Goal: Information Seeking & Learning: Learn about a topic

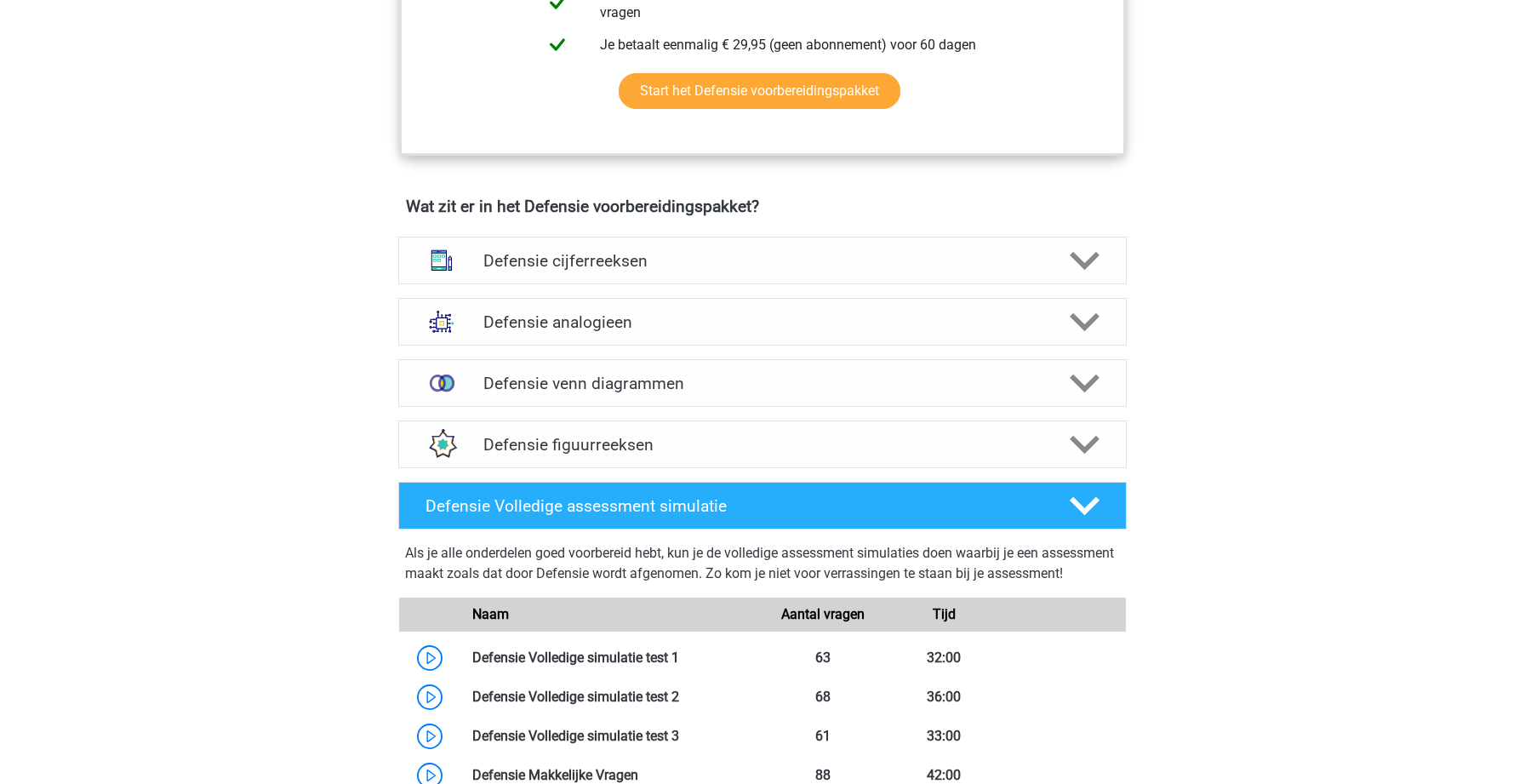
scroll to position [1104, 0]
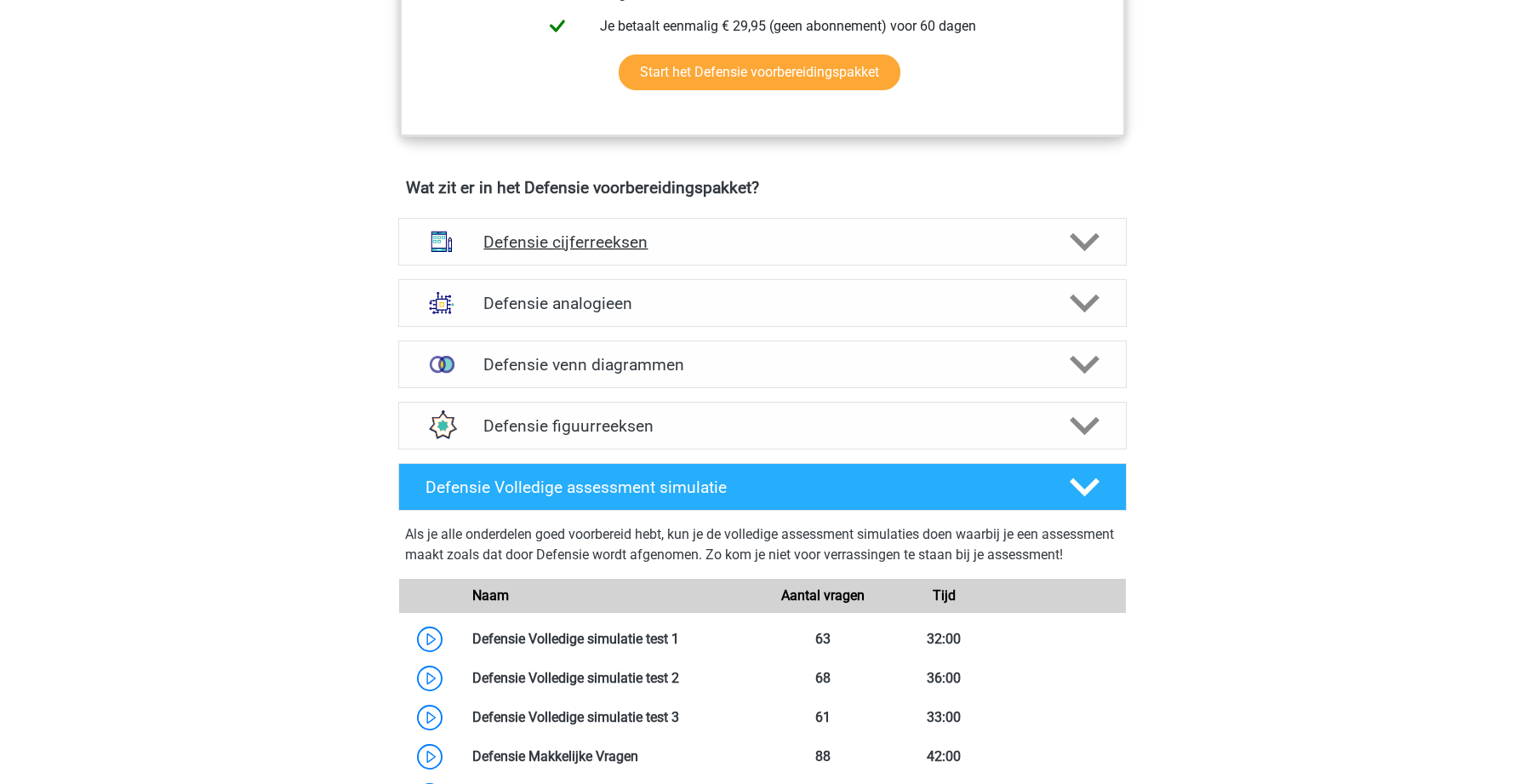
click at [705, 224] on div "Defensie cijferreeksen" at bounding box center [762, 241] width 728 height 47
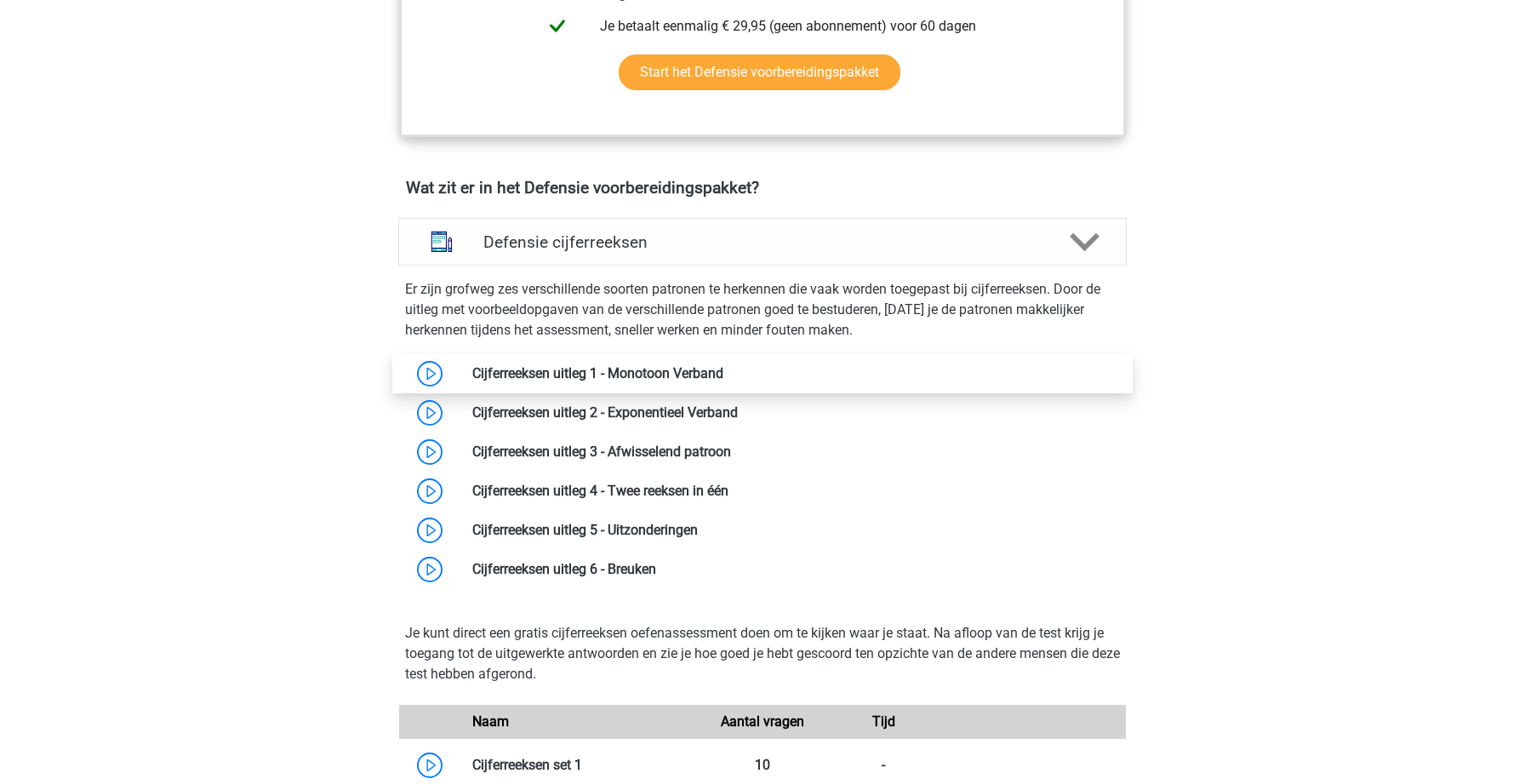
click at [723, 376] on link at bounding box center [723, 373] width 0 height 16
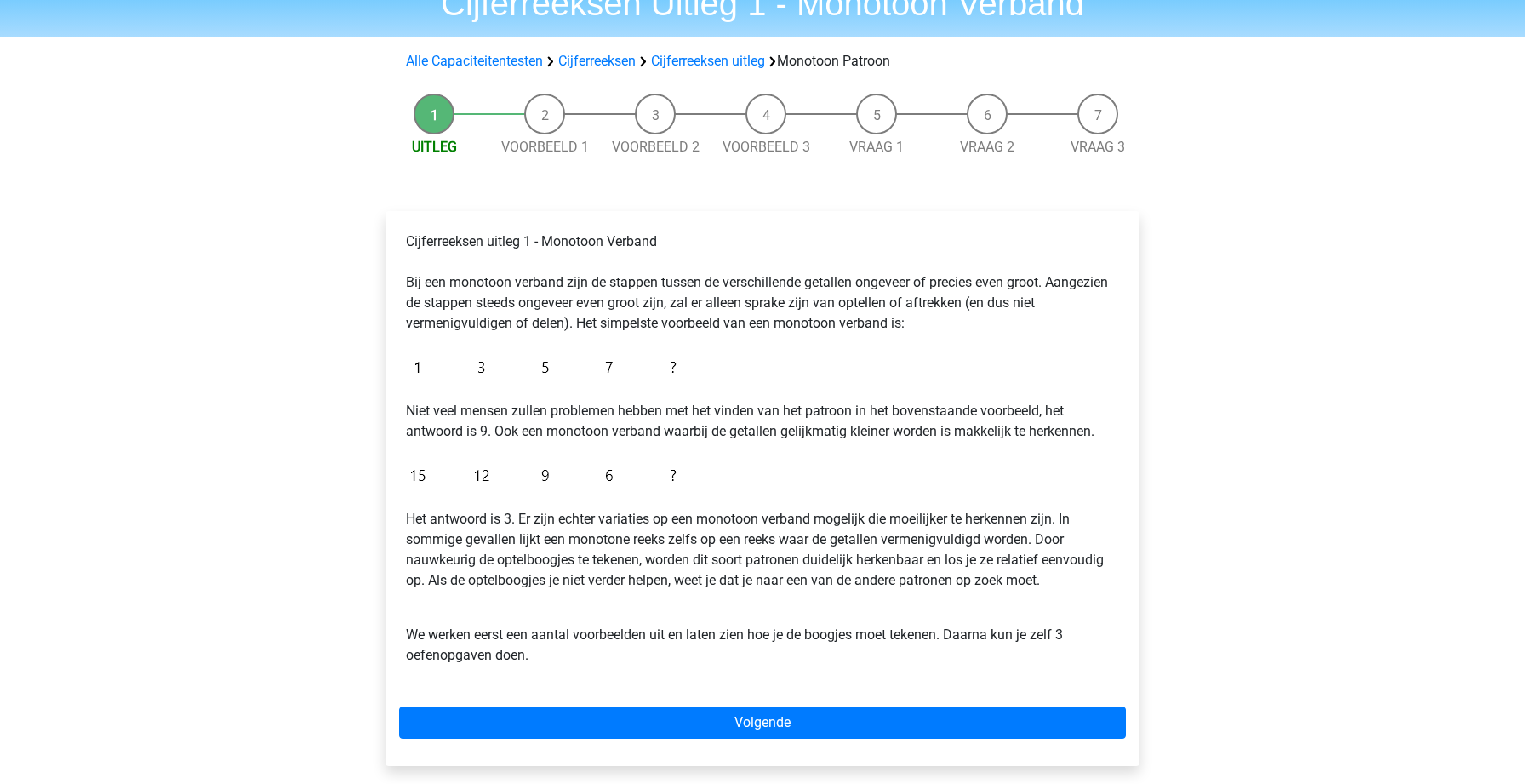
scroll to position [99, 0]
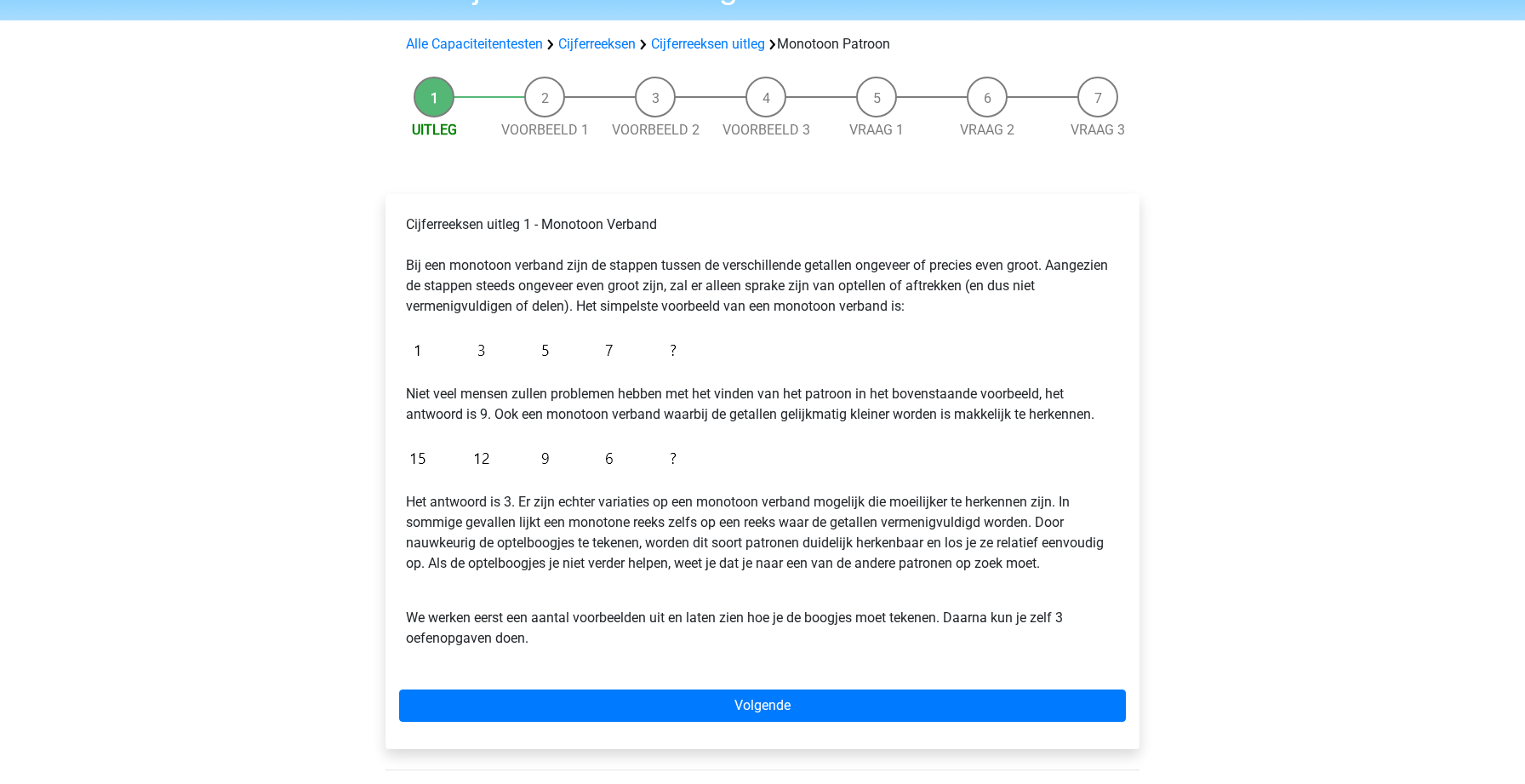
click at [595, 726] on div "Cijferreeksen uitleg 1 - Monotoon Verband Bij een monotoon verband zijn de stap…" at bounding box center [762, 471] width 754 height 554
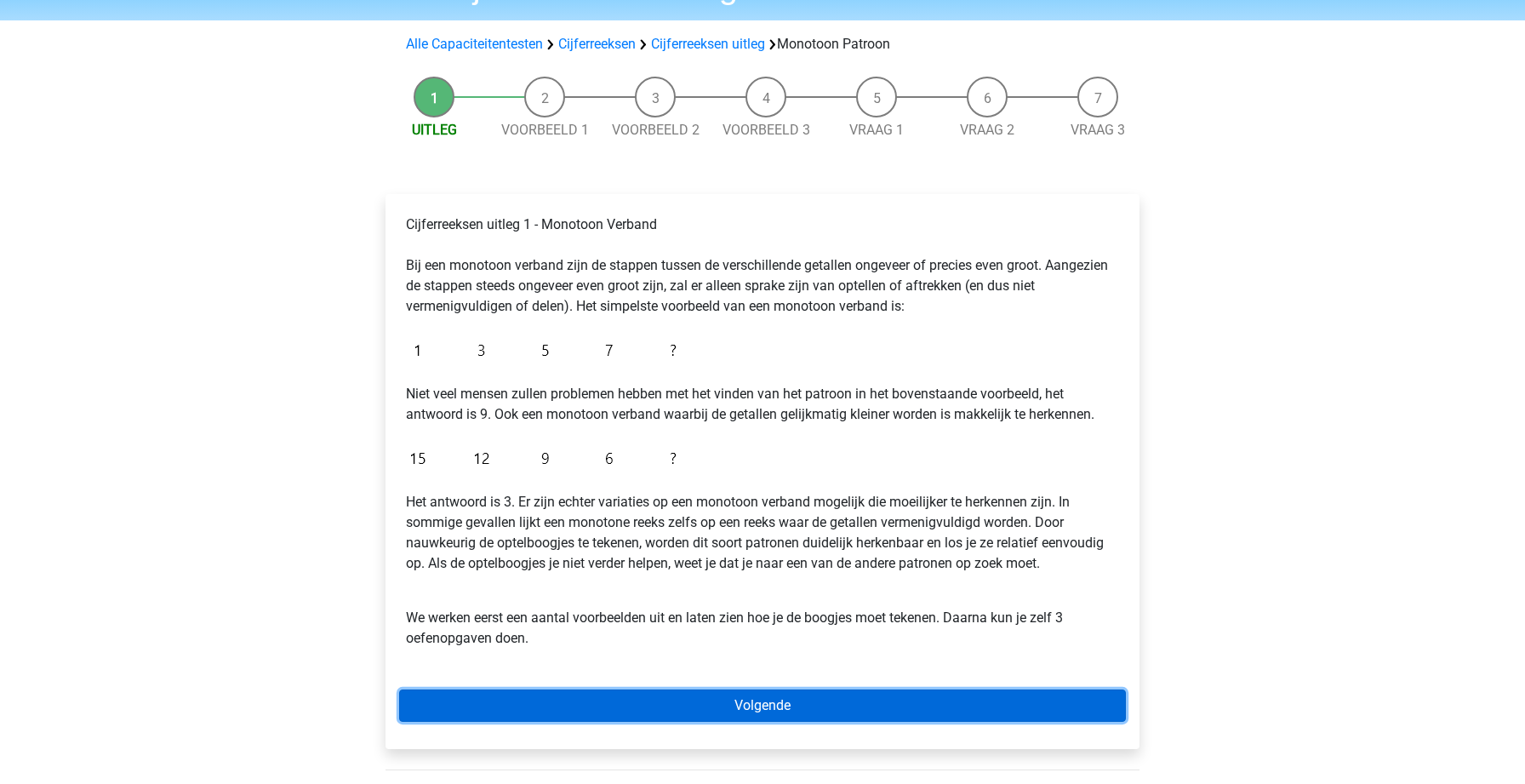
click at [591, 697] on link "Volgende" at bounding box center [762, 706] width 726 height 33
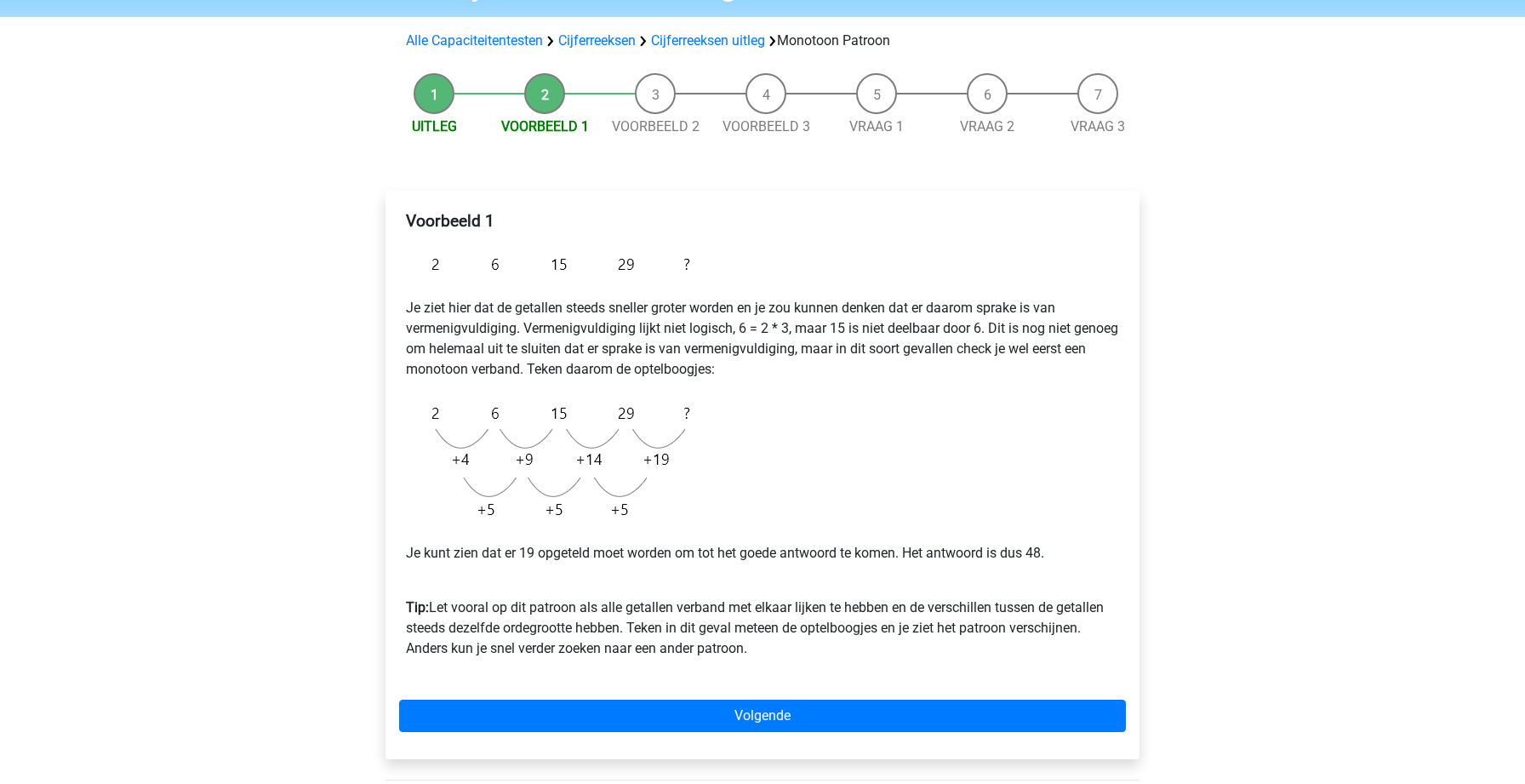
scroll to position [104, 0]
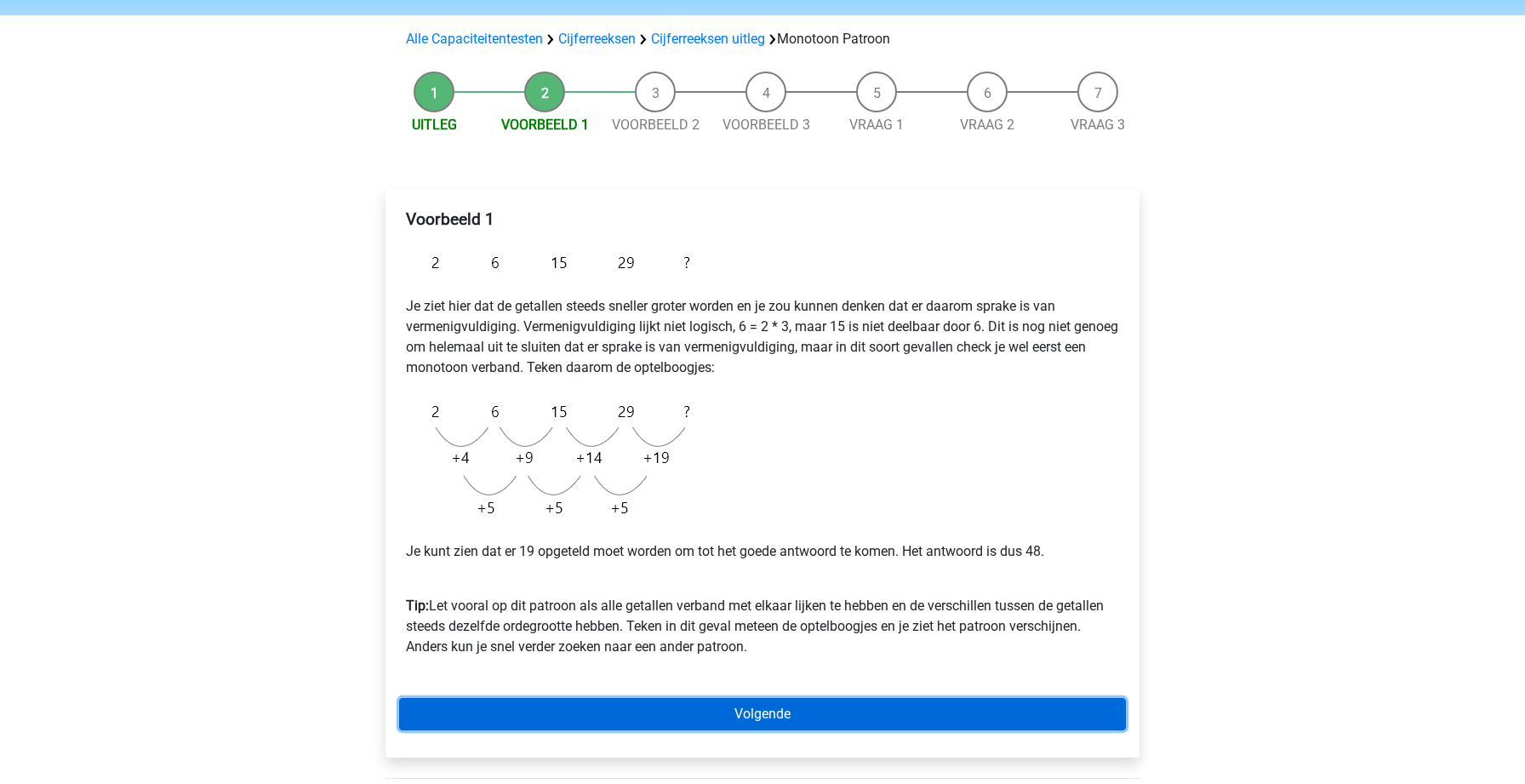
click at [674, 718] on link "Volgende" at bounding box center [762, 714] width 726 height 33
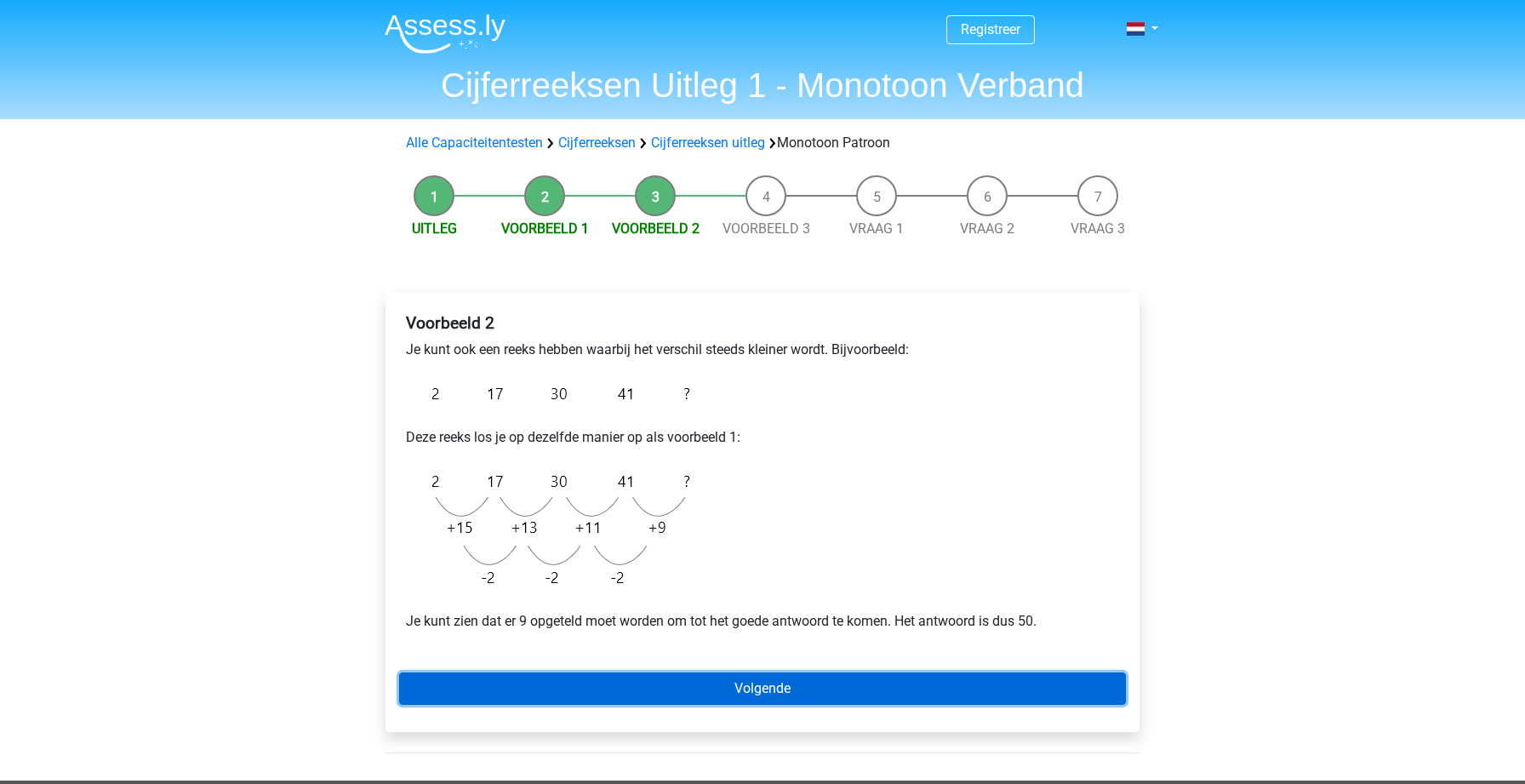
click at [686, 686] on link "Volgende" at bounding box center [762, 689] width 726 height 33
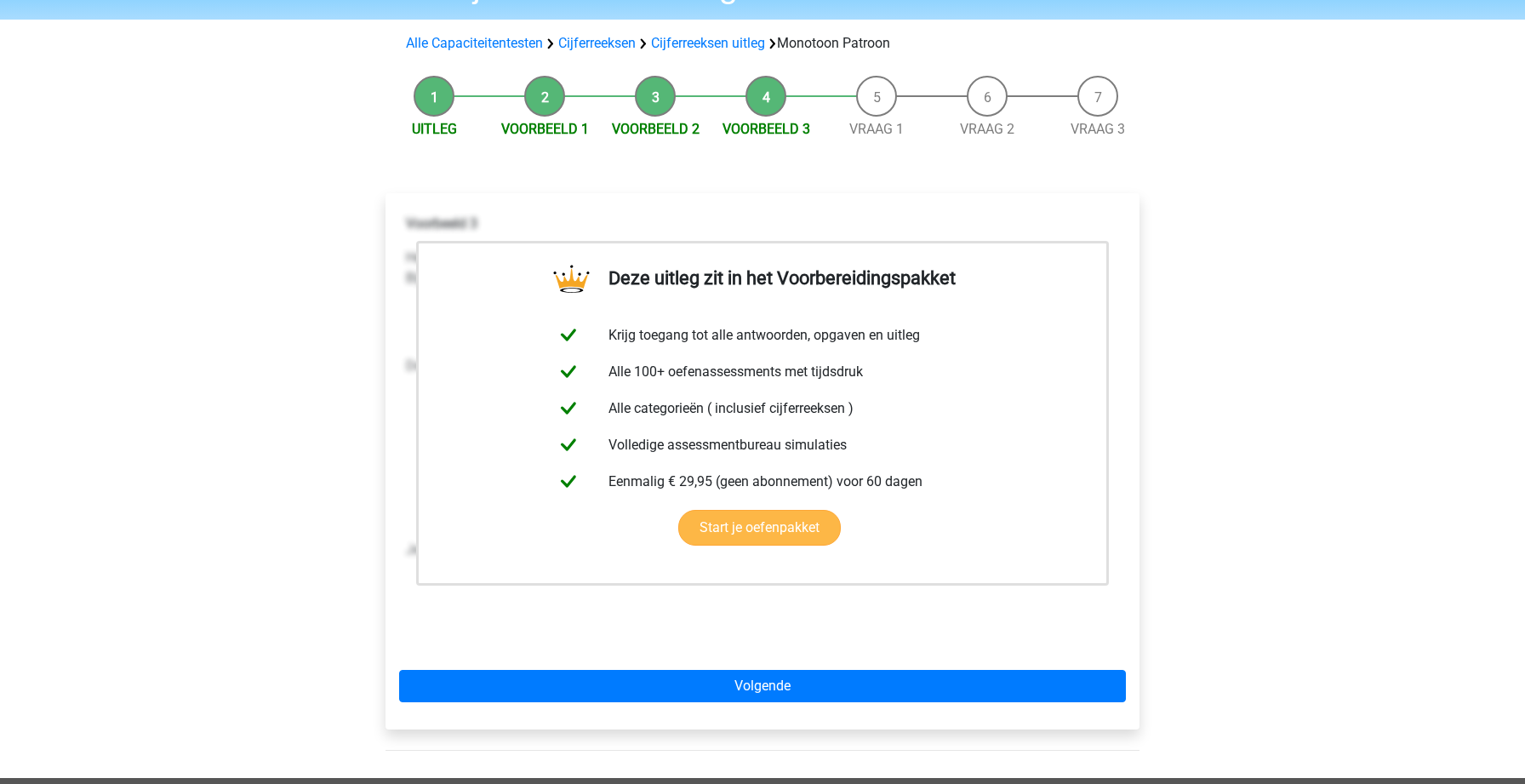
scroll to position [103, 0]
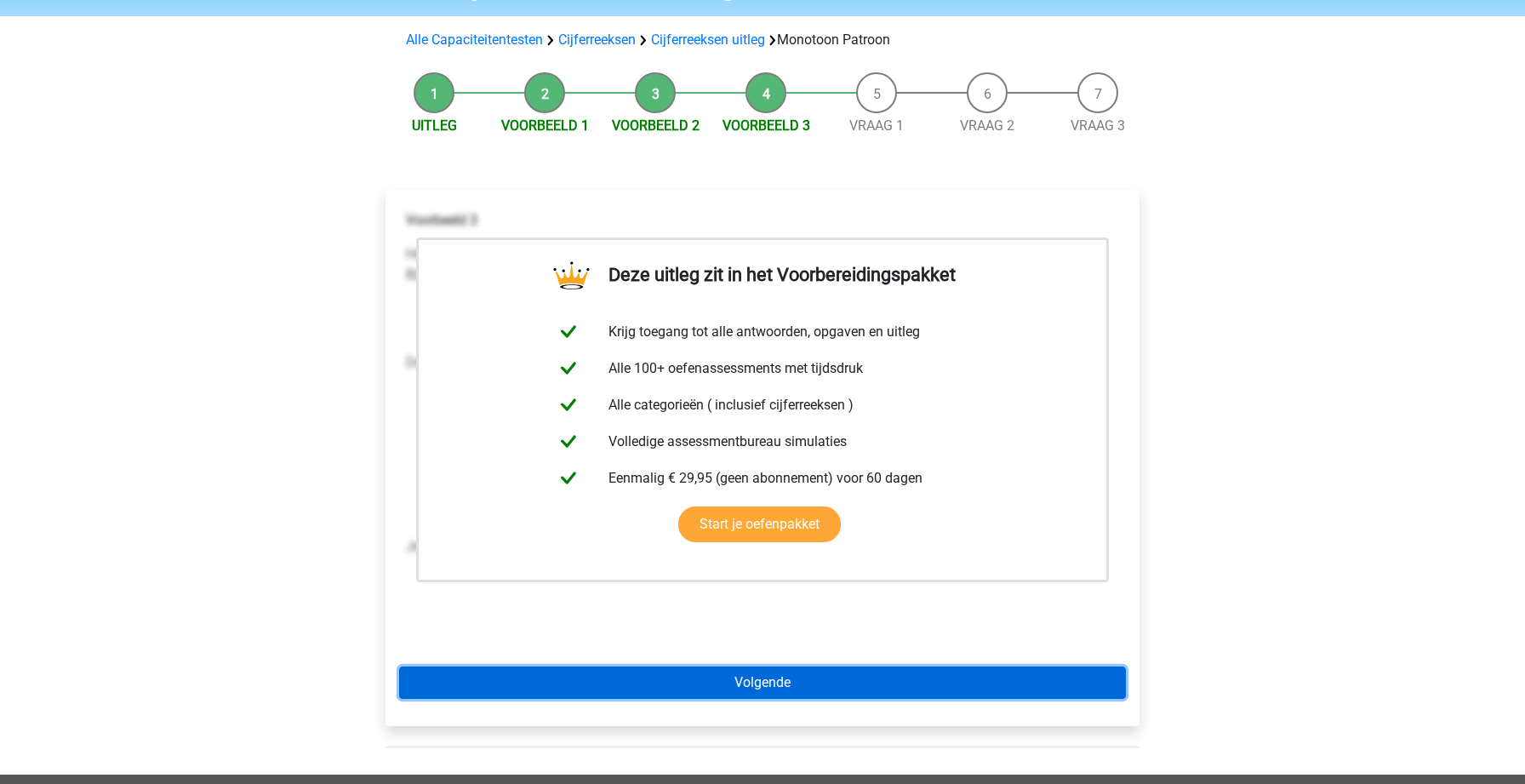
click at [744, 683] on link "Volgende" at bounding box center [762, 683] width 726 height 33
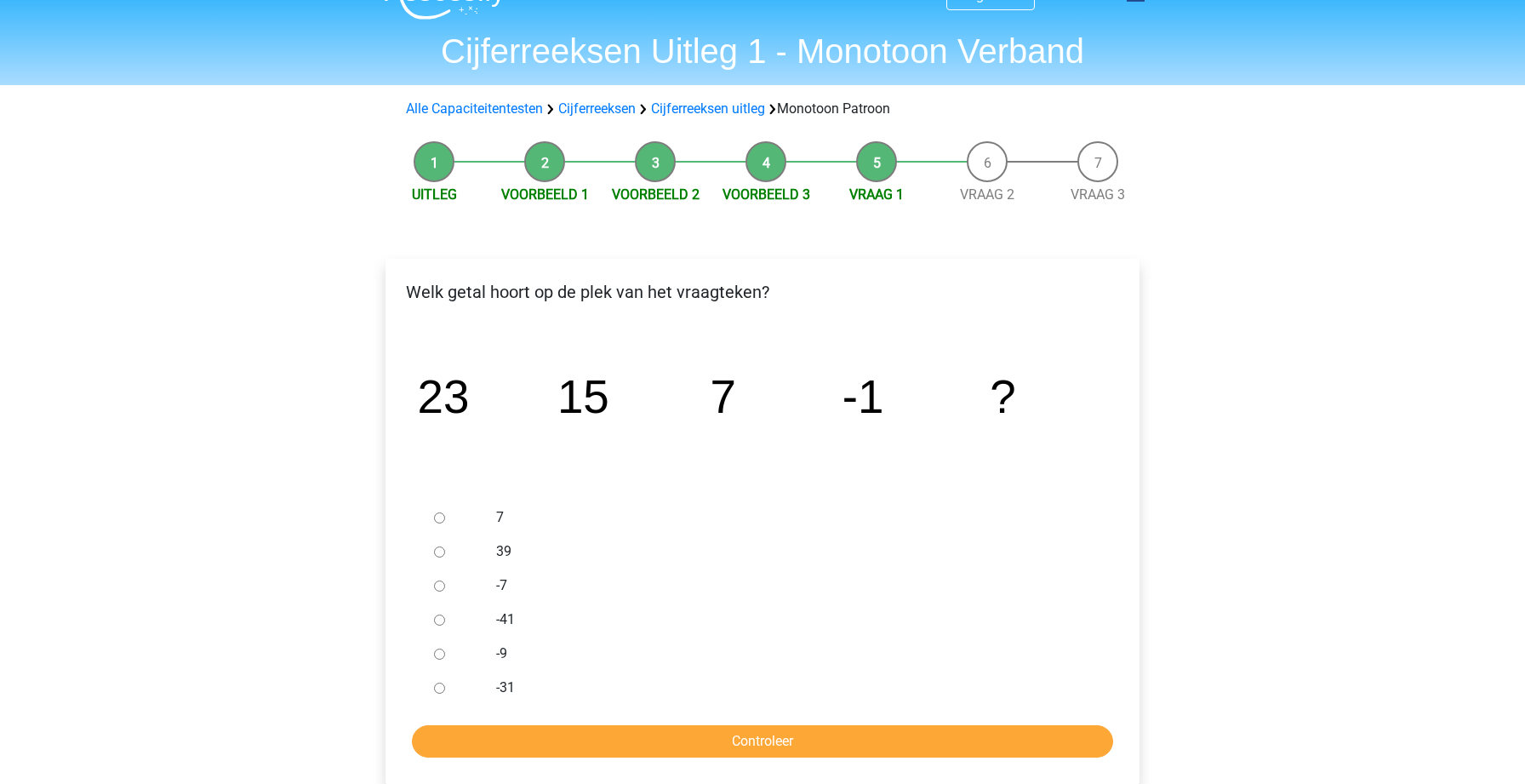
scroll to position [36, 0]
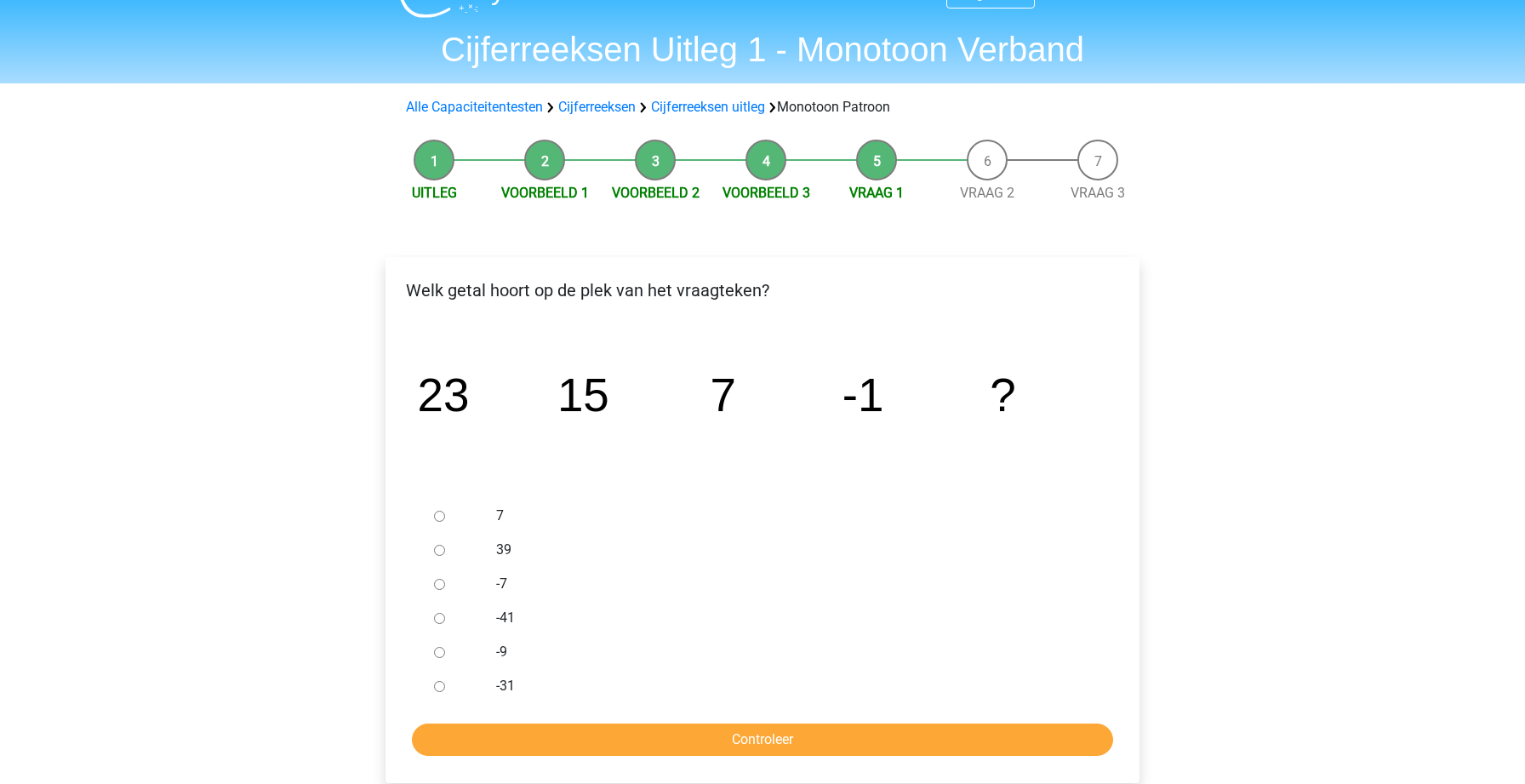
click at [442, 655] on input "-9" at bounding box center [439, 652] width 11 height 11
radio input "true"
click at [547, 713] on form "7 39 -7 -41 -9 -31 Controleer" at bounding box center [762, 627] width 726 height 257
click at [551, 730] on input "Controleer" at bounding box center [762, 739] width 701 height 33
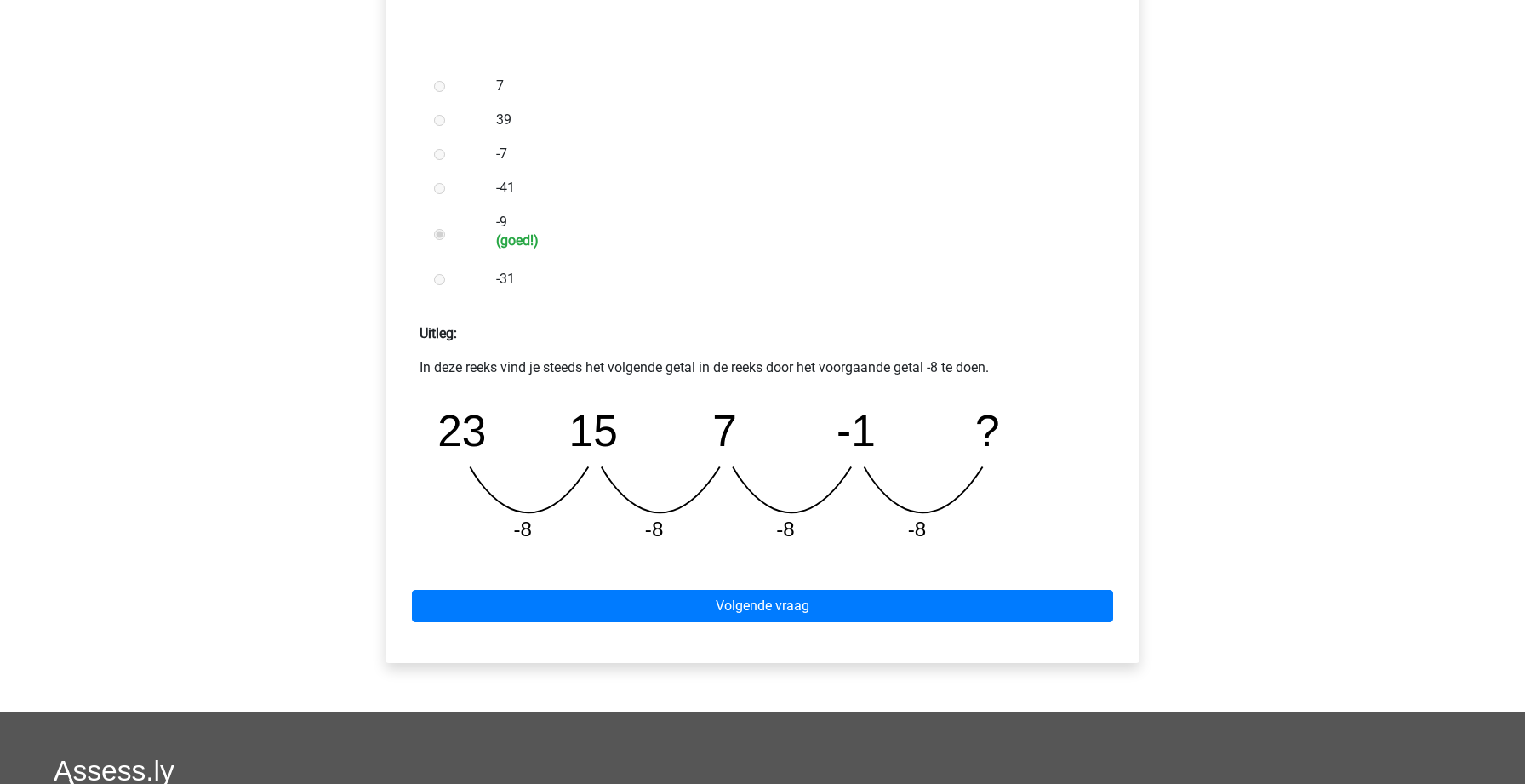
scroll to position [479, 0]
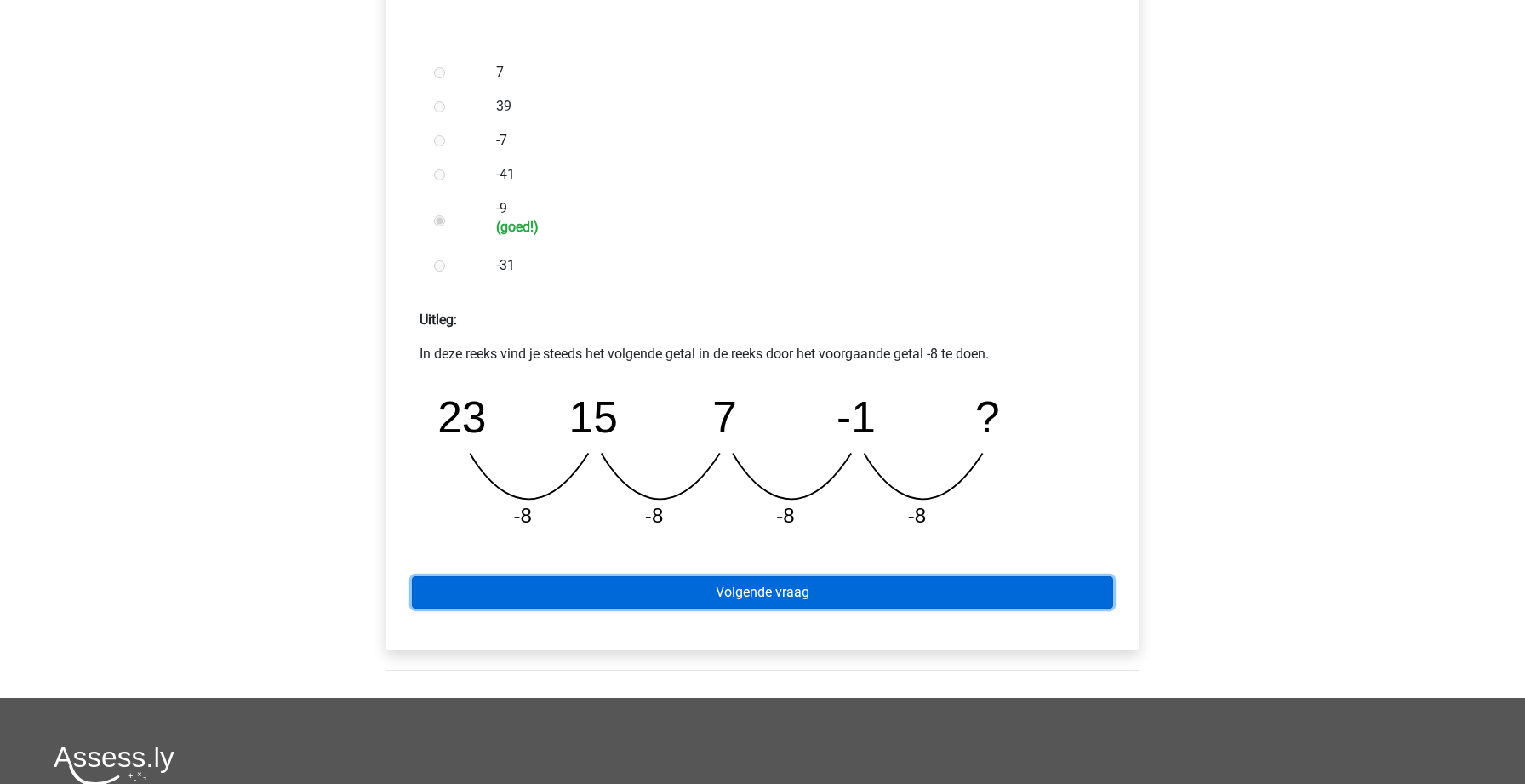
click at [664, 580] on link "Volgende vraag" at bounding box center [762, 592] width 701 height 33
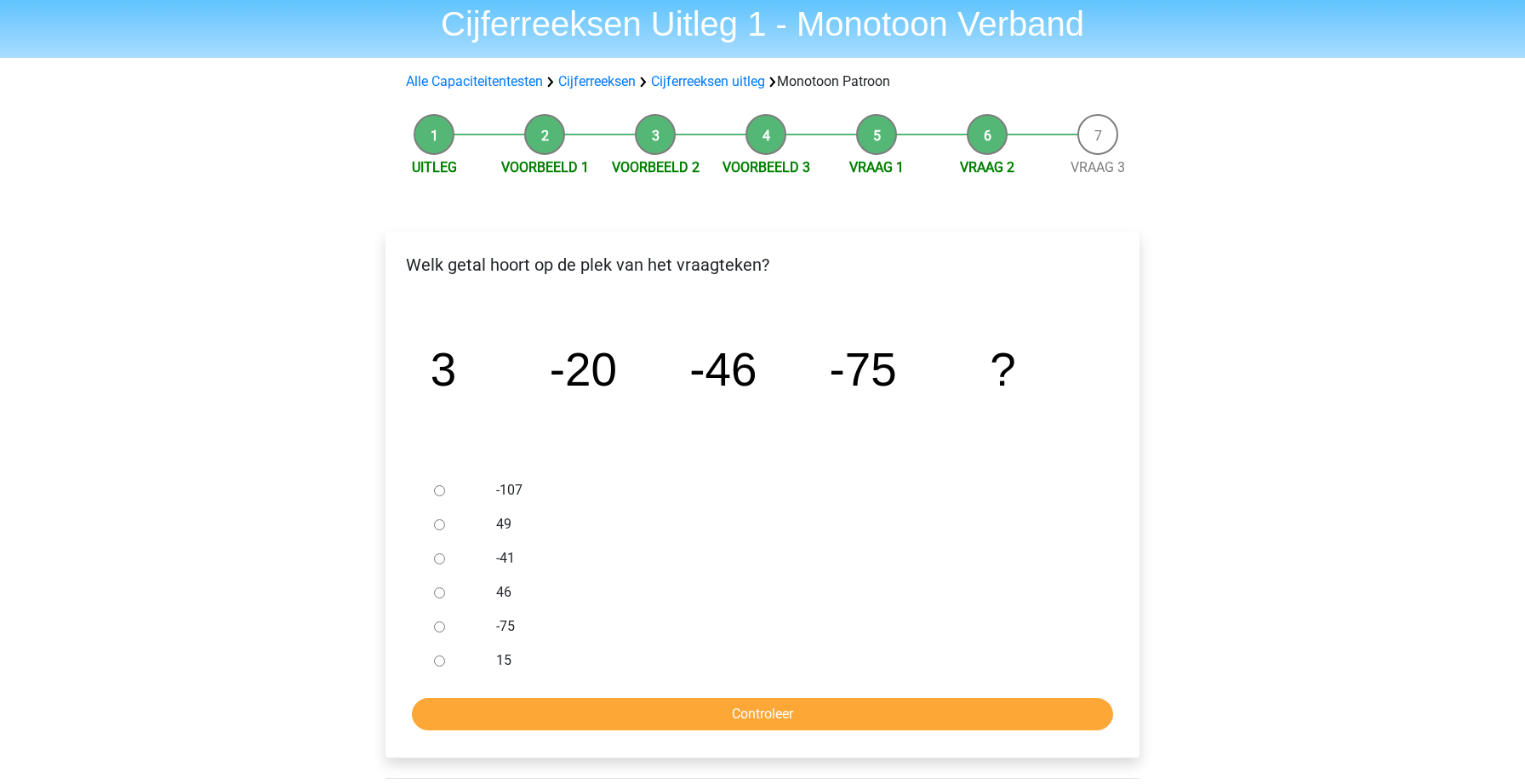
scroll to position [60, 0]
click at [447, 495] on div at bounding box center [455, 491] width 56 height 34
click at [438, 493] on input "-107" at bounding box center [439, 491] width 11 height 11
radio input "true"
click at [638, 711] on input "Controleer" at bounding box center [762, 715] width 701 height 33
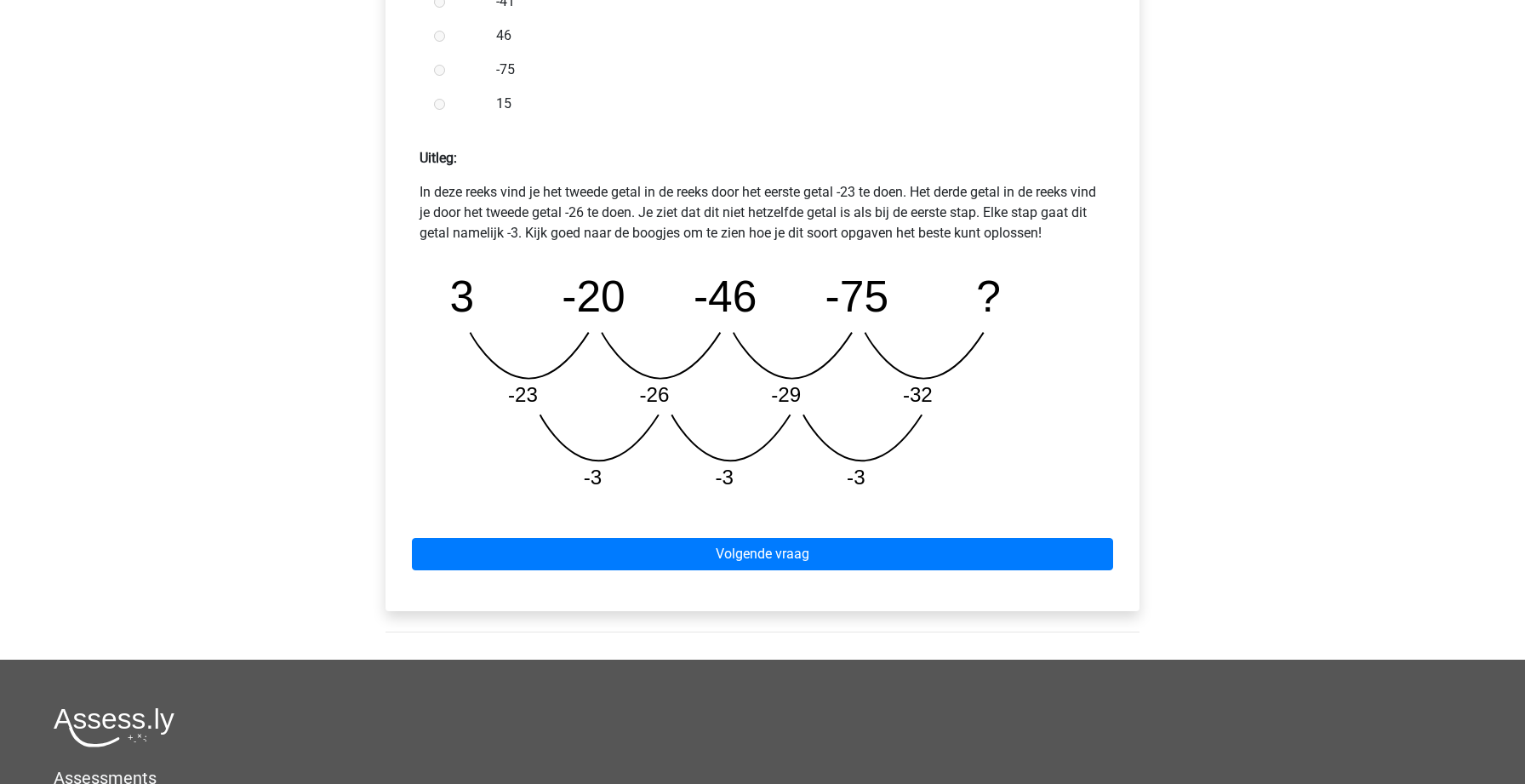
scroll to position [642, 0]
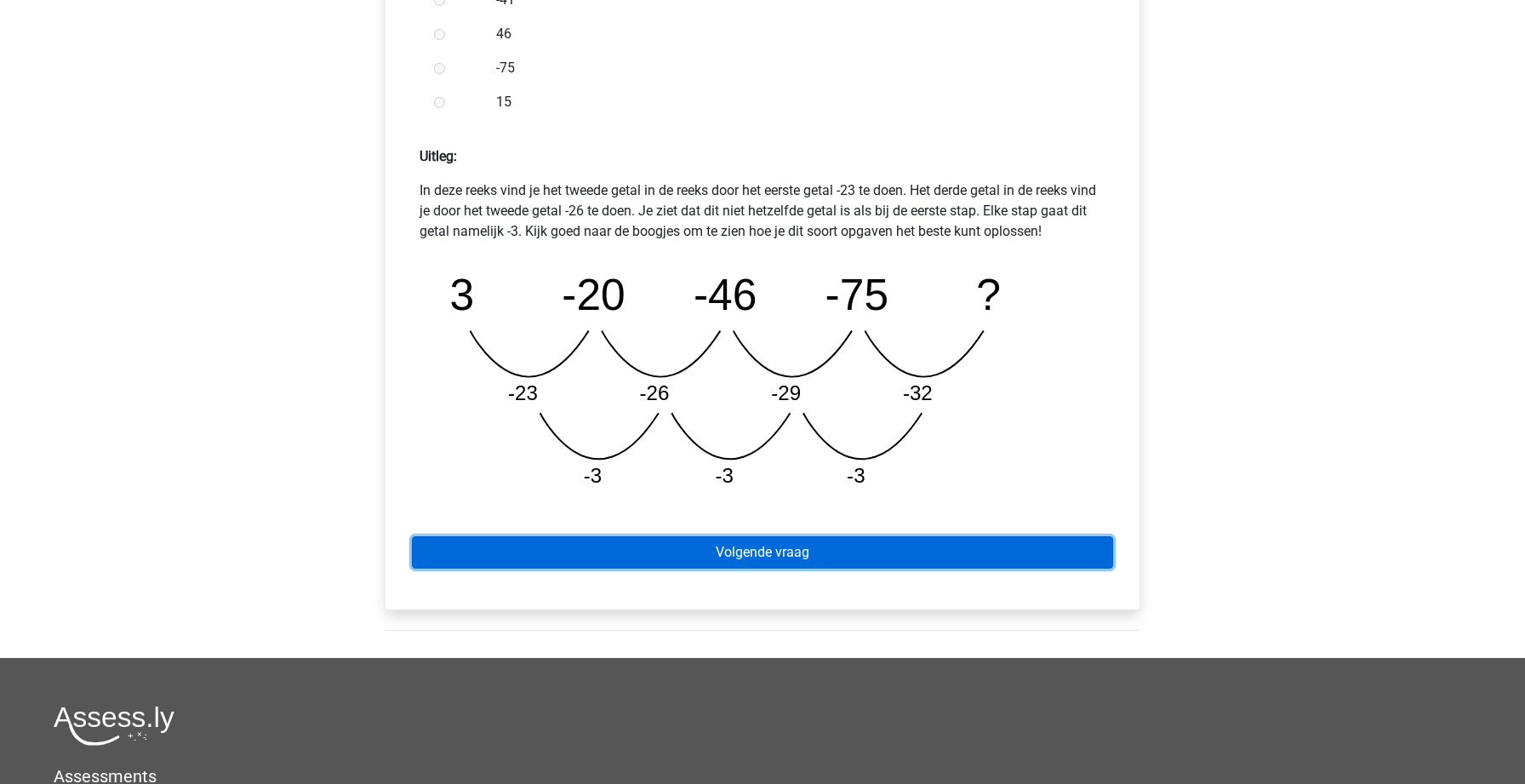
click at [677, 545] on link "Volgende vraag" at bounding box center [762, 553] width 701 height 33
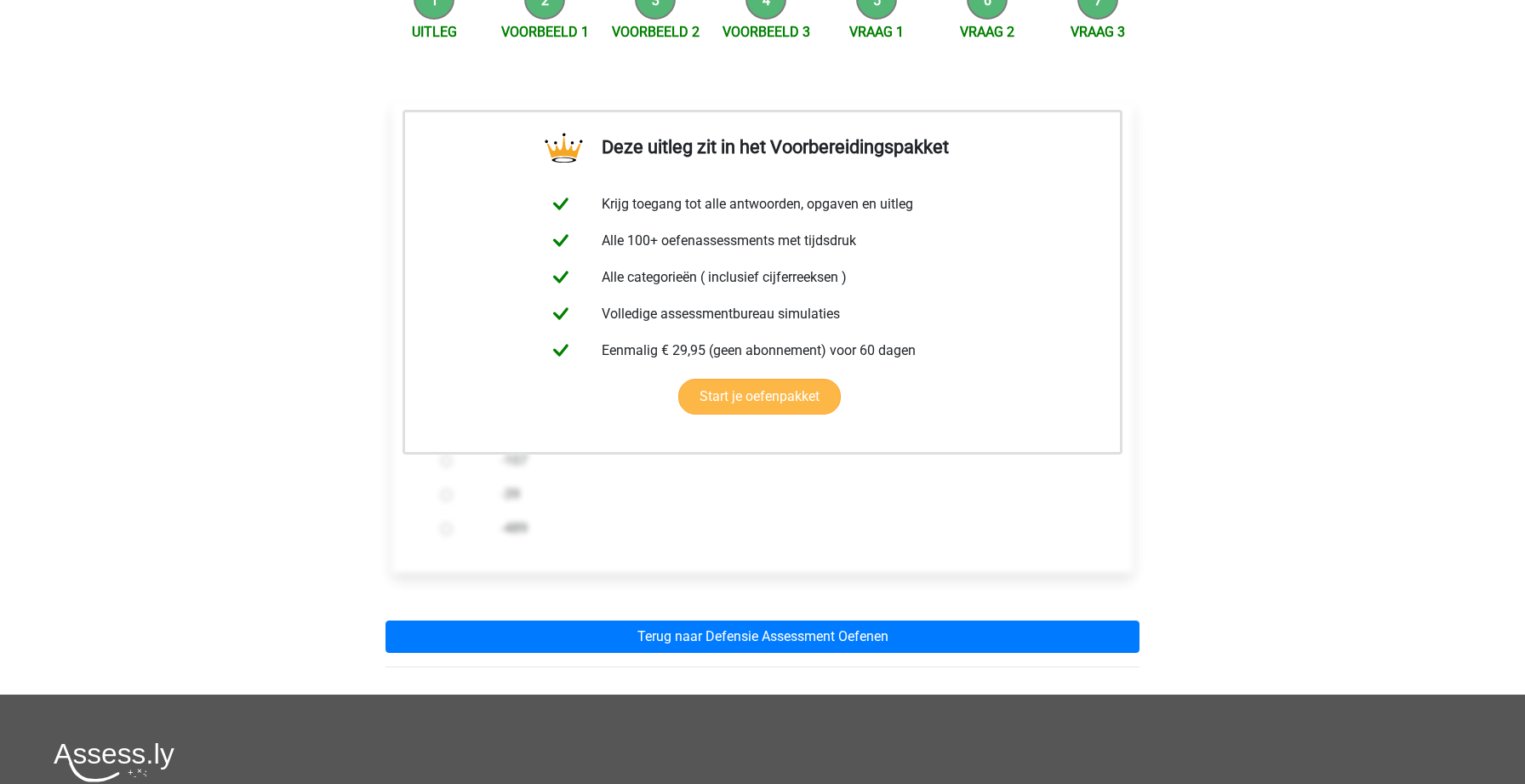
scroll to position [555, 0]
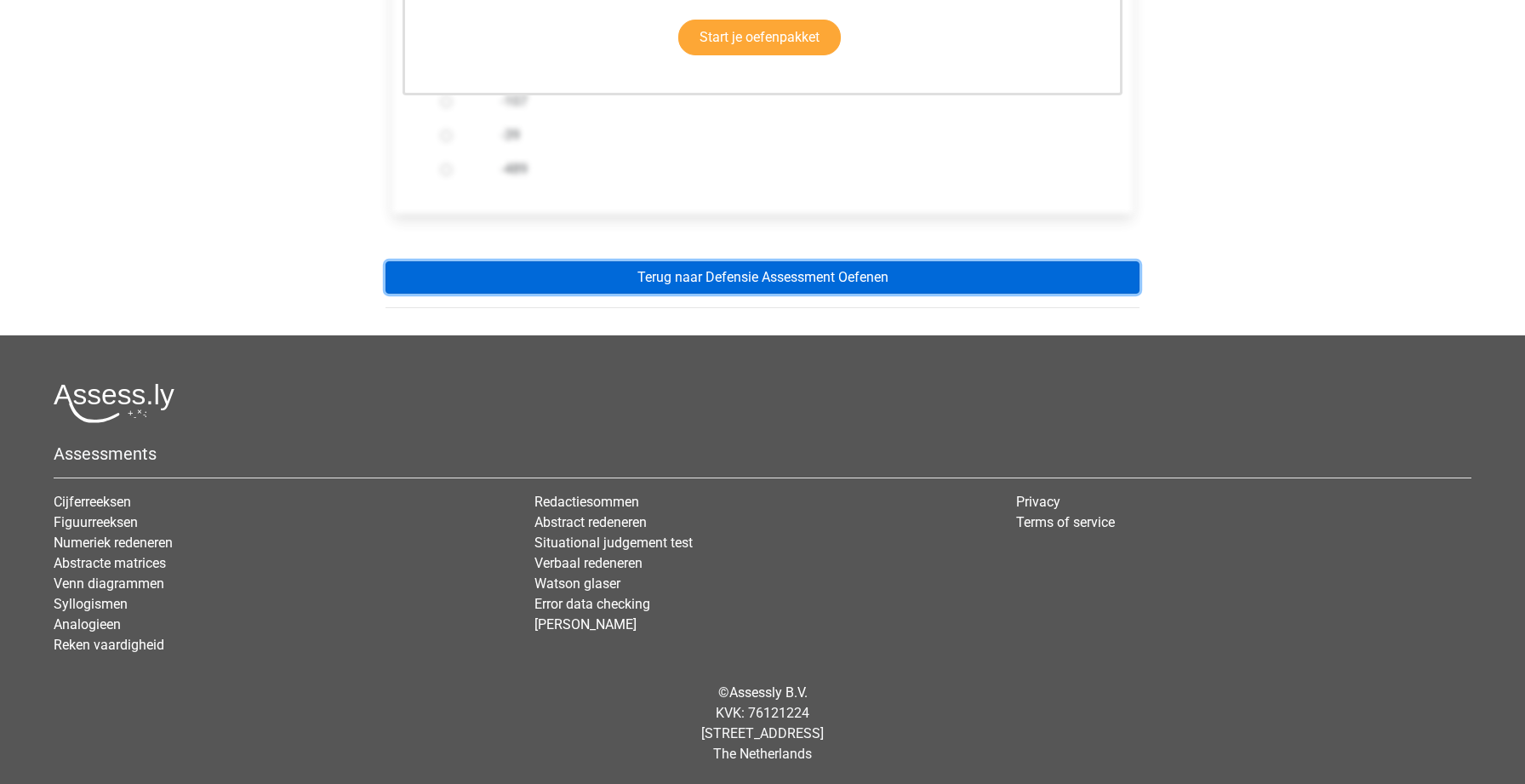
click at [806, 278] on link "Terug naar Defensie Assessment Oefenen" at bounding box center [762, 278] width 754 height 33
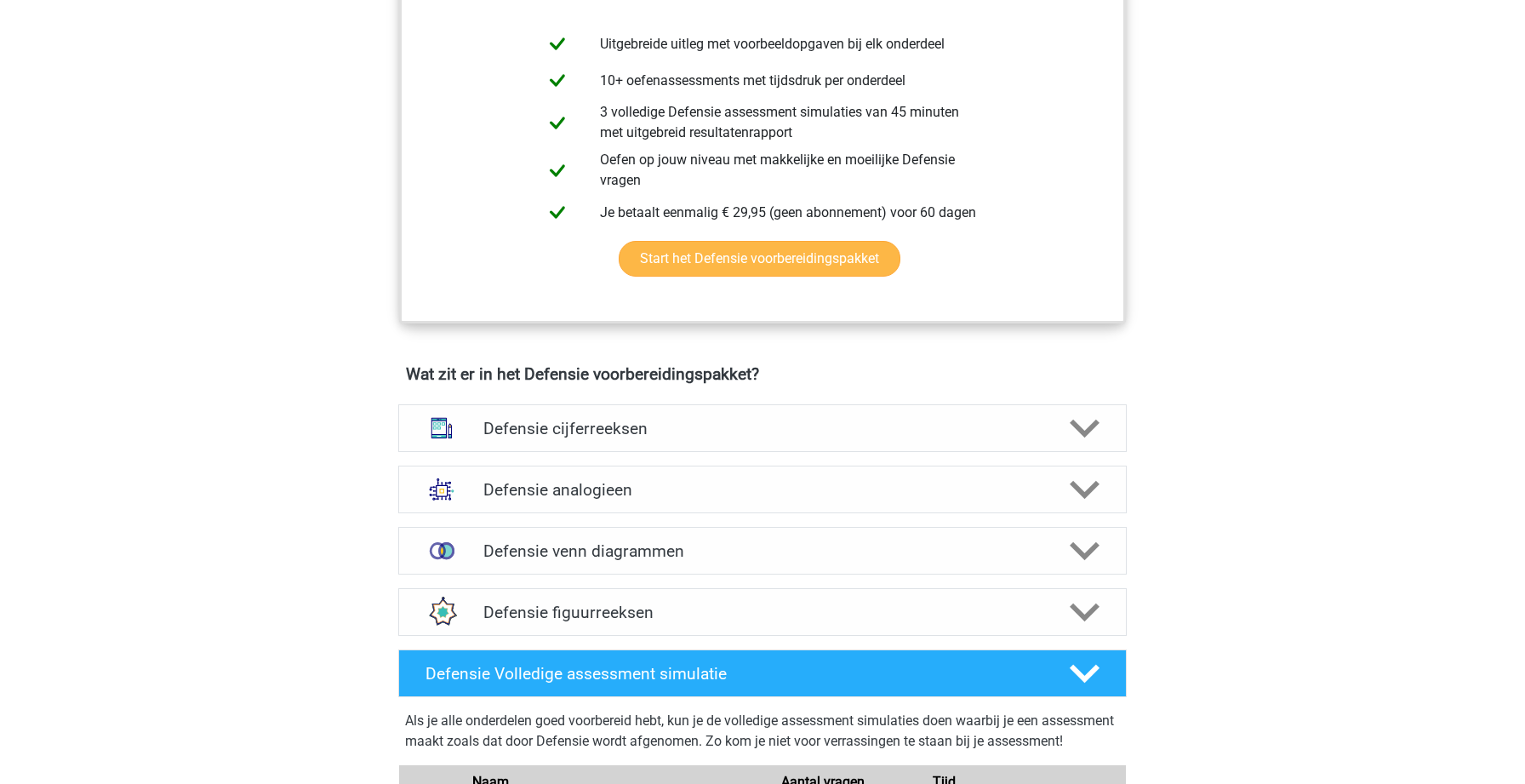
scroll to position [932, 0]
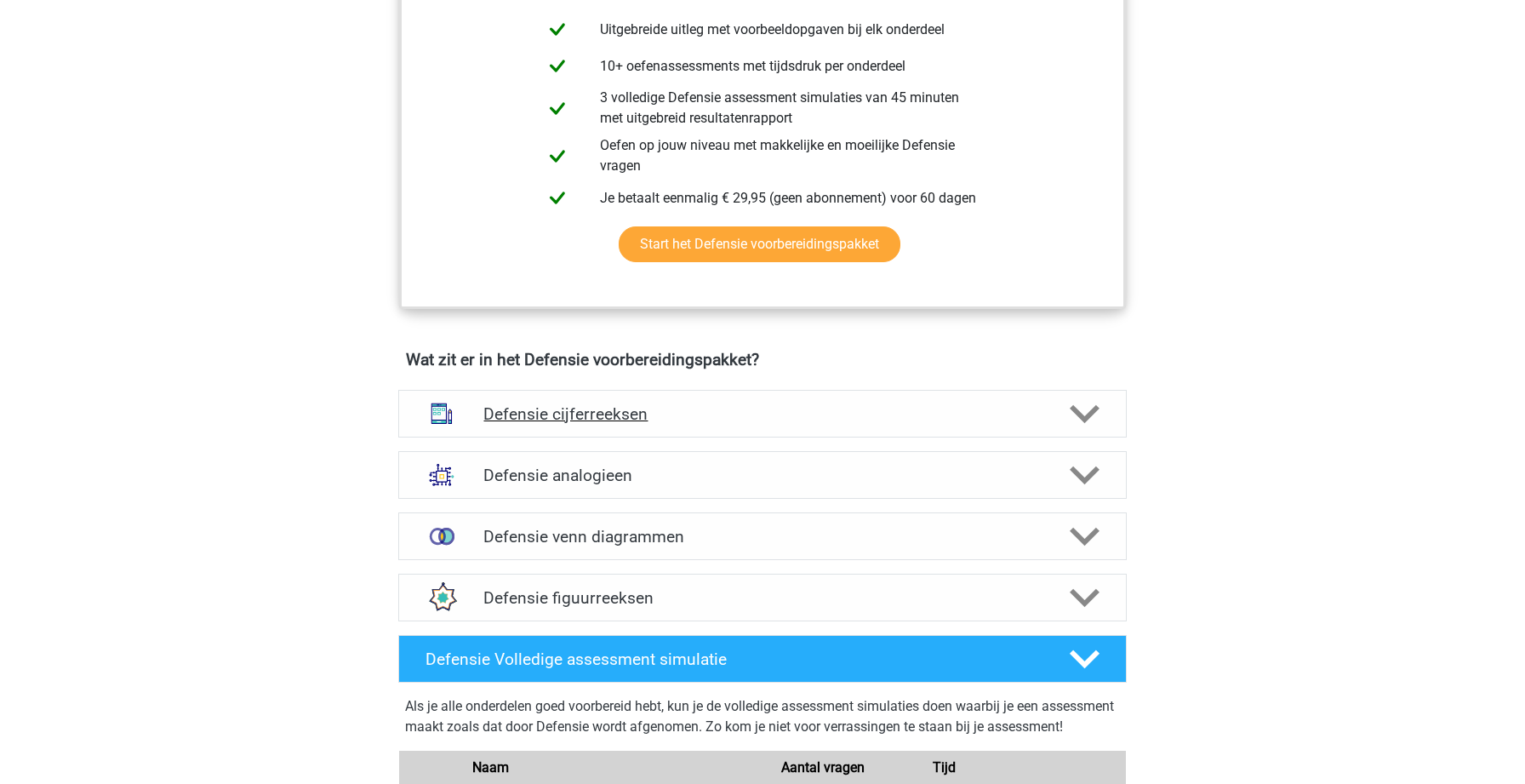
click at [743, 411] on h4 "Defensie cijferreeksen" at bounding box center [762, 413] width 557 height 20
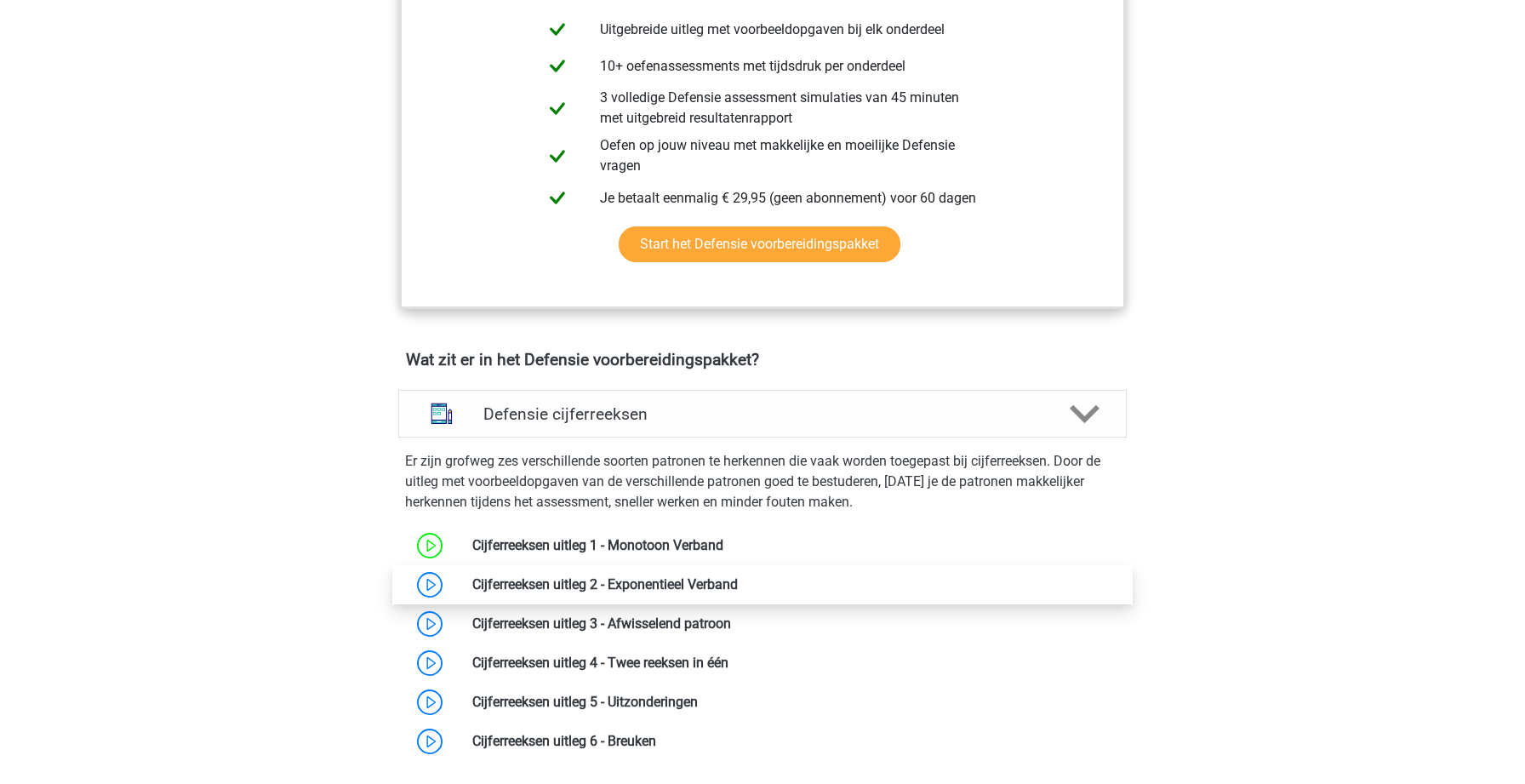
click at [738, 585] on link at bounding box center [738, 584] width 0 height 16
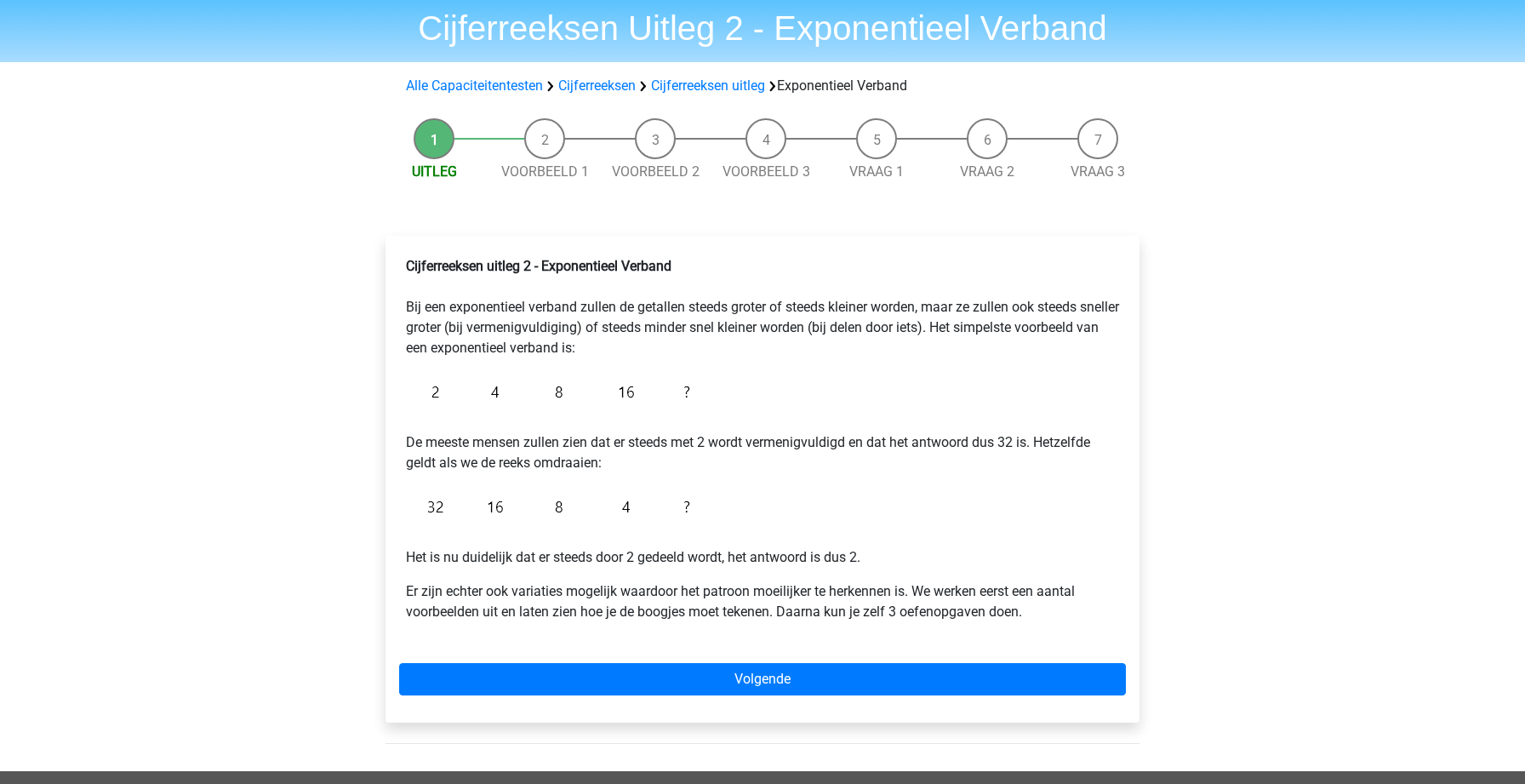
scroll to position [58, 0]
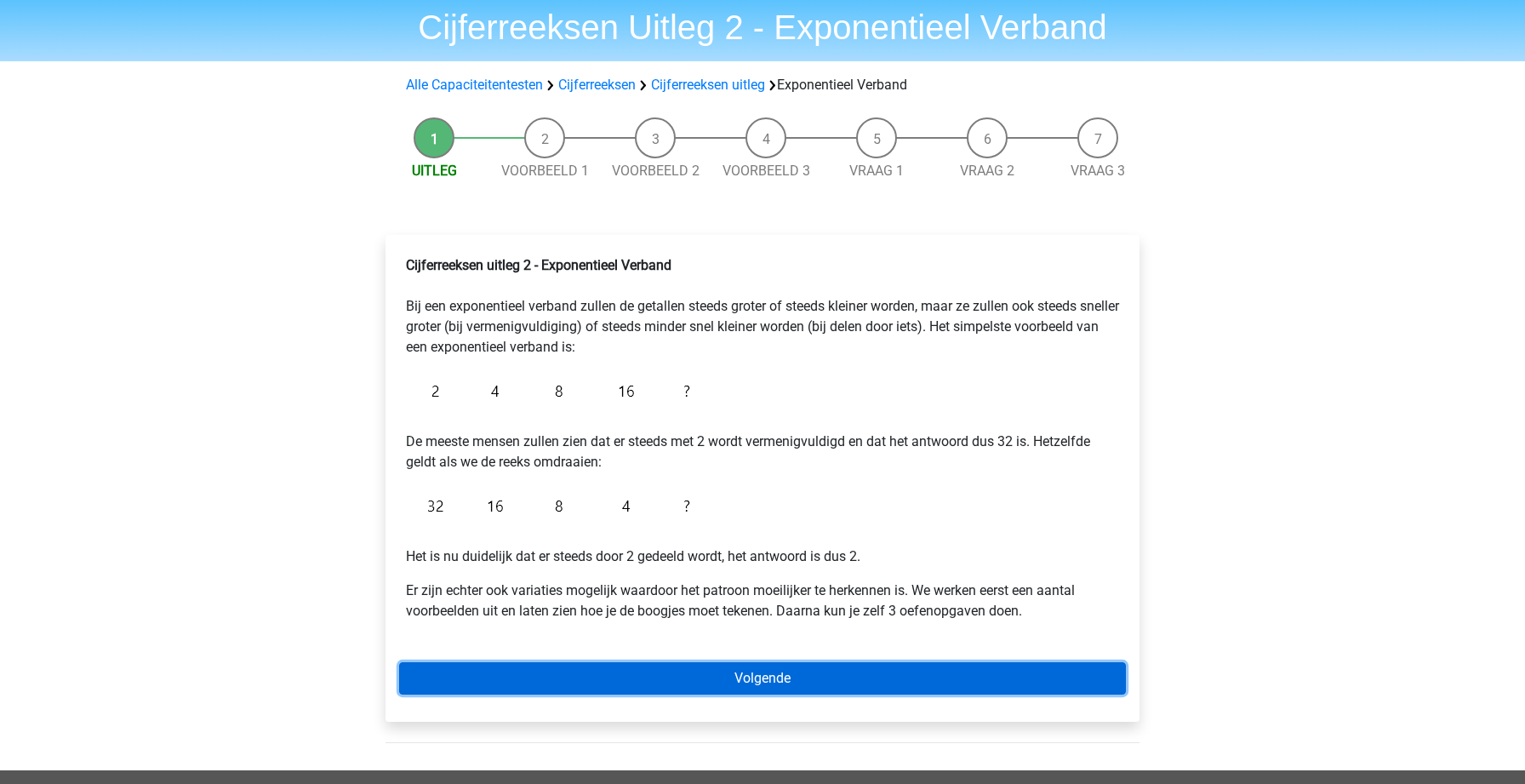
click at [928, 664] on link "Volgende" at bounding box center [762, 678] width 726 height 33
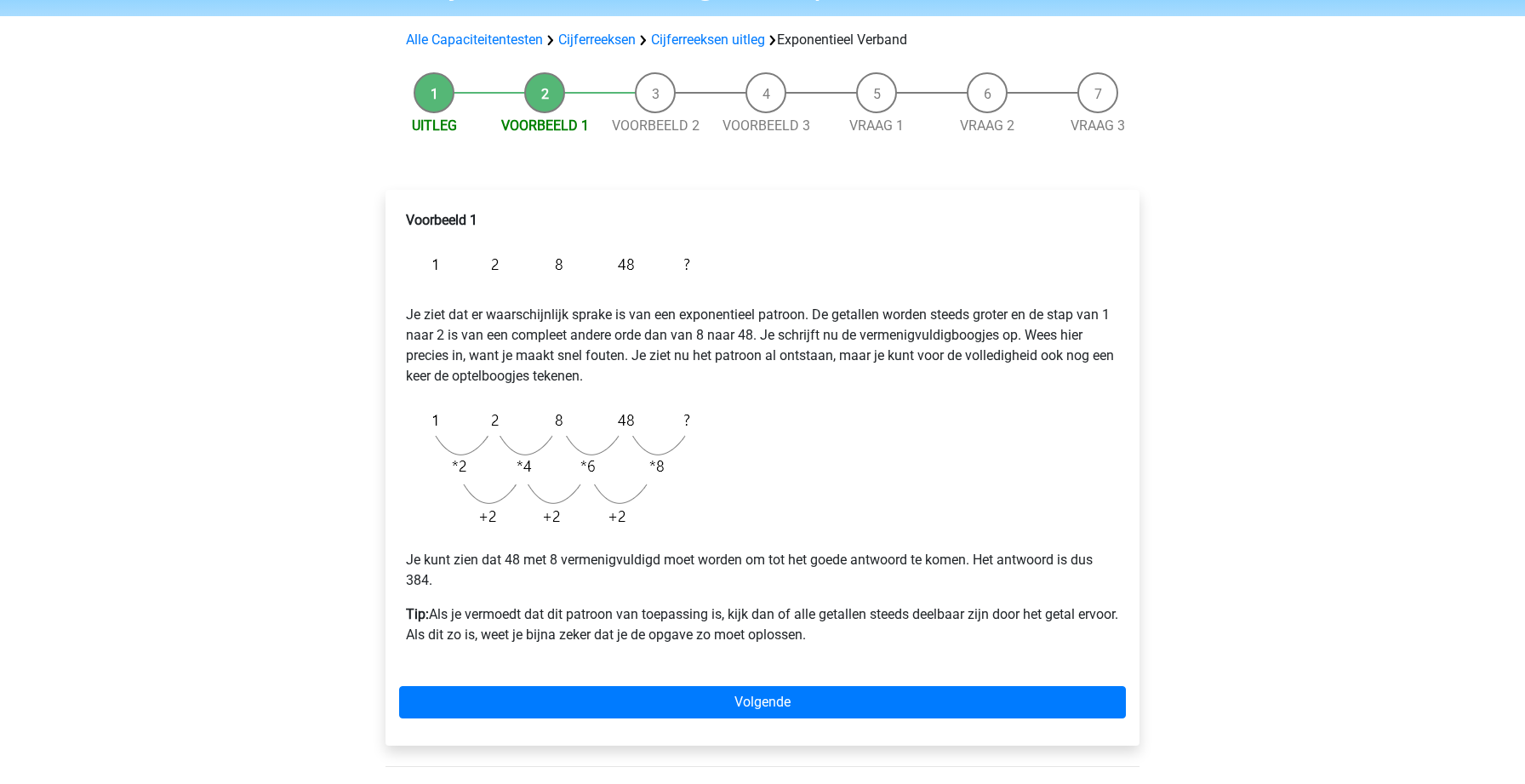
scroll to position [102, 0]
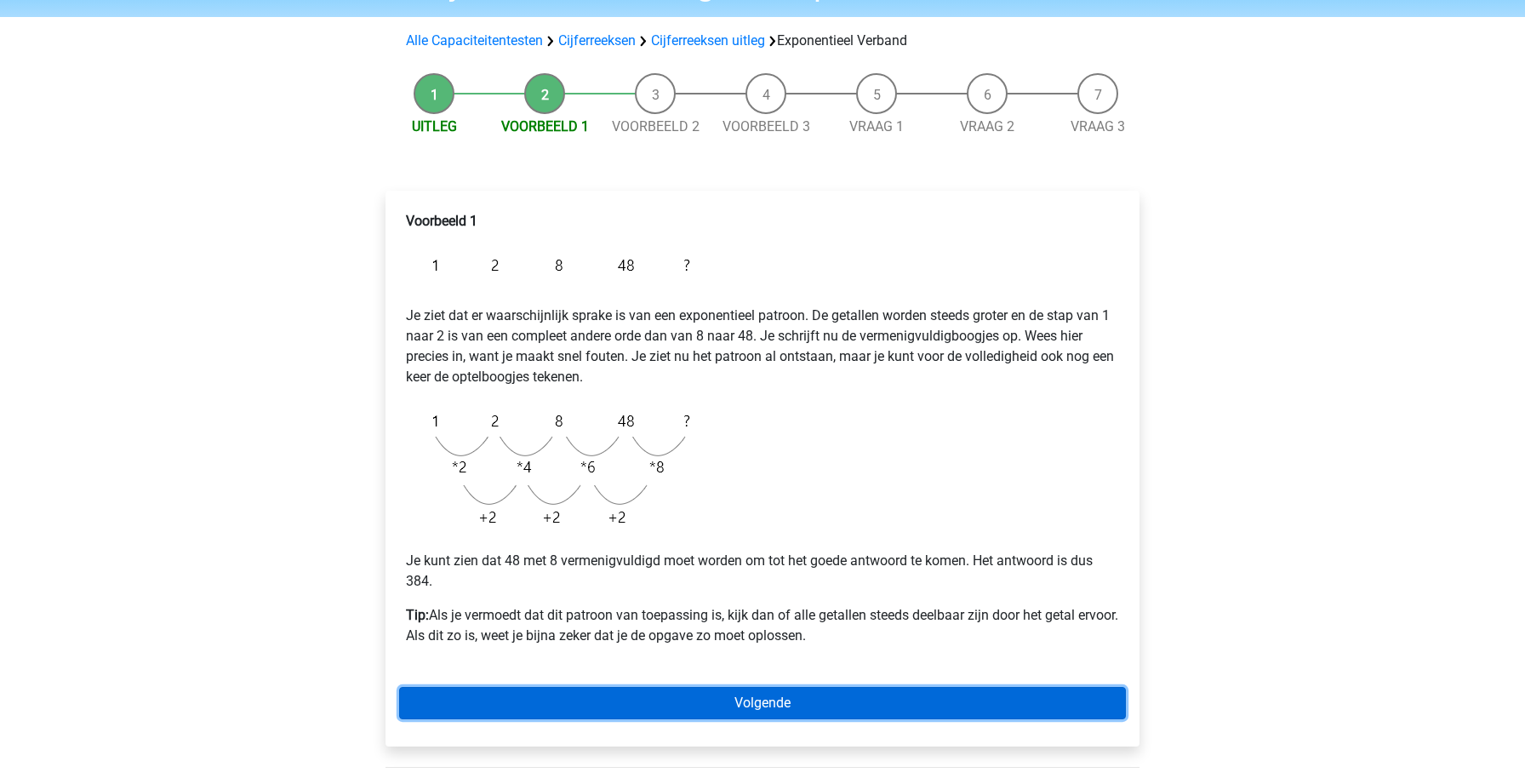
click at [794, 714] on link "Volgende" at bounding box center [762, 703] width 726 height 33
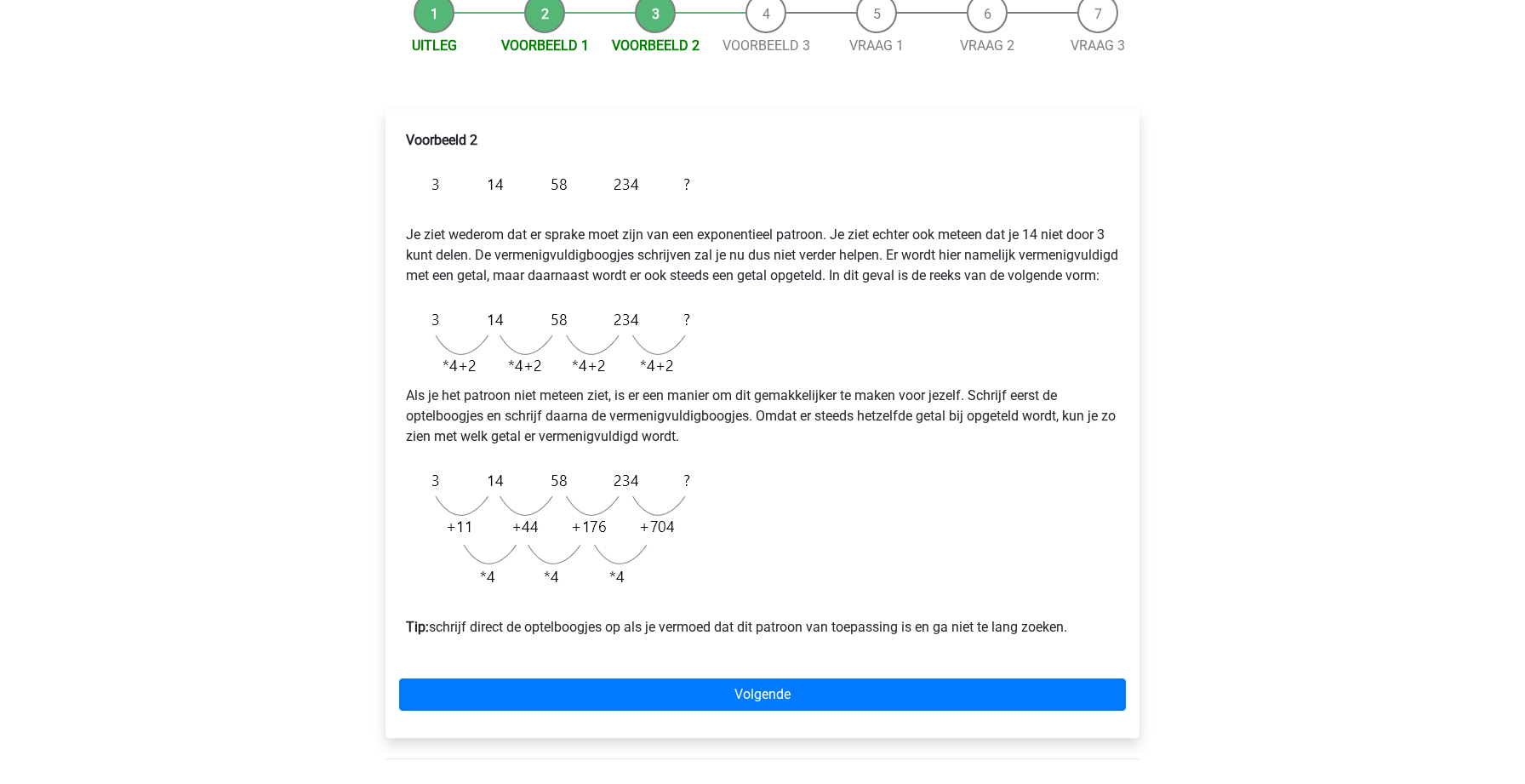
scroll to position [184, 0]
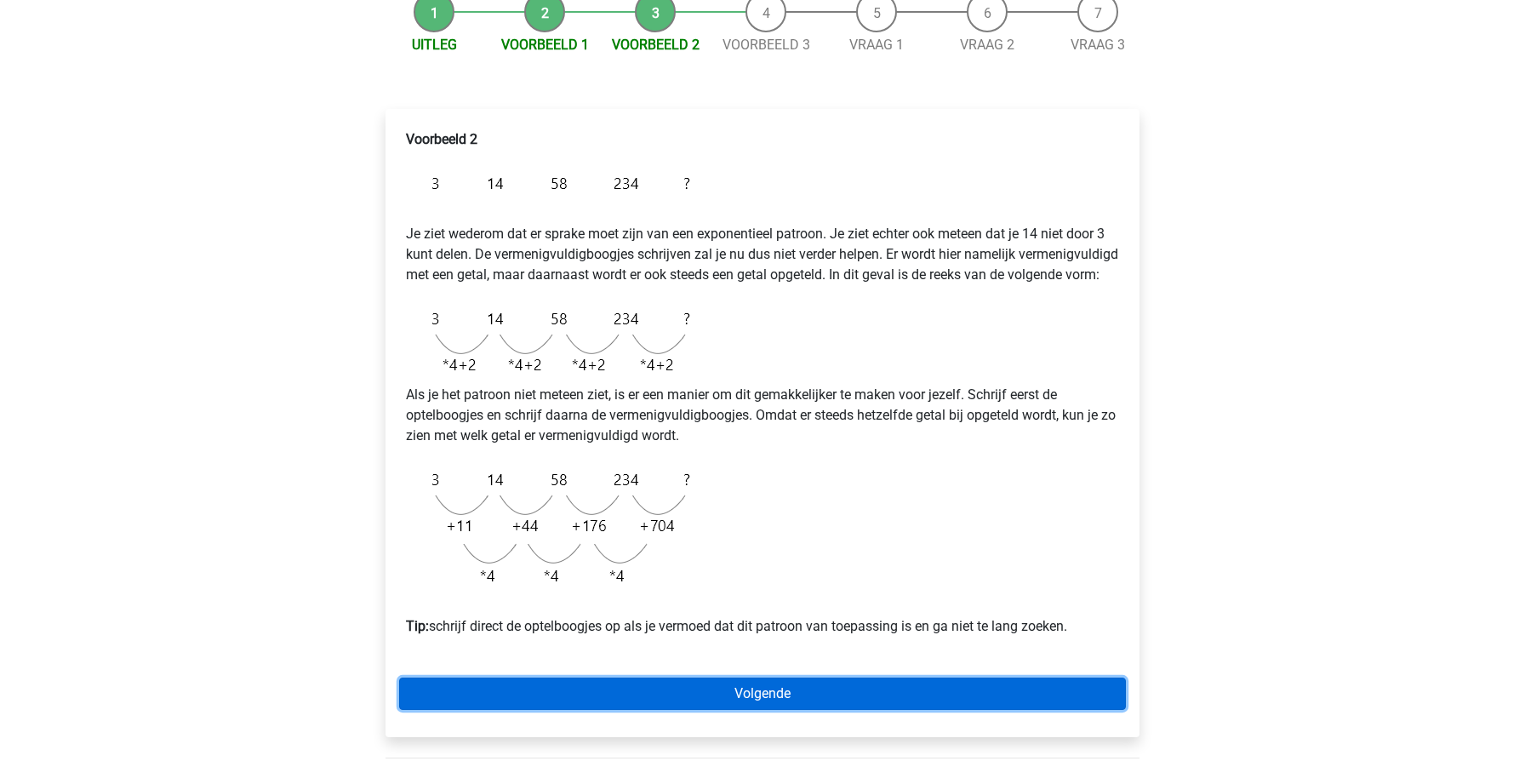
click at [743, 709] on link "Volgende" at bounding box center [762, 694] width 726 height 33
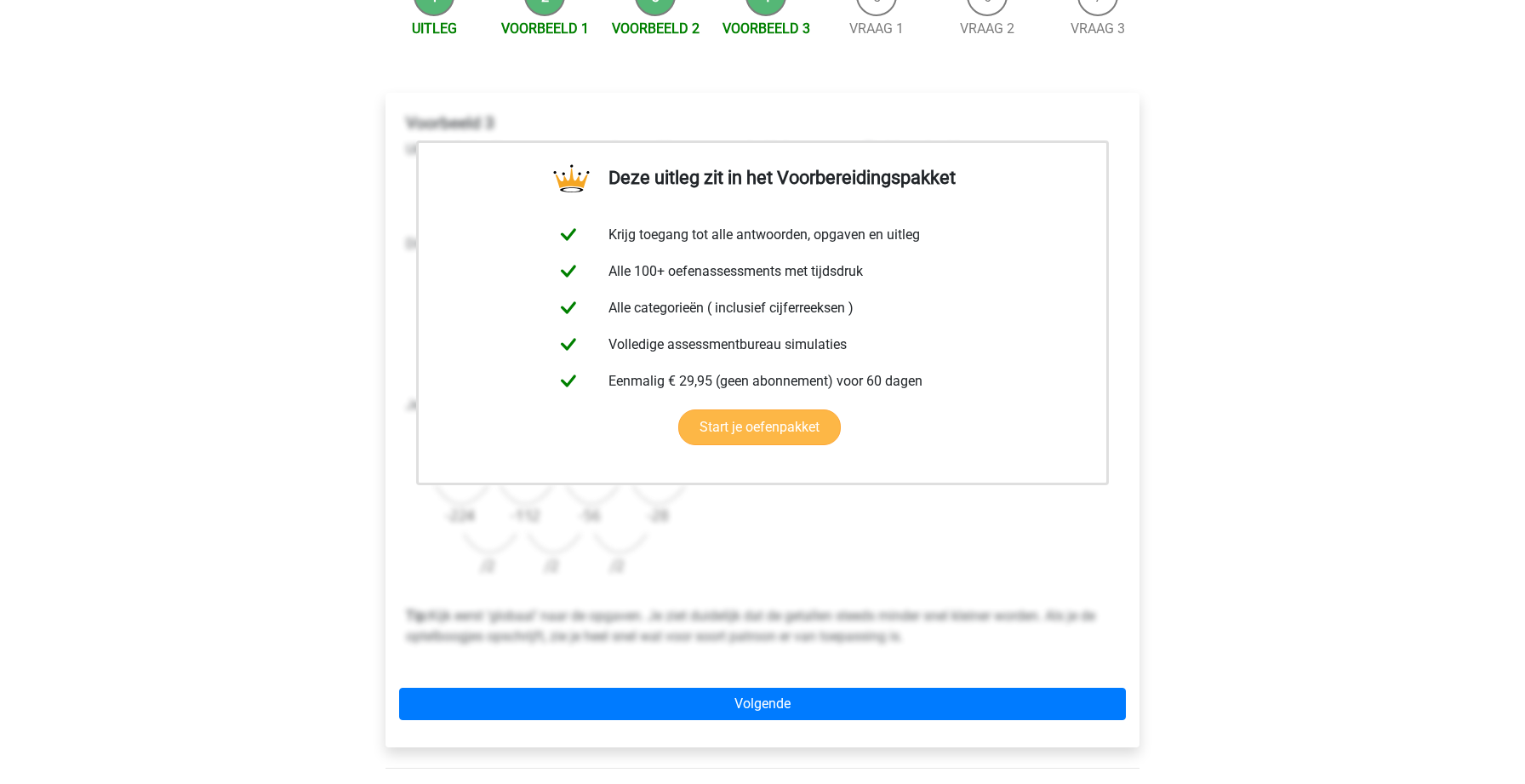
scroll to position [211, 0]
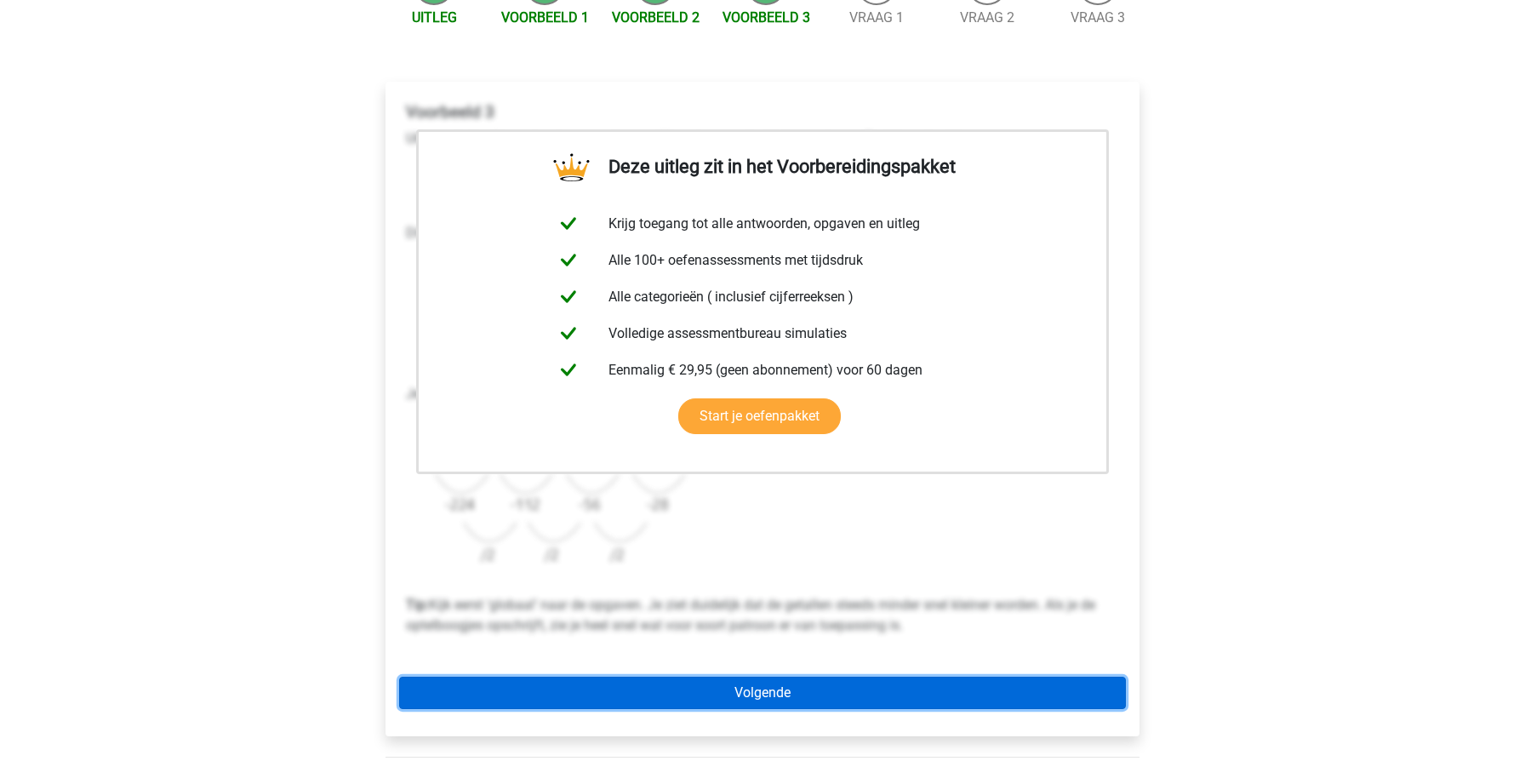
click at [787, 695] on link "Volgende" at bounding box center [762, 693] width 726 height 33
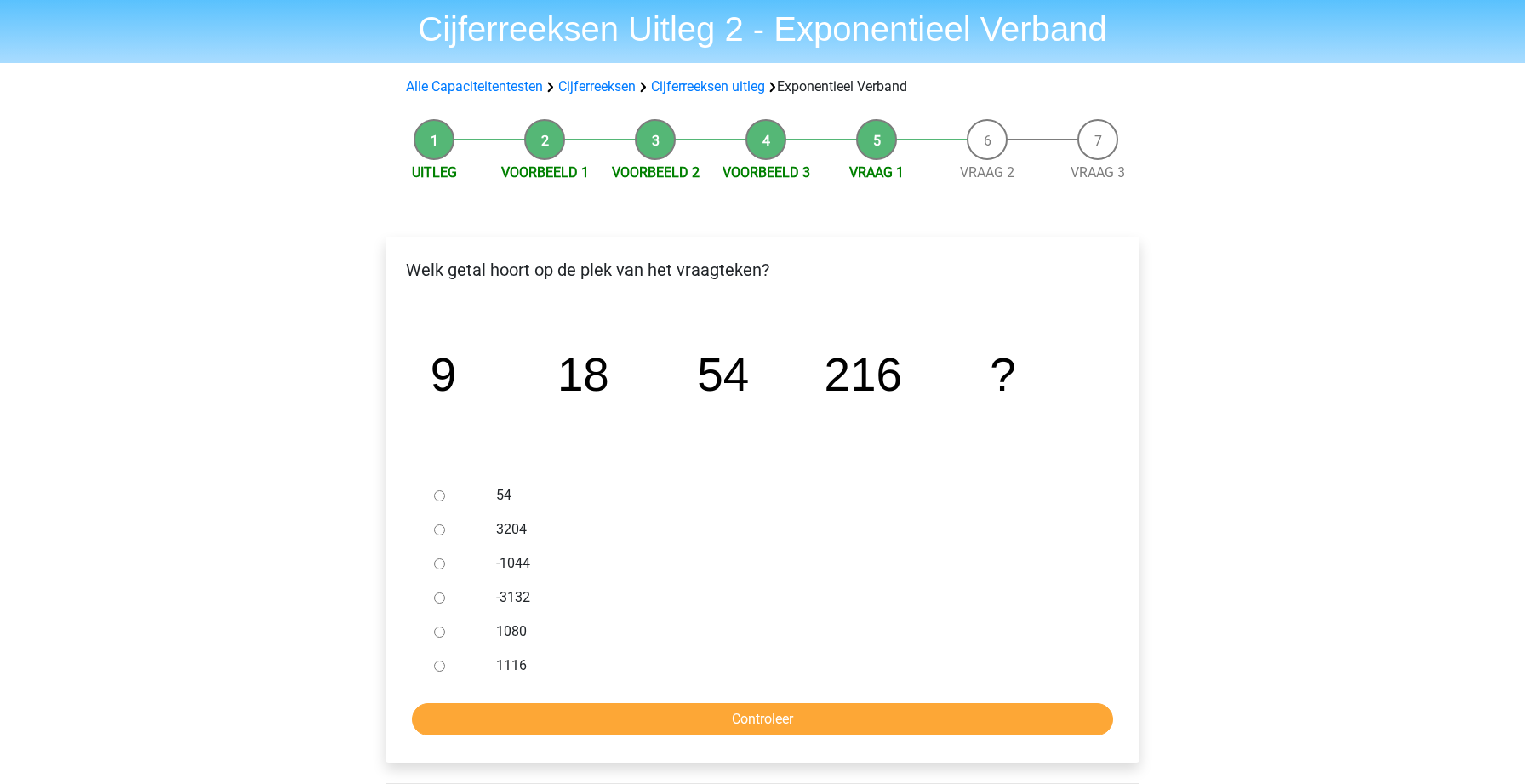
scroll to position [60, 0]
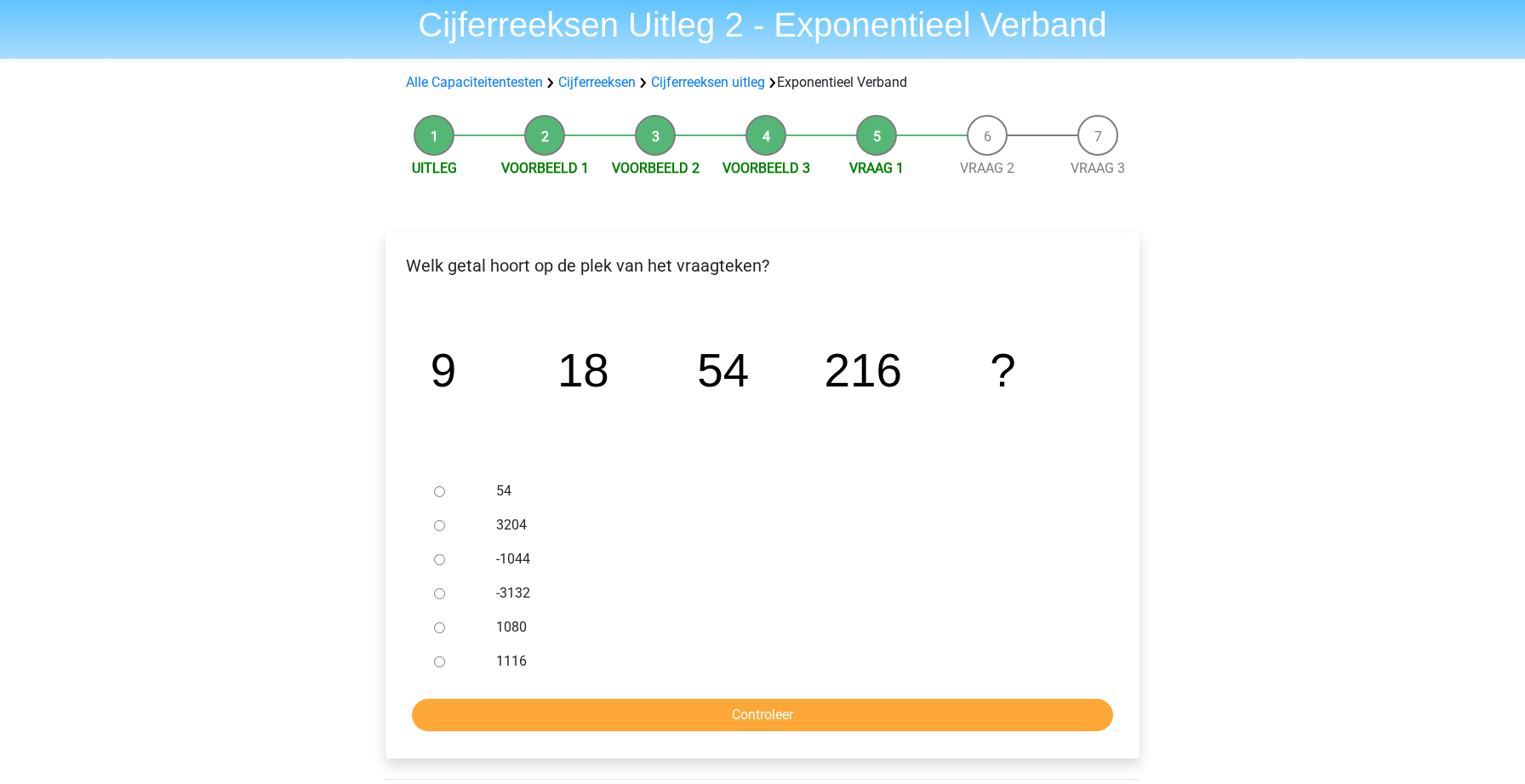
click at [439, 627] on input "1080" at bounding box center [439, 628] width 11 height 11
radio input "true"
click at [495, 712] on input "Controleer" at bounding box center [762, 715] width 701 height 33
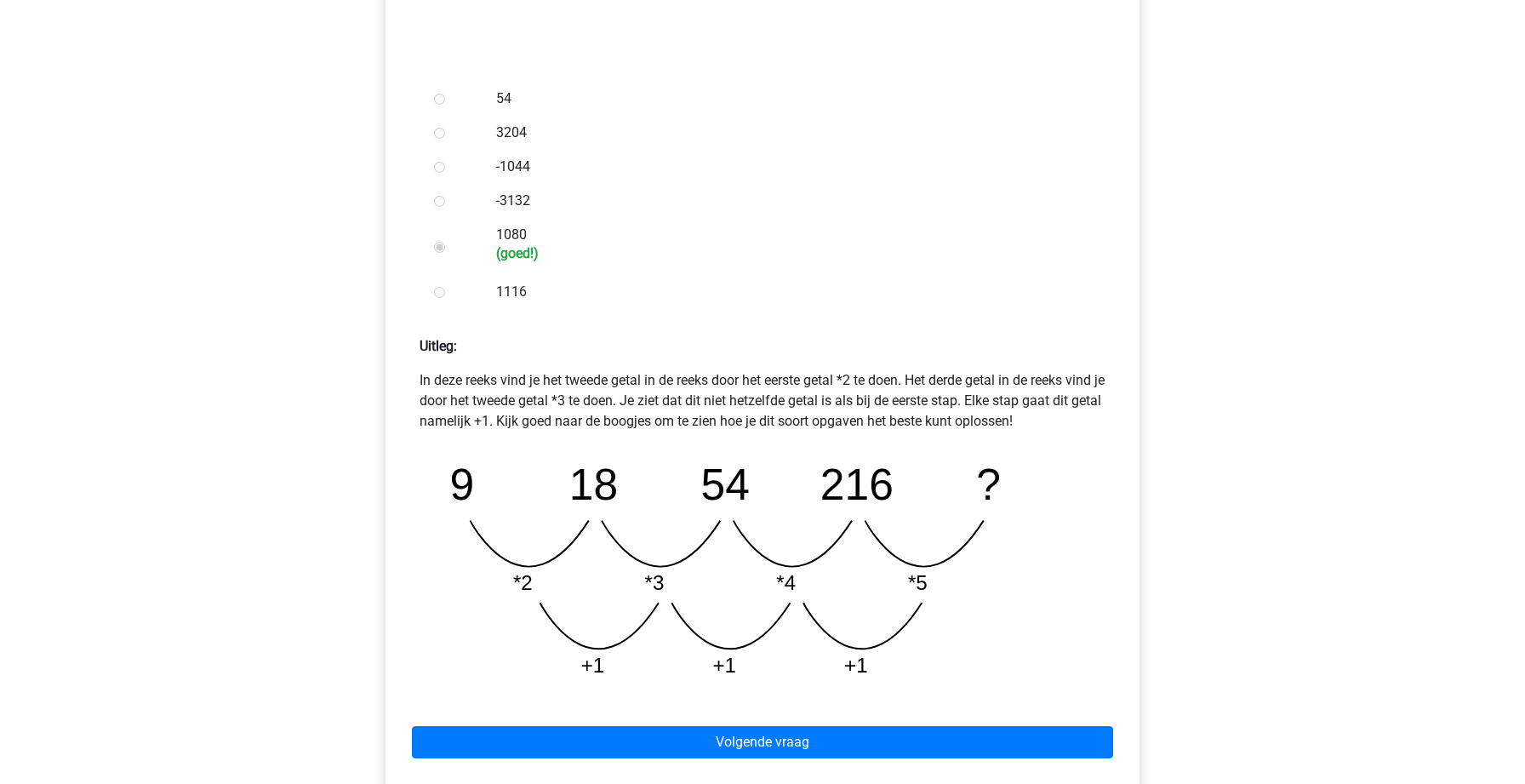
scroll to position [449, 0]
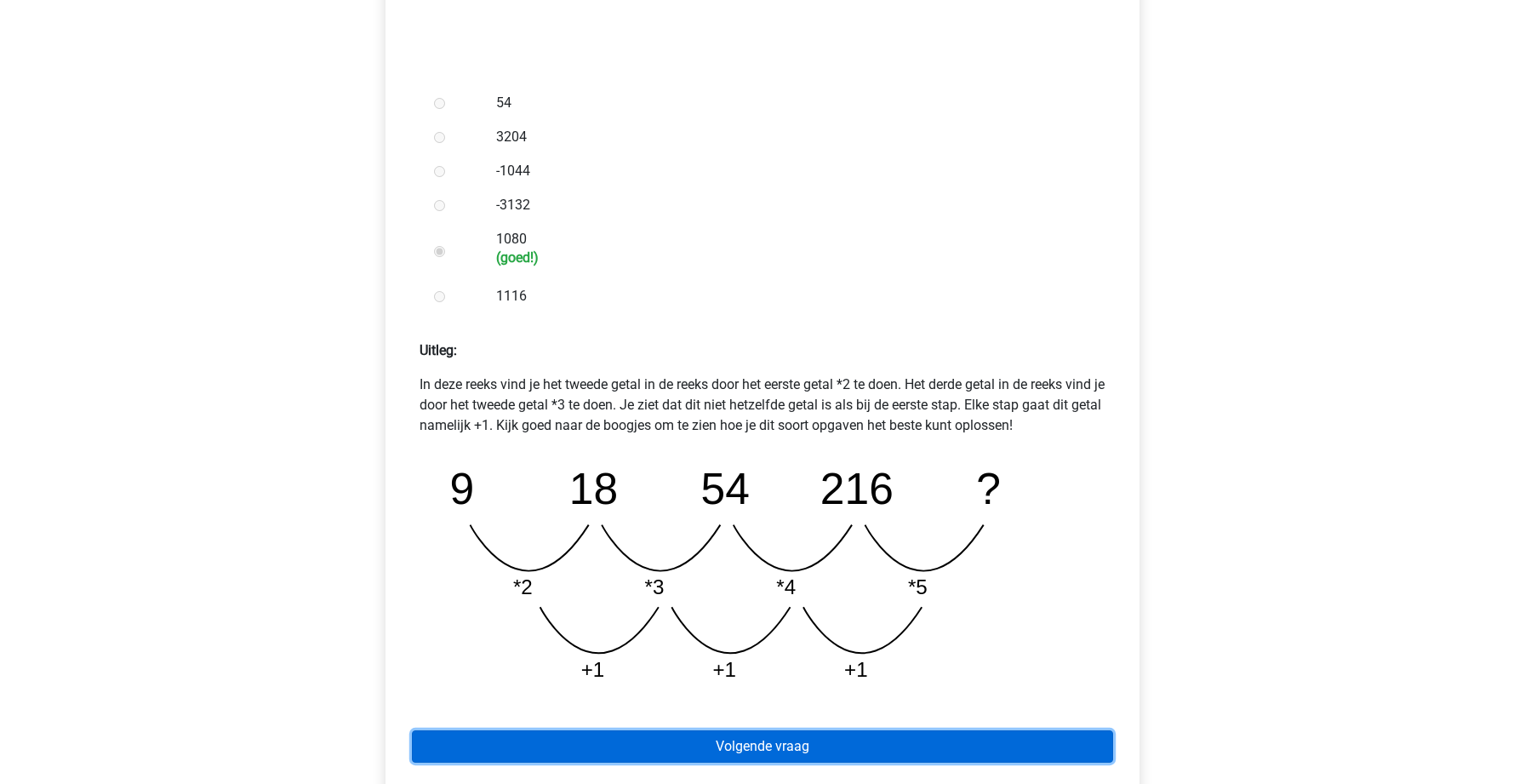
click at [518, 734] on link "Volgende vraag" at bounding box center [762, 746] width 701 height 33
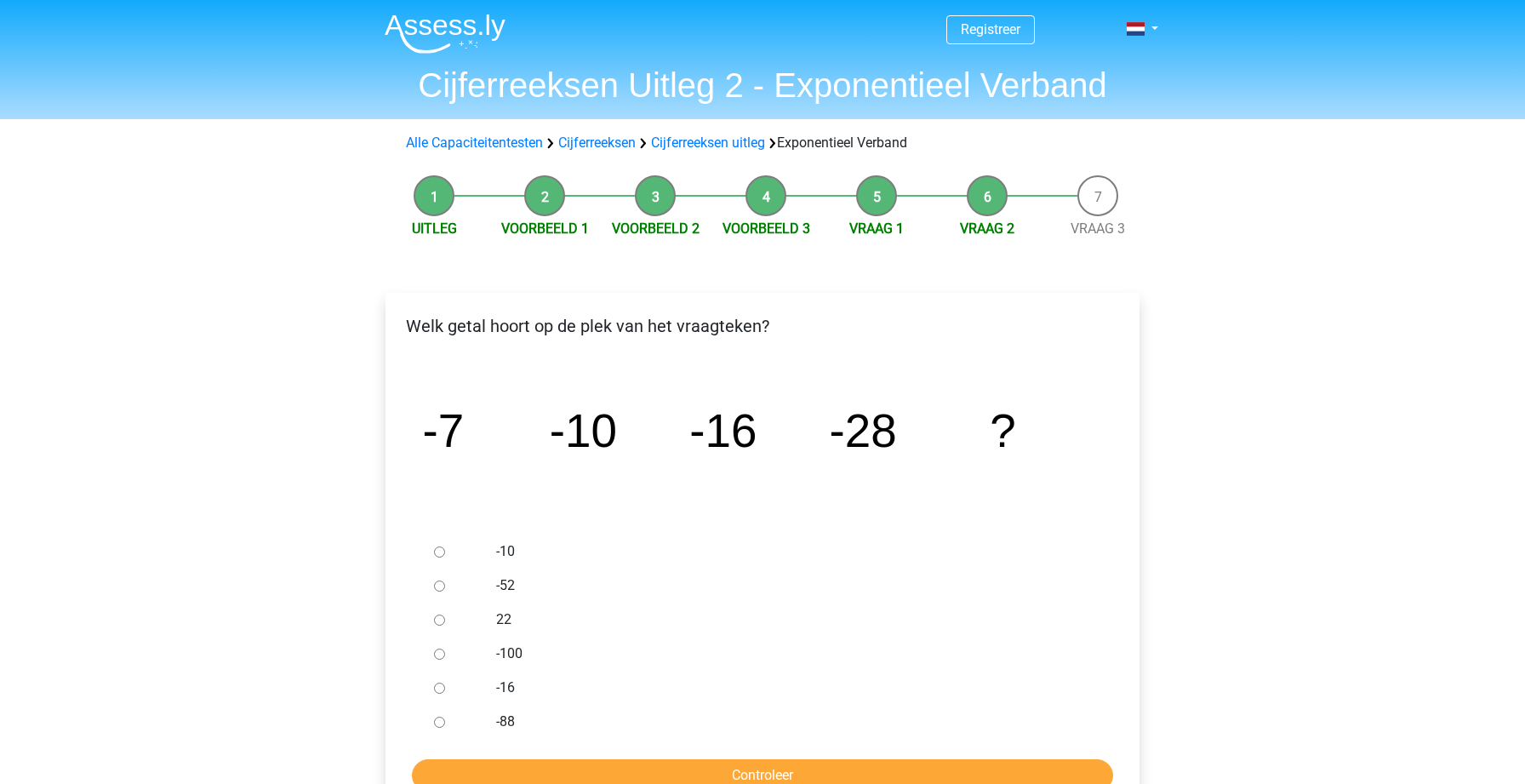
click at [441, 583] on input "-52" at bounding box center [439, 585] width 11 height 11
radio input "true"
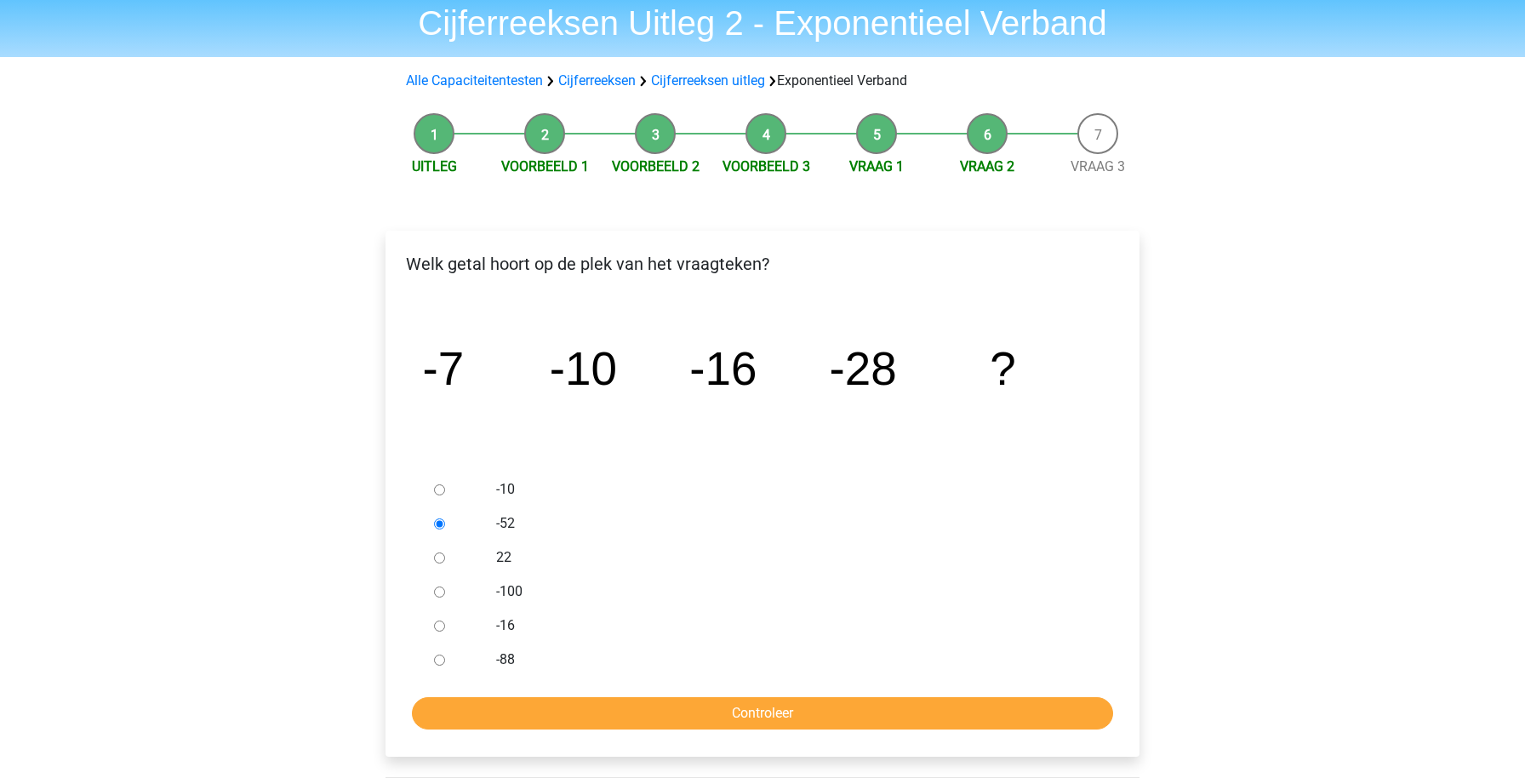
scroll to position [94, 0]
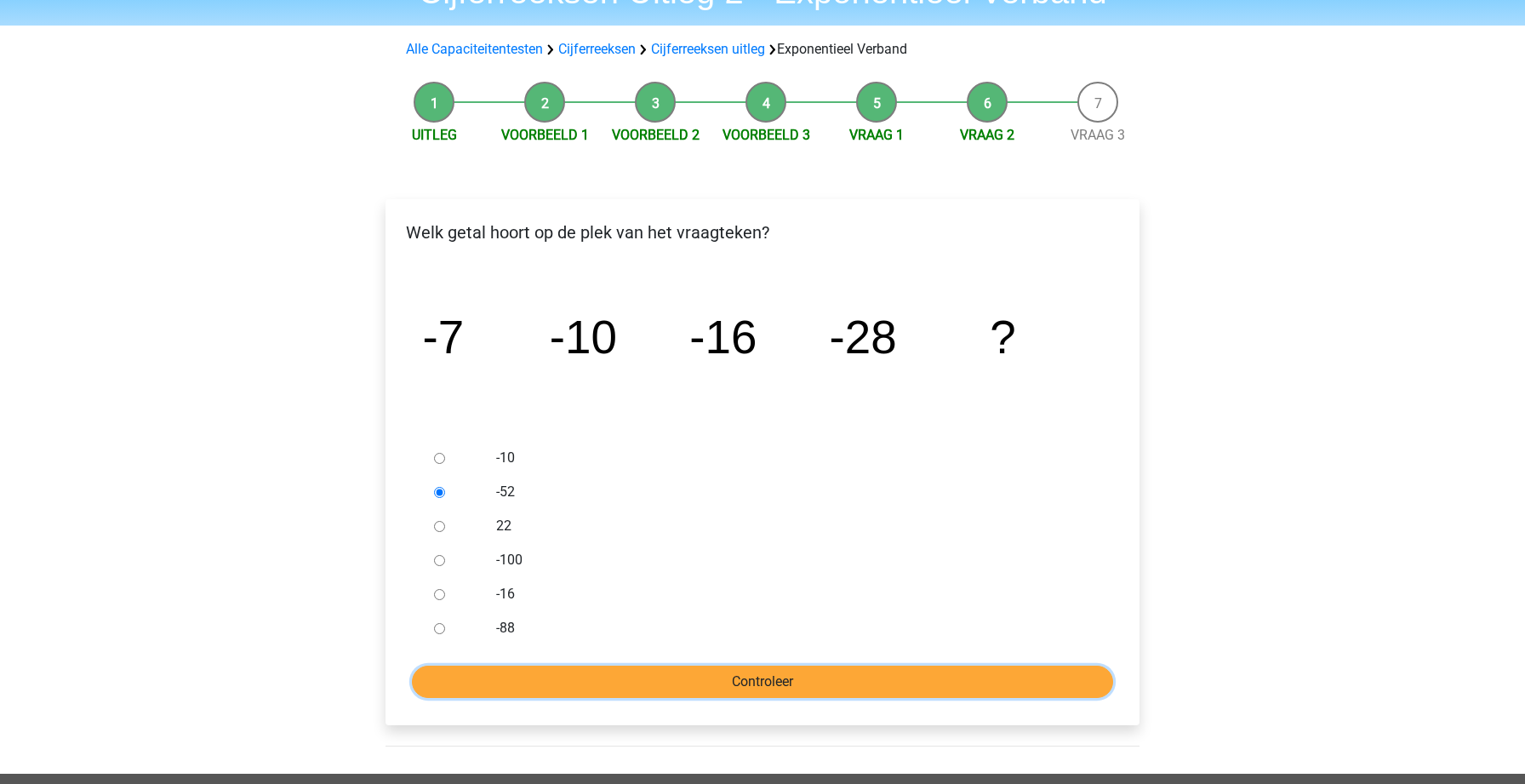
click at [540, 692] on input "Controleer" at bounding box center [762, 682] width 701 height 33
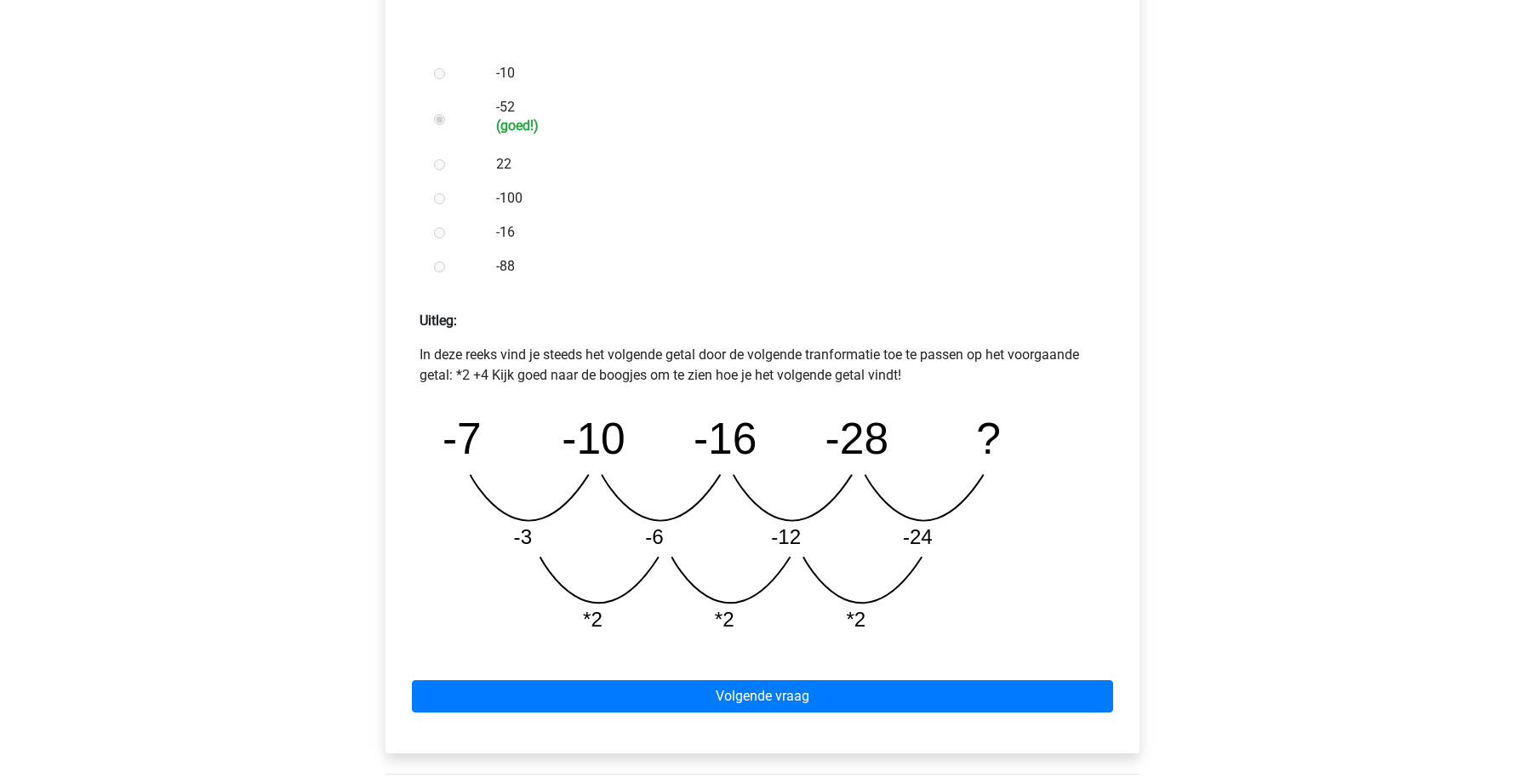
scroll to position [533, 0]
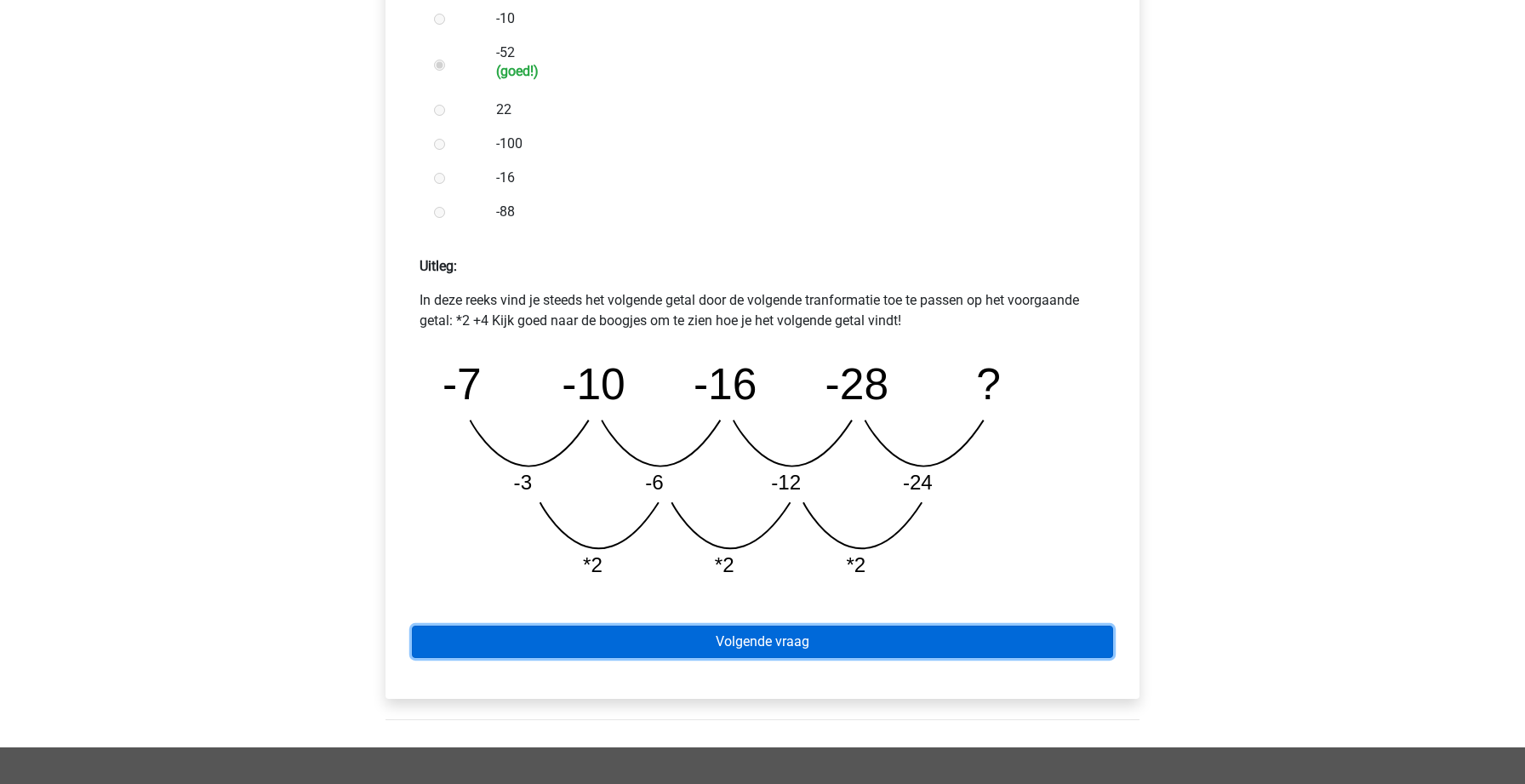
click at [617, 639] on link "Volgende vraag" at bounding box center [762, 641] width 701 height 33
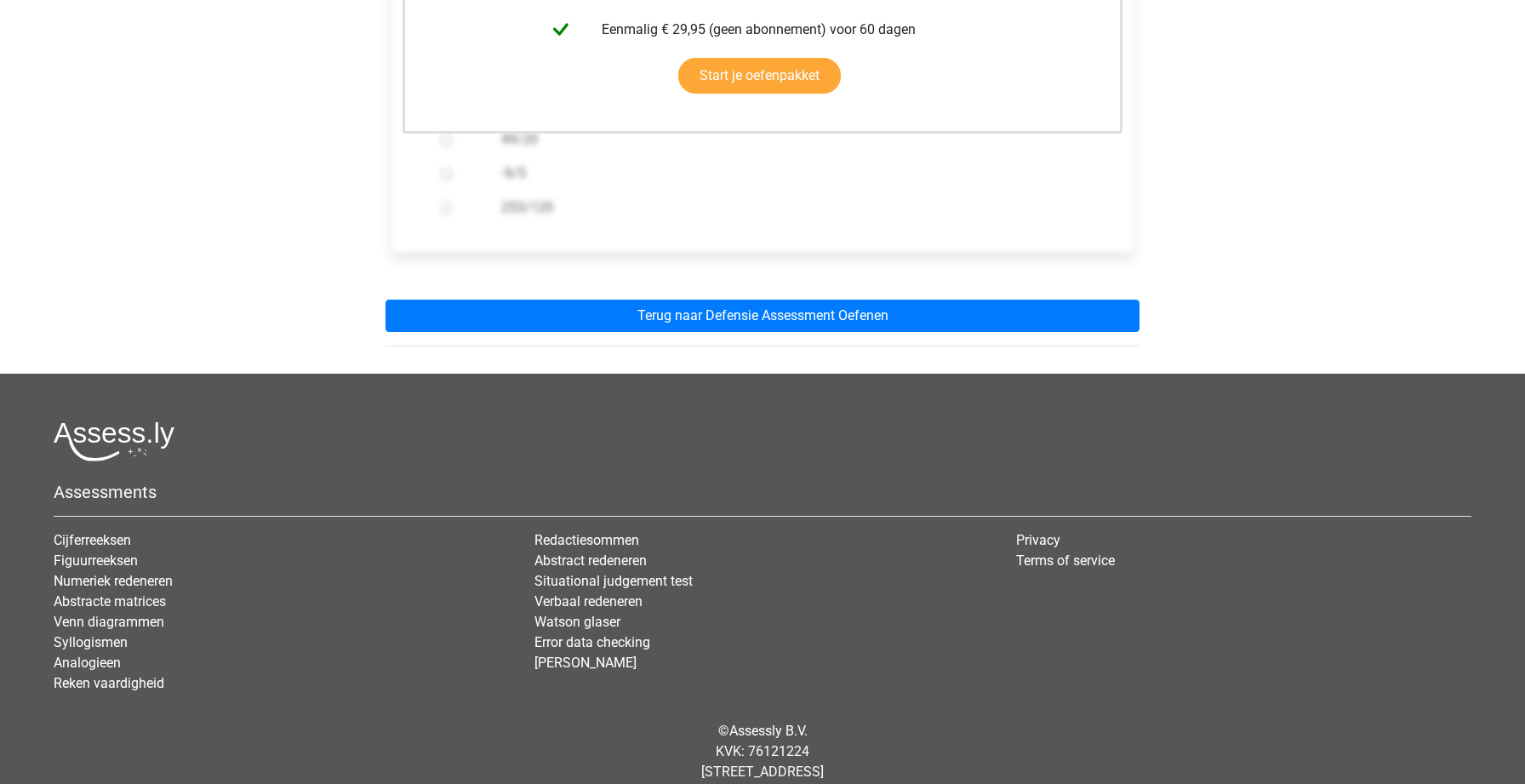
scroll to position [512, 0]
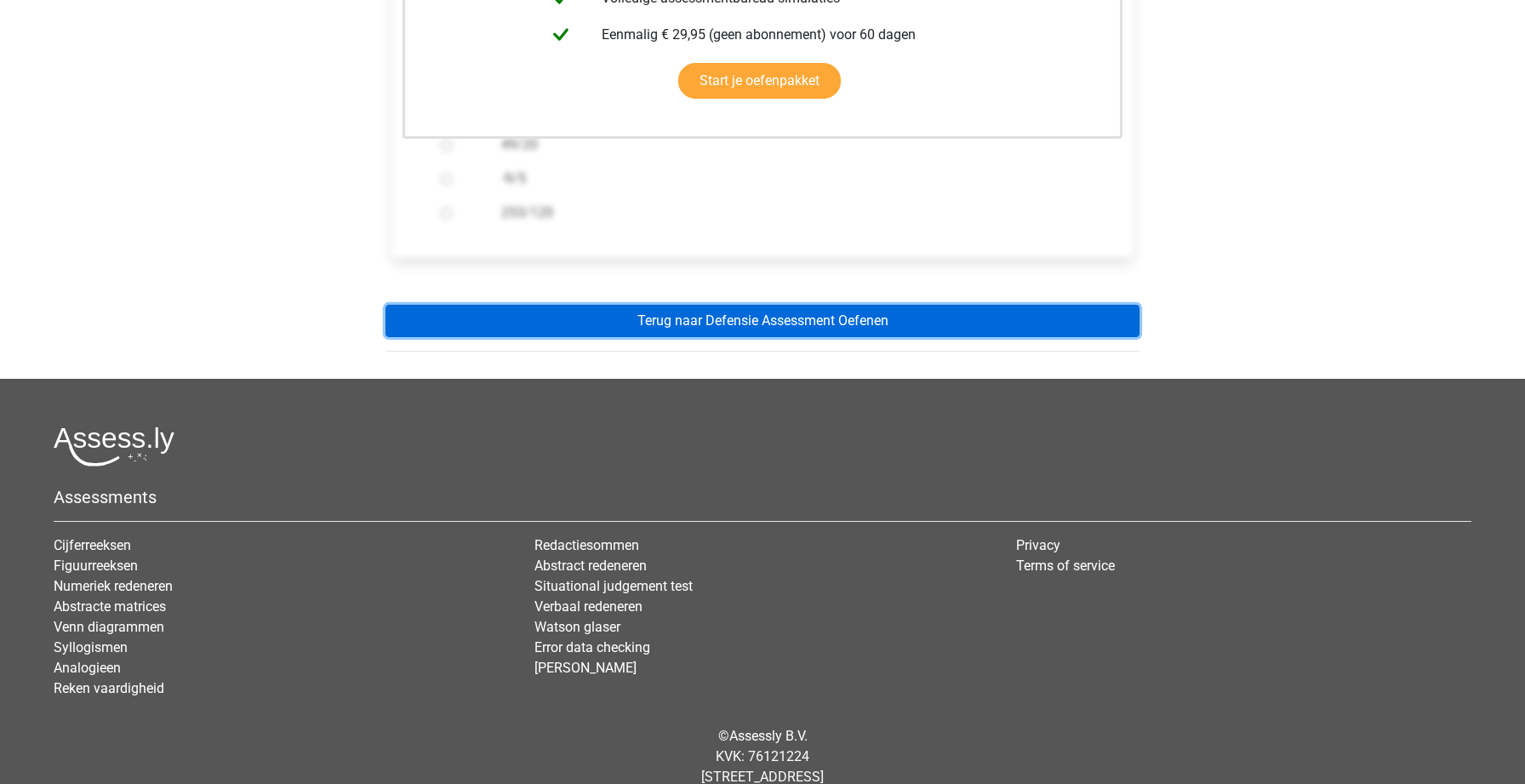
click at [656, 313] on link "Terug naar Defensie Assessment Oefenen" at bounding box center [762, 321] width 754 height 33
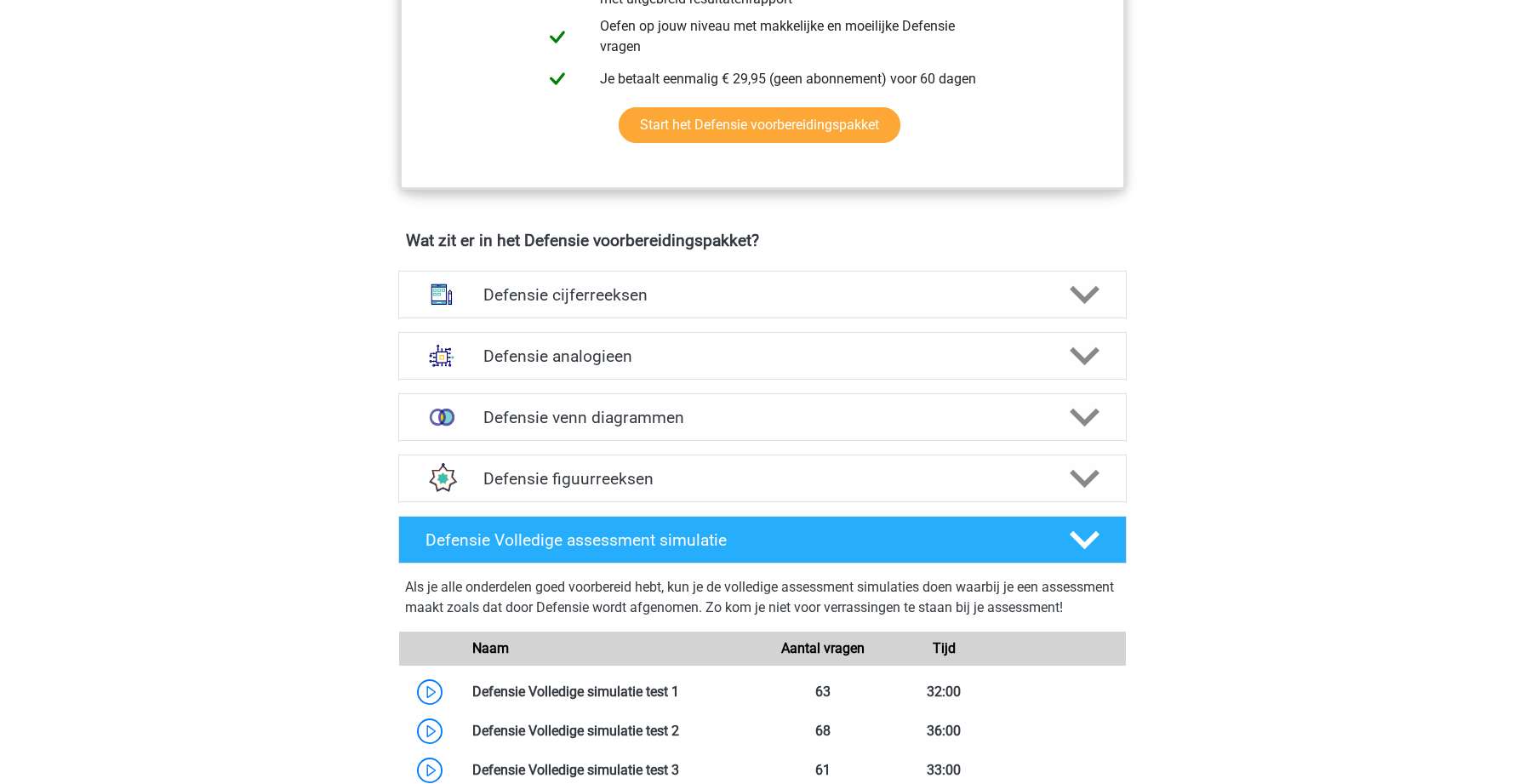
scroll to position [1063, 0]
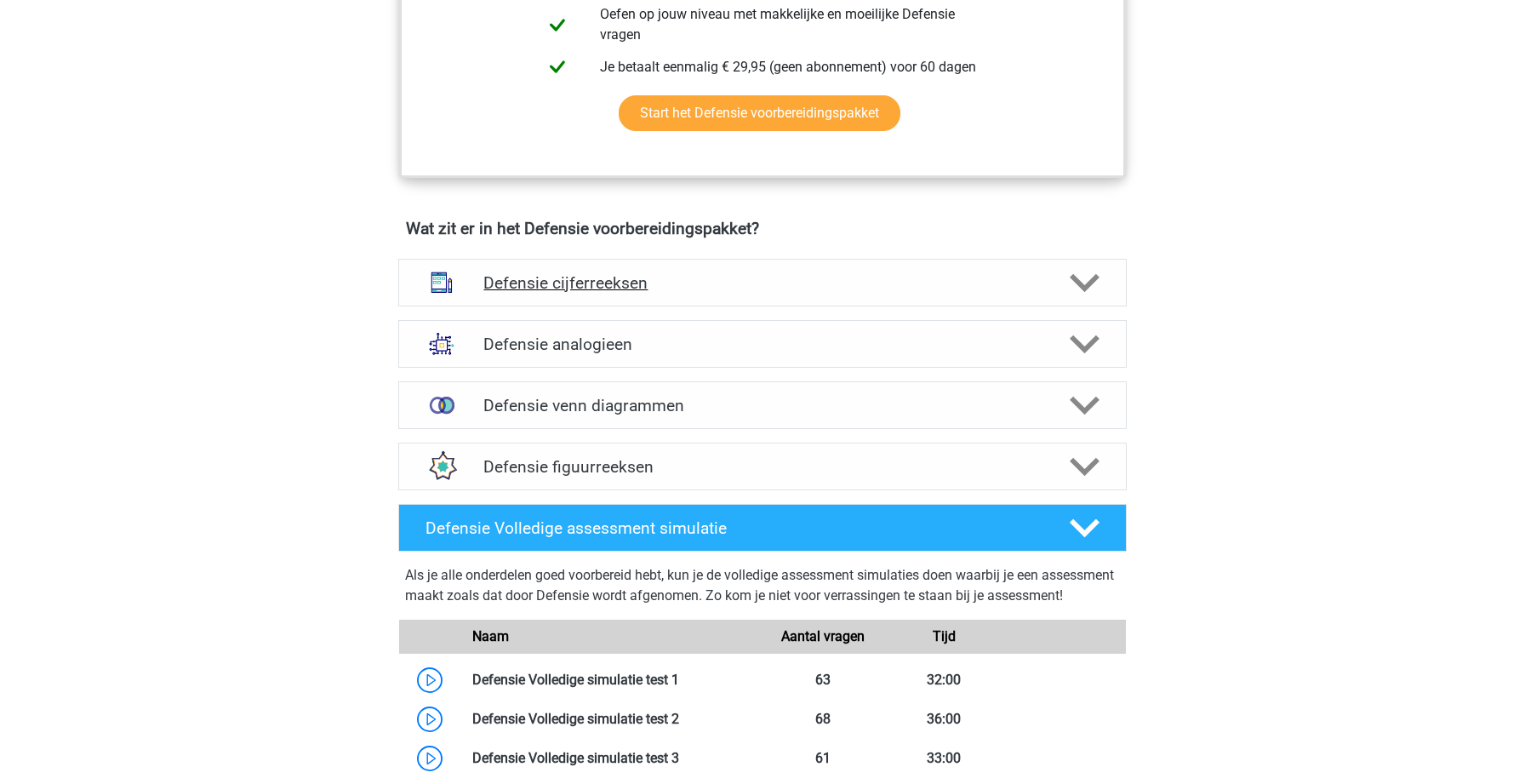
click at [662, 300] on div "Defensie cijferreeksen" at bounding box center [762, 282] width 728 height 47
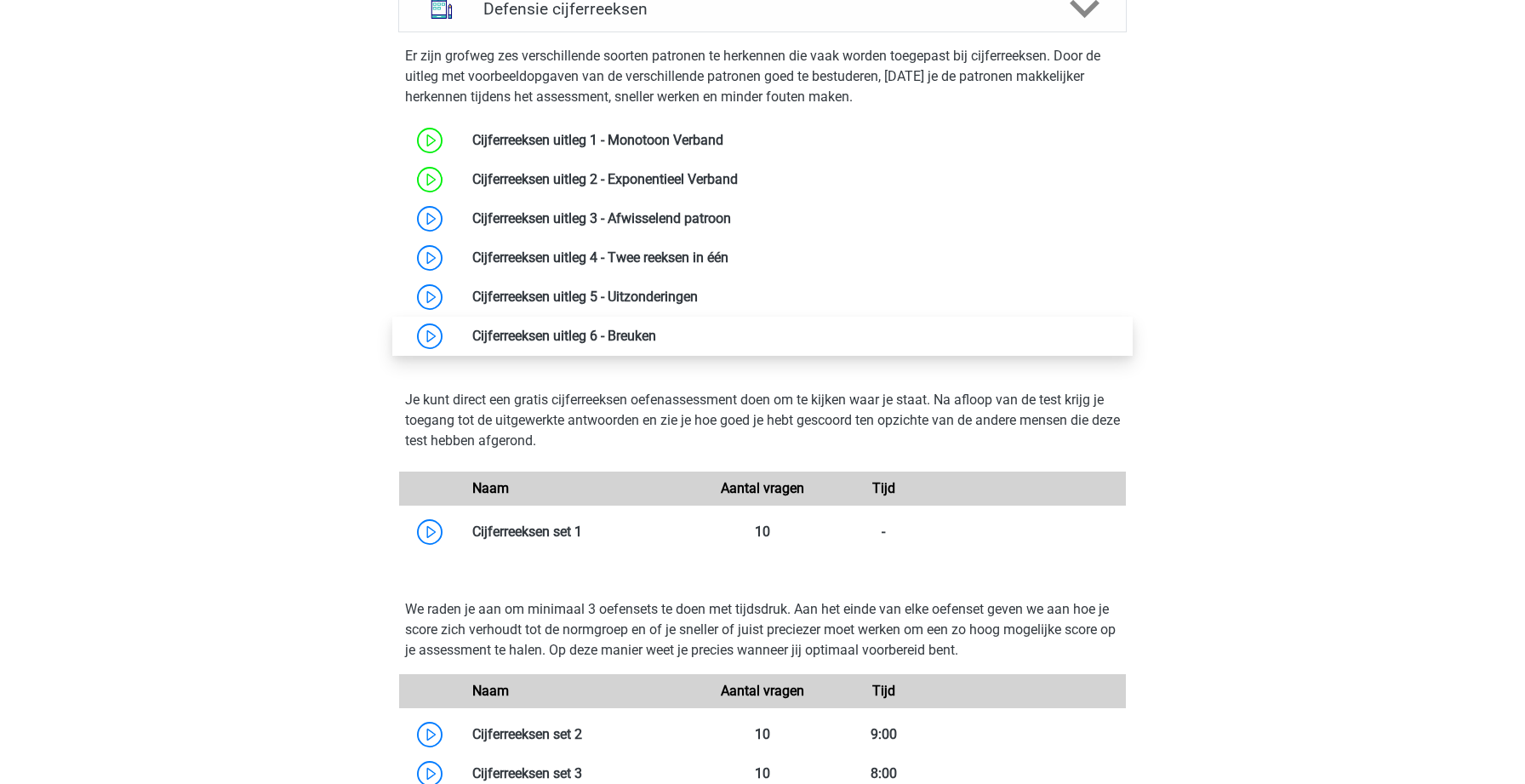
click at [681, 601] on p "We raden je aan om minimaal 3 oefensets te doen met tijdsdruk. Aan het einde va…" at bounding box center [762, 629] width 714 height 61
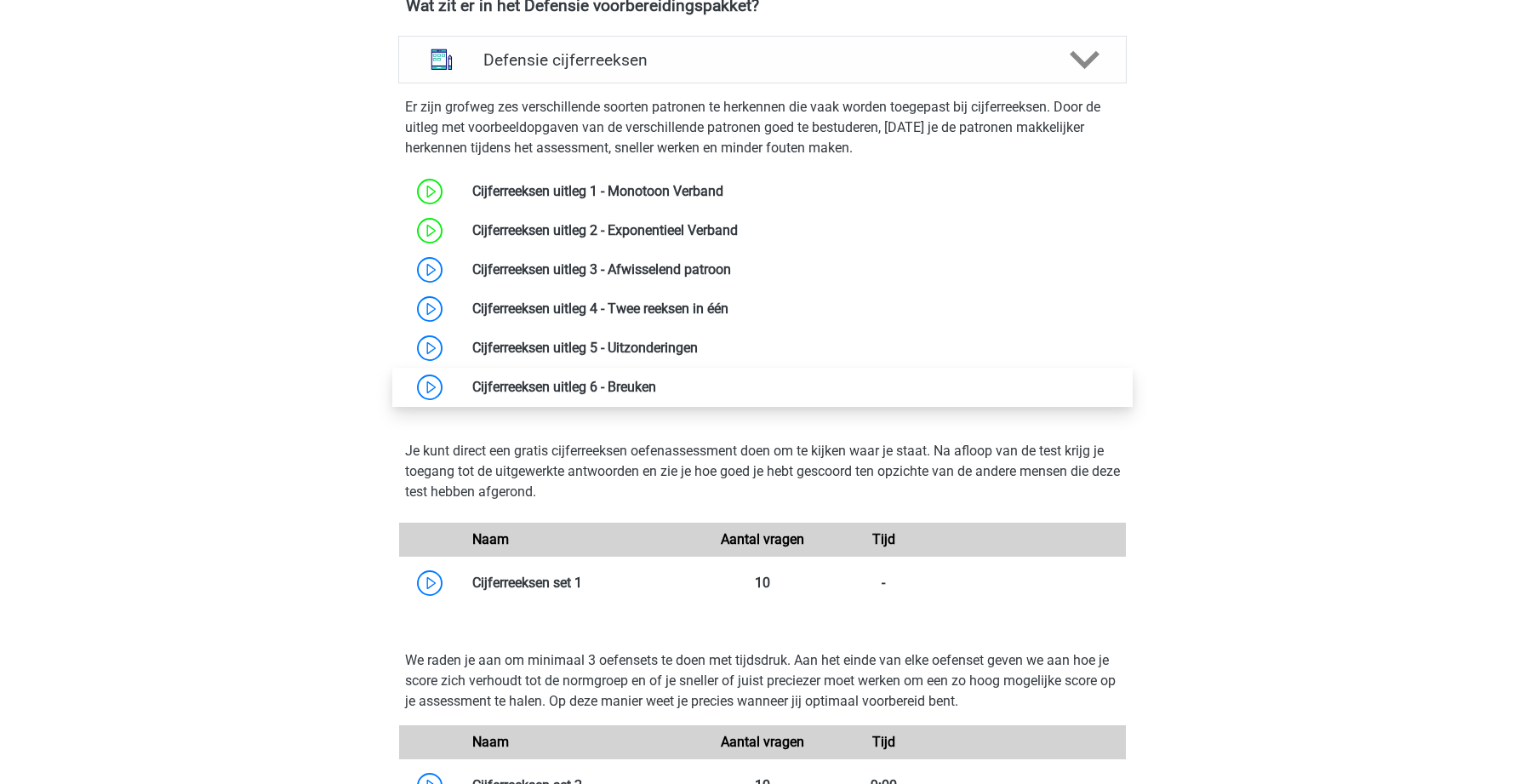
scroll to position [1285, 0]
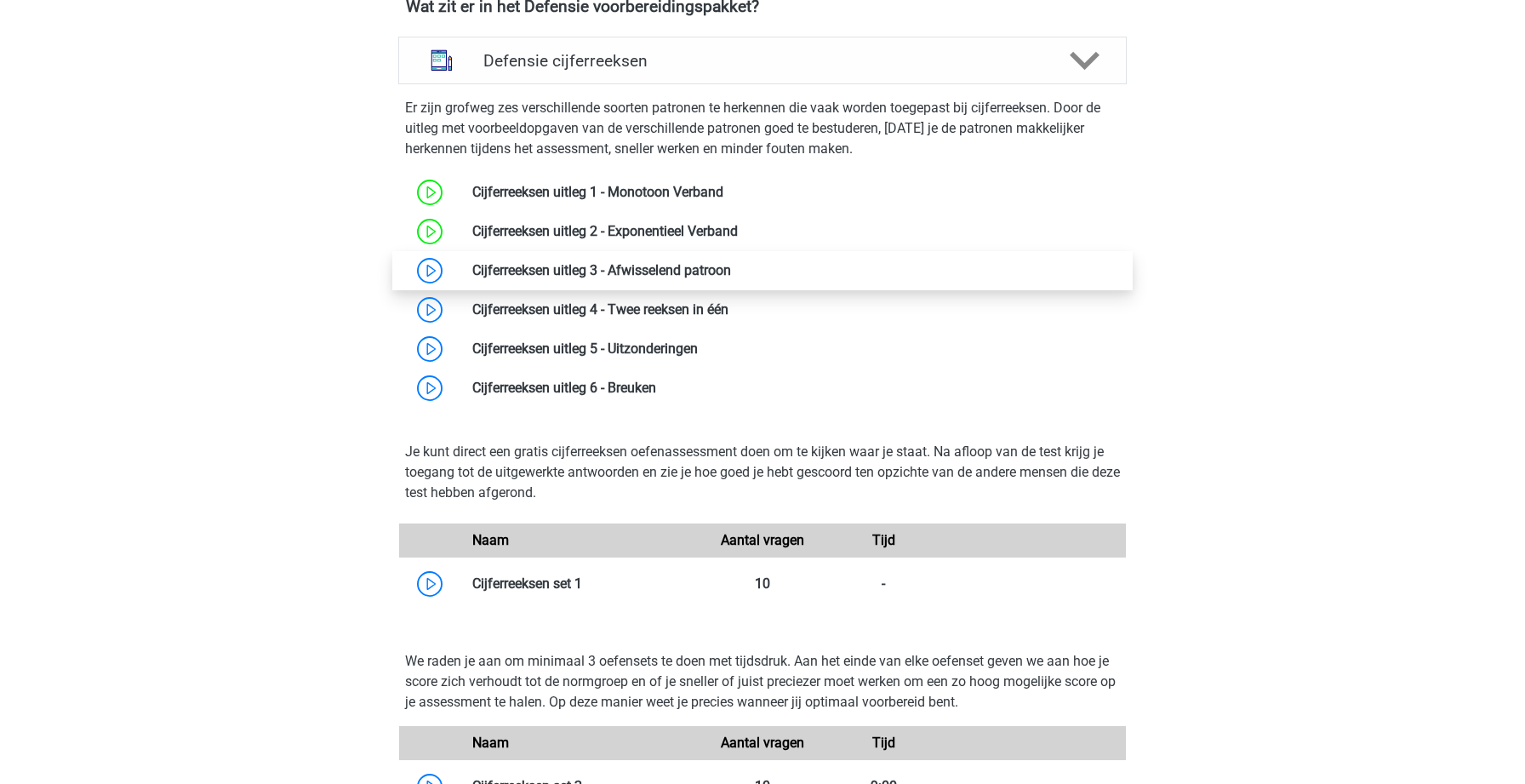
click at [731, 279] on link at bounding box center [731, 270] width 0 height 16
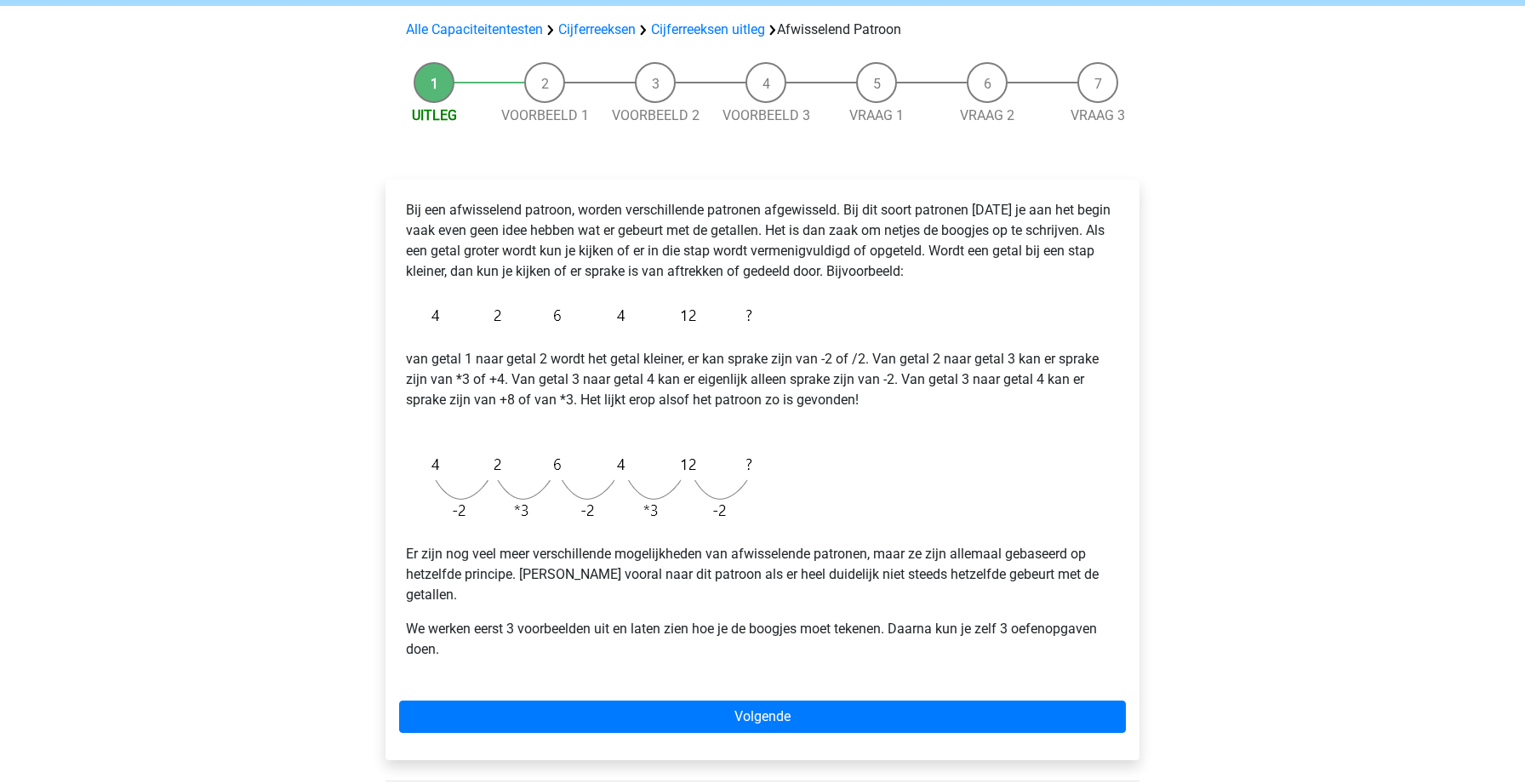
scroll to position [140, 0]
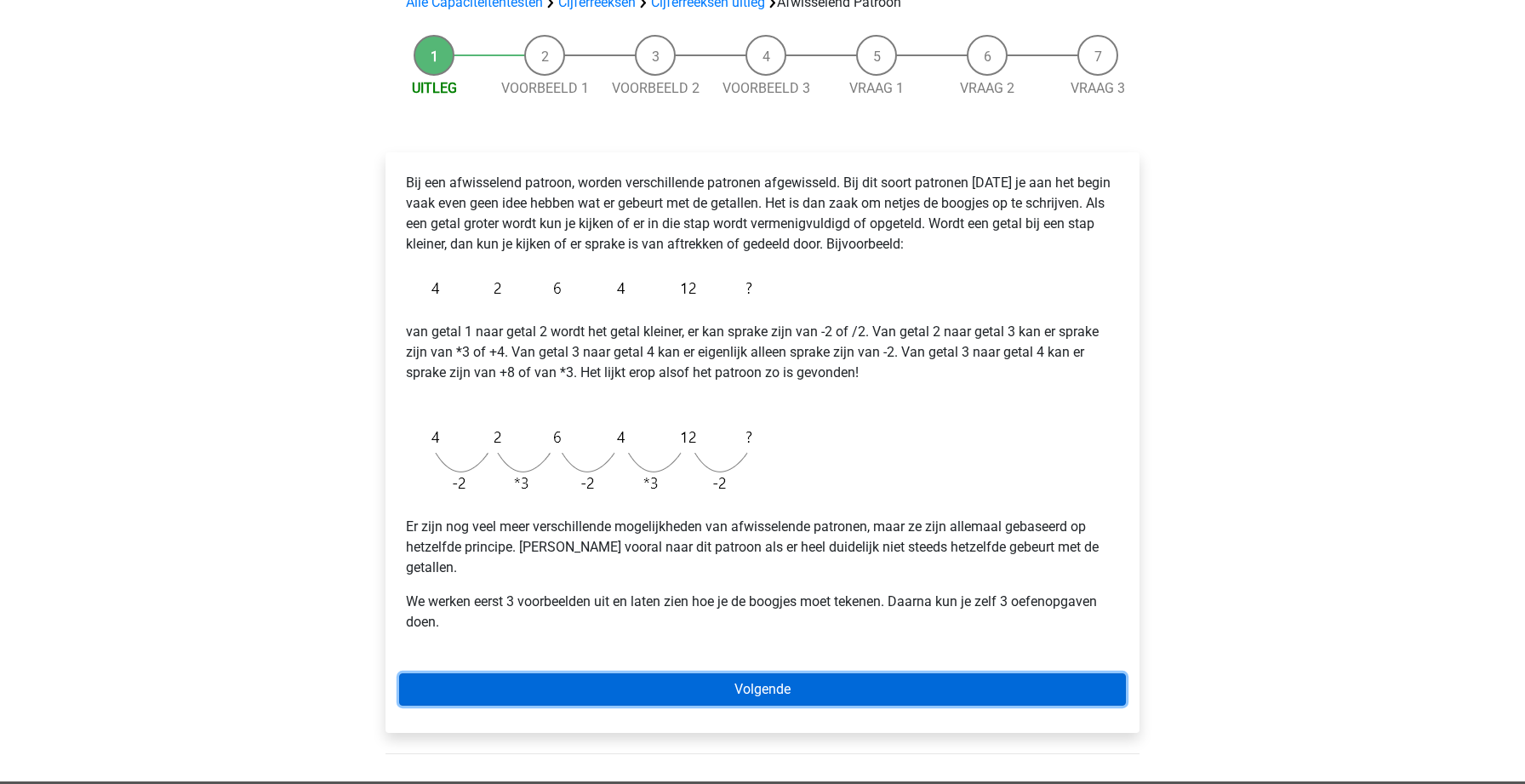
click at [851, 673] on link "Volgende" at bounding box center [762, 689] width 726 height 33
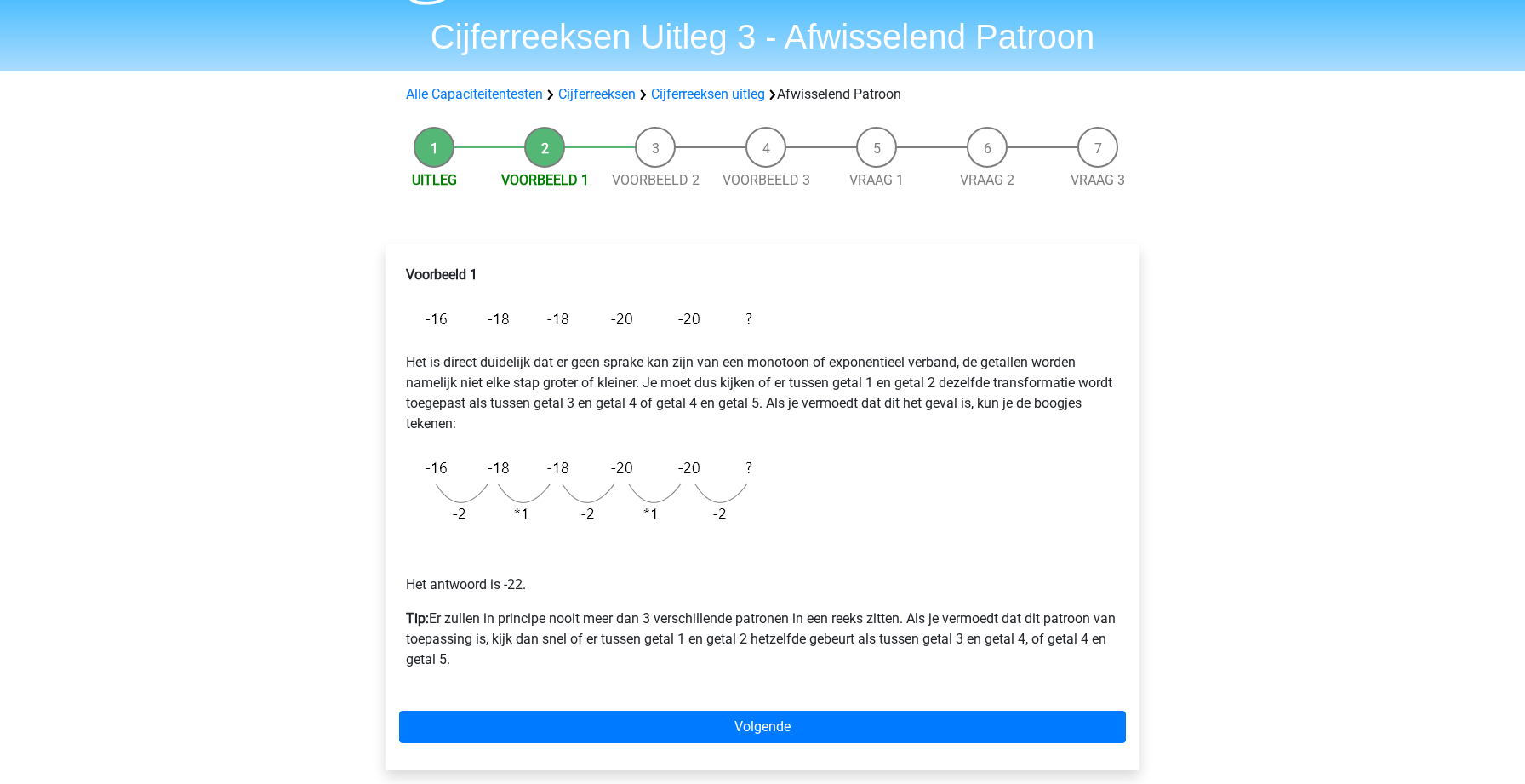
scroll to position [77, 0]
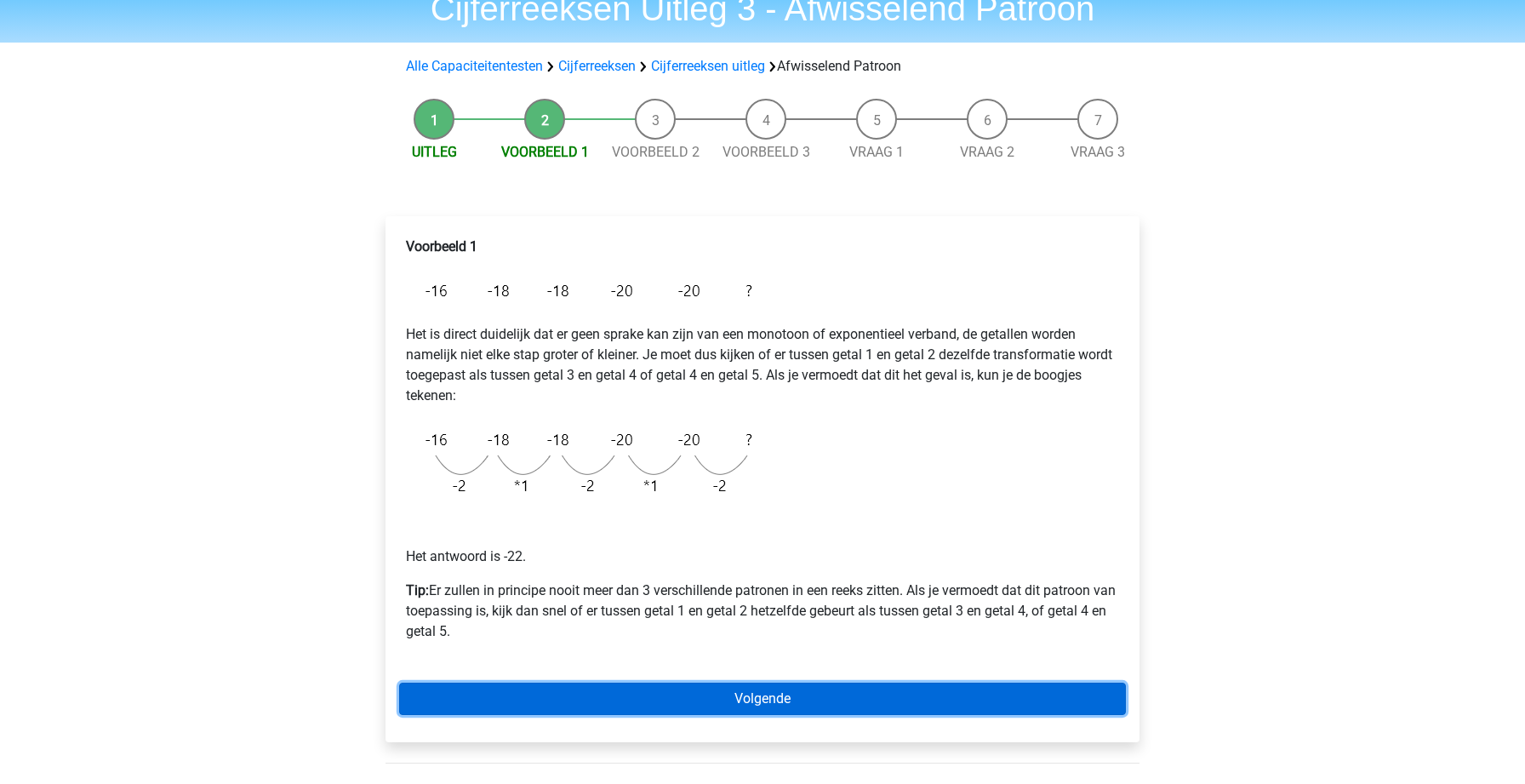
click at [793, 694] on link "Volgende" at bounding box center [762, 699] width 726 height 33
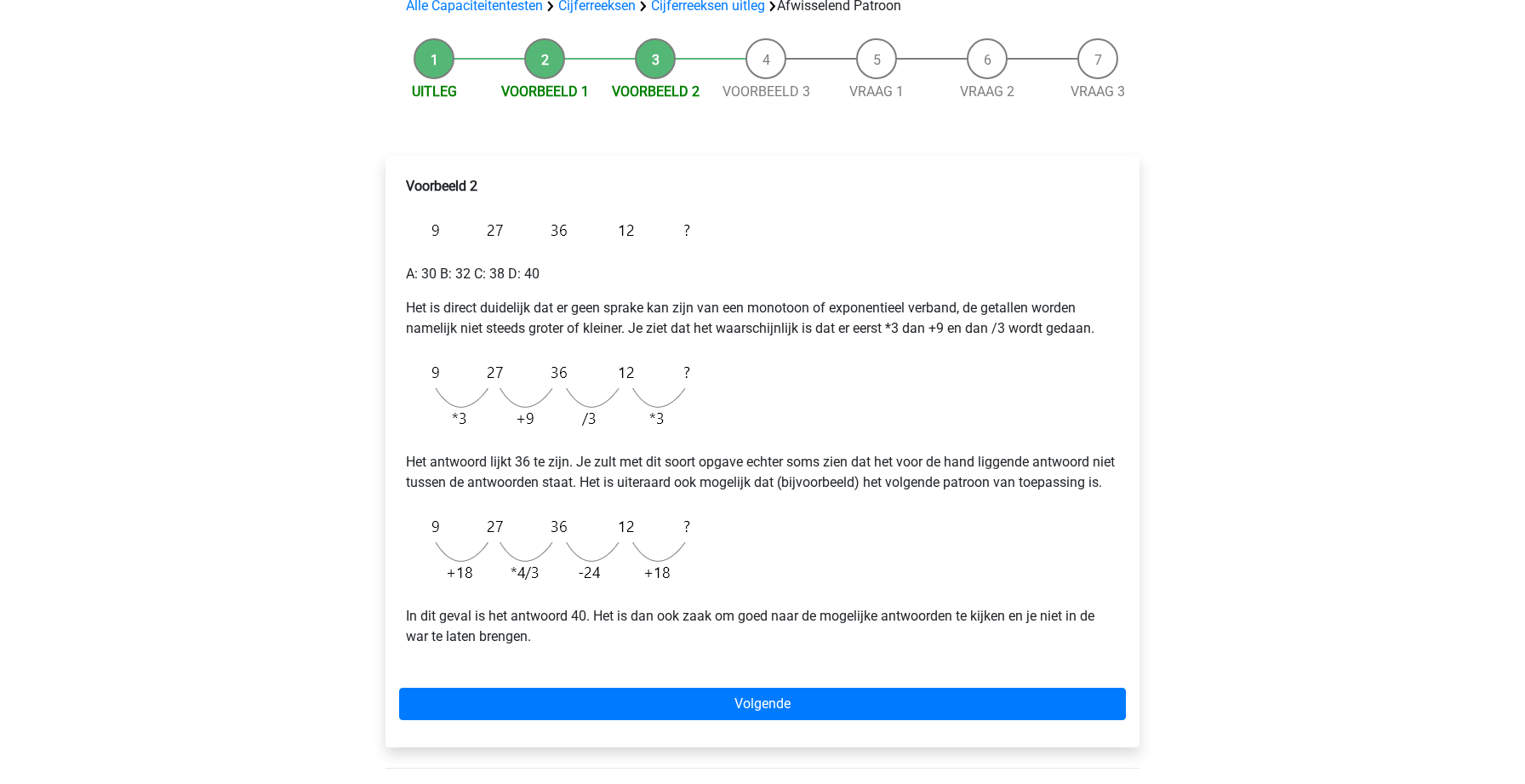
scroll to position [141, 0]
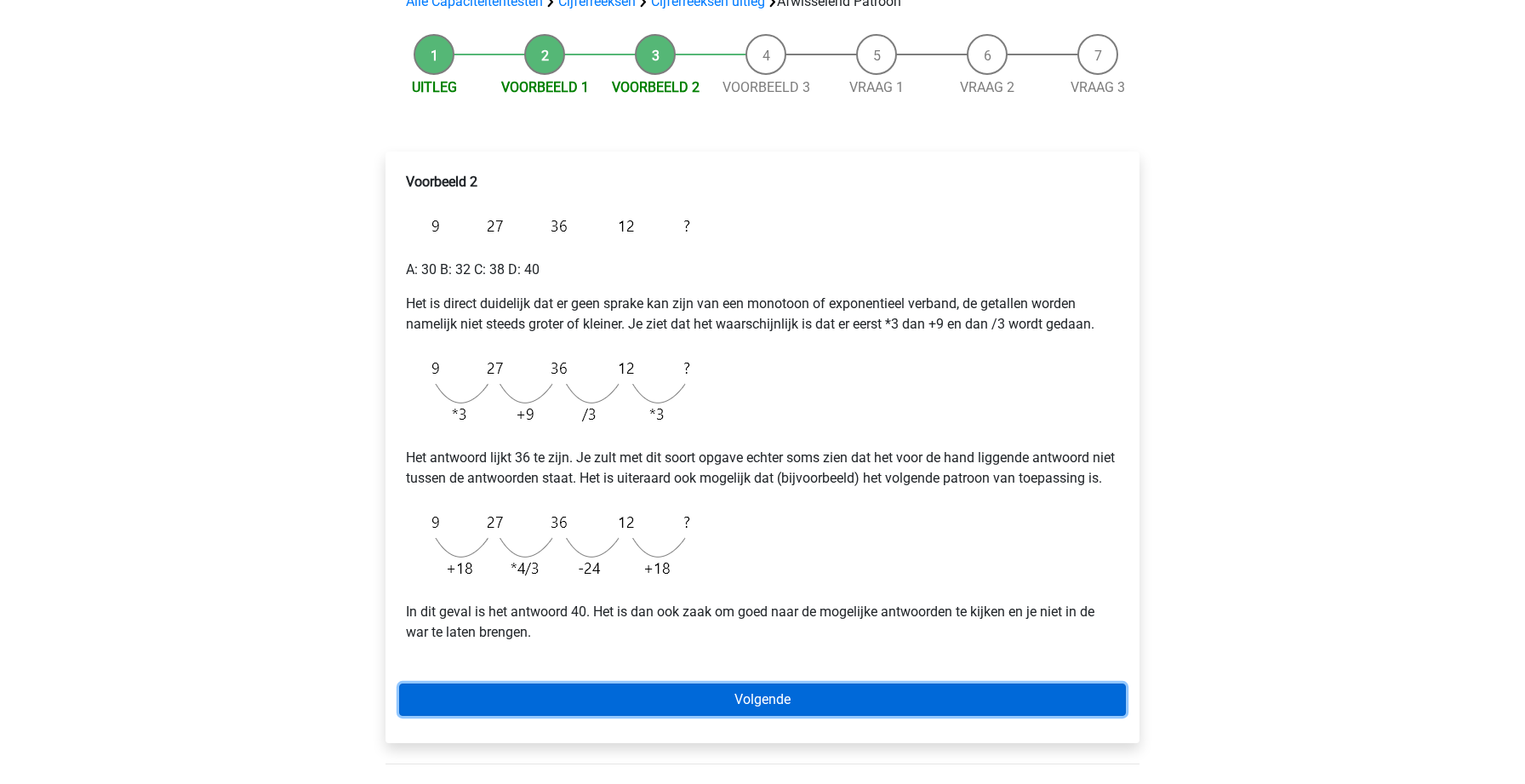
click at [706, 704] on link "Volgende" at bounding box center [762, 700] width 726 height 33
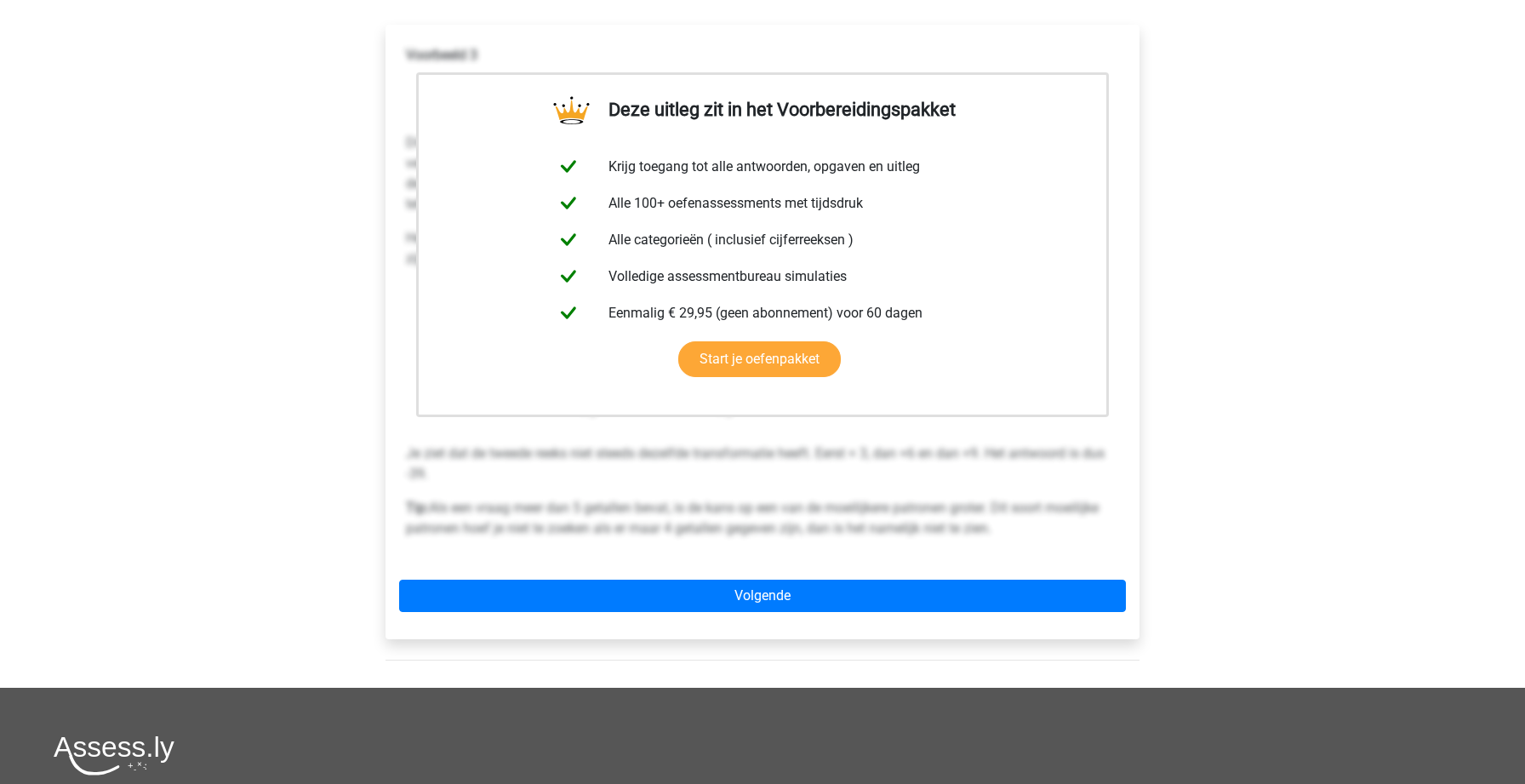
scroll to position [442, 0]
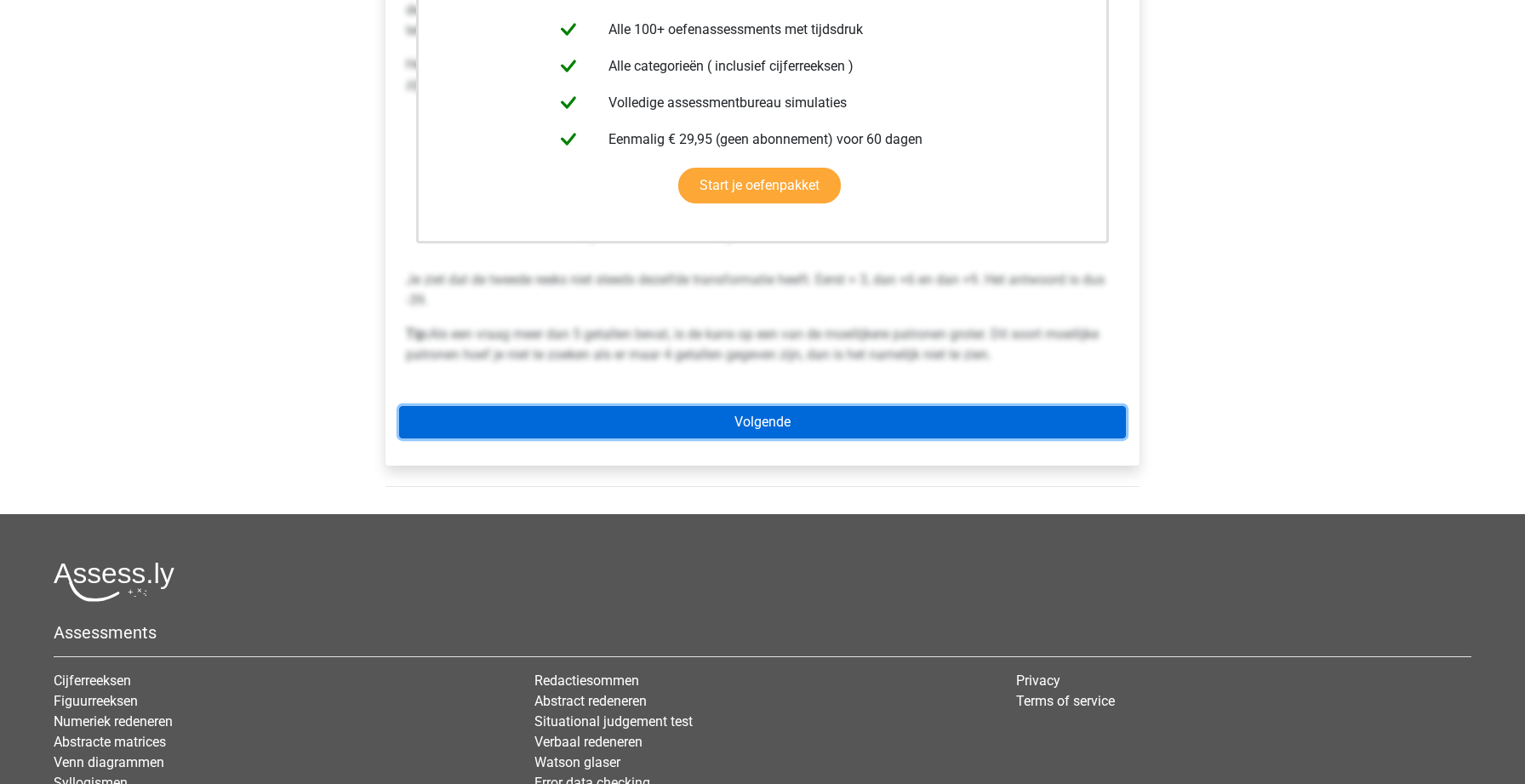
click at [727, 408] on link "Volgende" at bounding box center [762, 422] width 726 height 33
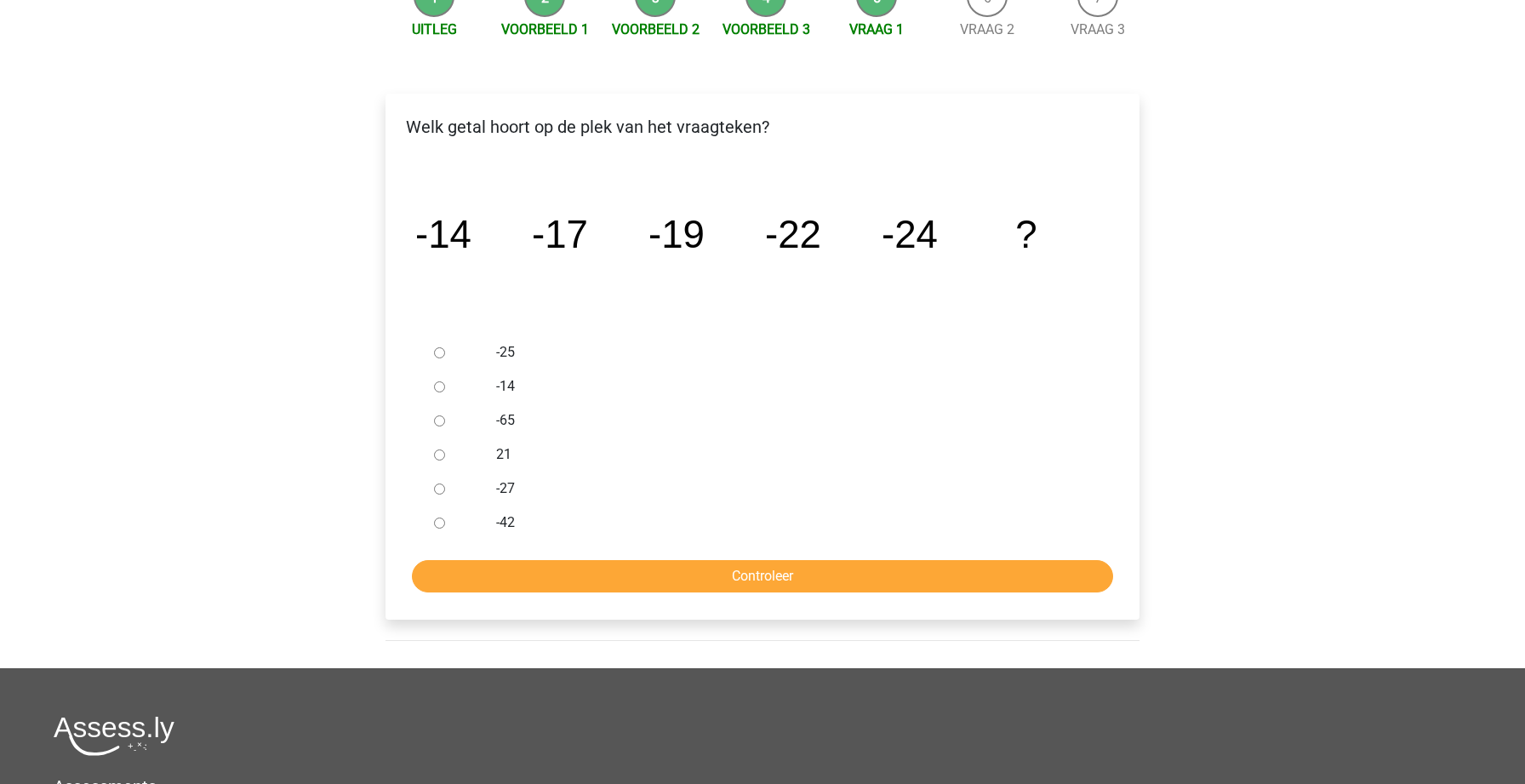
scroll to position [207, 0]
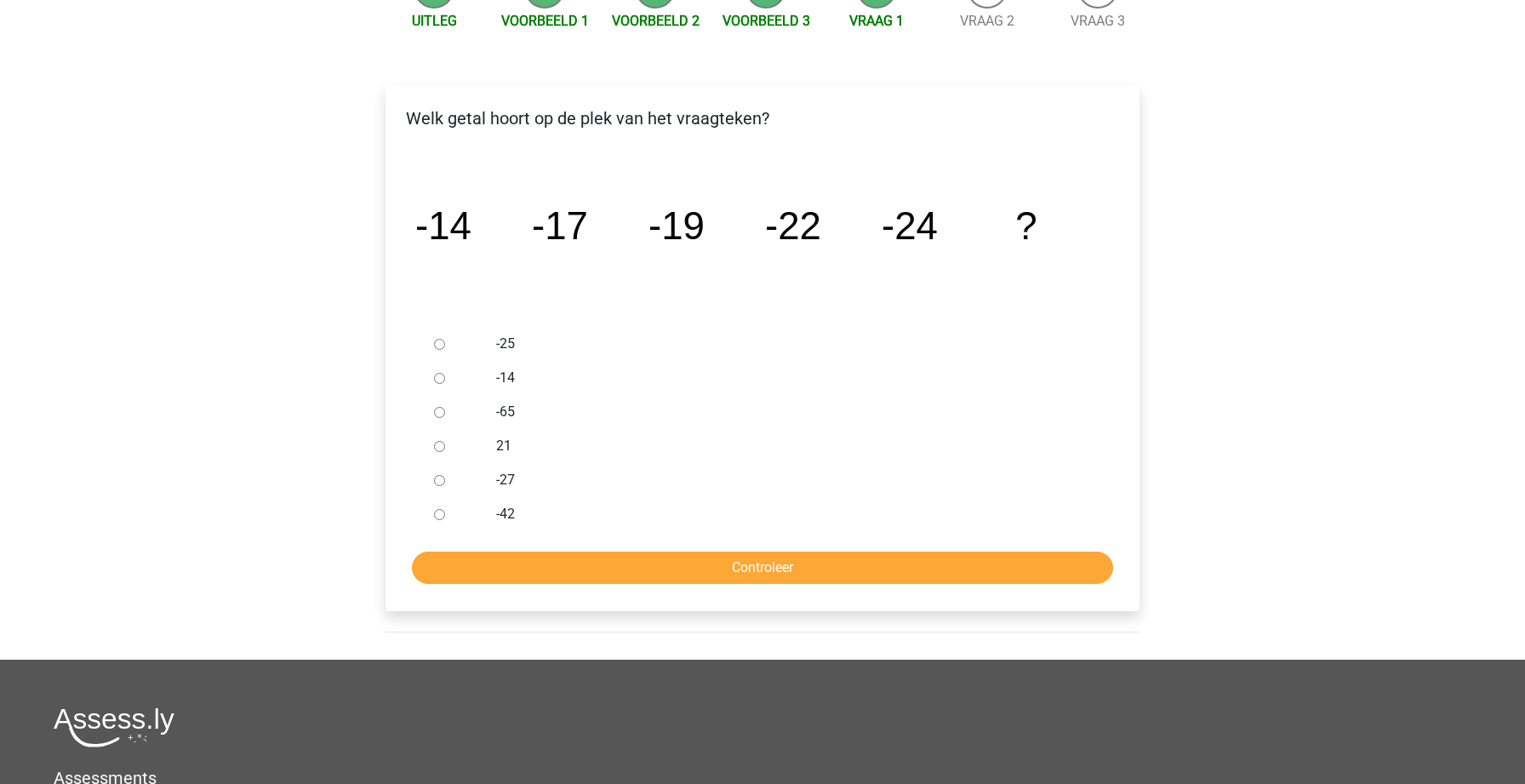
click at [441, 481] on input "-27" at bounding box center [439, 480] width 11 height 11
radio input "true"
click at [515, 549] on form "-25 -14 -65 21 -27 -42 Controleer" at bounding box center [762, 455] width 726 height 257
click at [515, 568] on input "Controleer" at bounding box center [762, 567] width 701 height 33
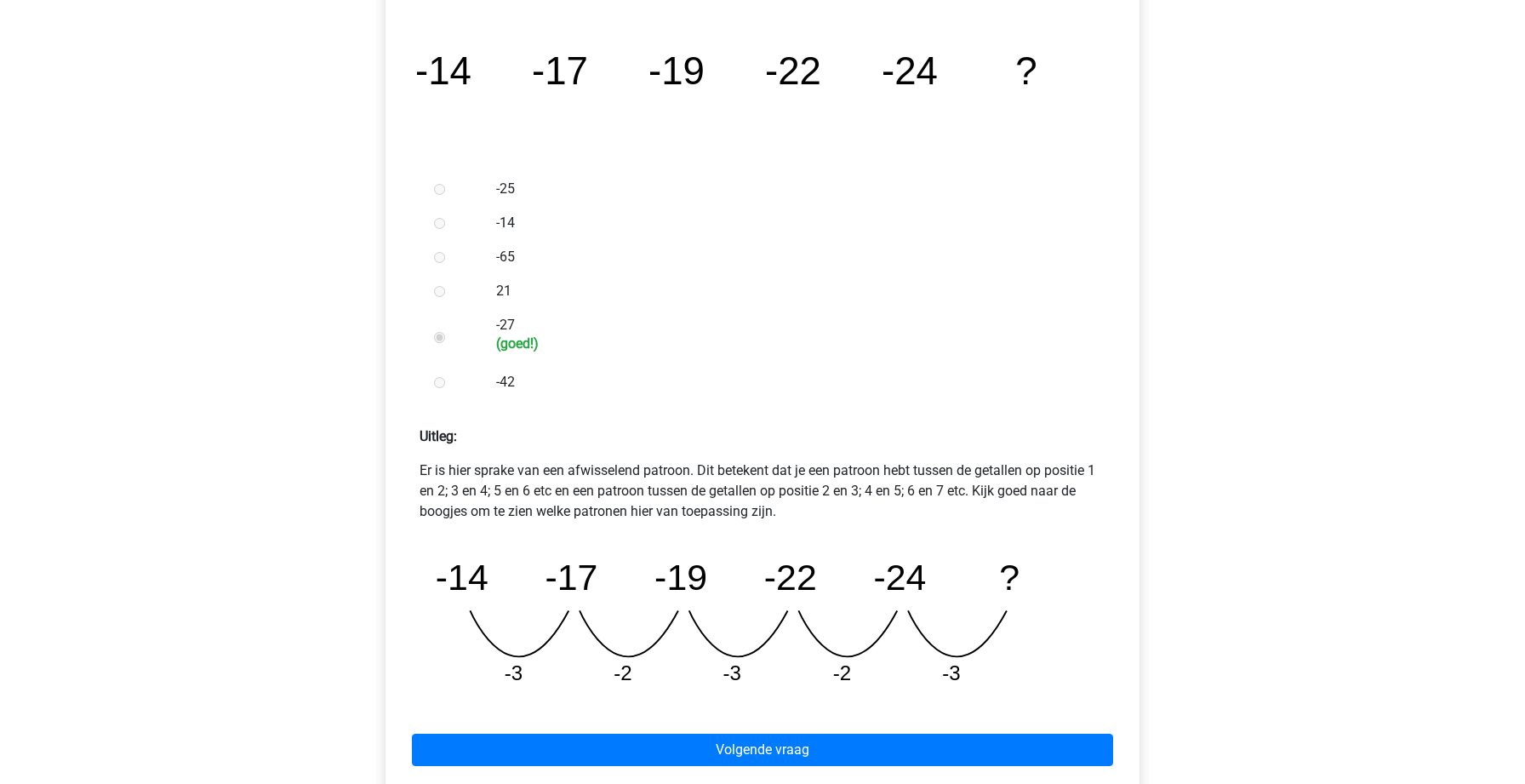
scroll to position [413, 0]
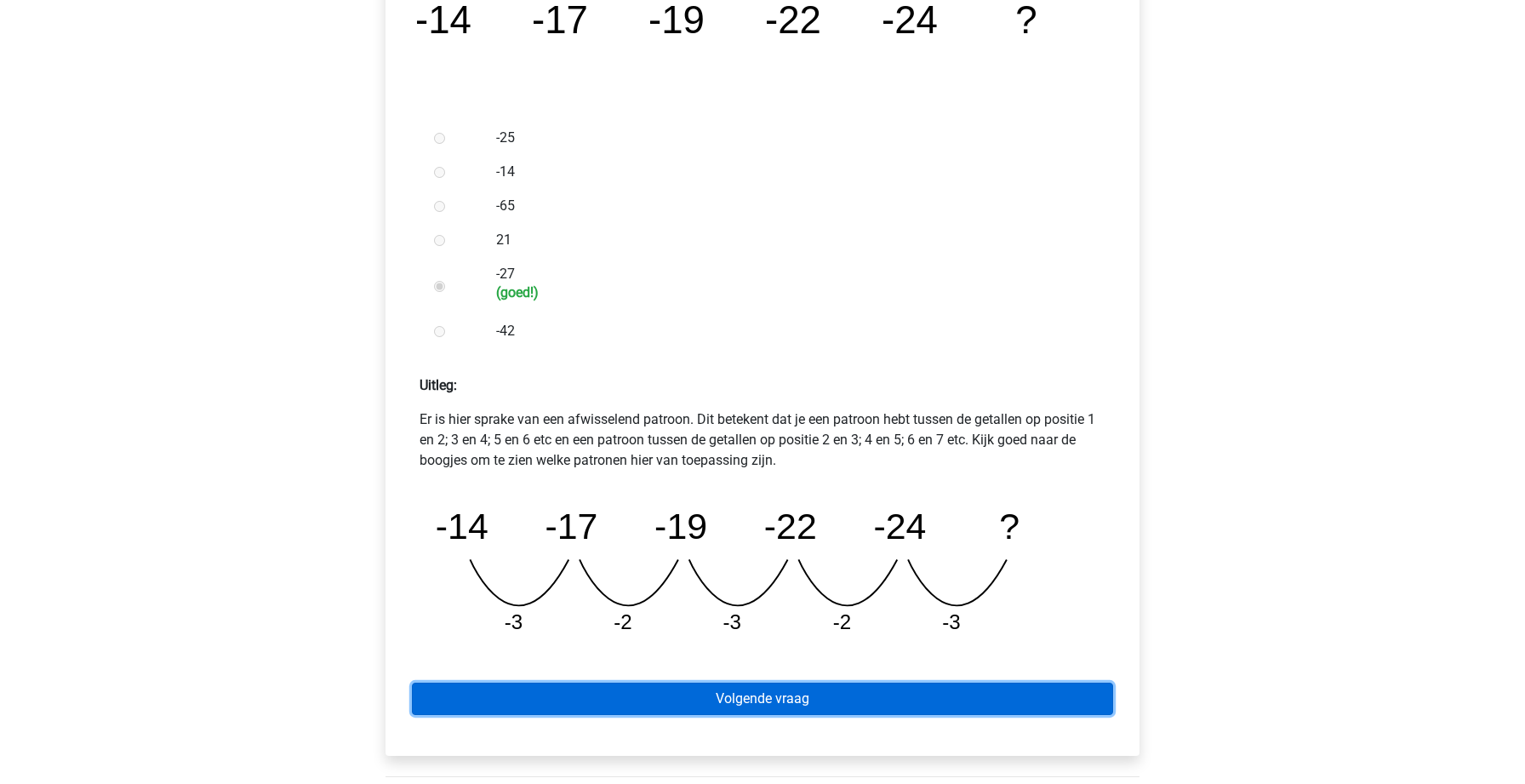
click at [640, 692] on link "Volgende vraag" at bounding box center [762, 699] width 701 height 33
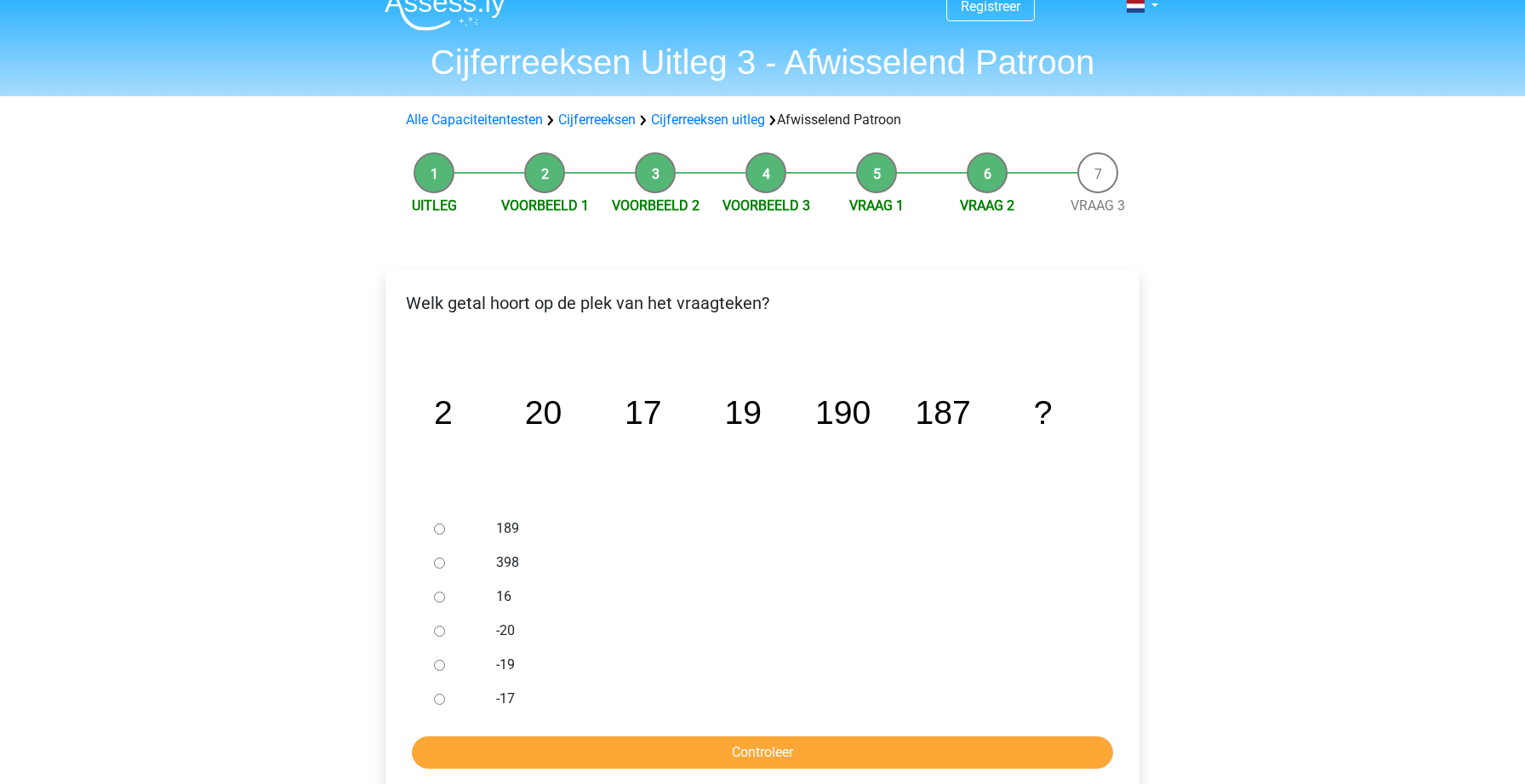
scroll to position [38, 0]
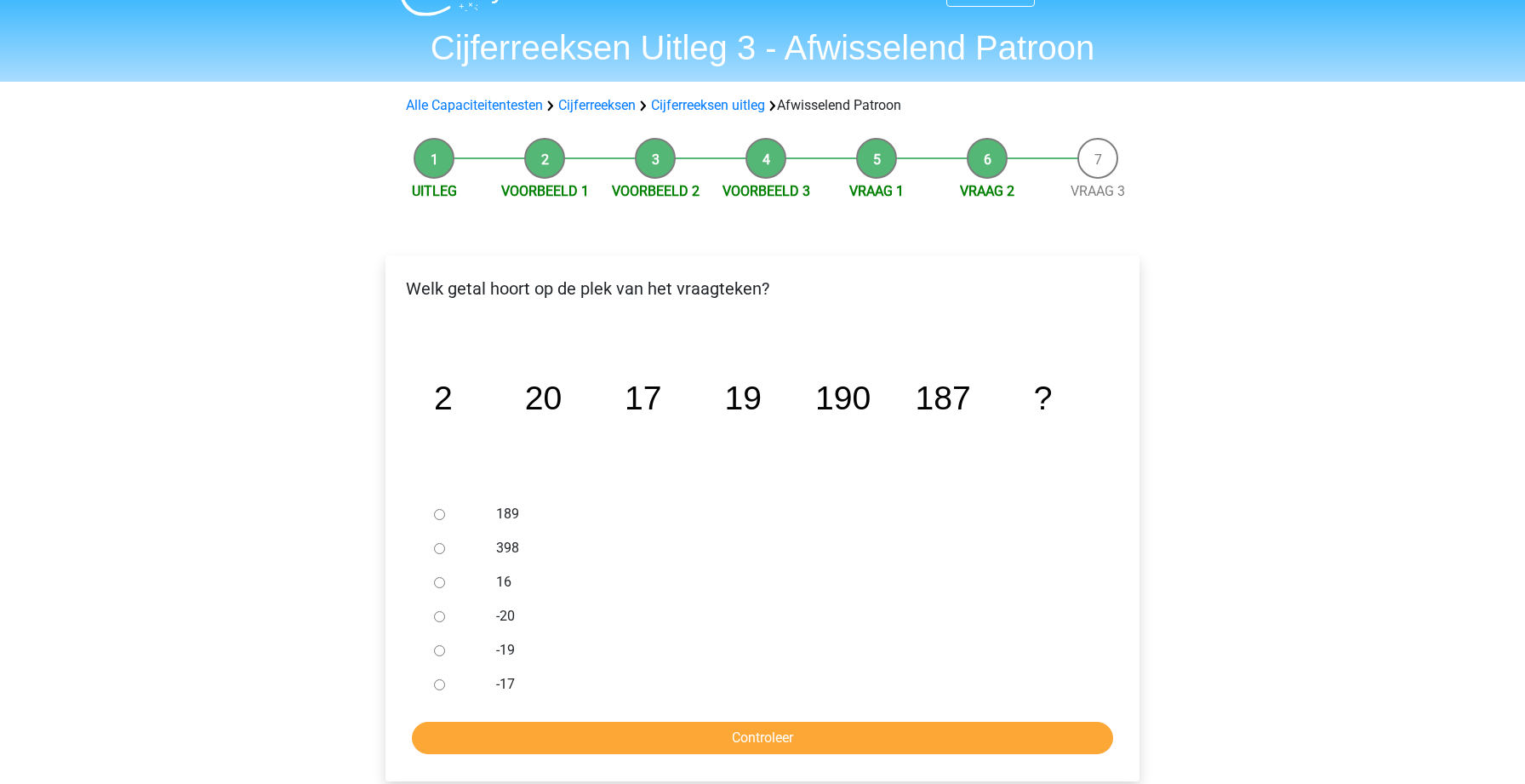
click at [439, 515] on input "189" at bounding box center [439, 514] width 11 height 11
radio input "true"
click at [575, 730] on input "Controleer" at bounding box center [762, 738] width 701 height 33
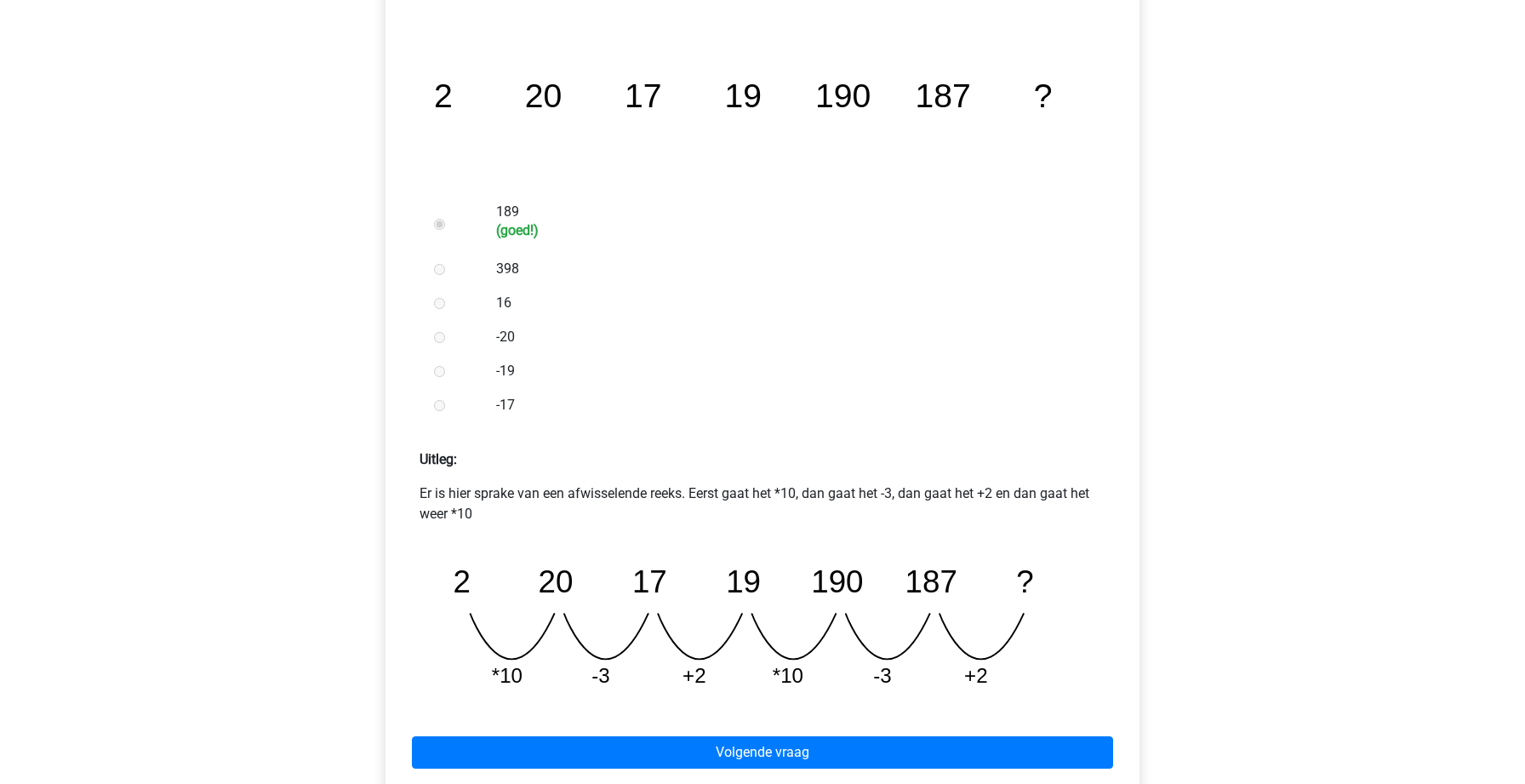
scroll to position [469, 0]
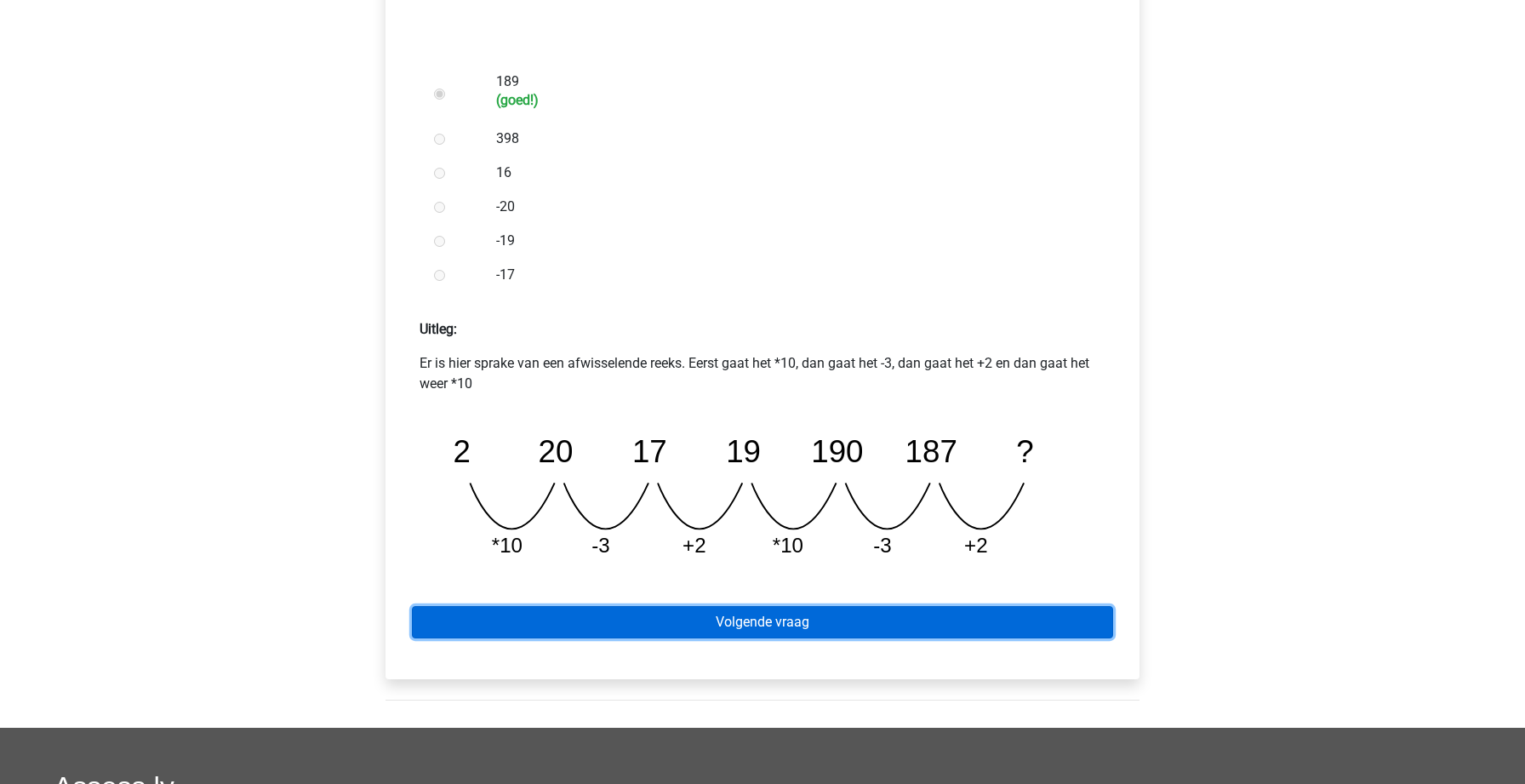
click at [790, 633] on link "Volgende vraag" at bounding box center [762, 622] width 701 height 33
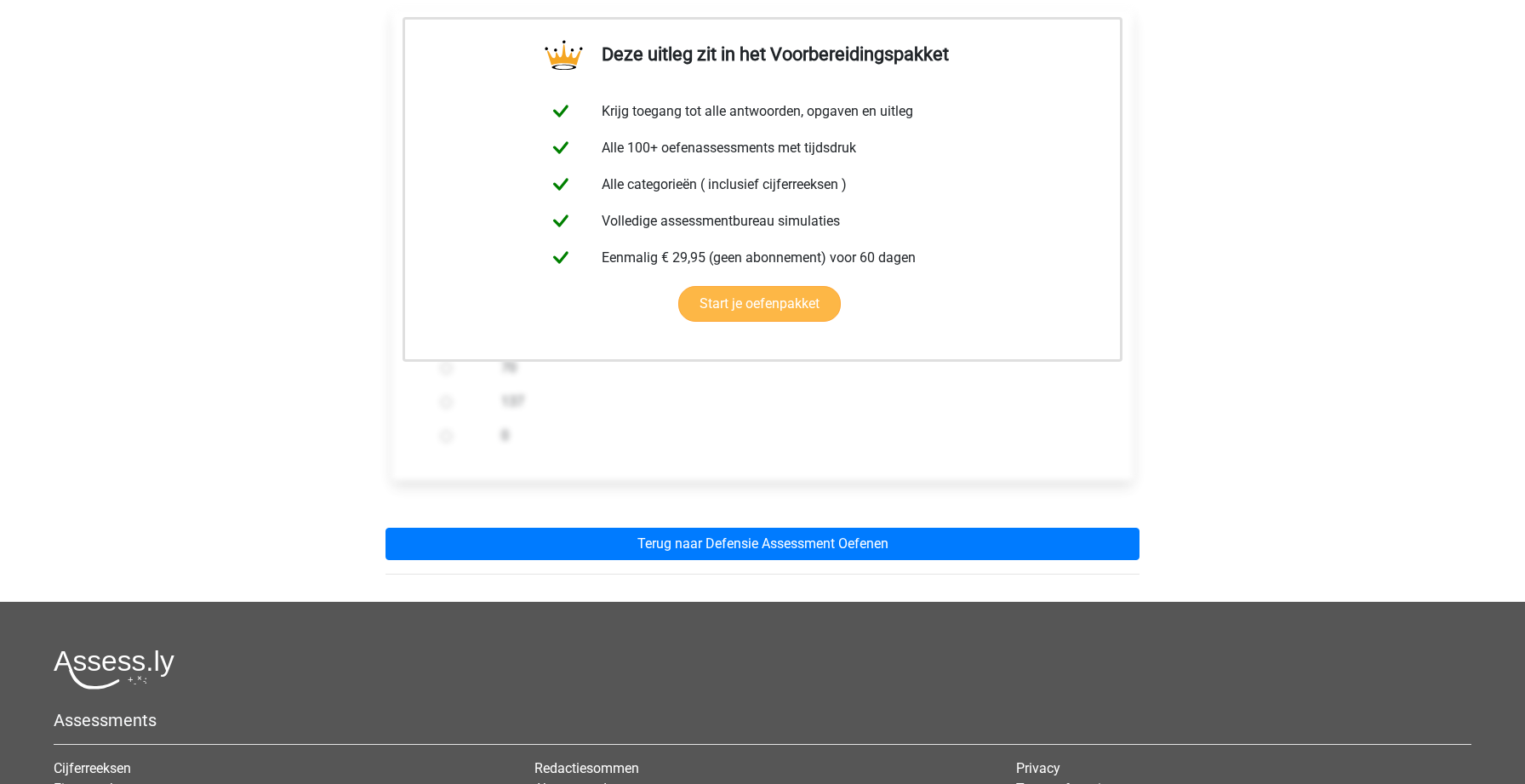
scroll to position [405, 0]
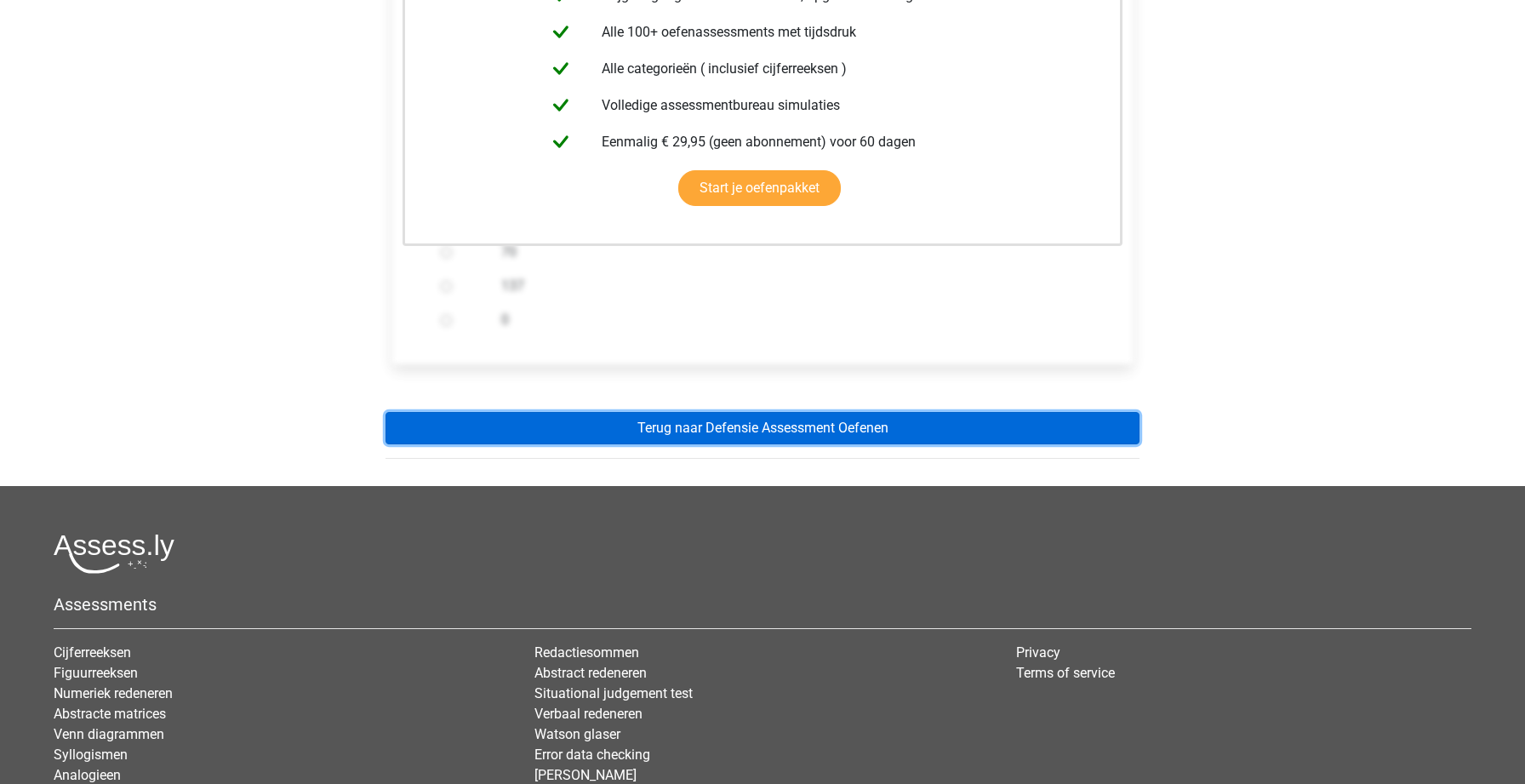
click at [717, 425] on link "Terug naar Defensie Assessment Oefenen" at bounding box center [762, 428] width 754 height 33
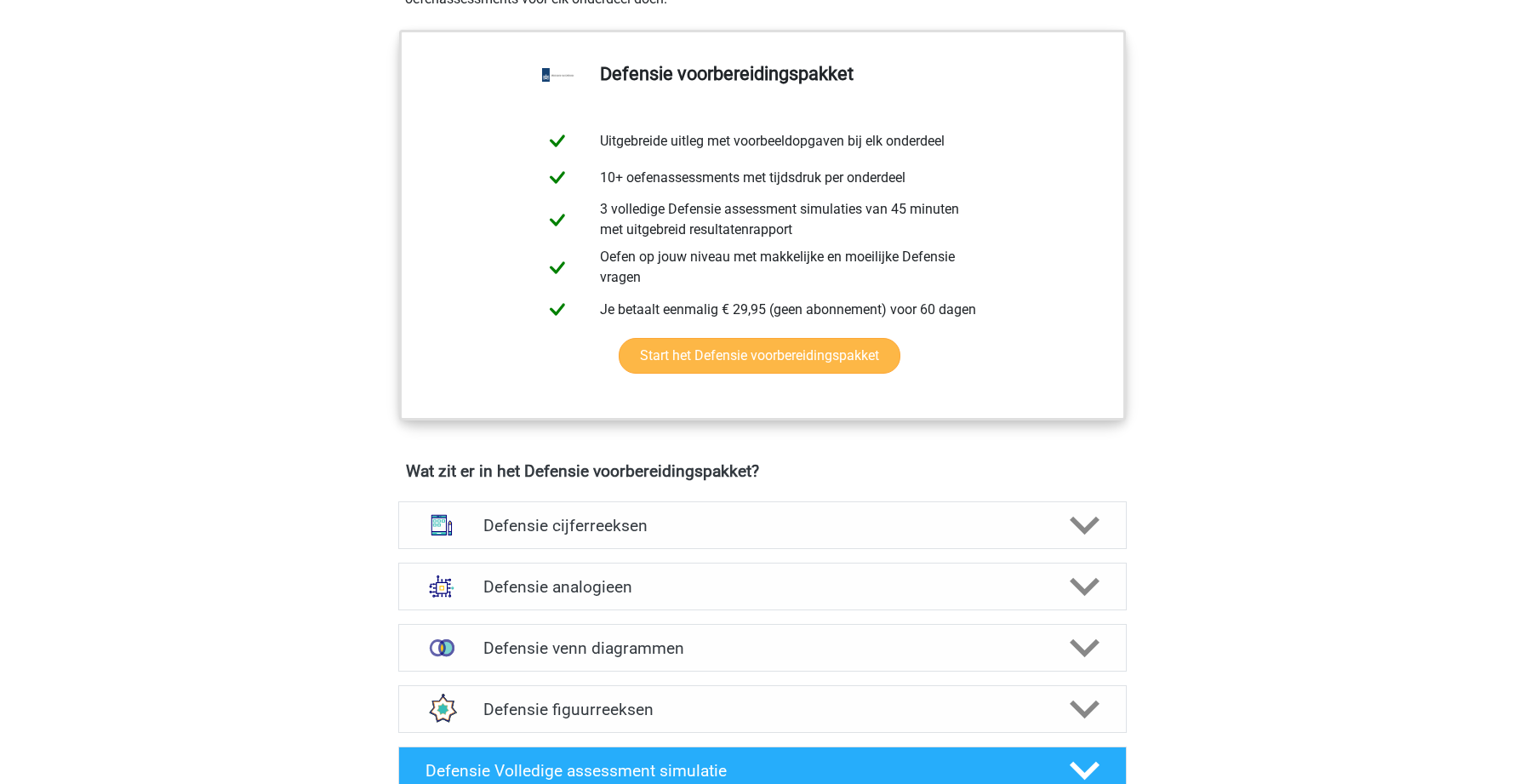
scroll to position [835, 0]
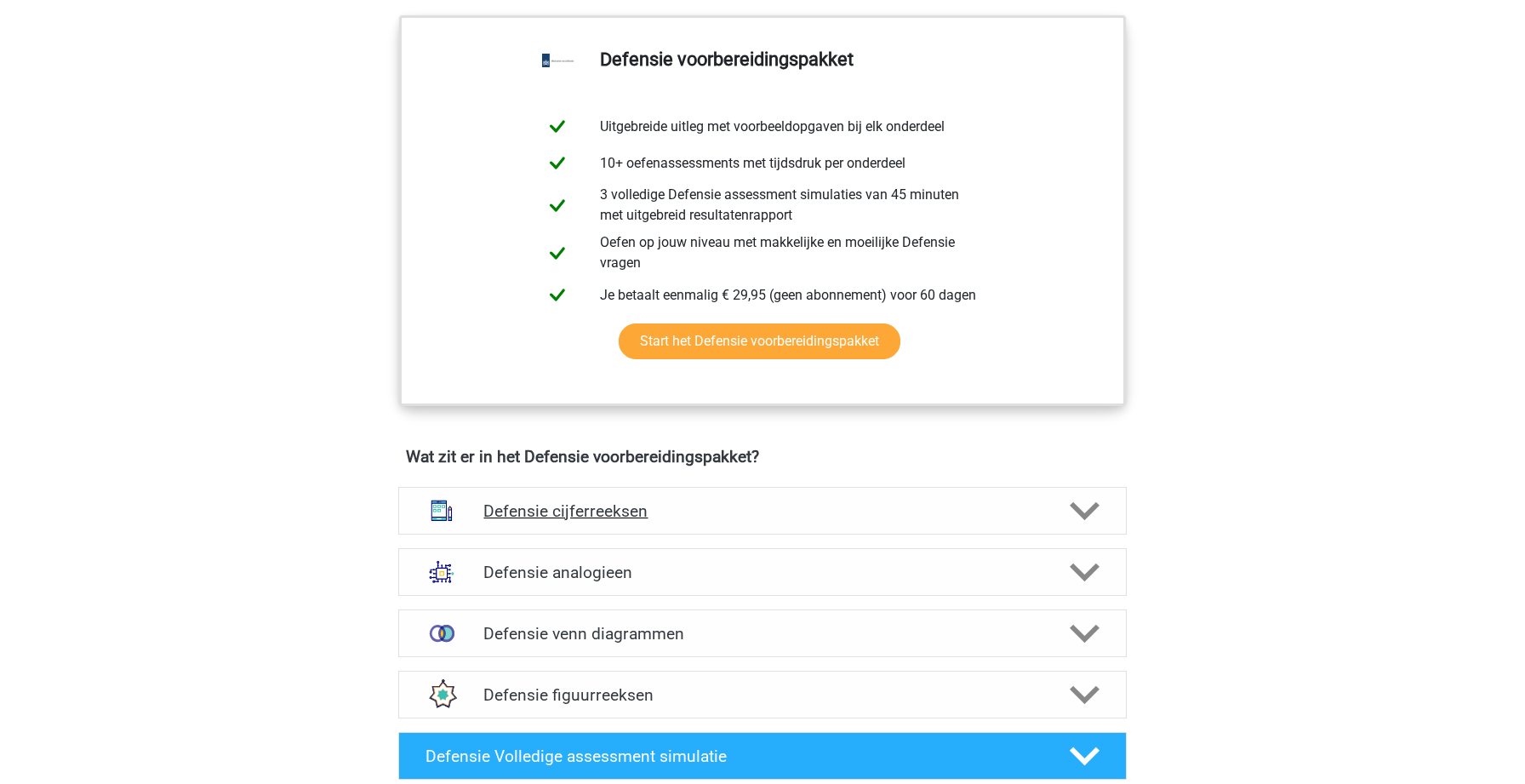
click at [726, 495] on div "Defensie cijferreeksen" at bounding box center [762, 510] width 728 height 47
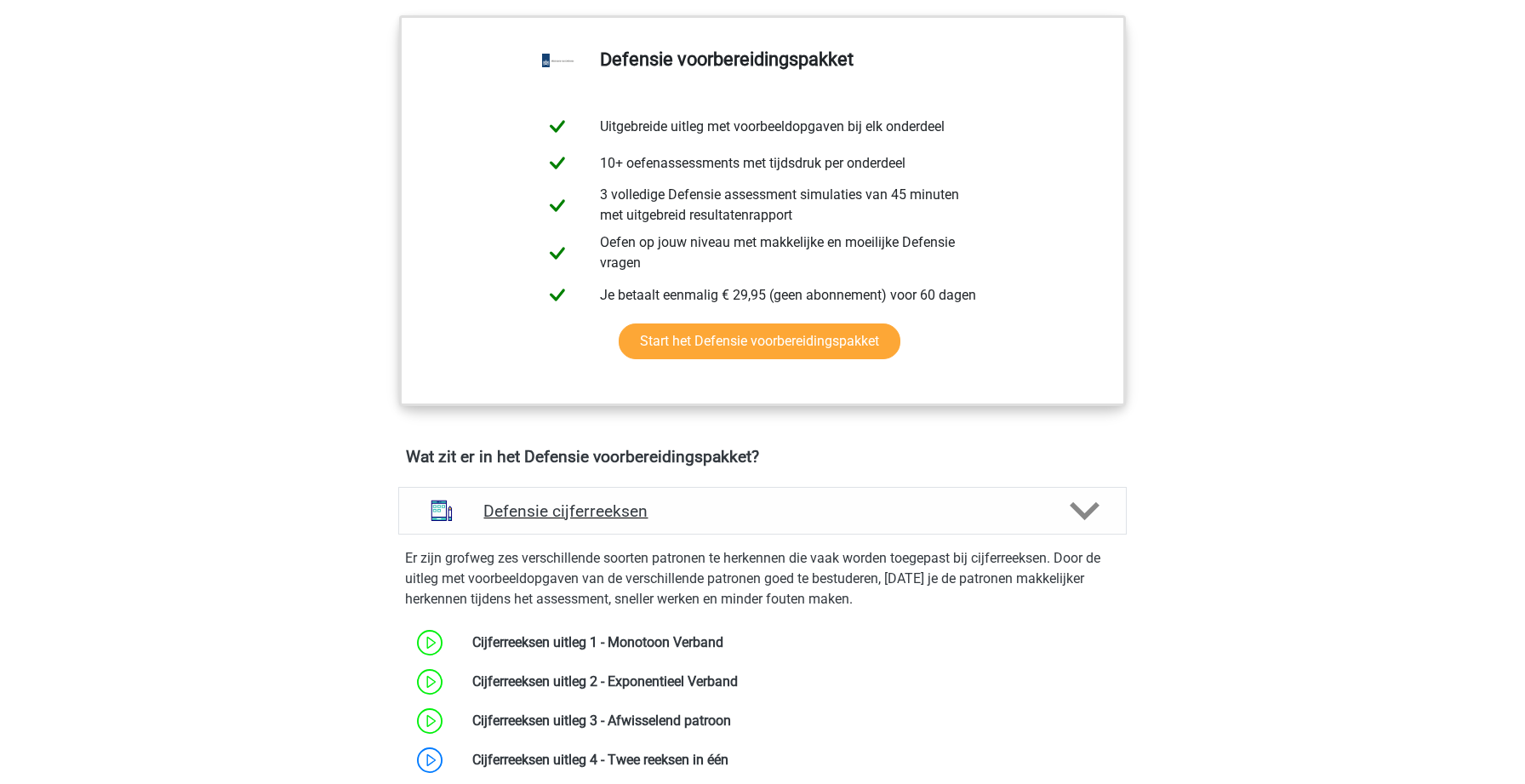
click at [744, 505] on h4 "Defensie cijferreeksen" at bounding box center [762, 511] width 557 height 20
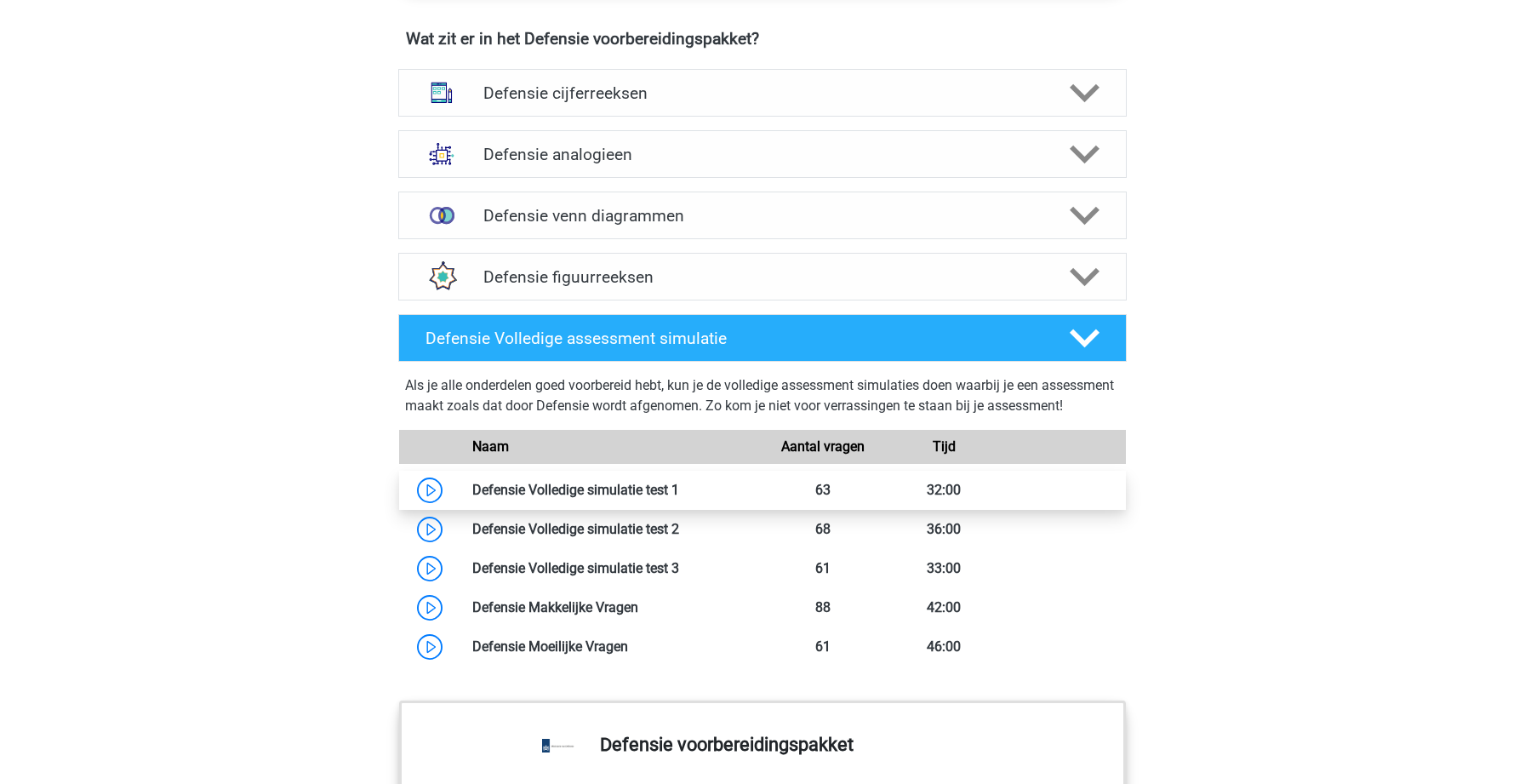
scroll to position [1245, 0]
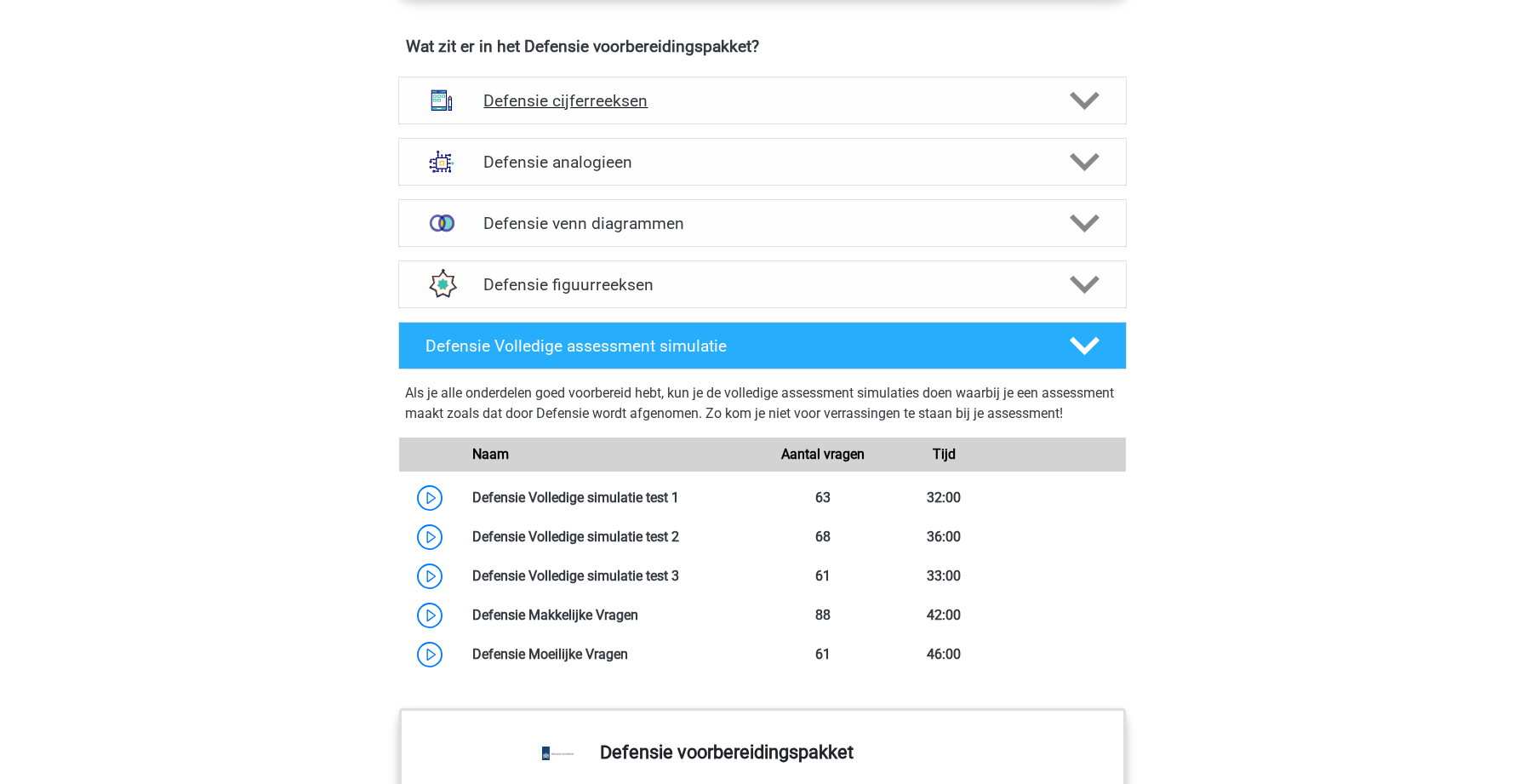
click at [629, 95] on h4 "Defensie cijferreeksen" at bounding box center [762, 101] width 557 height 20
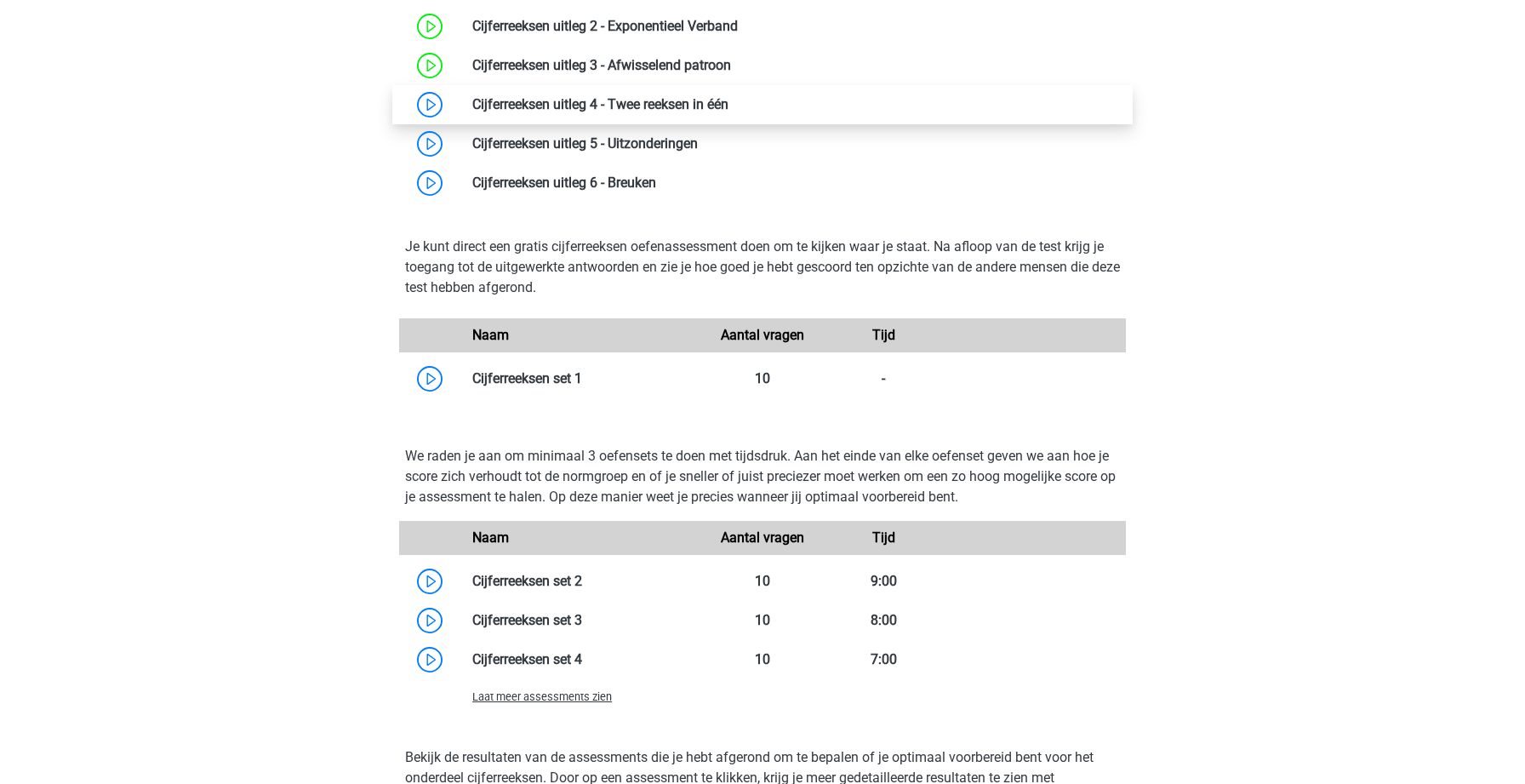
scroll to position [1494, 0]
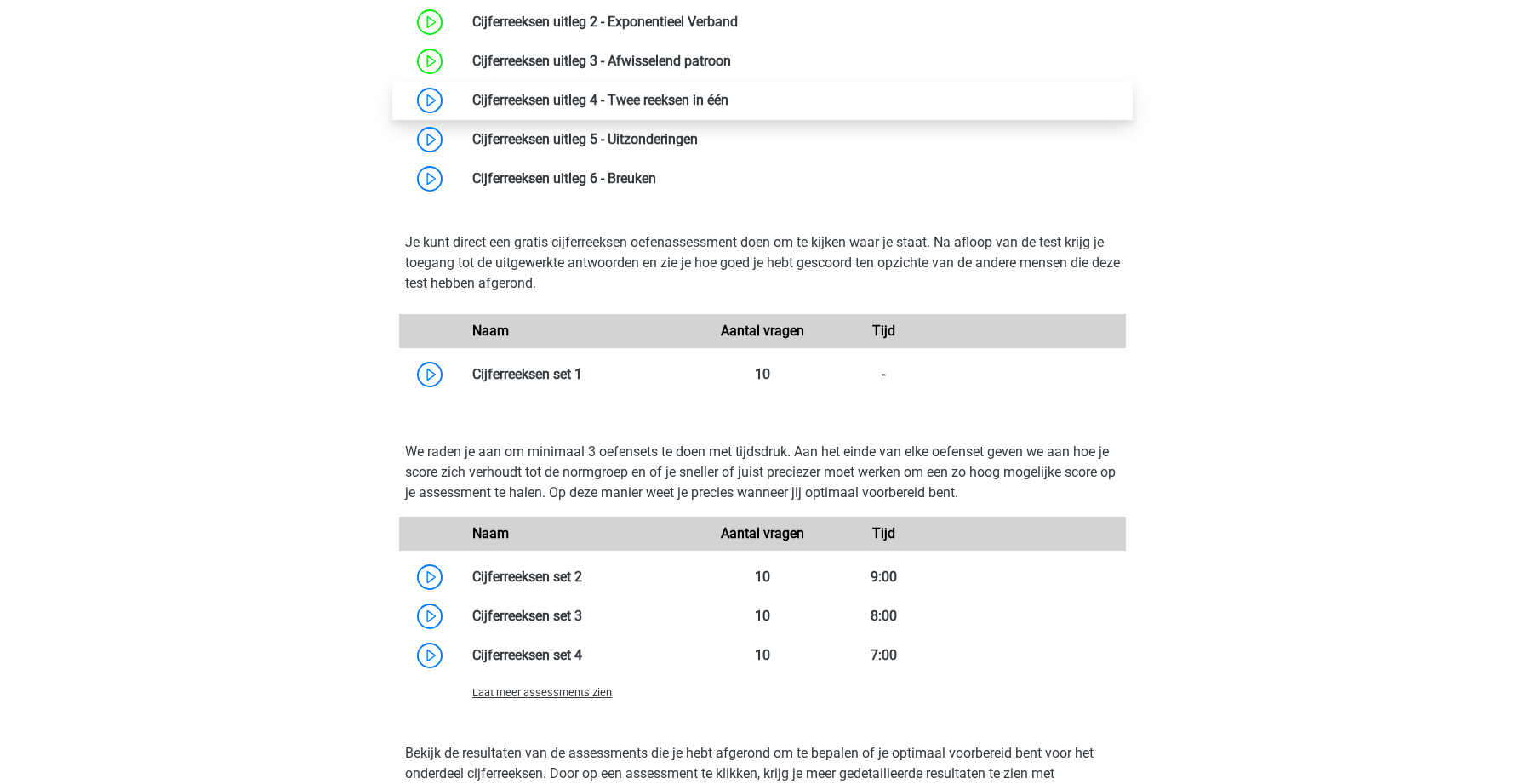
click at [728, 100] on link at bounding box center [728, 100] width 0 height 16
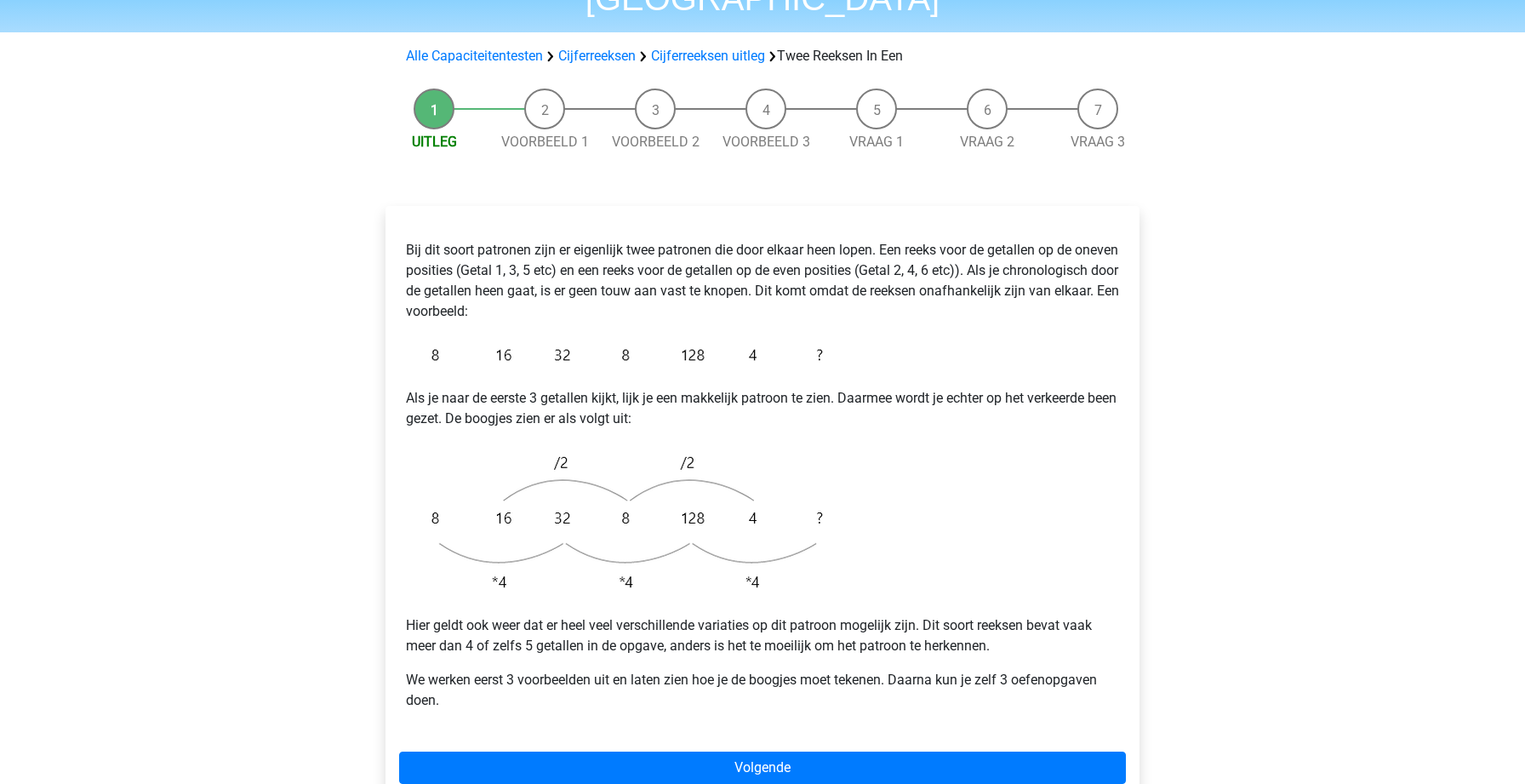
scroll to position [128, 0]
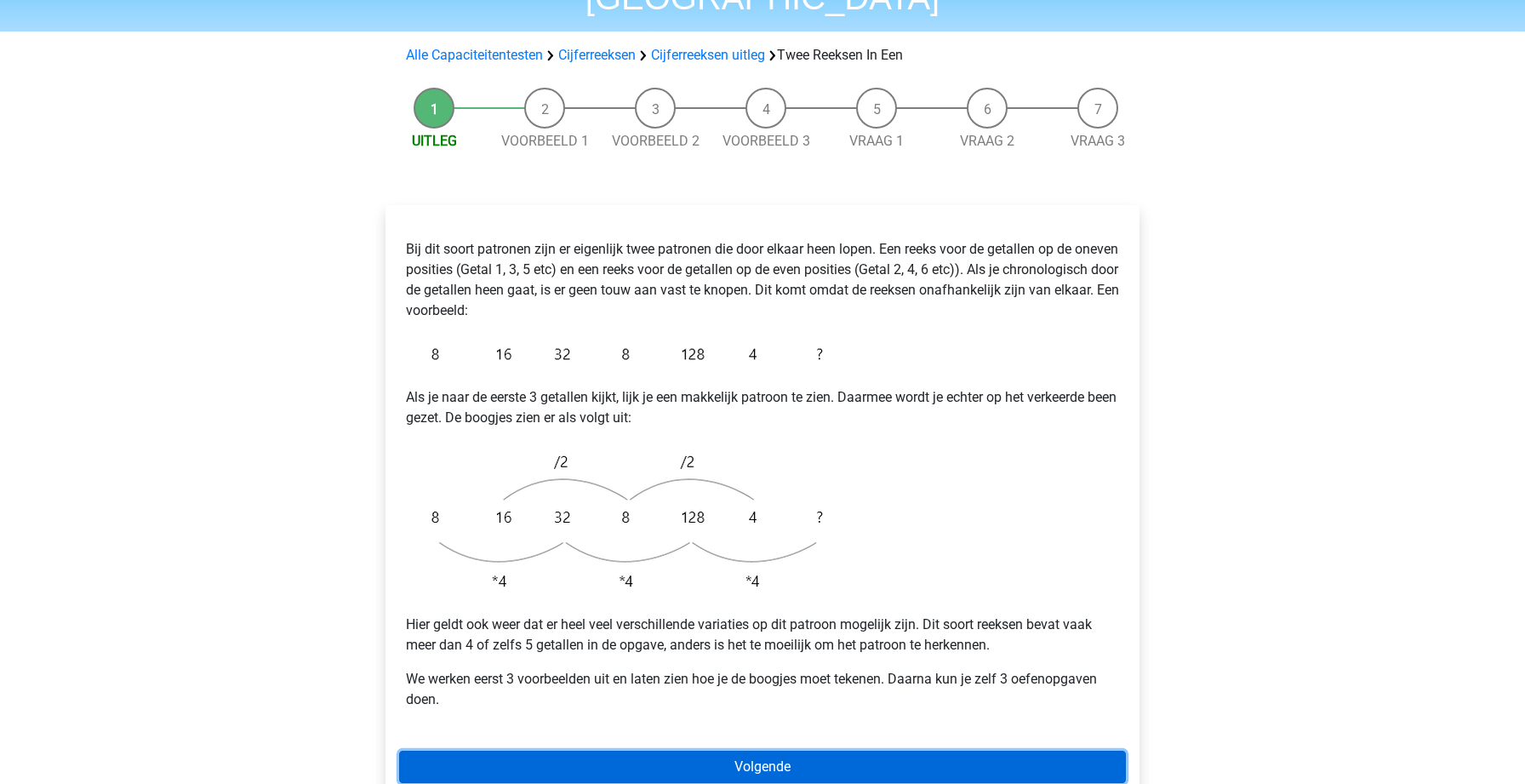
click at [732, 750] on link "Volgende" at bounding box center [762, 767] width 726 height 33
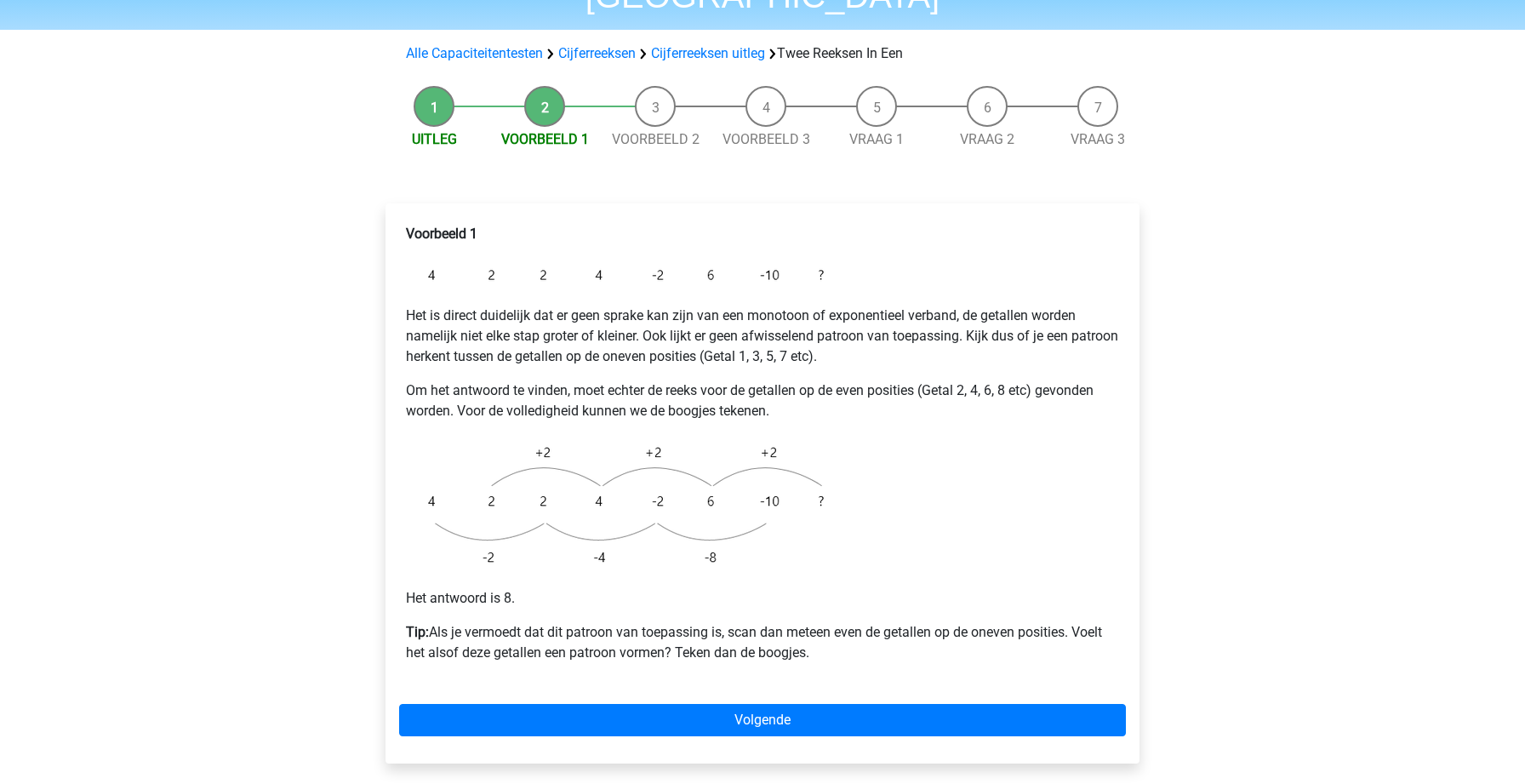
scroll to position [144, 0]
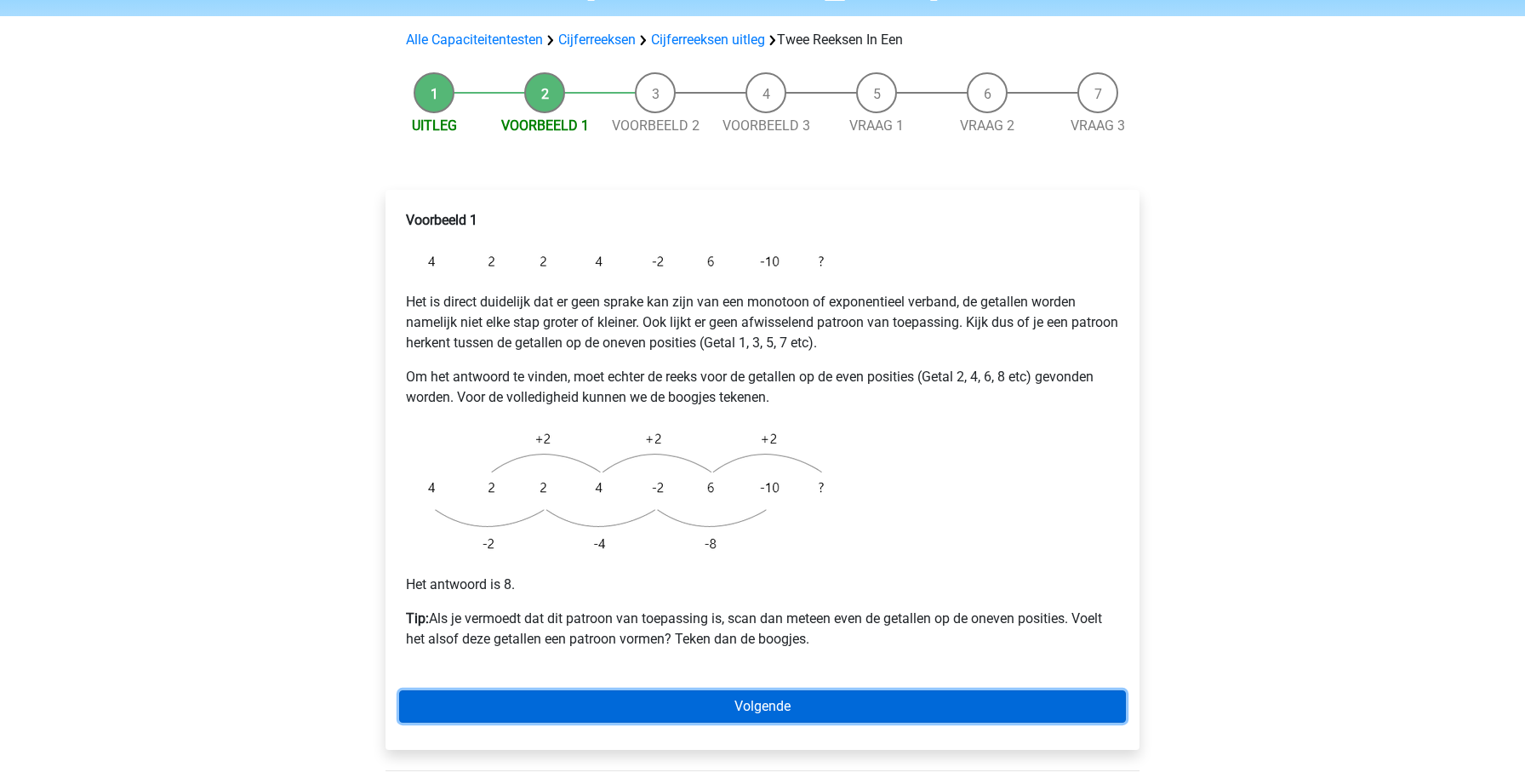
click at [830, 690] on link "Volgende" at bounding box center [762, 707] width 726 height 33
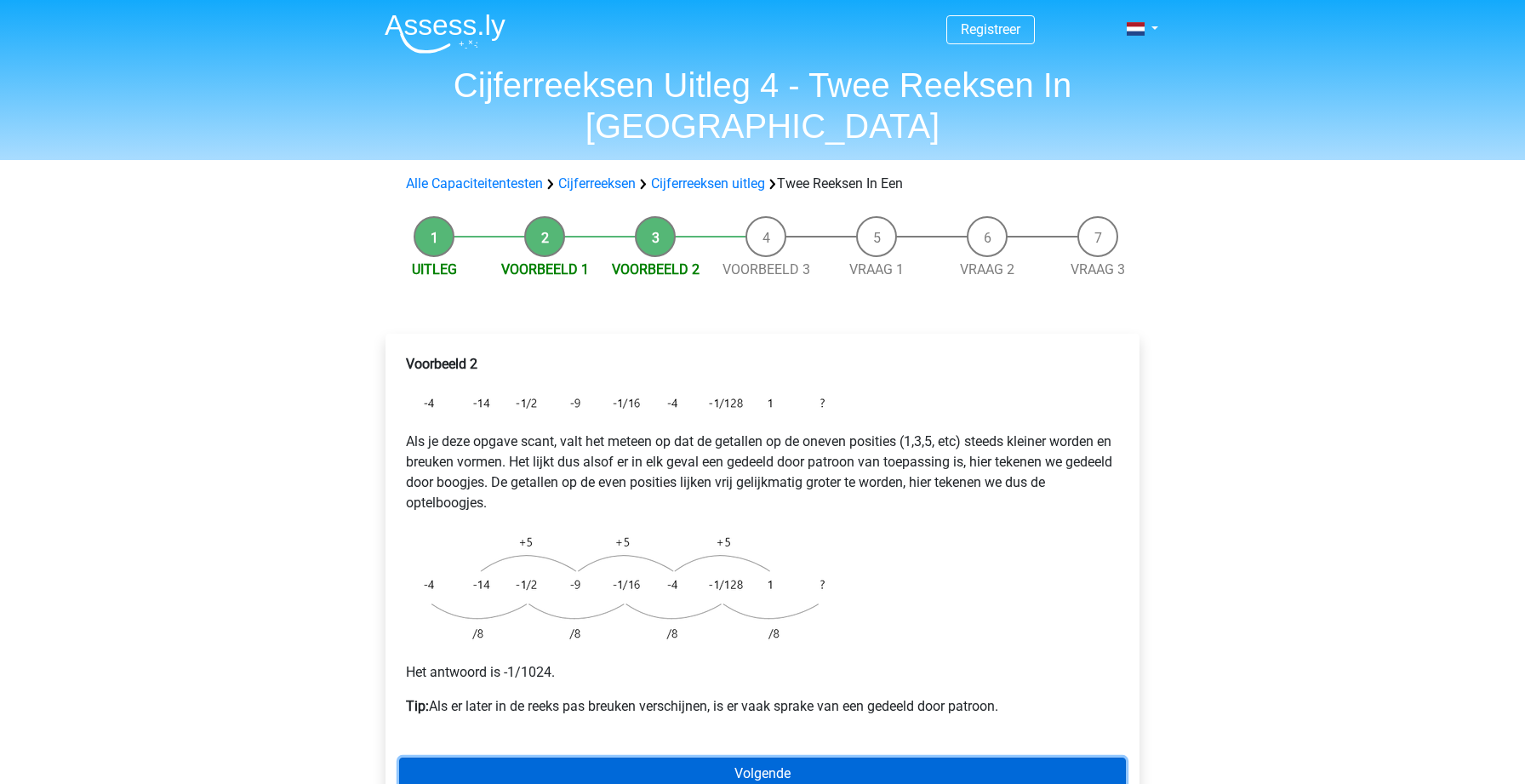
click at [920, 757] on link "Volgende" at bounding box center [762, 774] width 726 height 33
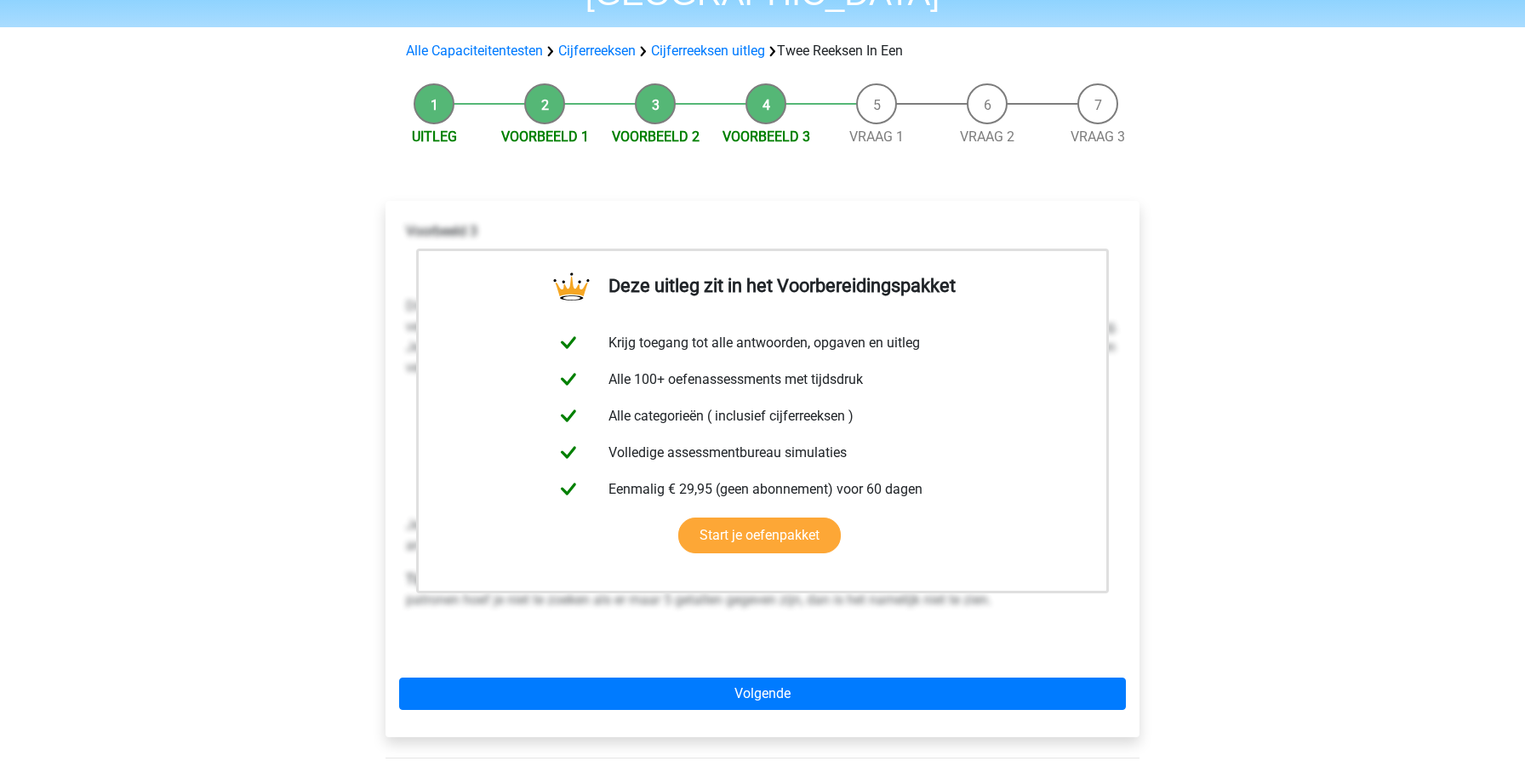
scroll to position [183, 0]
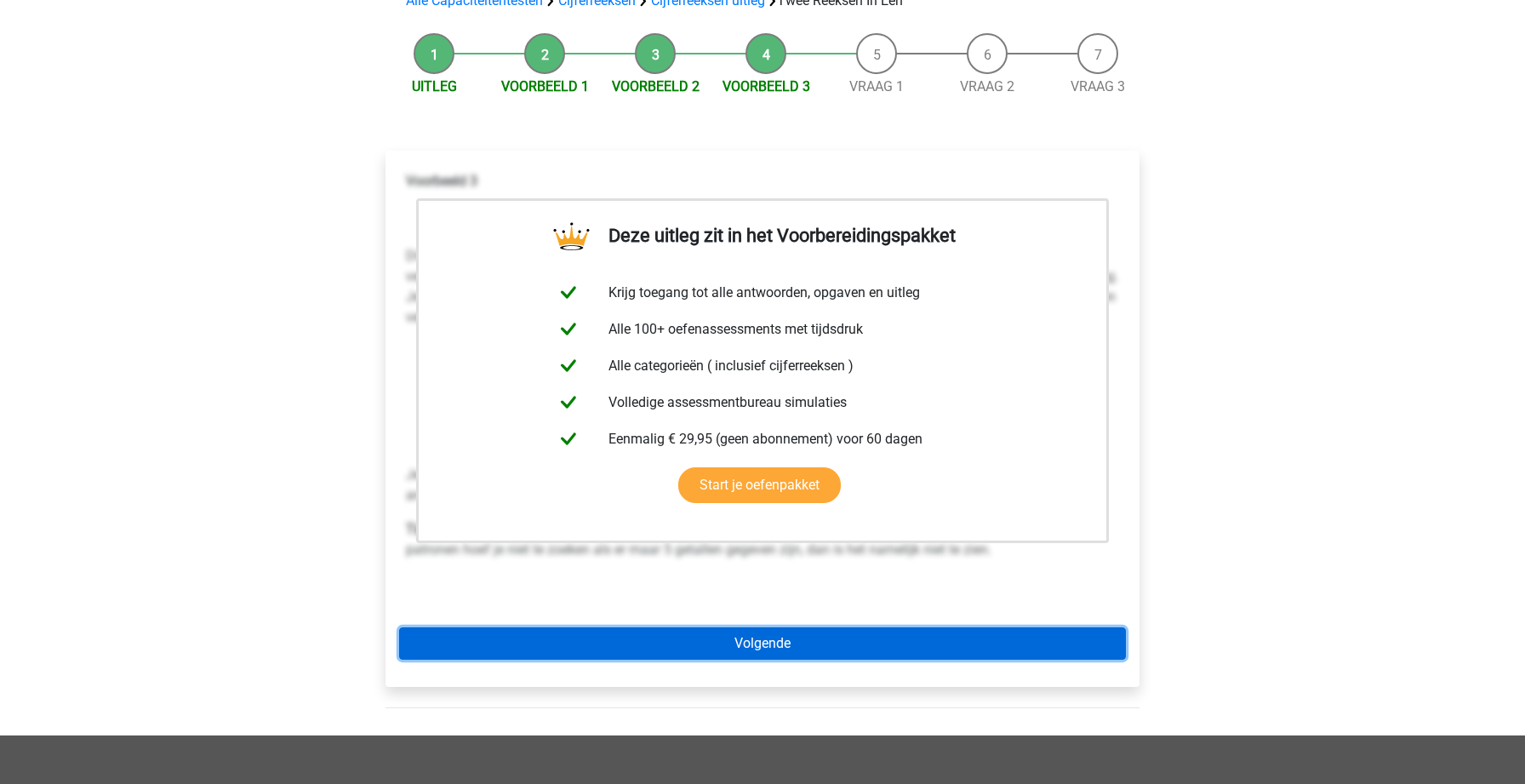
click at [830, 627] on link "Volgende" at bounding box center [762, 643] width 726 height 33
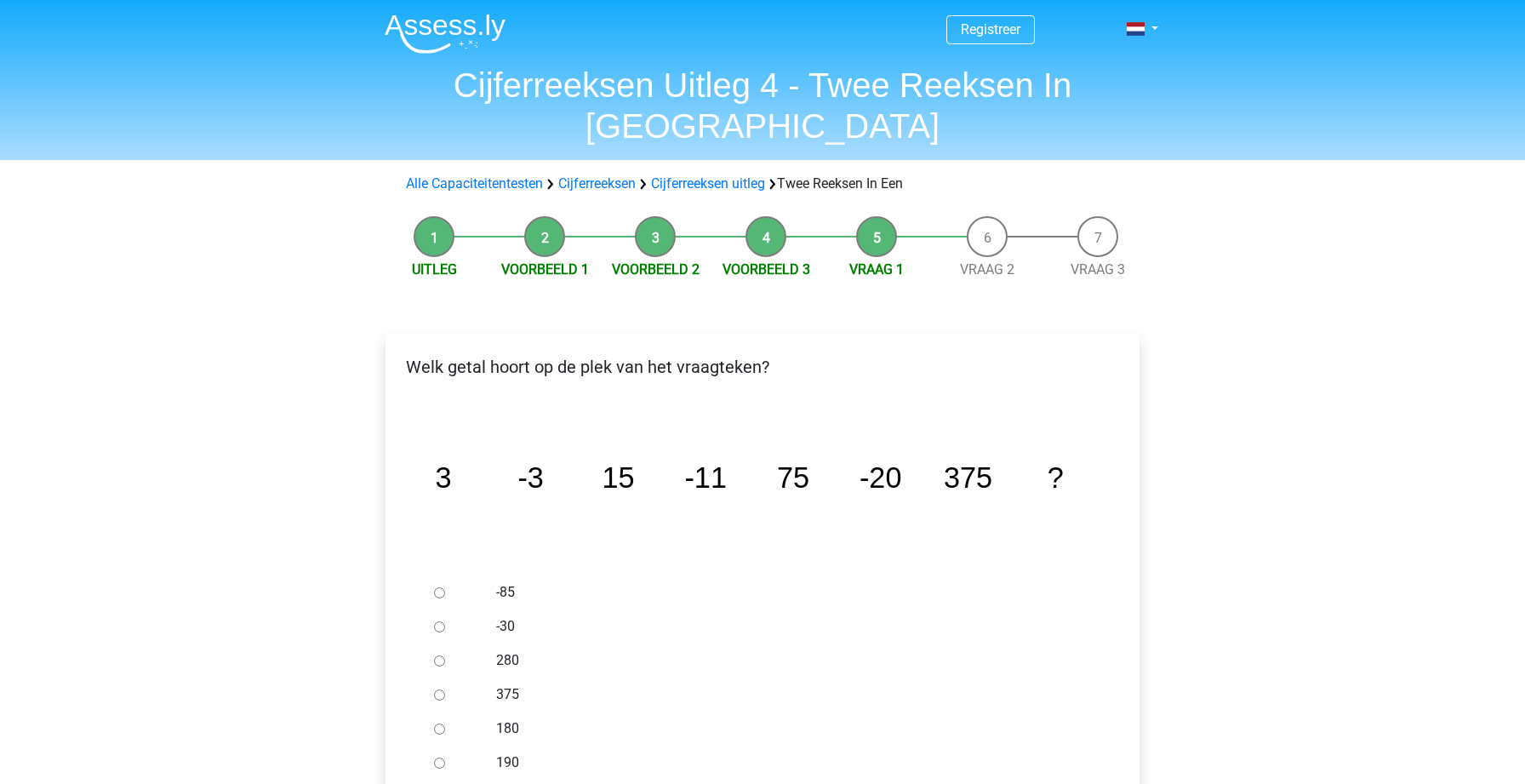
click at [442, 622] on input "-30" at bounding box center [439, 627] width 11 height 11
radio input "true"
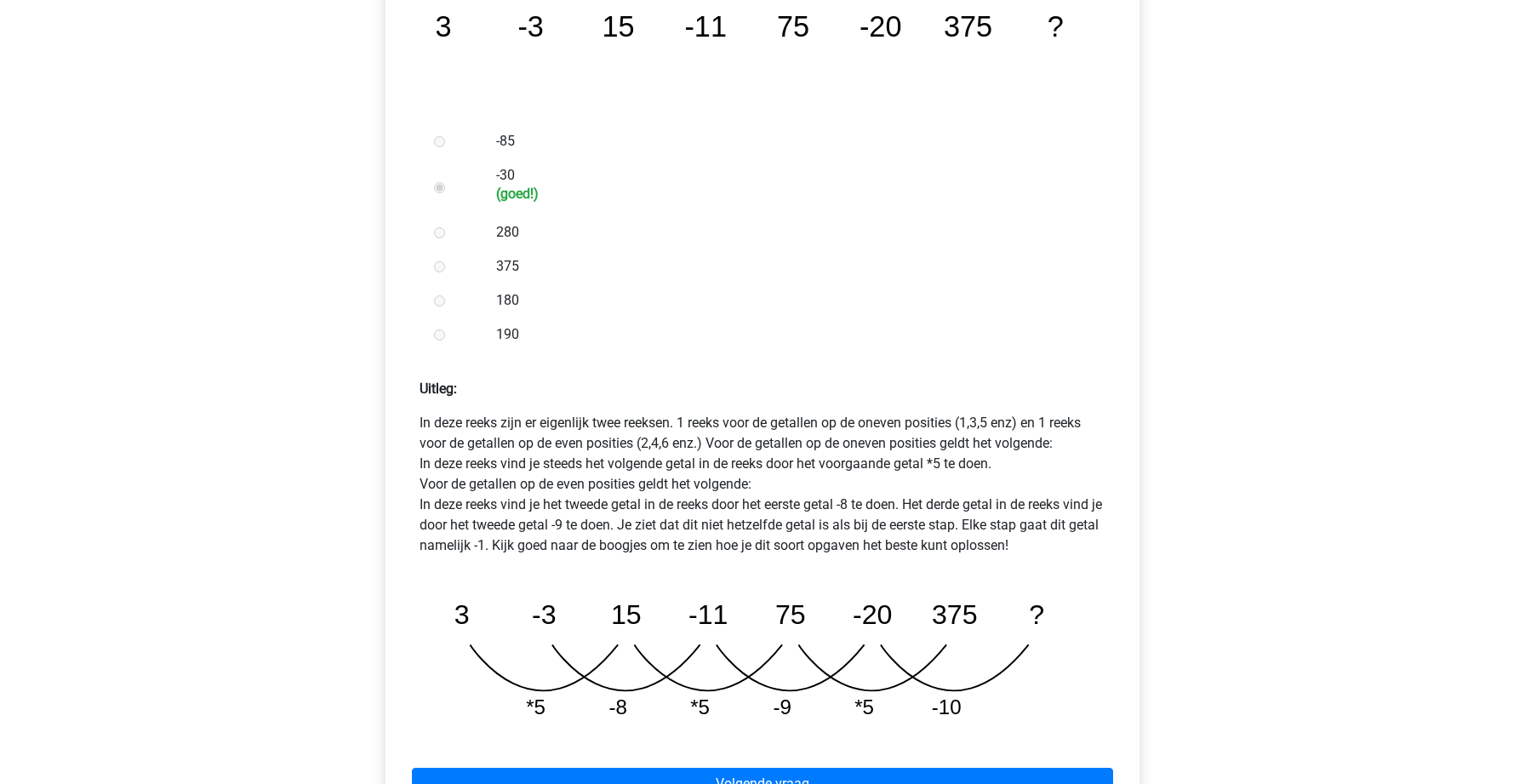
scroll to position [452, 0]
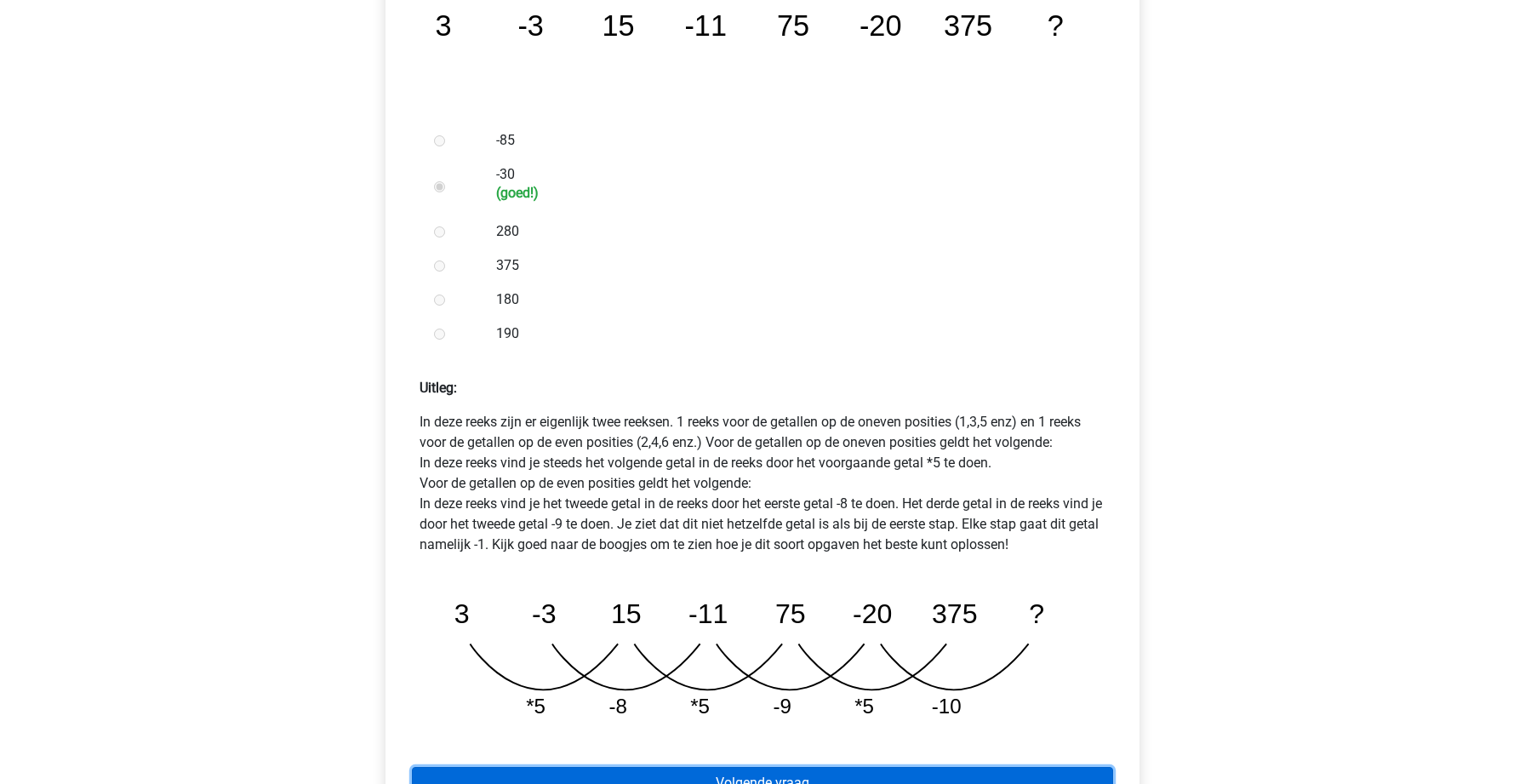
click at [661, 767] on link "Volgende vraag" at bounding box center [762, 783] width 701 height 33
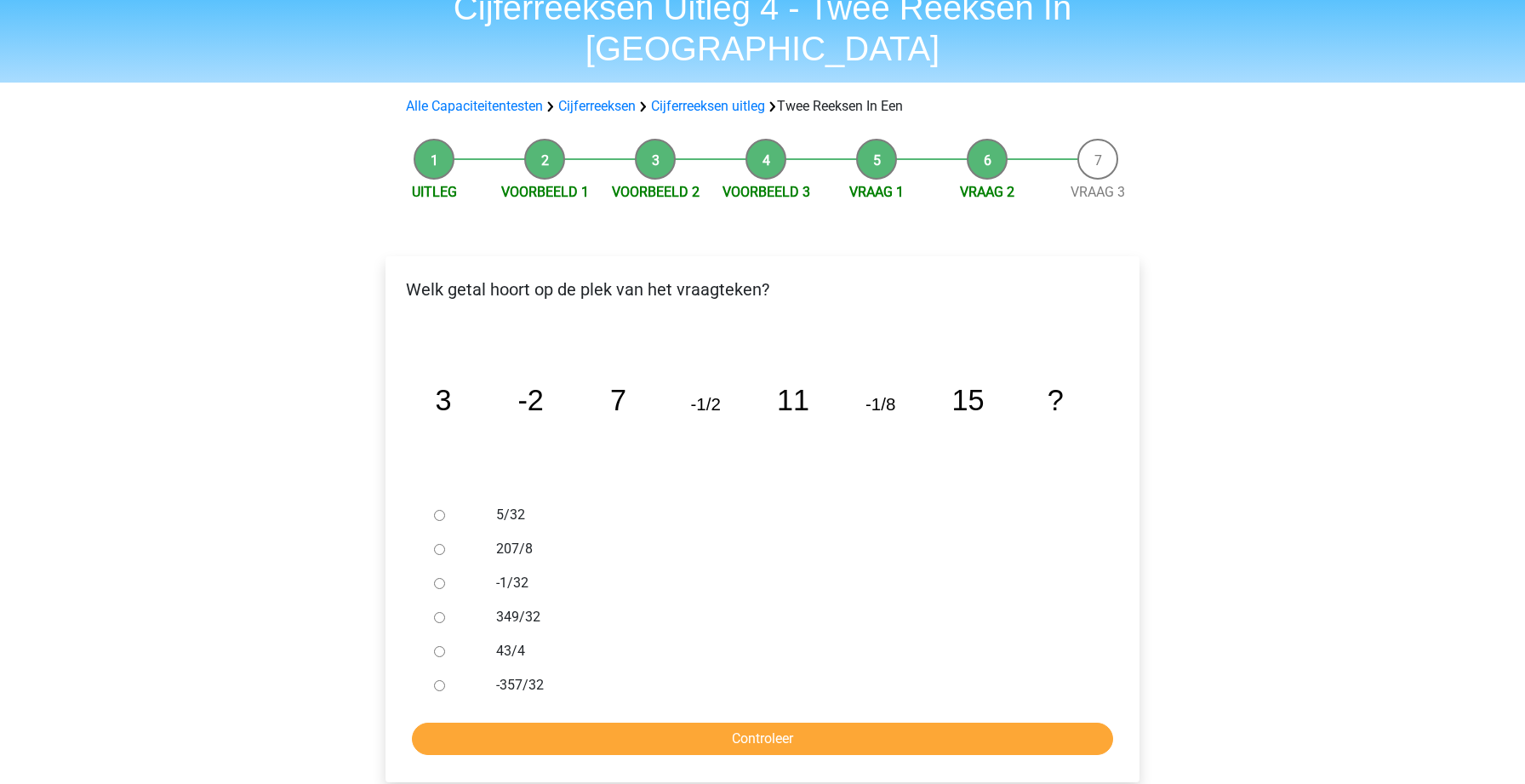
scroll to position [83, 0]
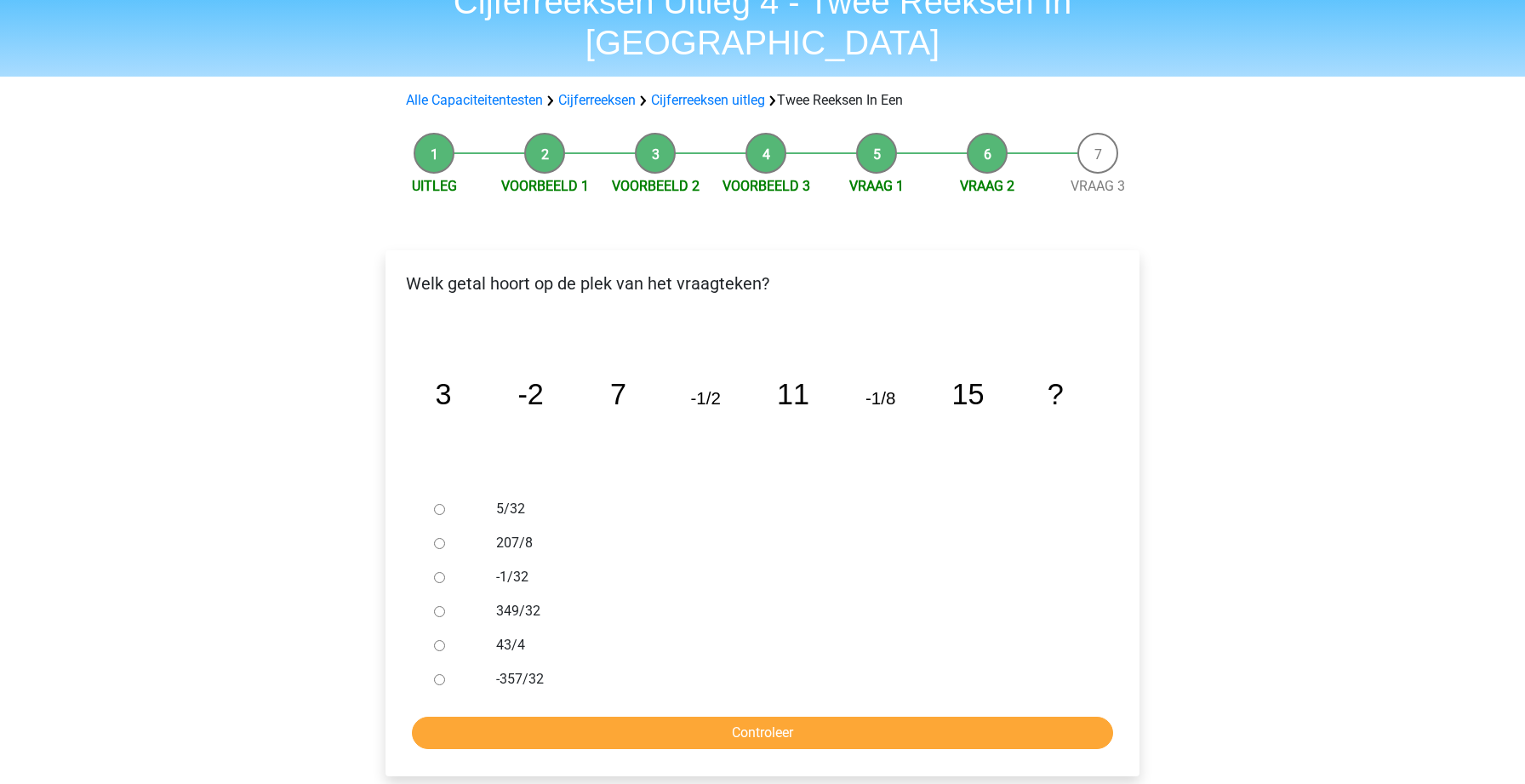
click at [438, 572] on input "-1/32" at bounding box center [439, 577] width 11 height 11
radio input "true"
click at [549, 716] on input "Controleer" at bounding box center [762, 732] width 701 height 33
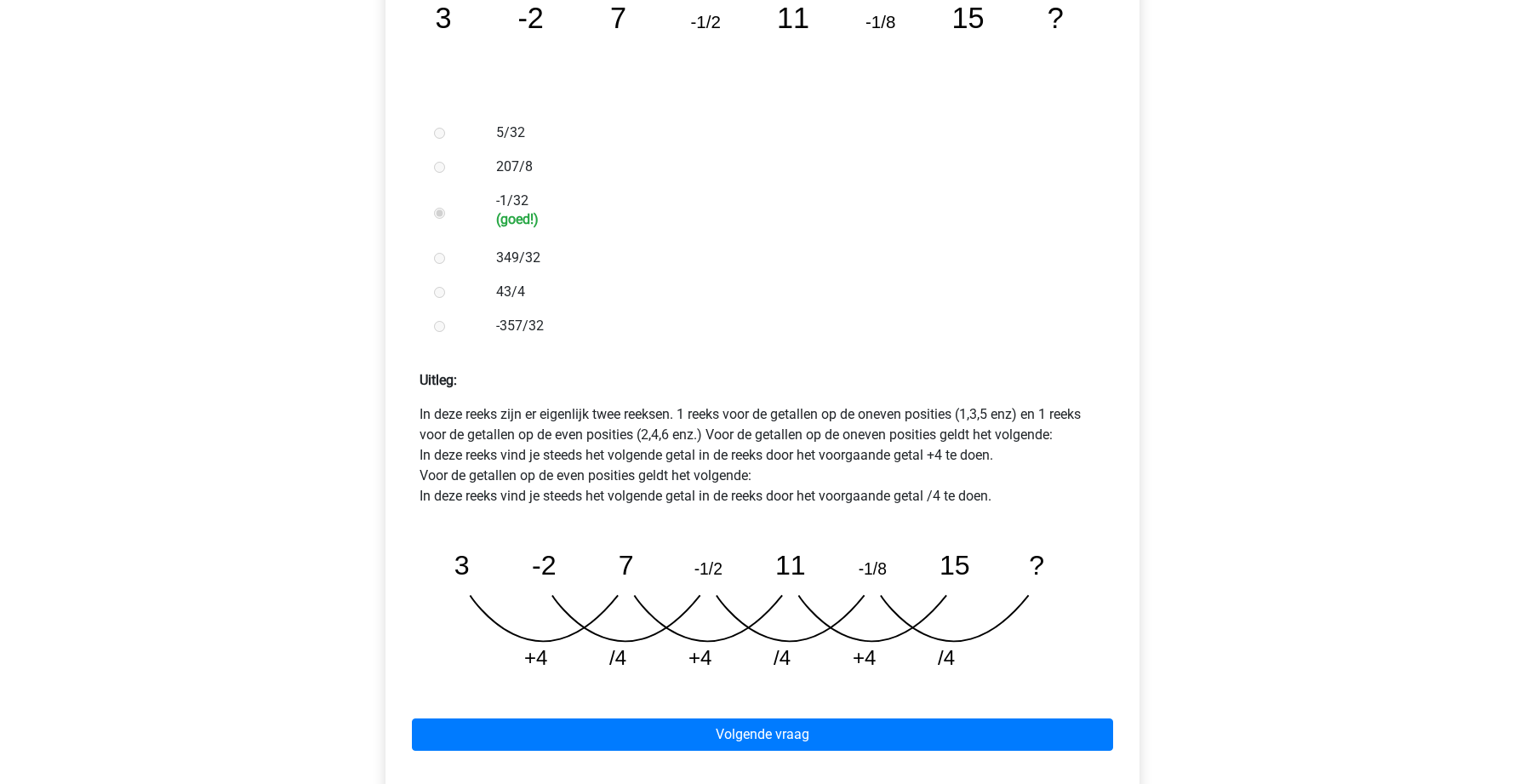
scroll to position [594, 0]
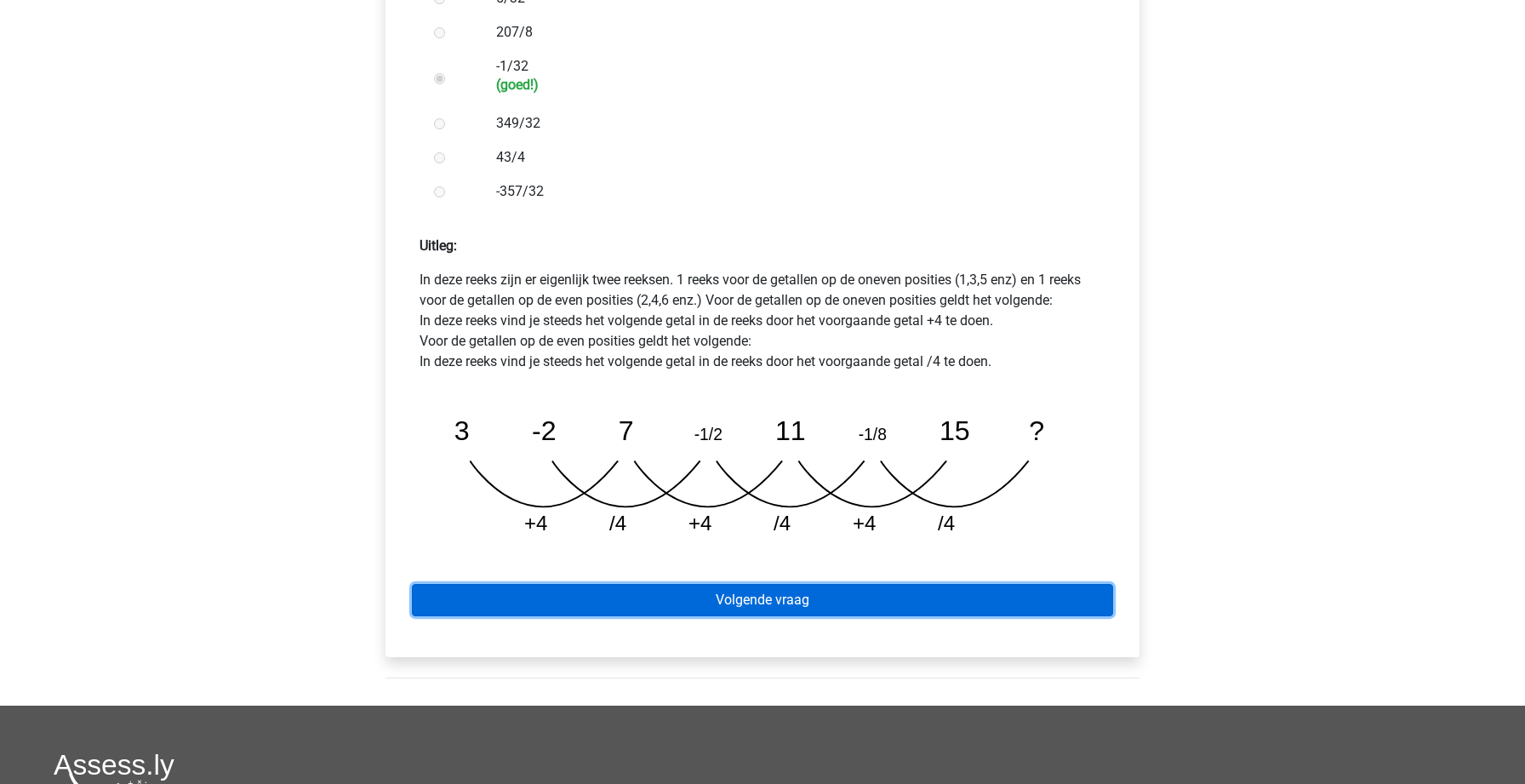
click at [698, 584] on link "Volgende vraag" at bounding box center [762, 600] width 701 height 33
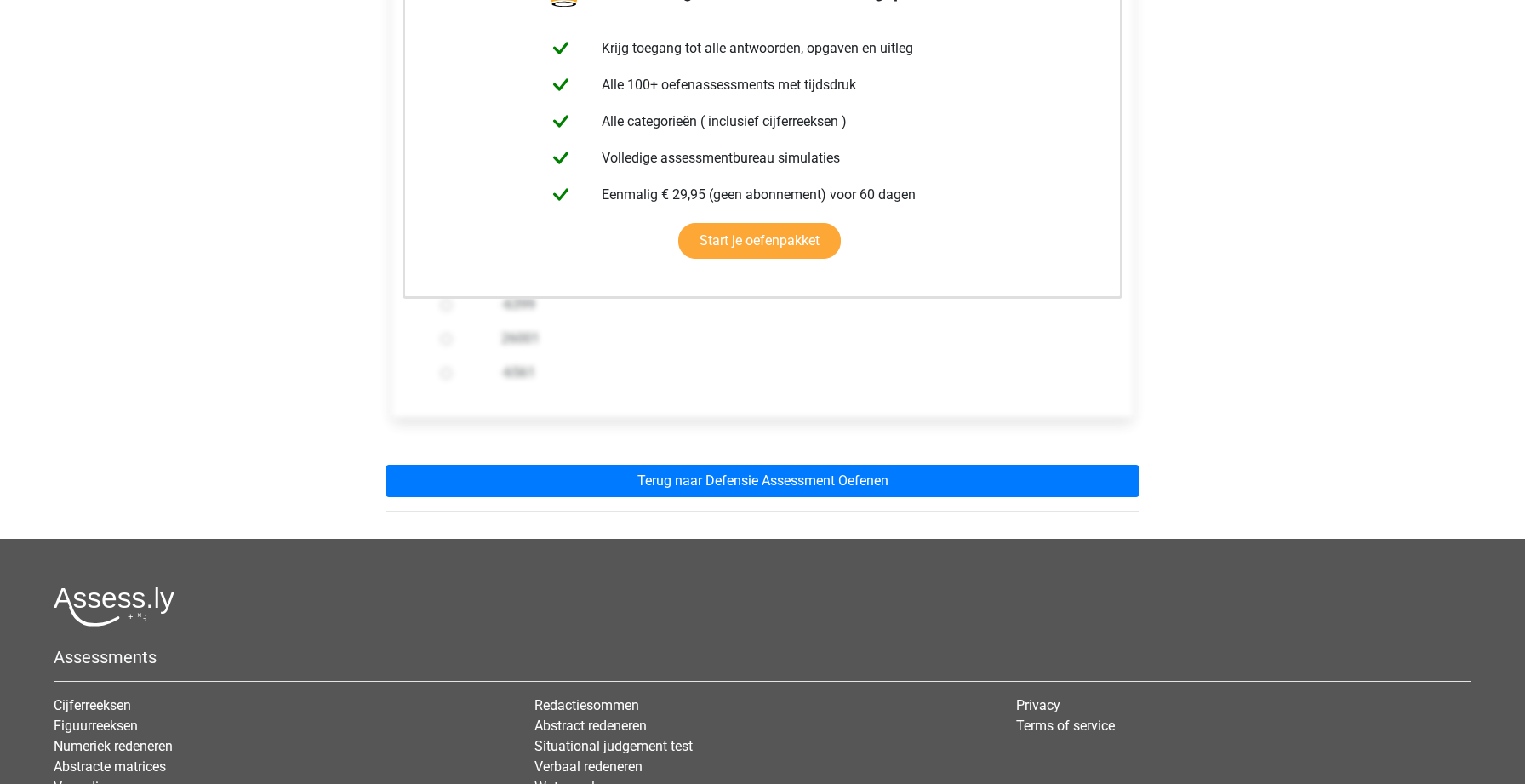
scroll to position [401, 0]
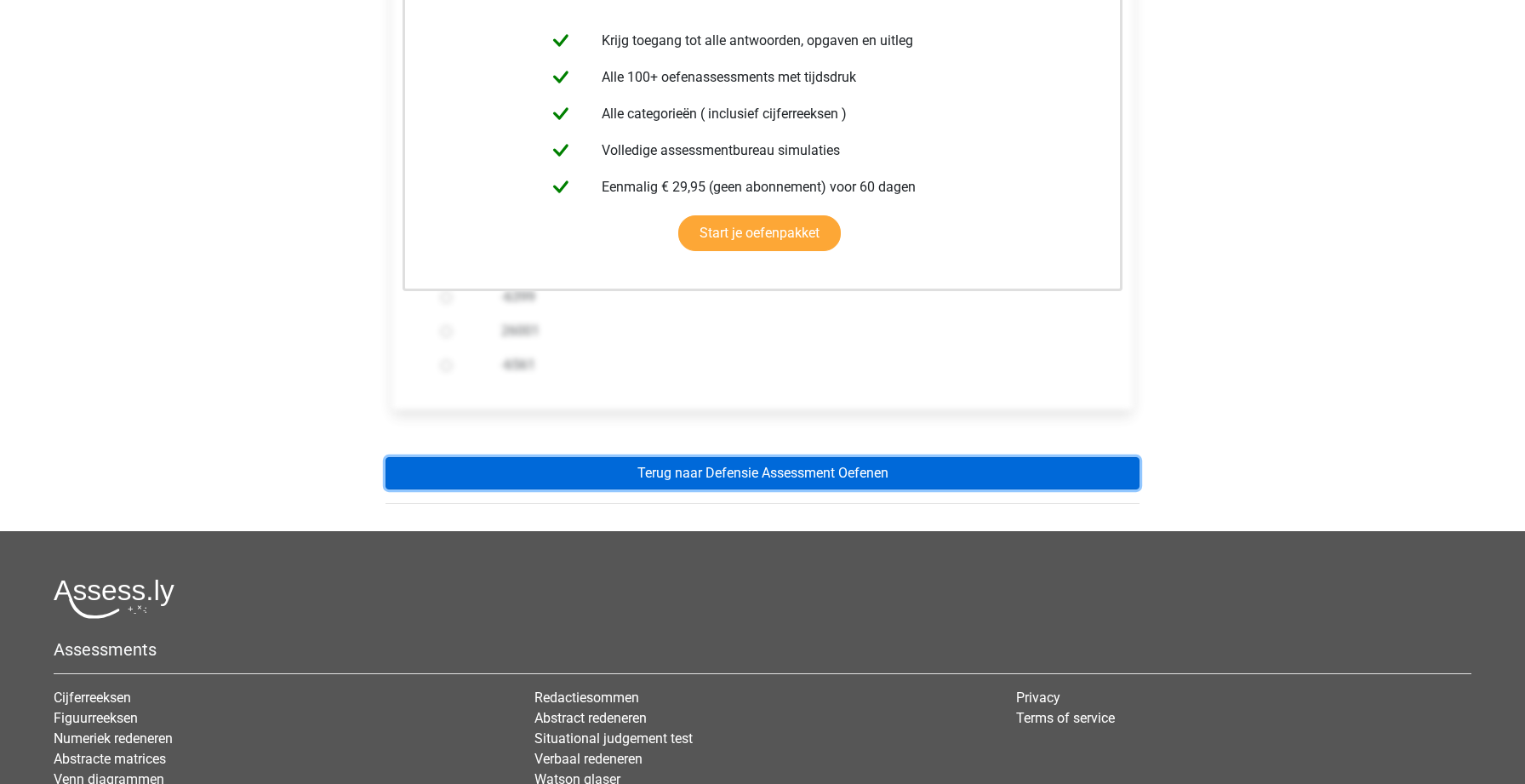
click at [664, 456] on link "Terug naar Defensie Assessment Oefenen" at bounding box center [762, 473] width 754 height 33
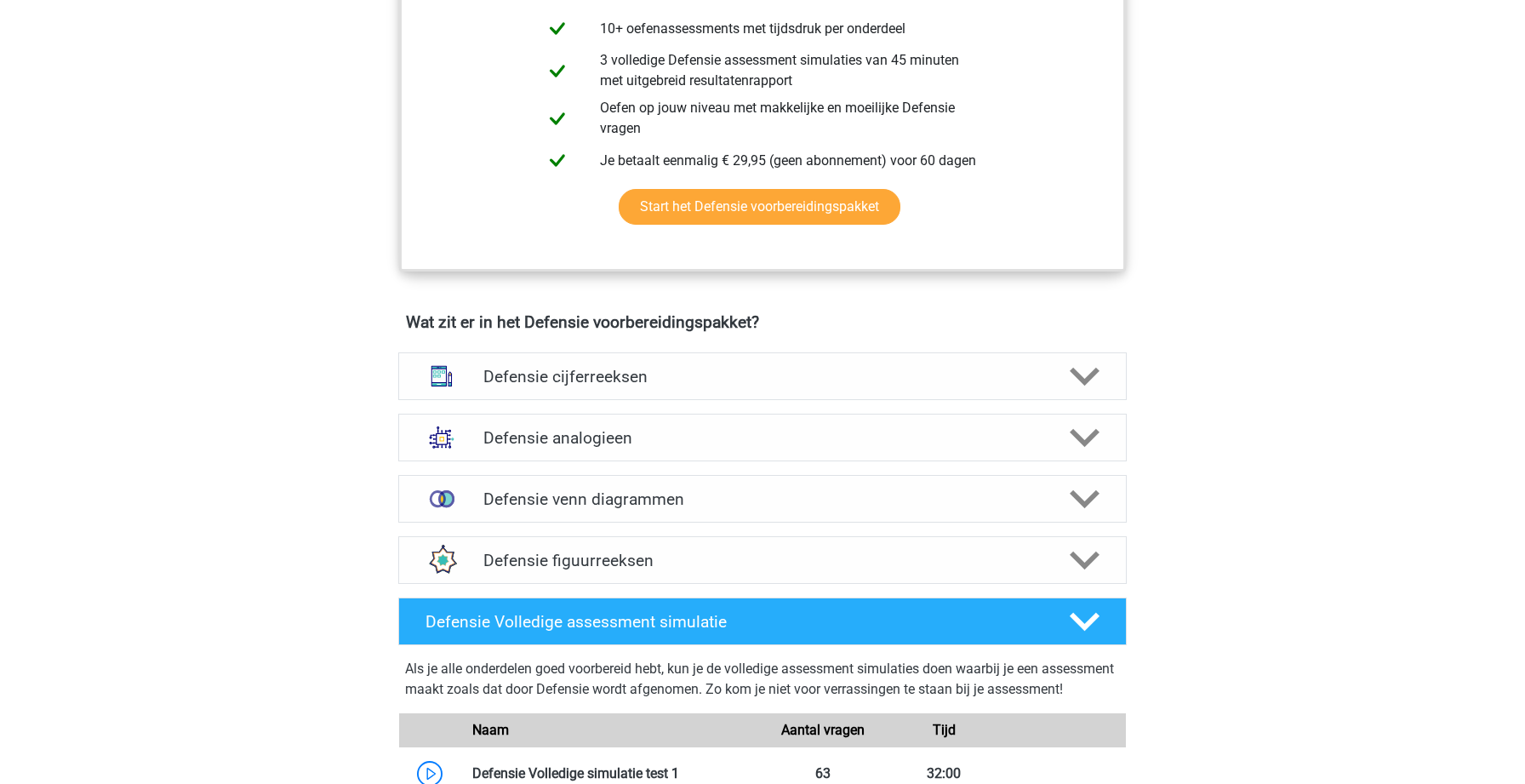
scroll to position [971, 0]
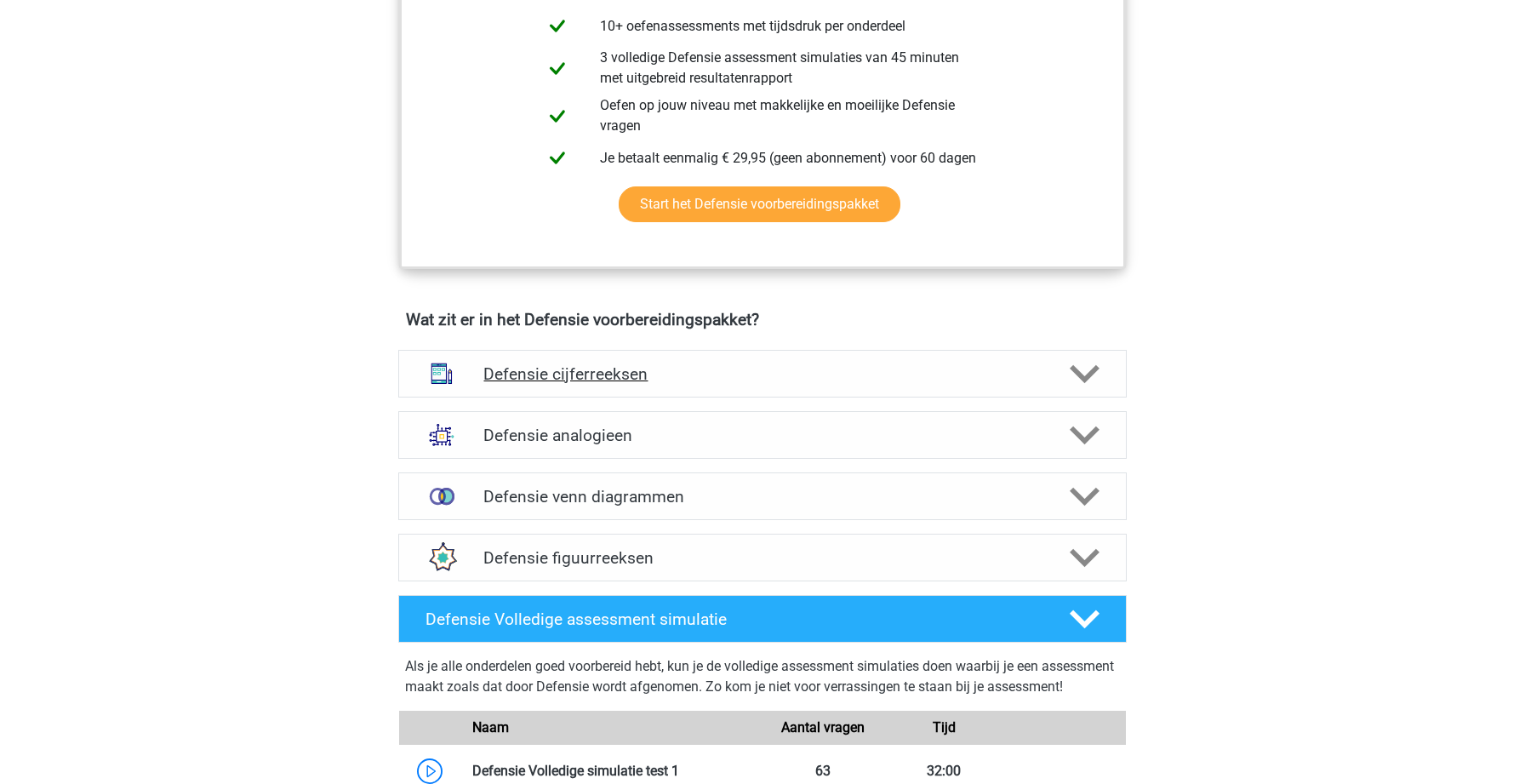
click at [943, 365] on h4 "Defensie cijferreeksen" at bounding box center [762, 374] width 557 height 20
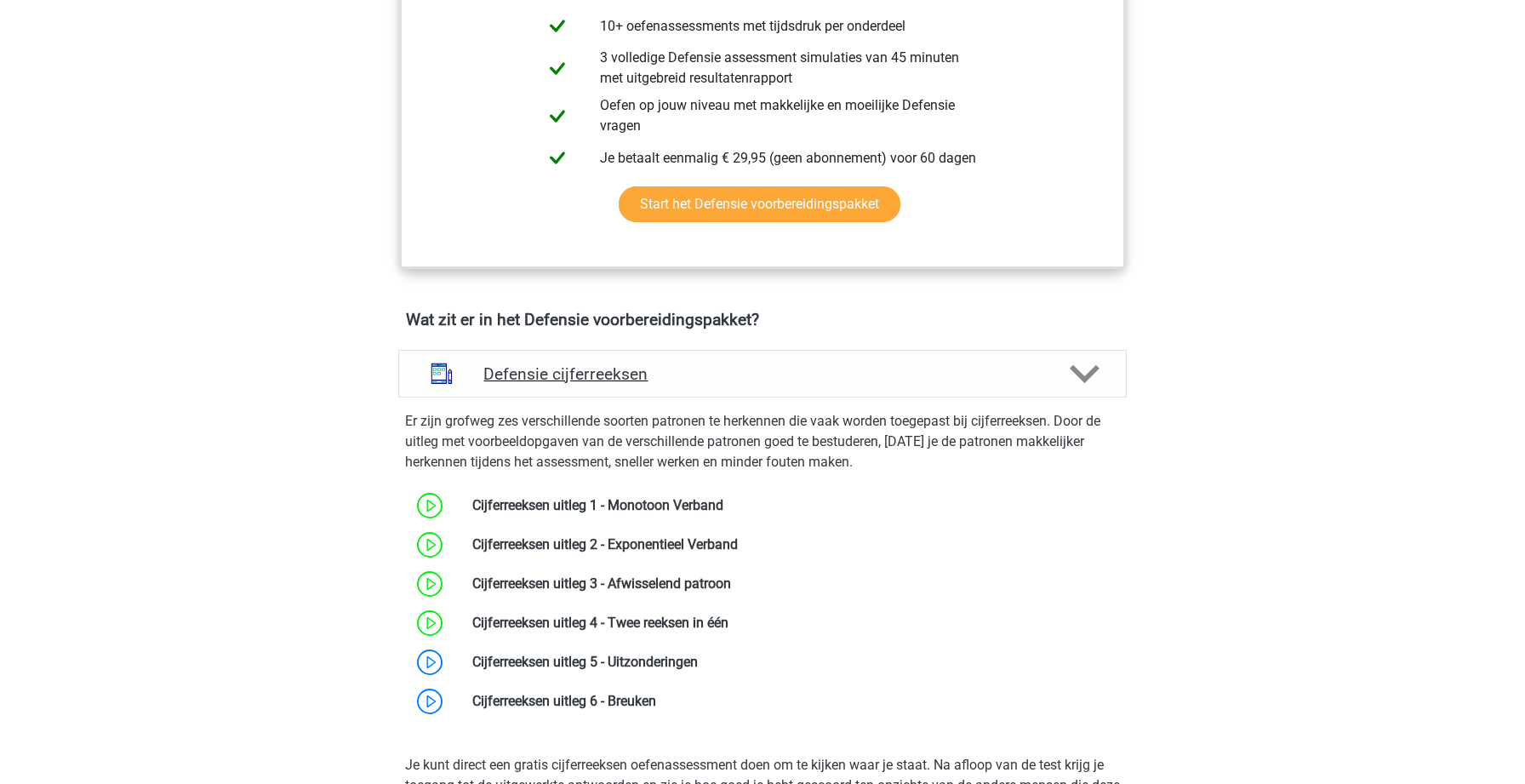
click at [943, 365] on h4 "Defensie cijferreeksen" at bounding box center [762, 374] width 557 height 20
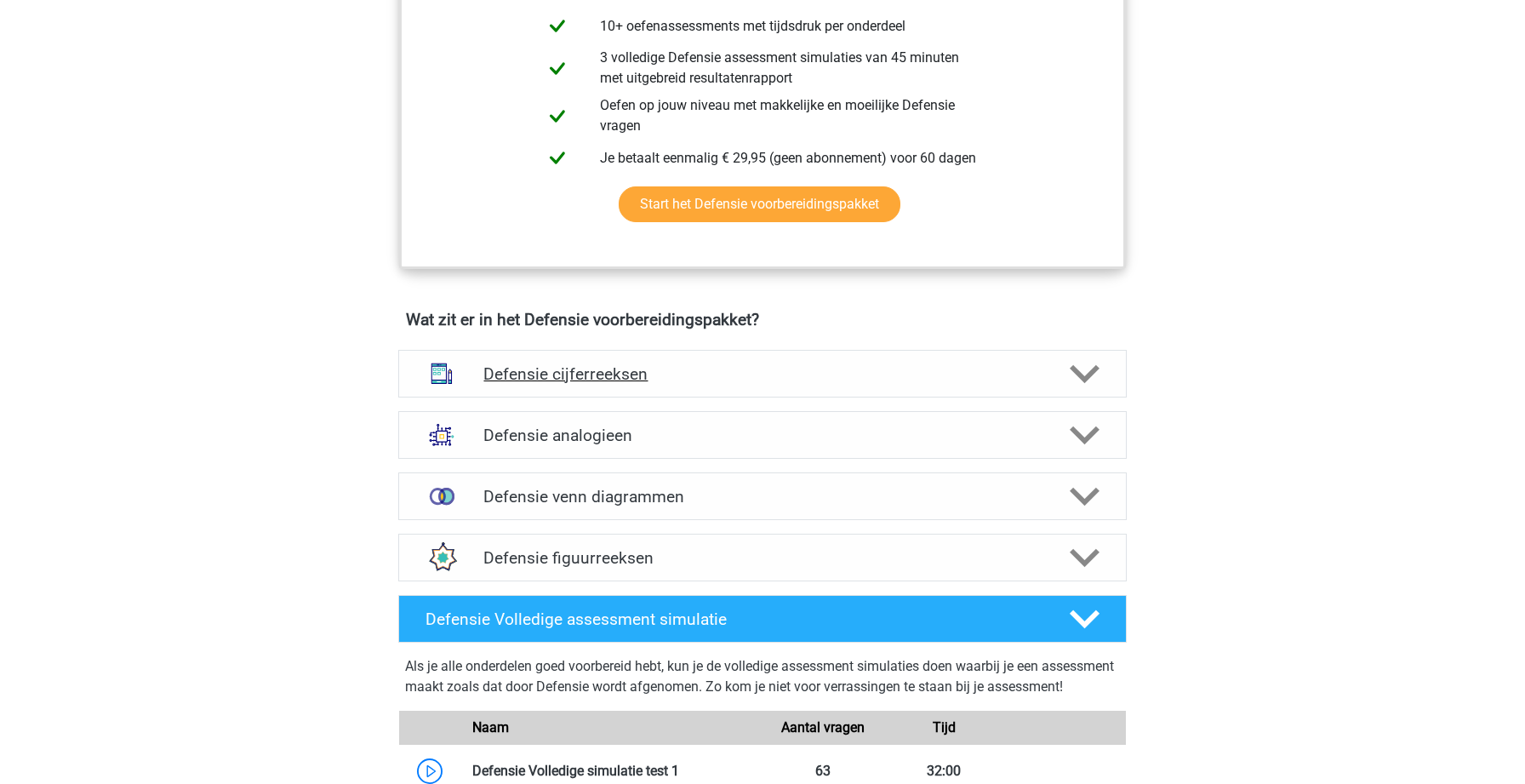
click at [943, 365] on h4 "Defensie cijferreeksen" at bounding box center [762, 374] width 557 height 20
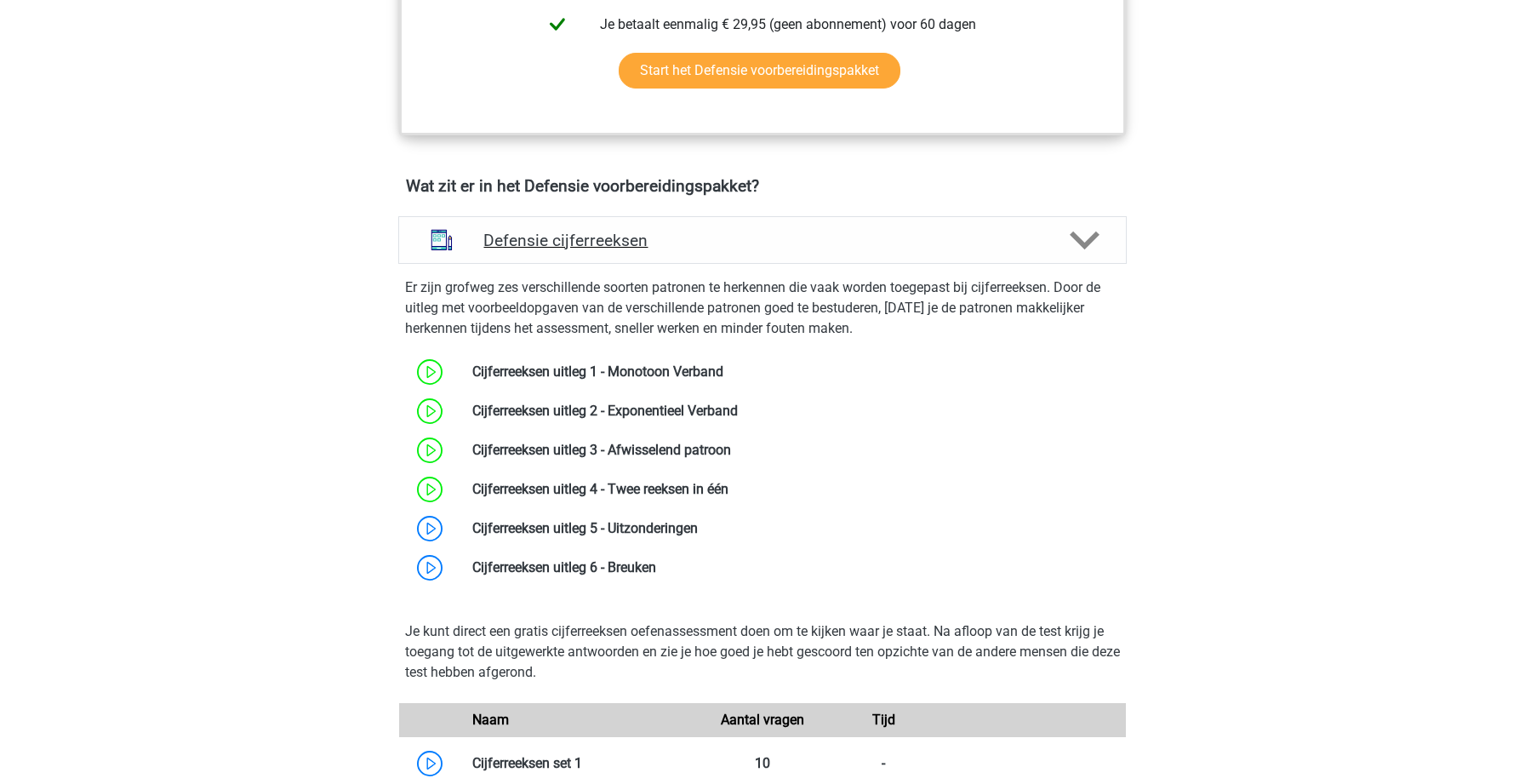
scroll to position [1121, 0]
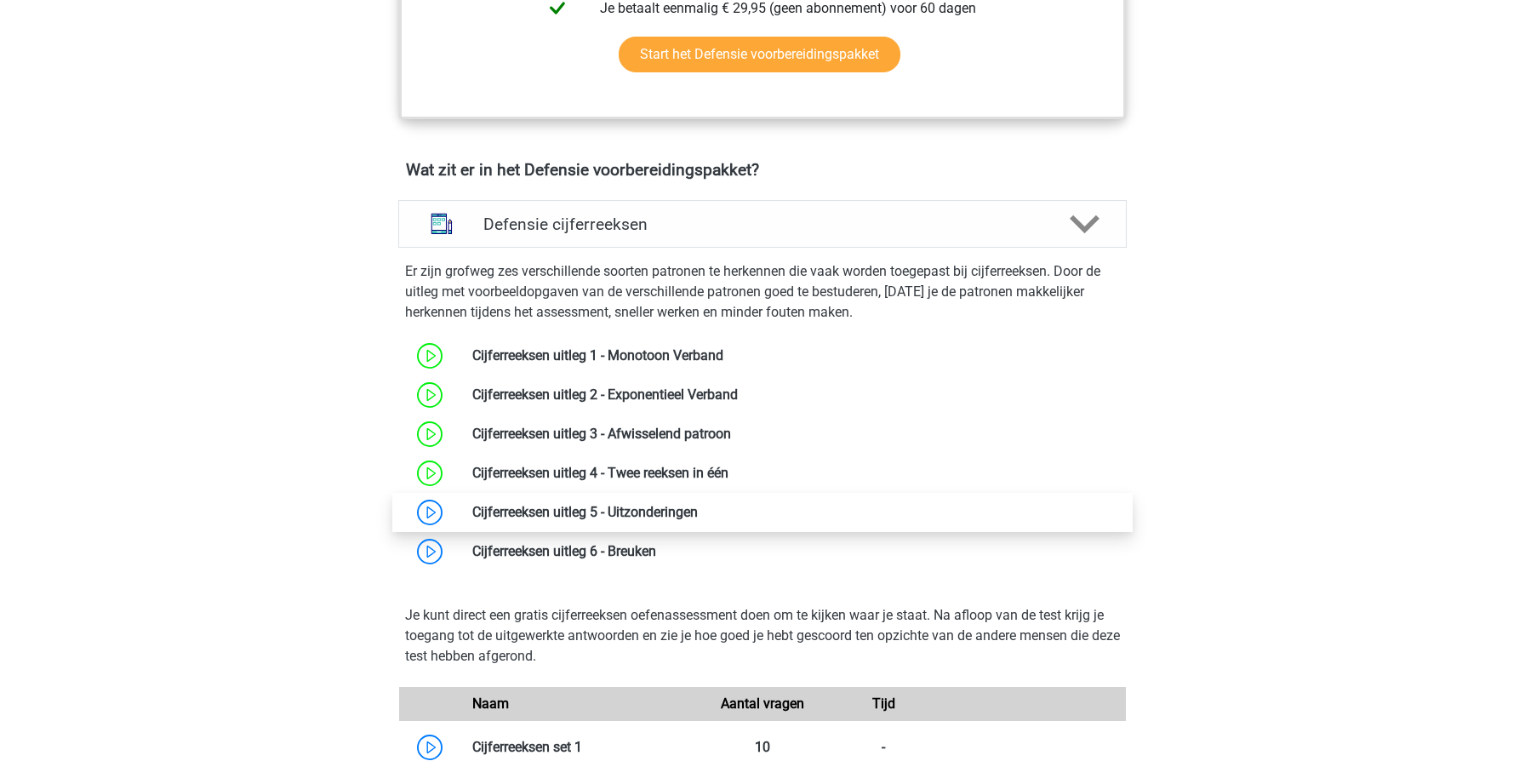
click at [698, 507] on link at bounding box center [698, 511] width 0 height 16
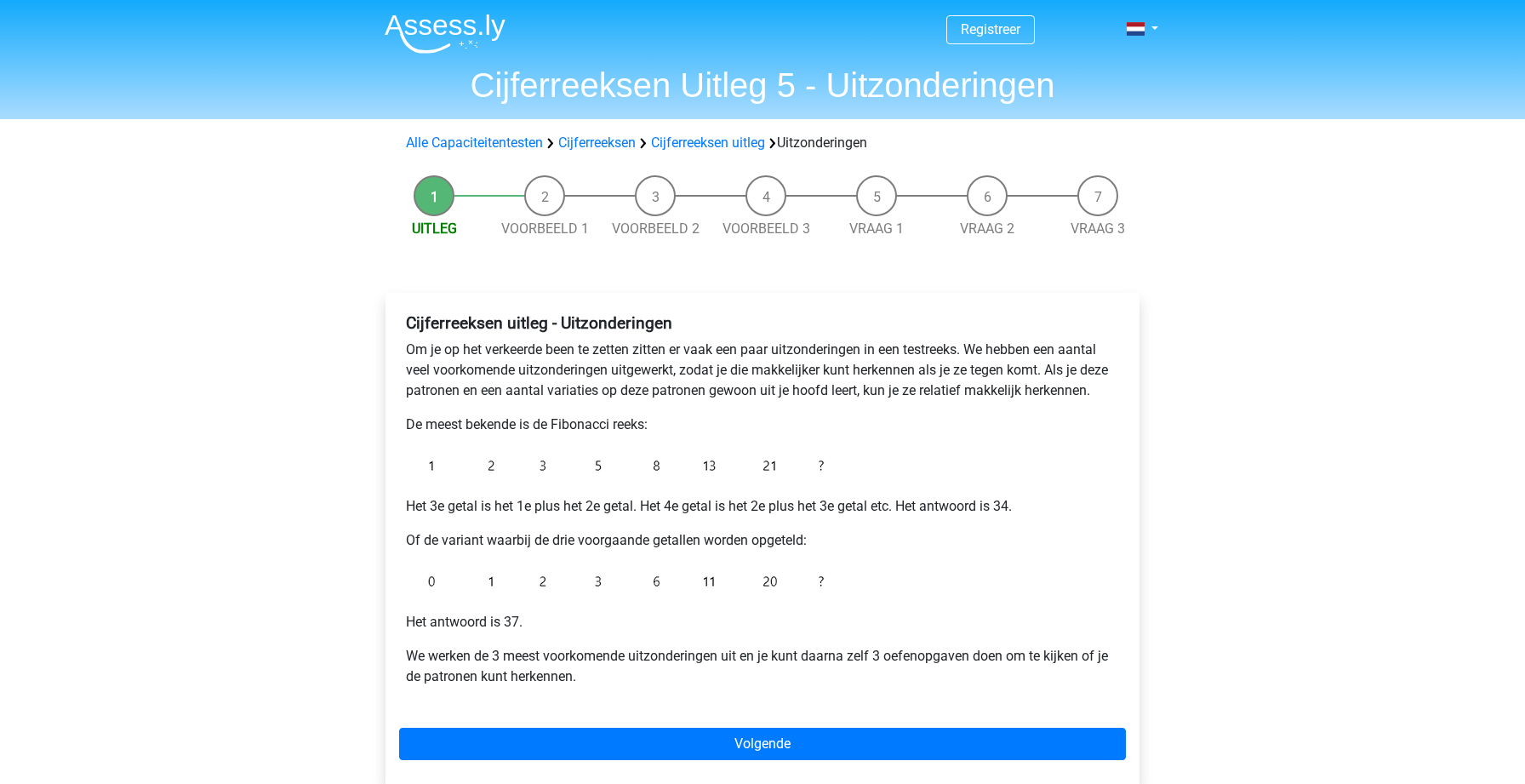
click at [473, 539] on p "Of de variant waarbij de drie voorgaande getallen worden opgeteld:" at bounding box center [762, 541] width 713 height 21
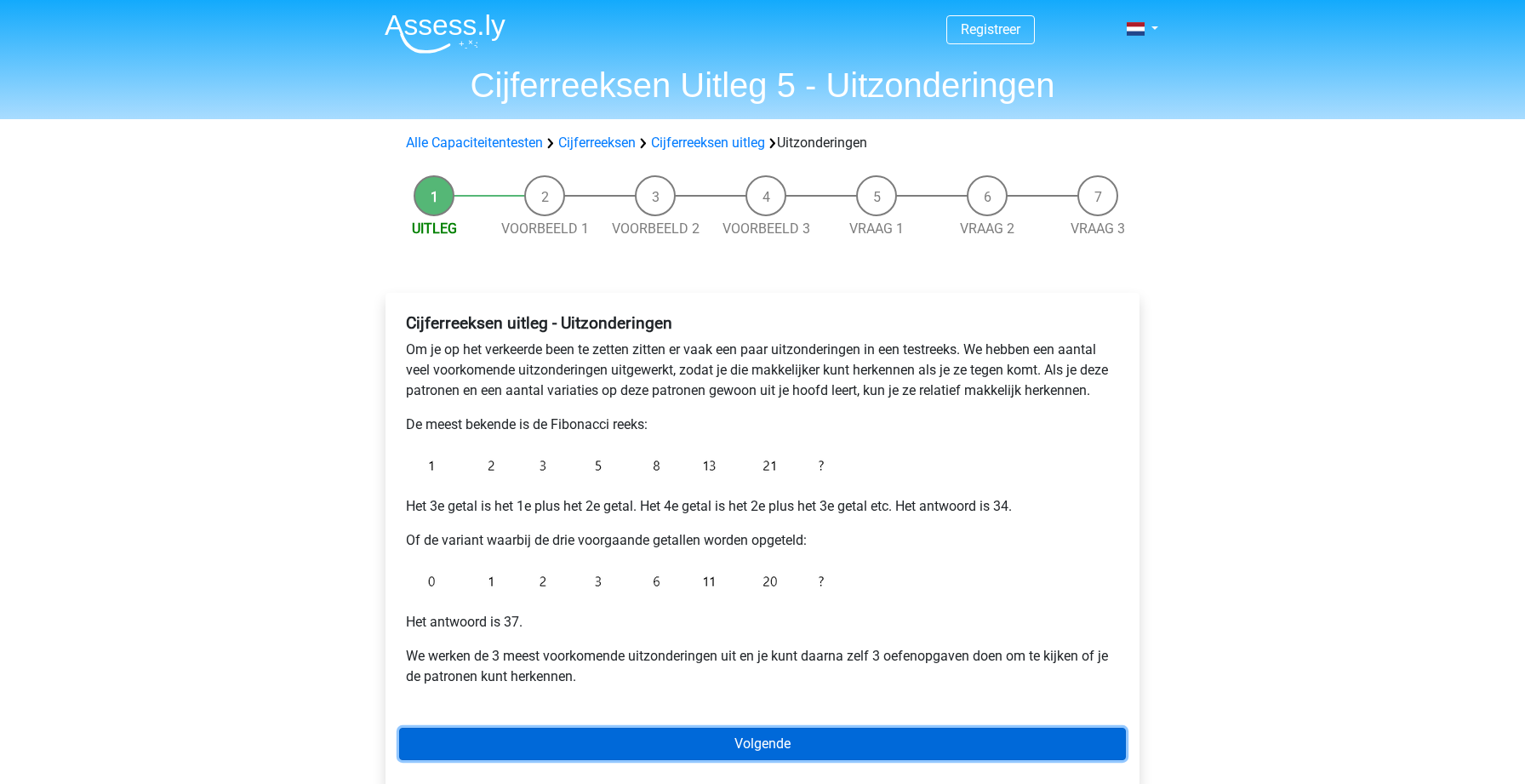
click at [730, 735] on link "Volgende" at bounding box center [762, 744] width 726 height 33
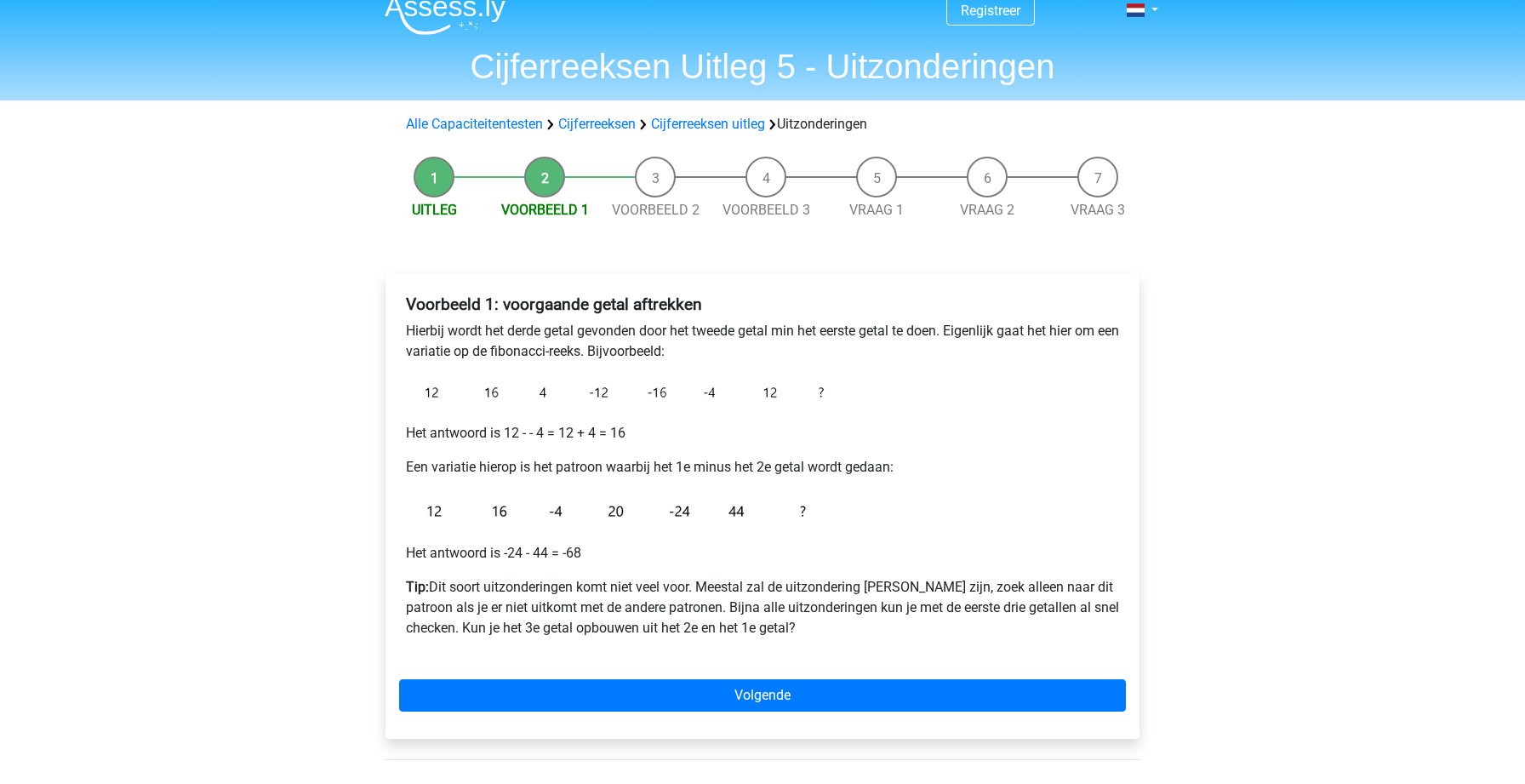
scroll to position [28, 0]
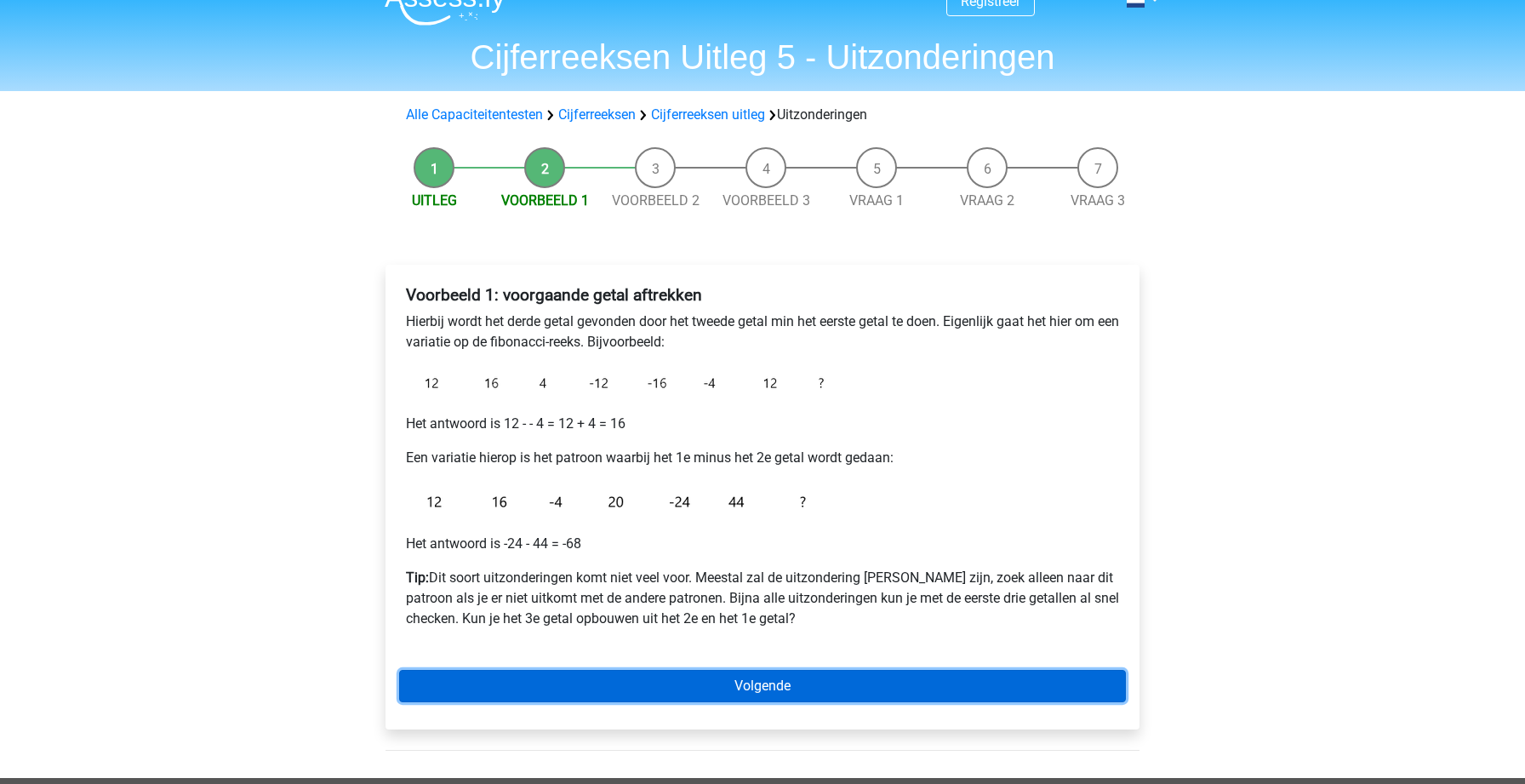
click at [657, 671] on link "Volgende" at bounding box center [762, 686] width 726 height 33
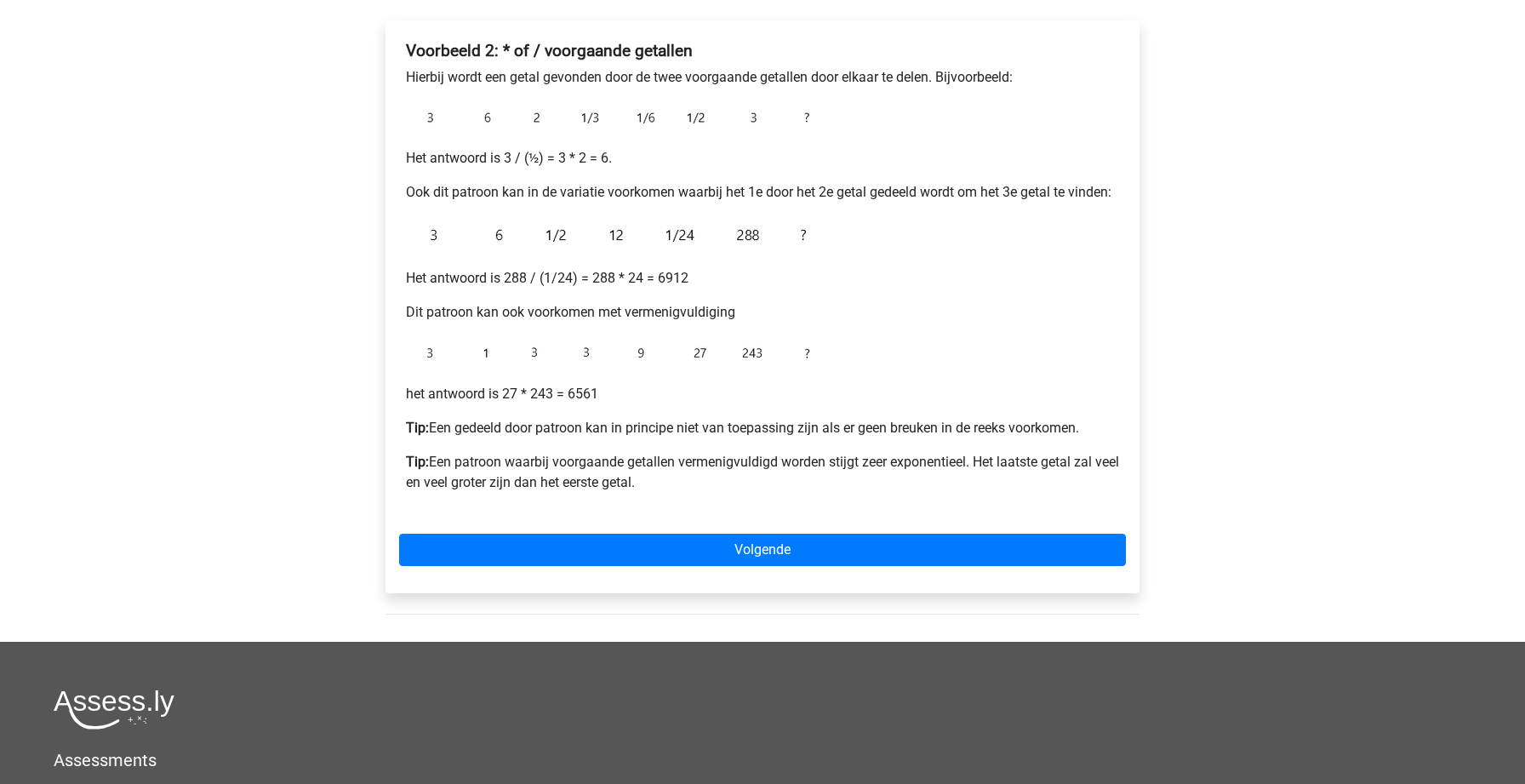
scroll to position [273, 0]
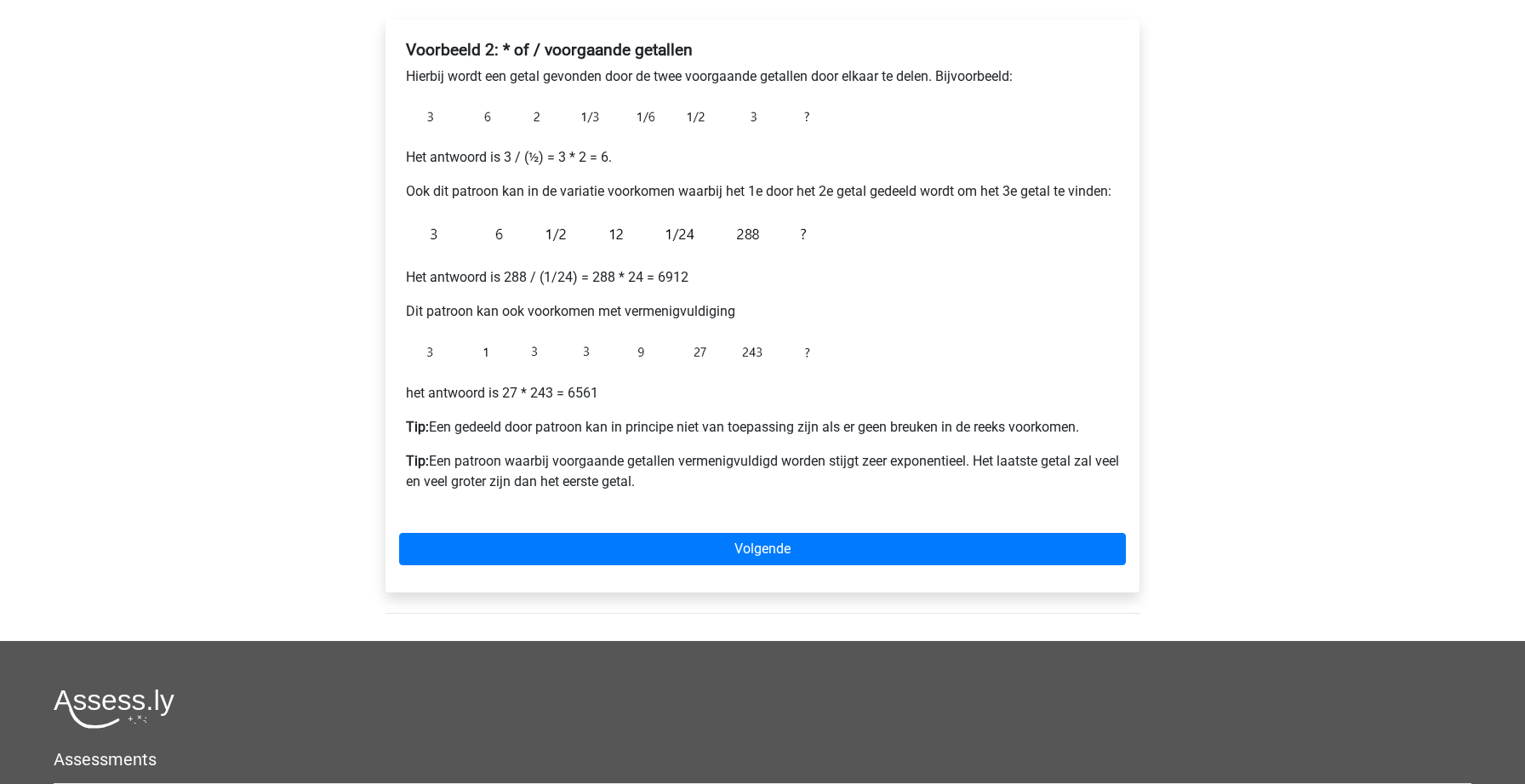
click at [699, 572] on div "Voorbeeld 2: * of / voorgaande getallen Hierbij wordt een getal gevonden door d…" at bounding box center [762, 306] width 754 height 573
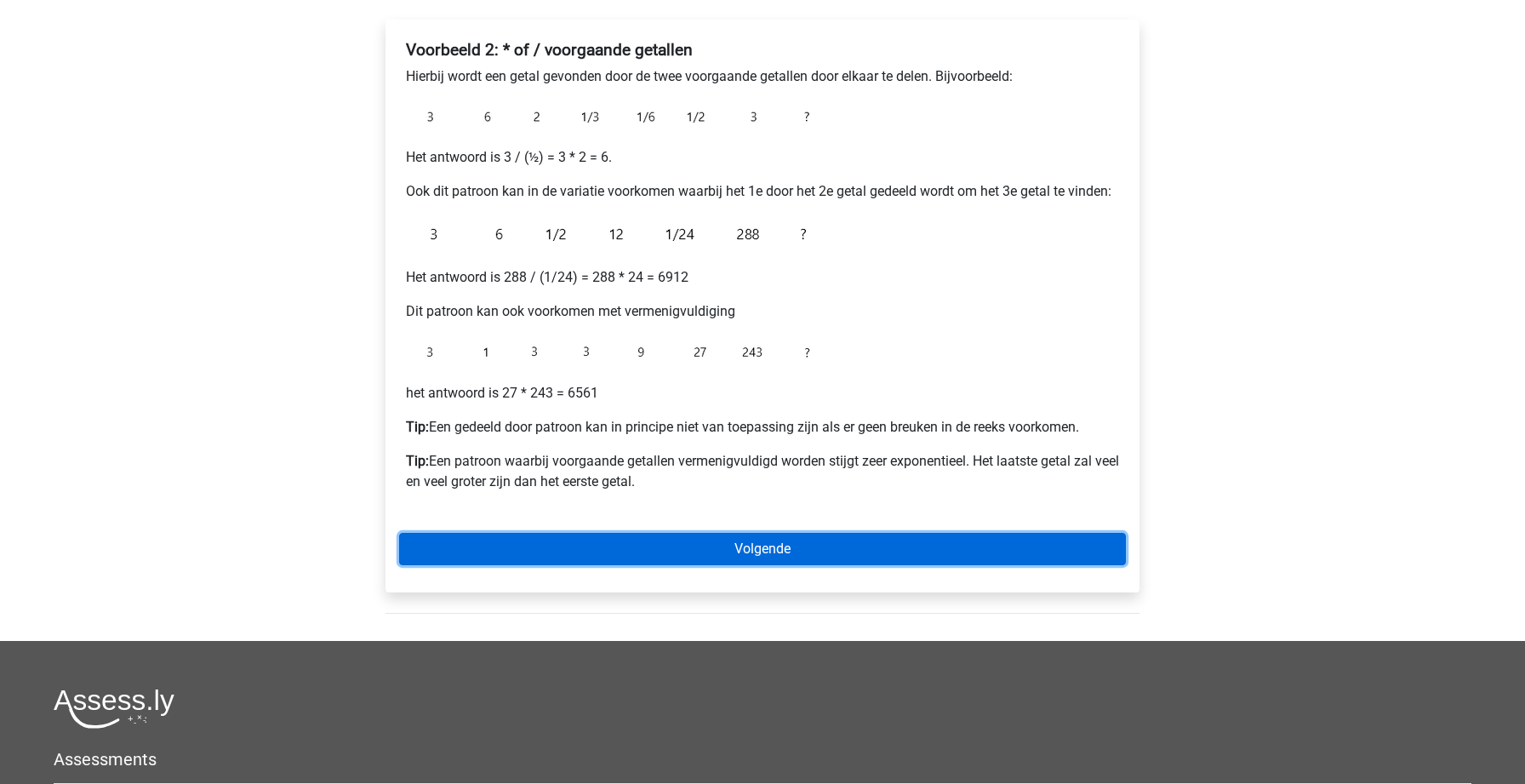
click at [690, 549] on link "Volgende" at bounding box center [762, 549] width 726 height 33
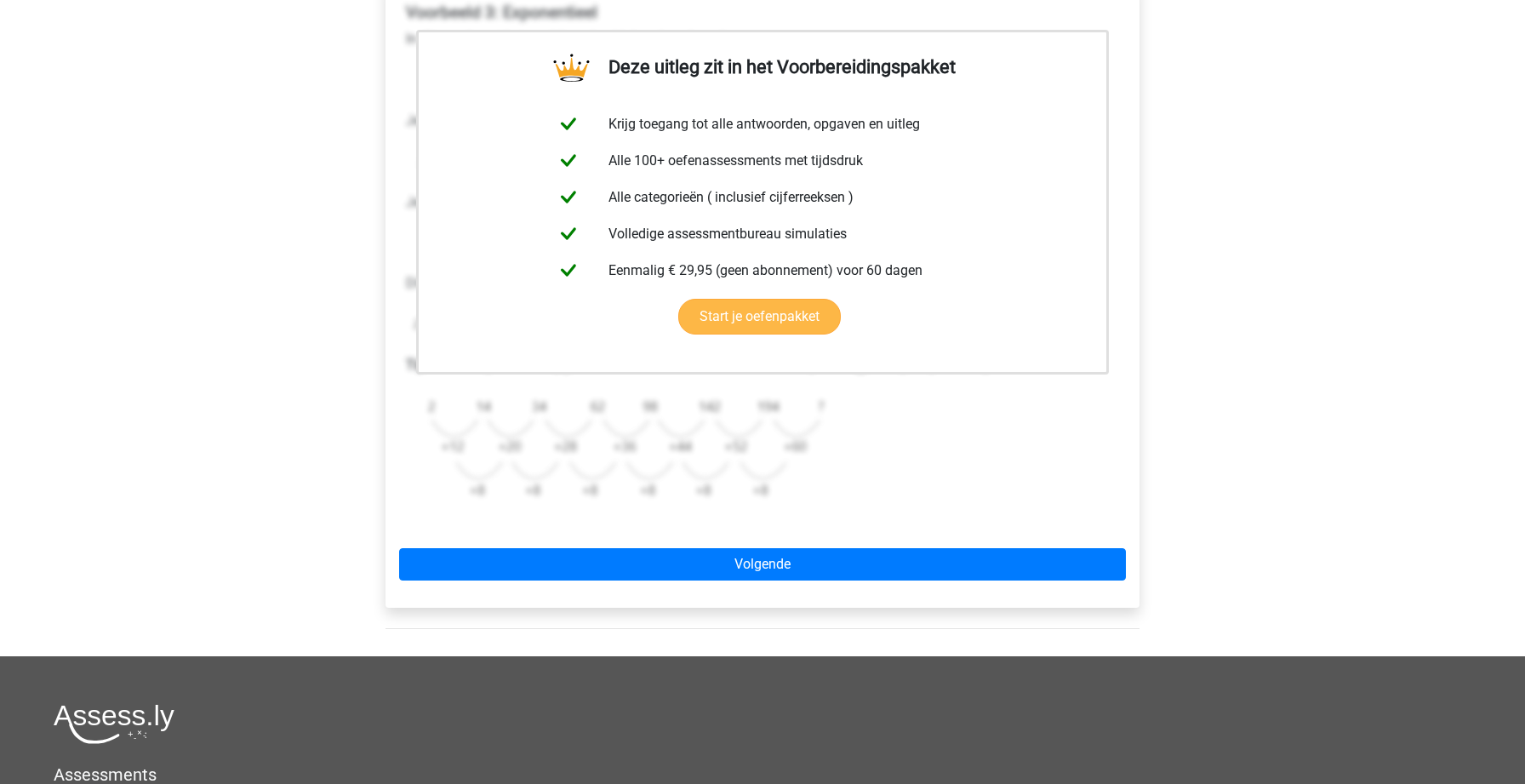
scroll to position [311, 0]
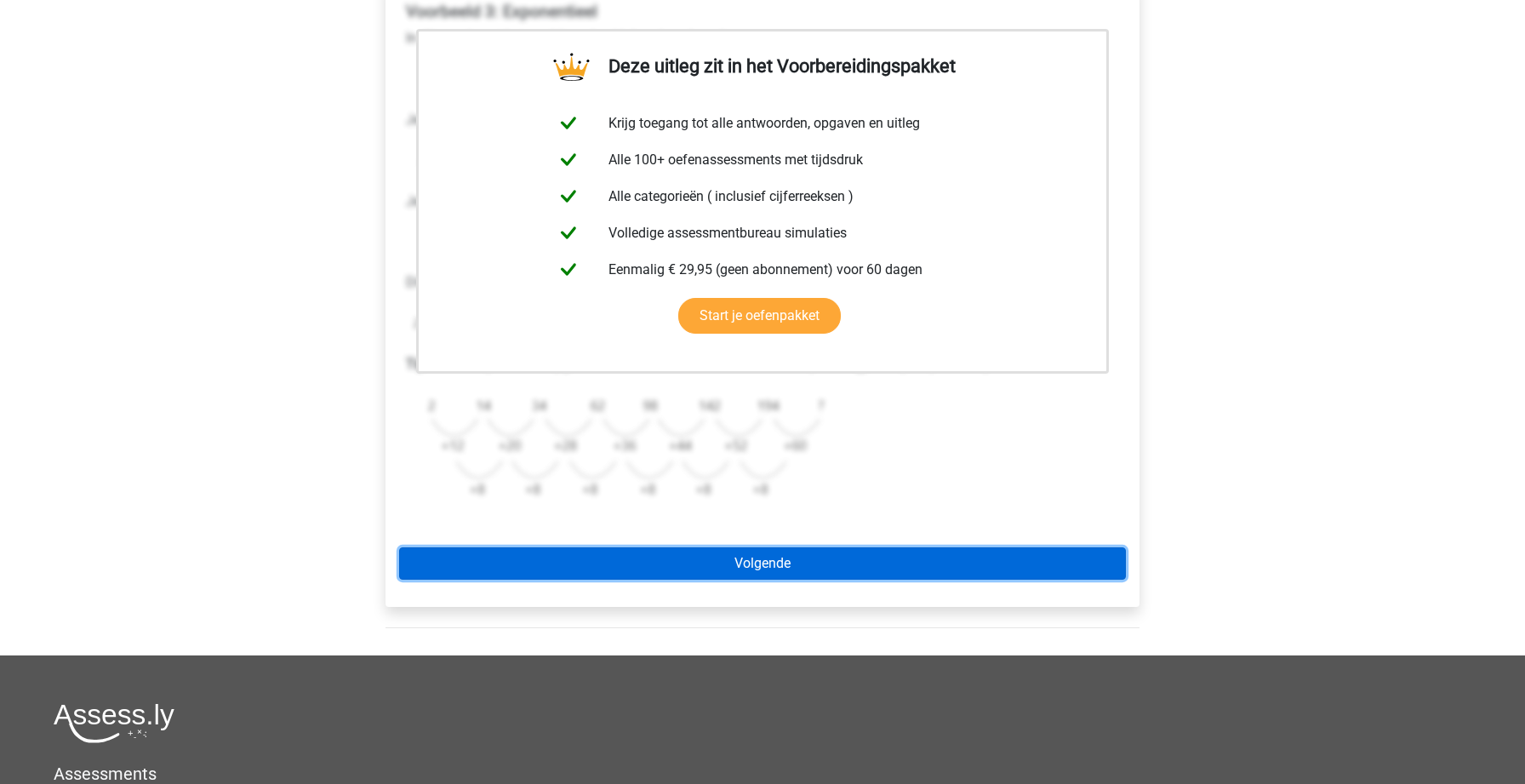
click at [748, 561] on link "Volgende" at bounding box center [762, 563] width 726 height 33
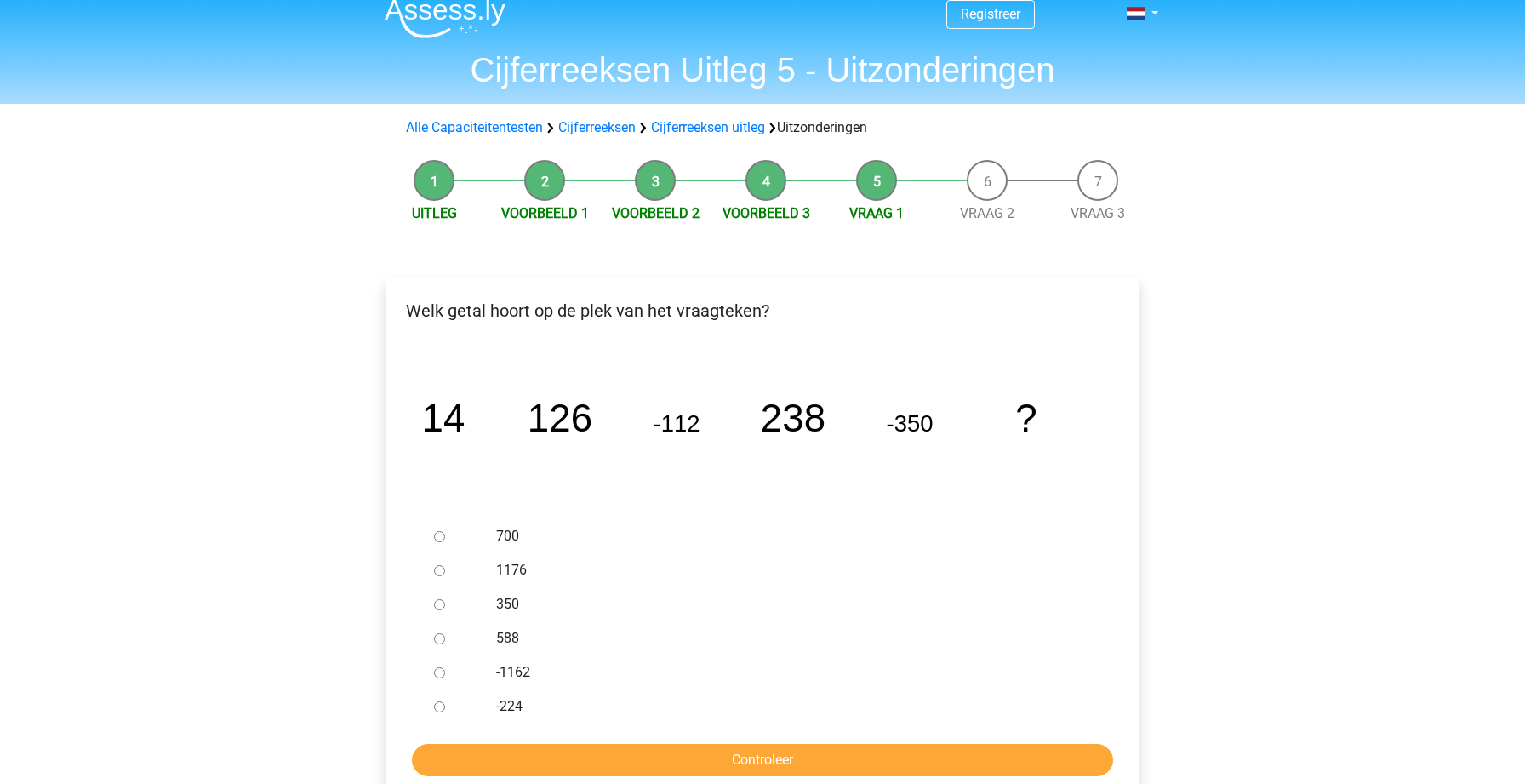
scroll to position [22, 0]
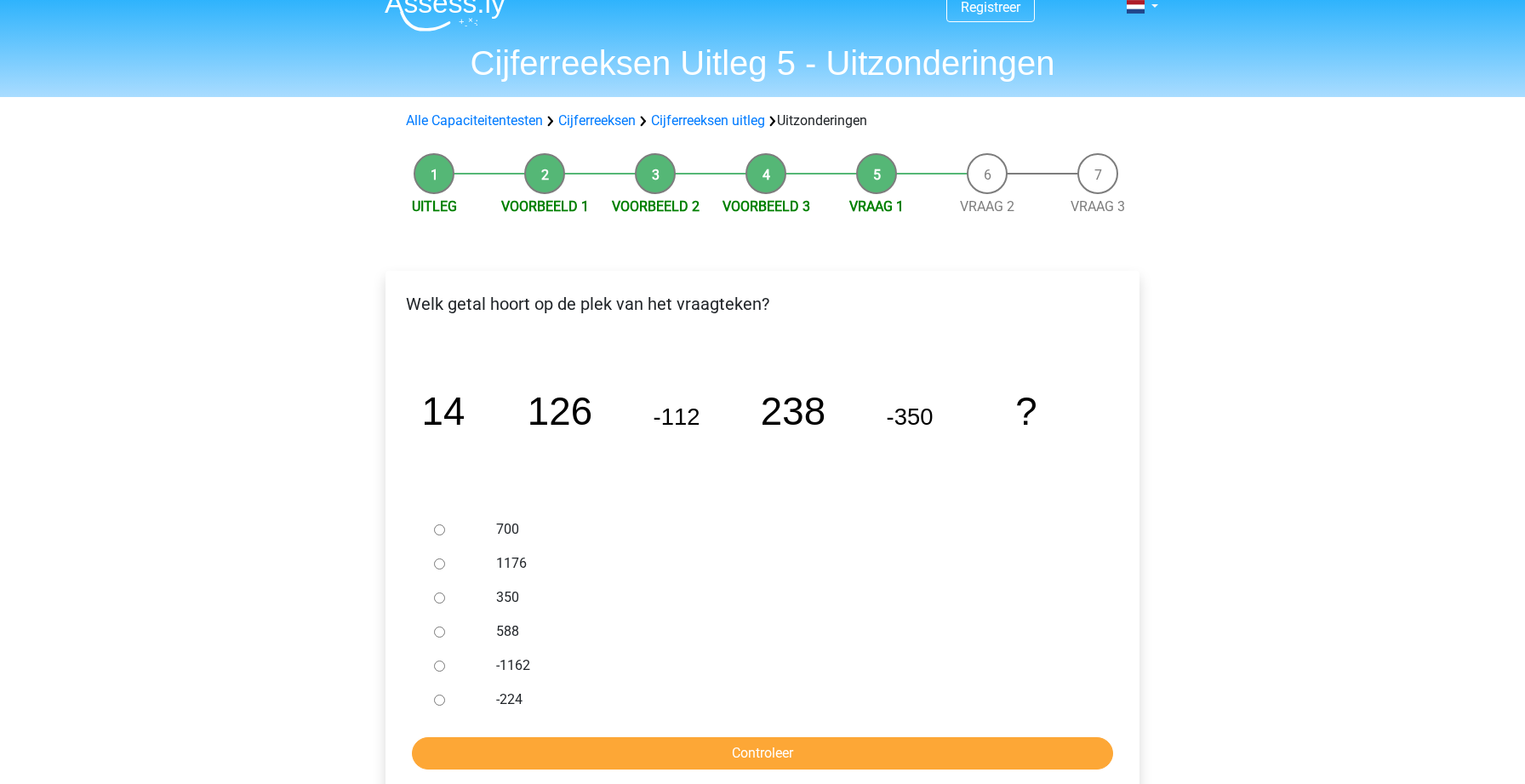
click at [437, 632] on input "588" at bounding box center [439, 631] width 11 height 11
radio input "true"
click at [485, 749] on input "Controleer" at bounding box center [762, 753] width 701 height 33
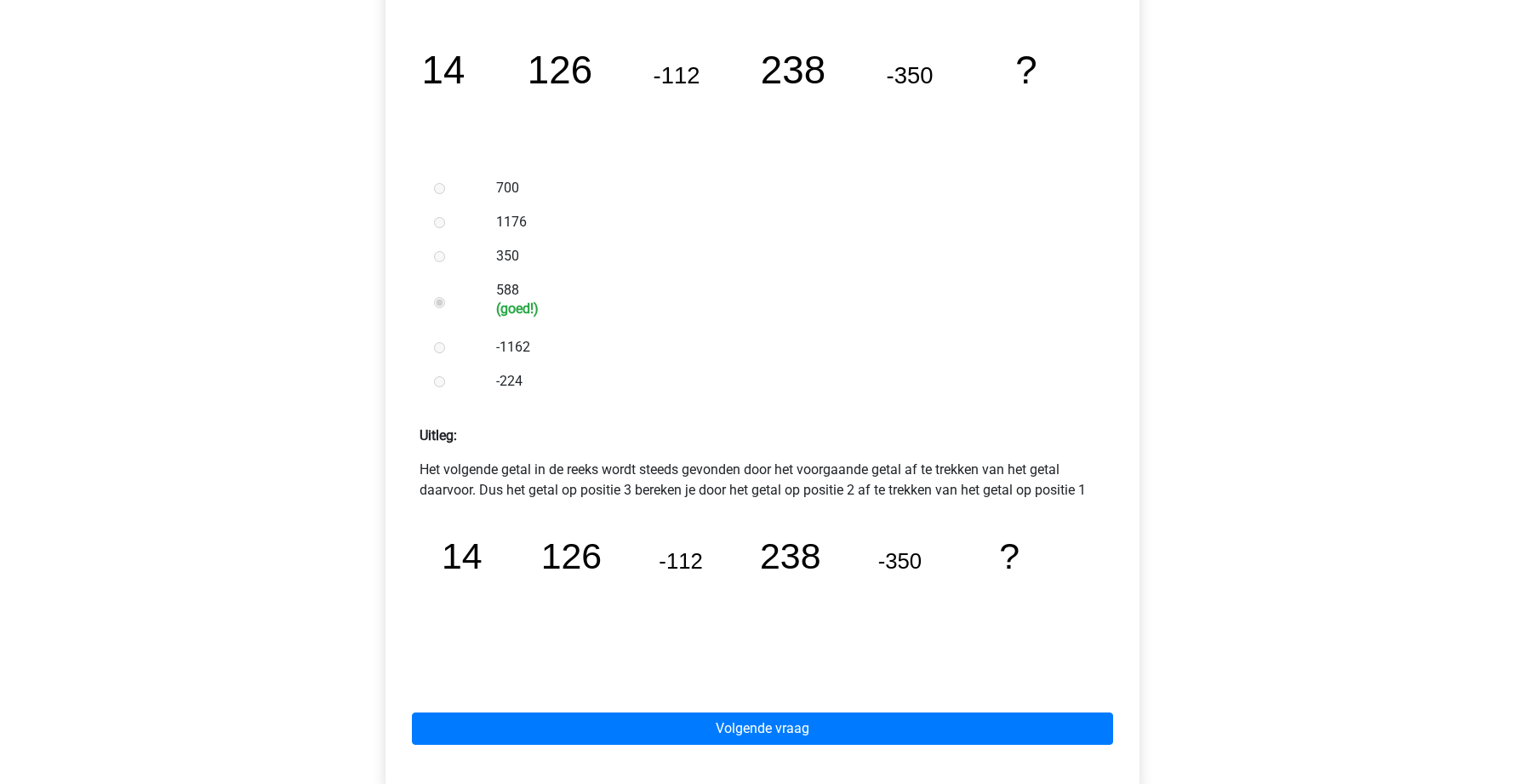
scroll to position [391, 0]
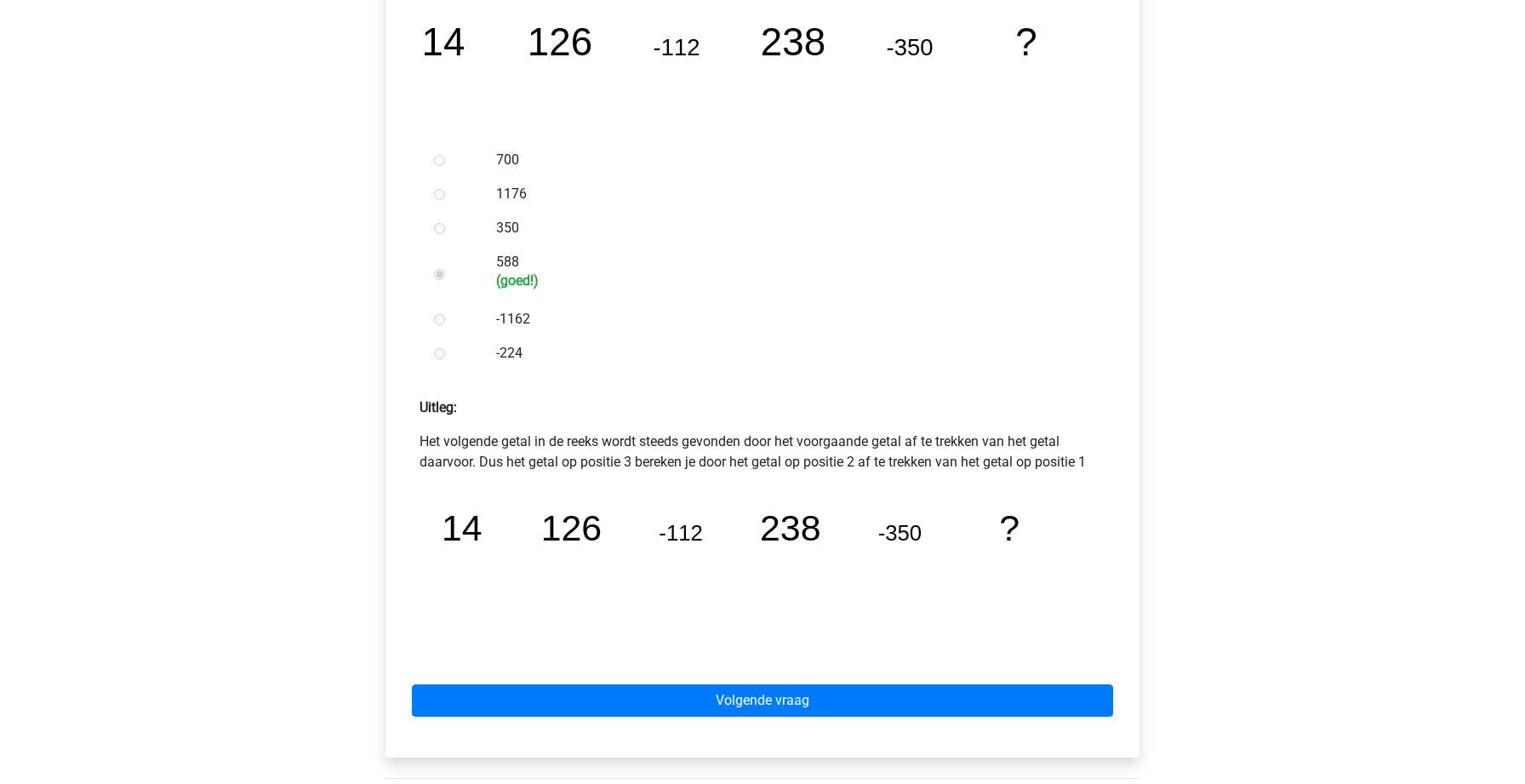
click at [636, 719] on div "Volgende vraag" at bounding box center [762, 696] width 726 height 94
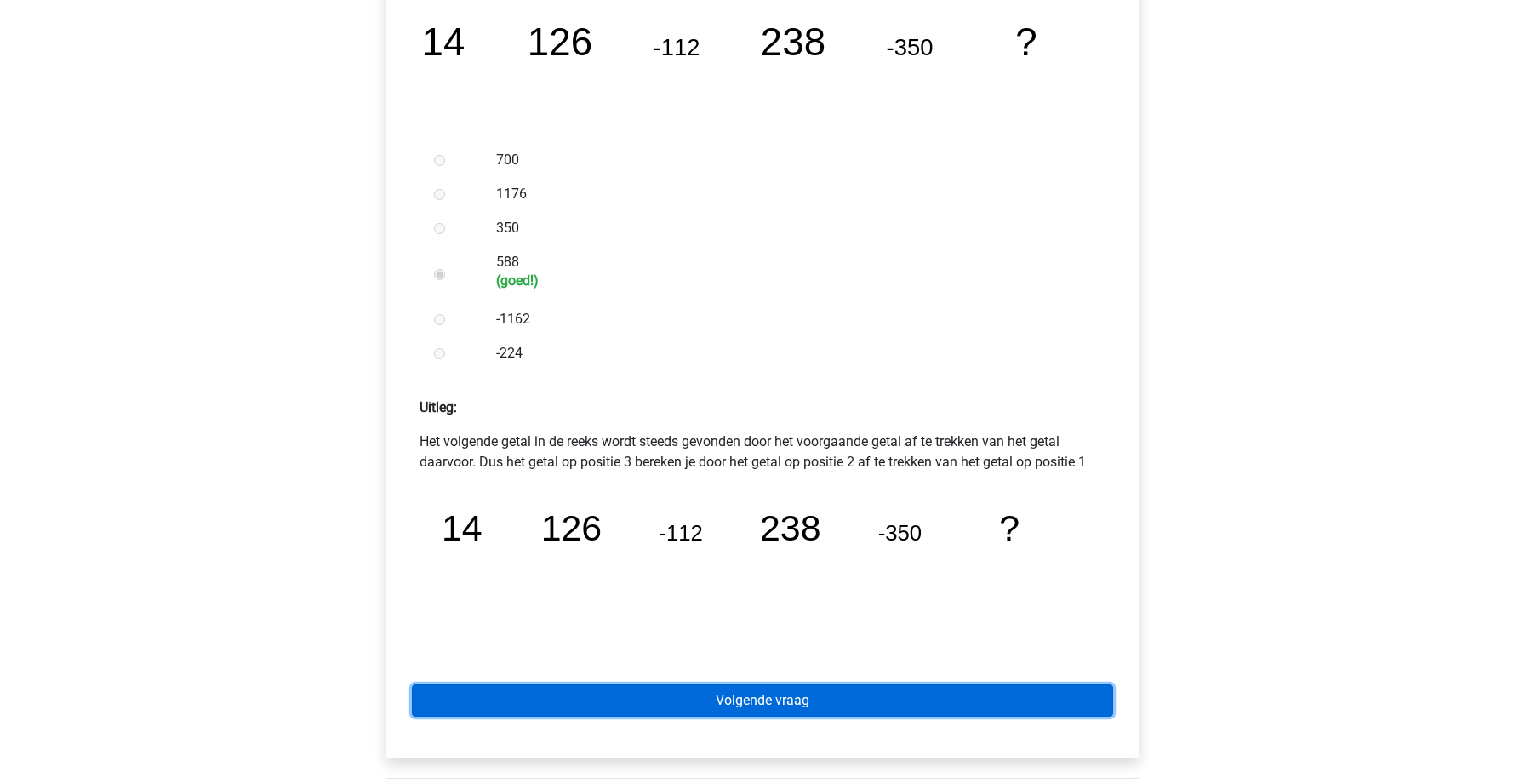
click at [637, 704] on link "Volgende vraag" at bounding box center [762, 701] width 701 height 33
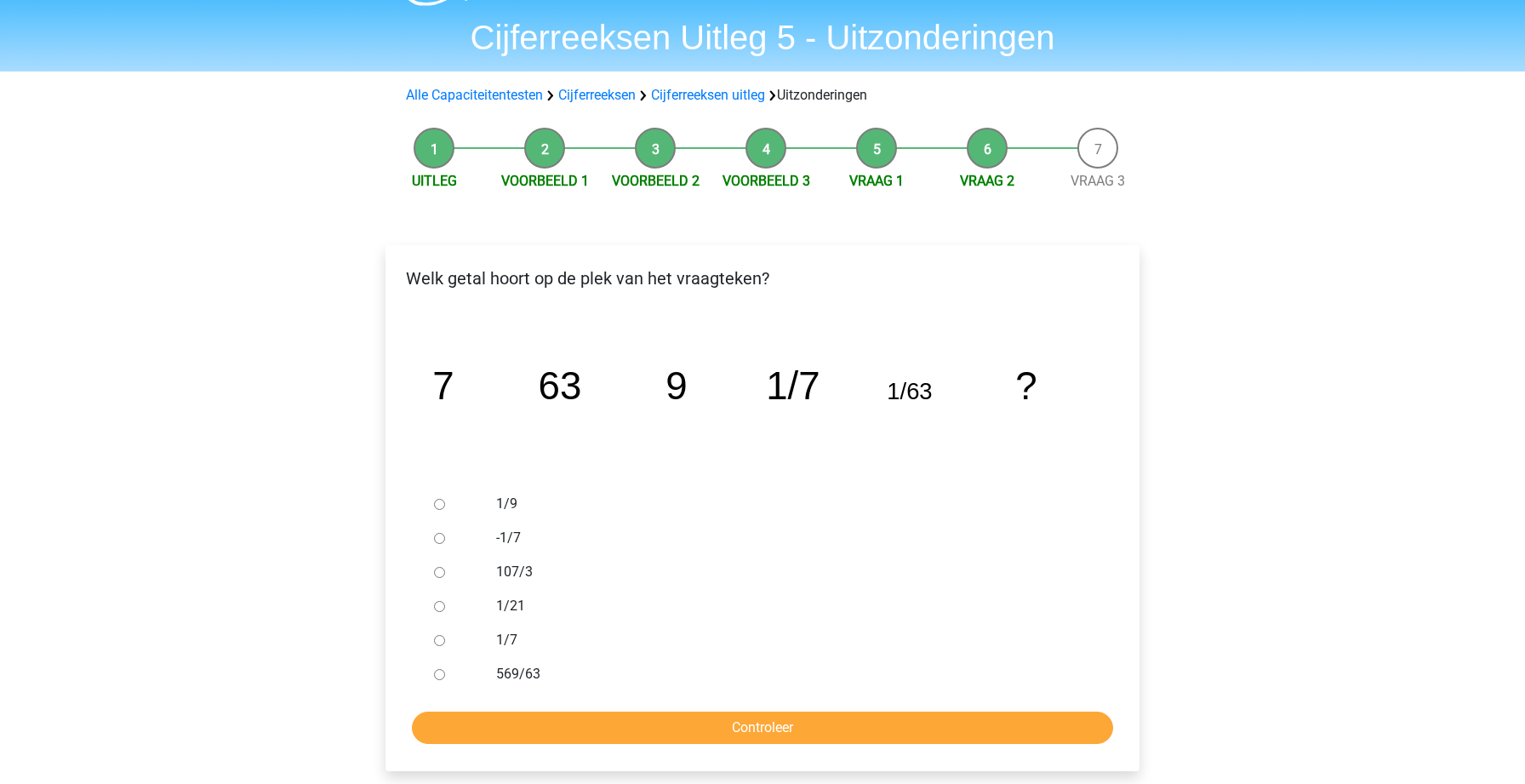
scroll to position [66, 0]
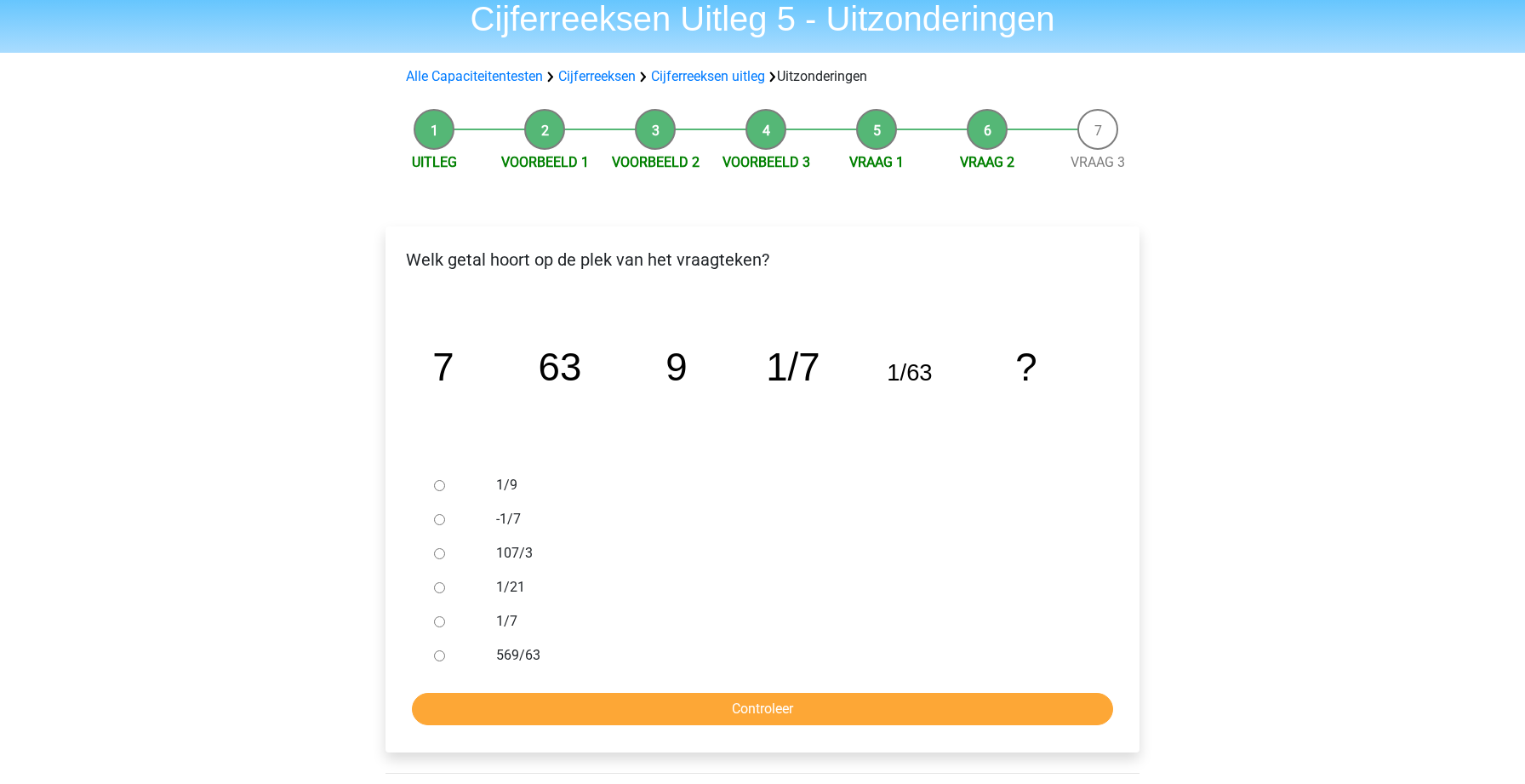
click at [437, 486] on input "1/9" at bounding box center [439, 485] width 11 height 11
radio input "true"
click at [871, 712] on input "Controleer" at bounding box center [762, 709] width 701 height 33
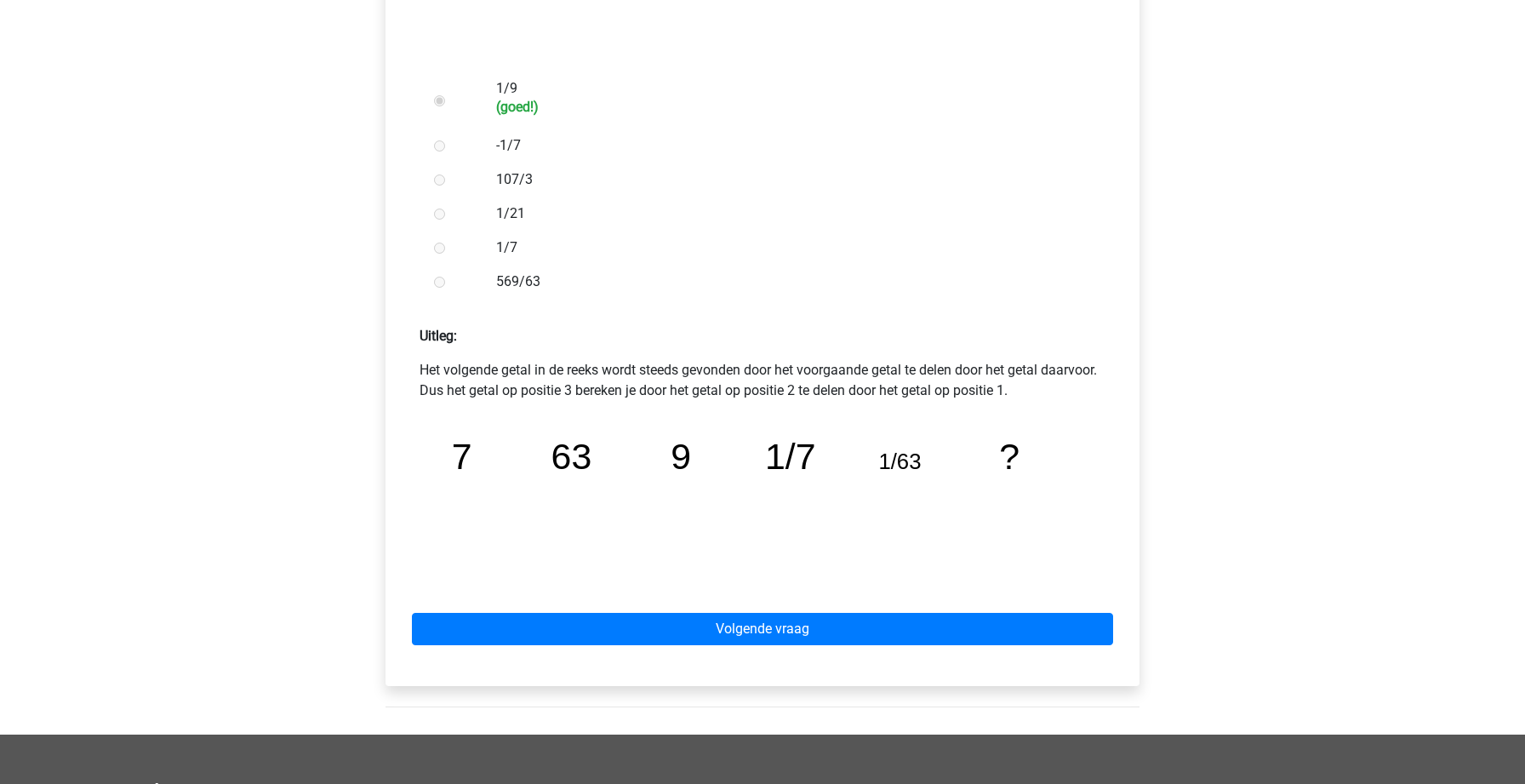
scroll to position [466, 0]
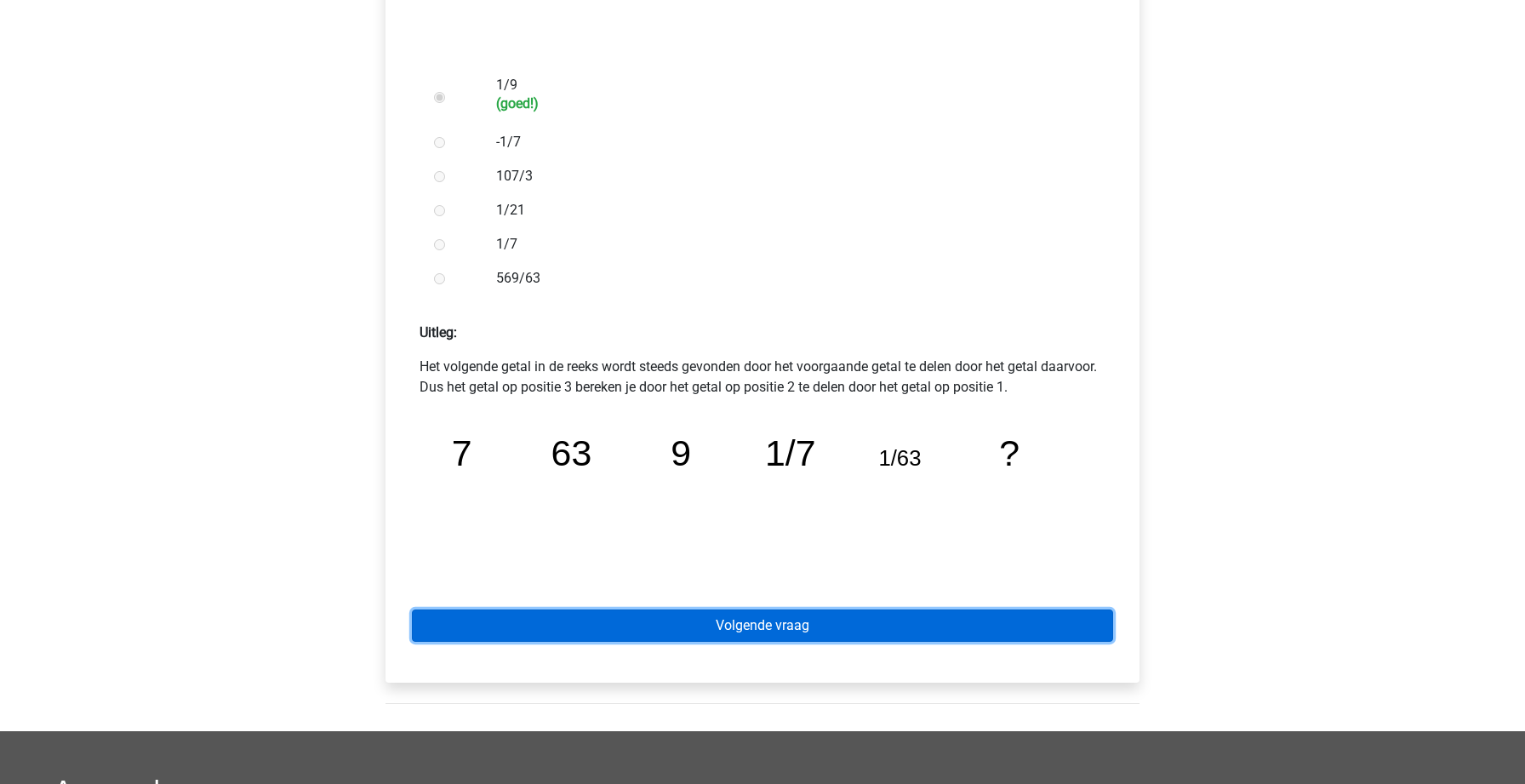
click at [733, 611] on link "Volgende vraag" at bounding box center [762, 626] width 701 height 33
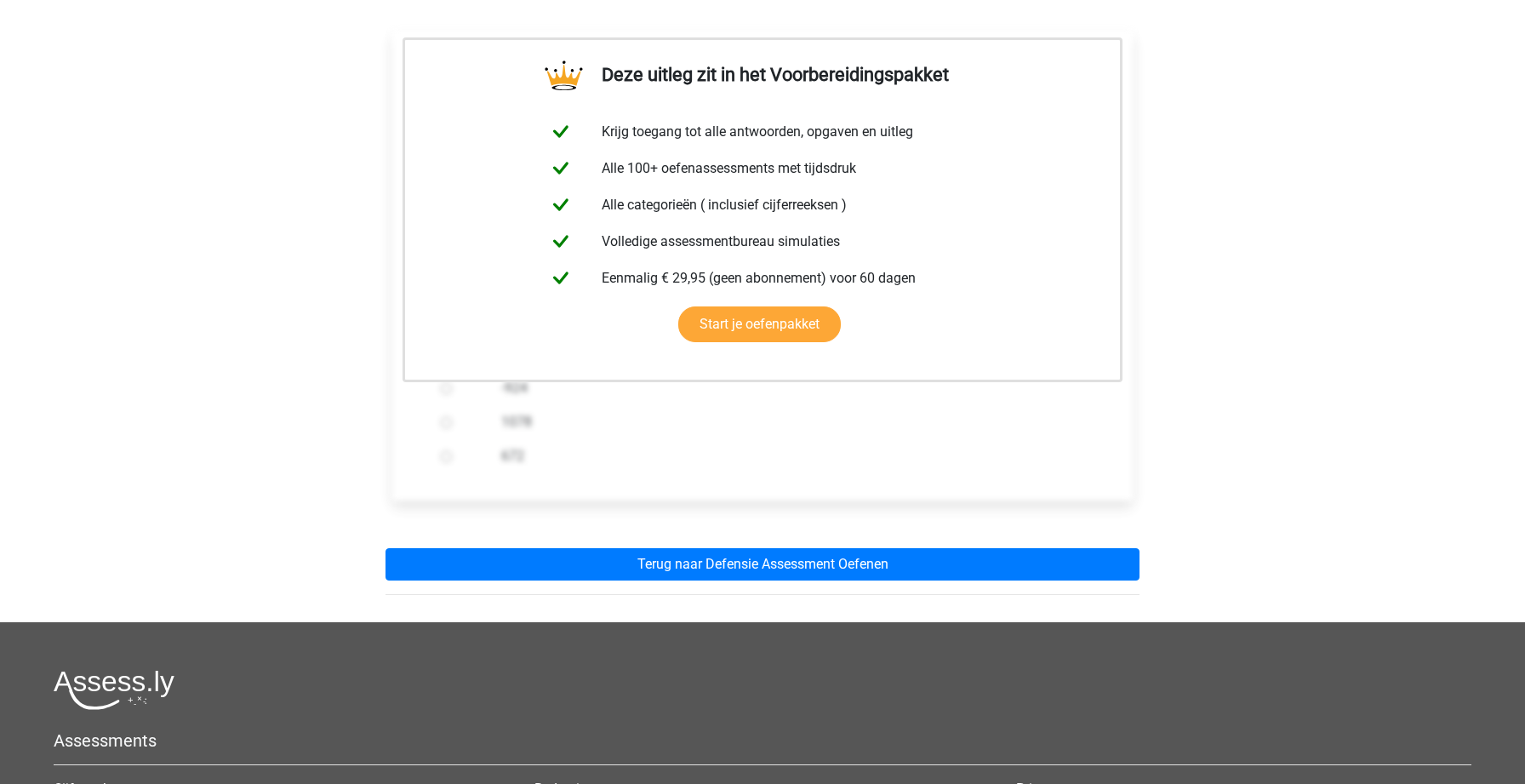
scroll to position [371, 0]
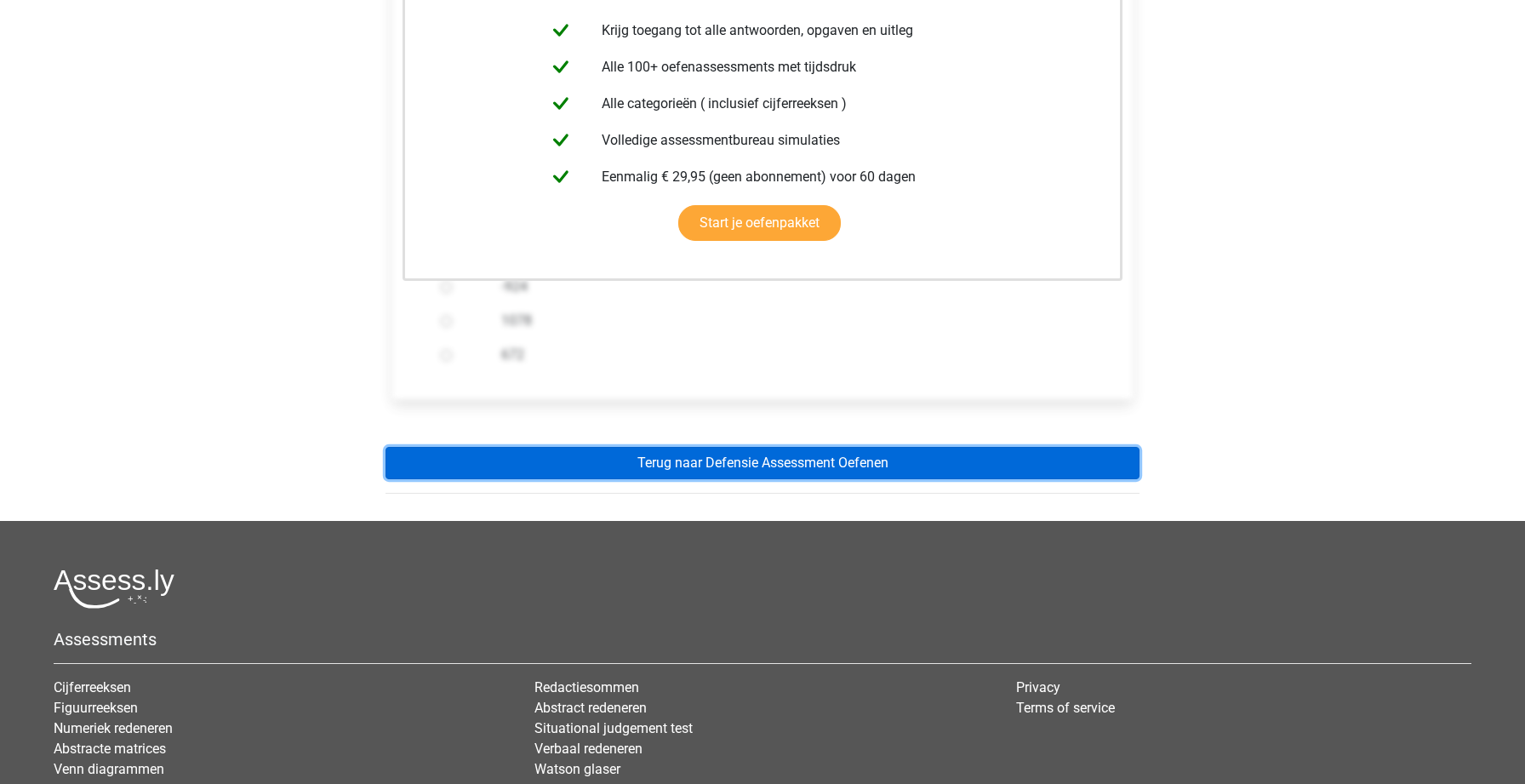
click at [781, 461] on link "Terug naar Defensie Assessment Oefenen" at bounding box center [762, 463] width 754 height 33
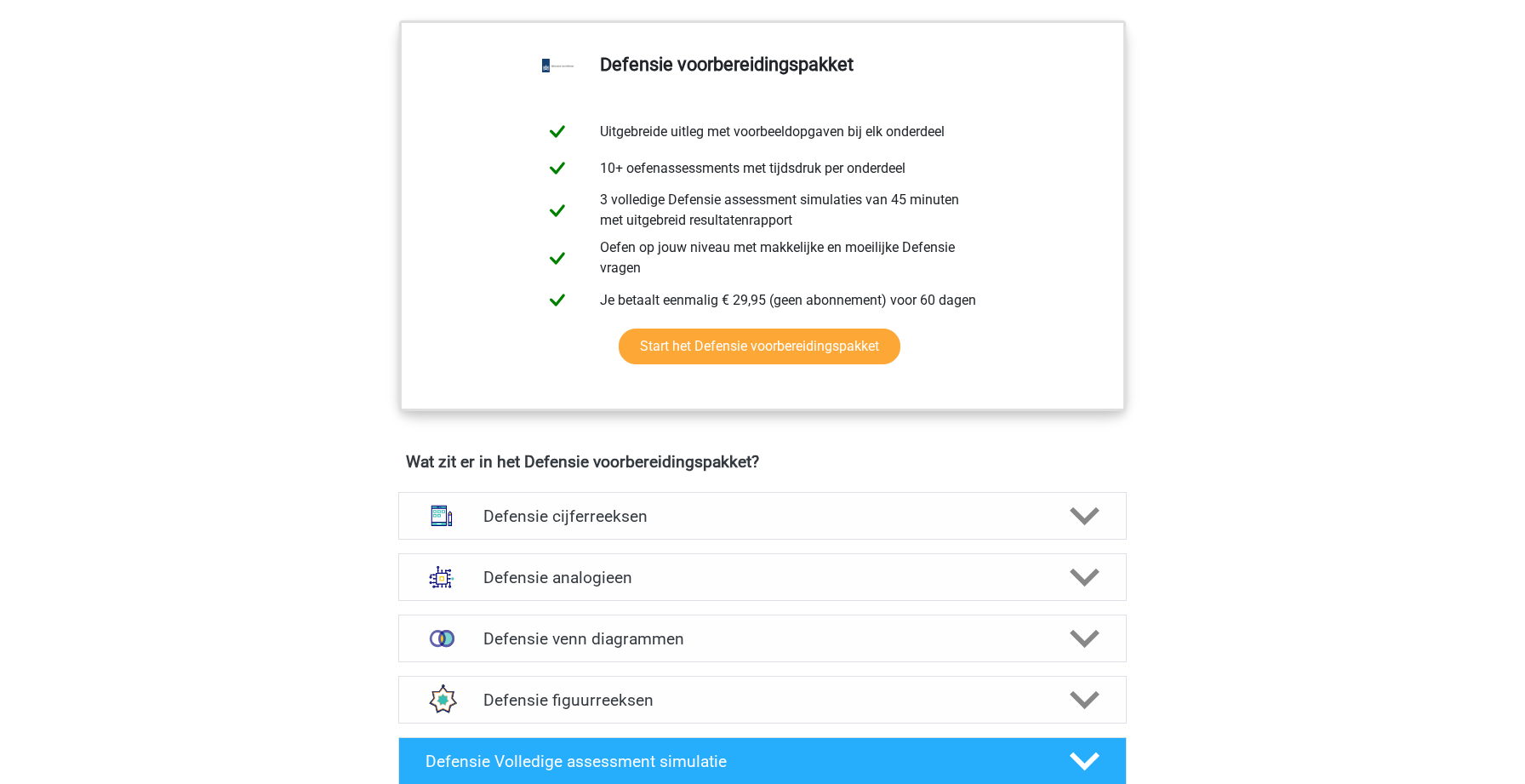
scroll to position [846, 0]
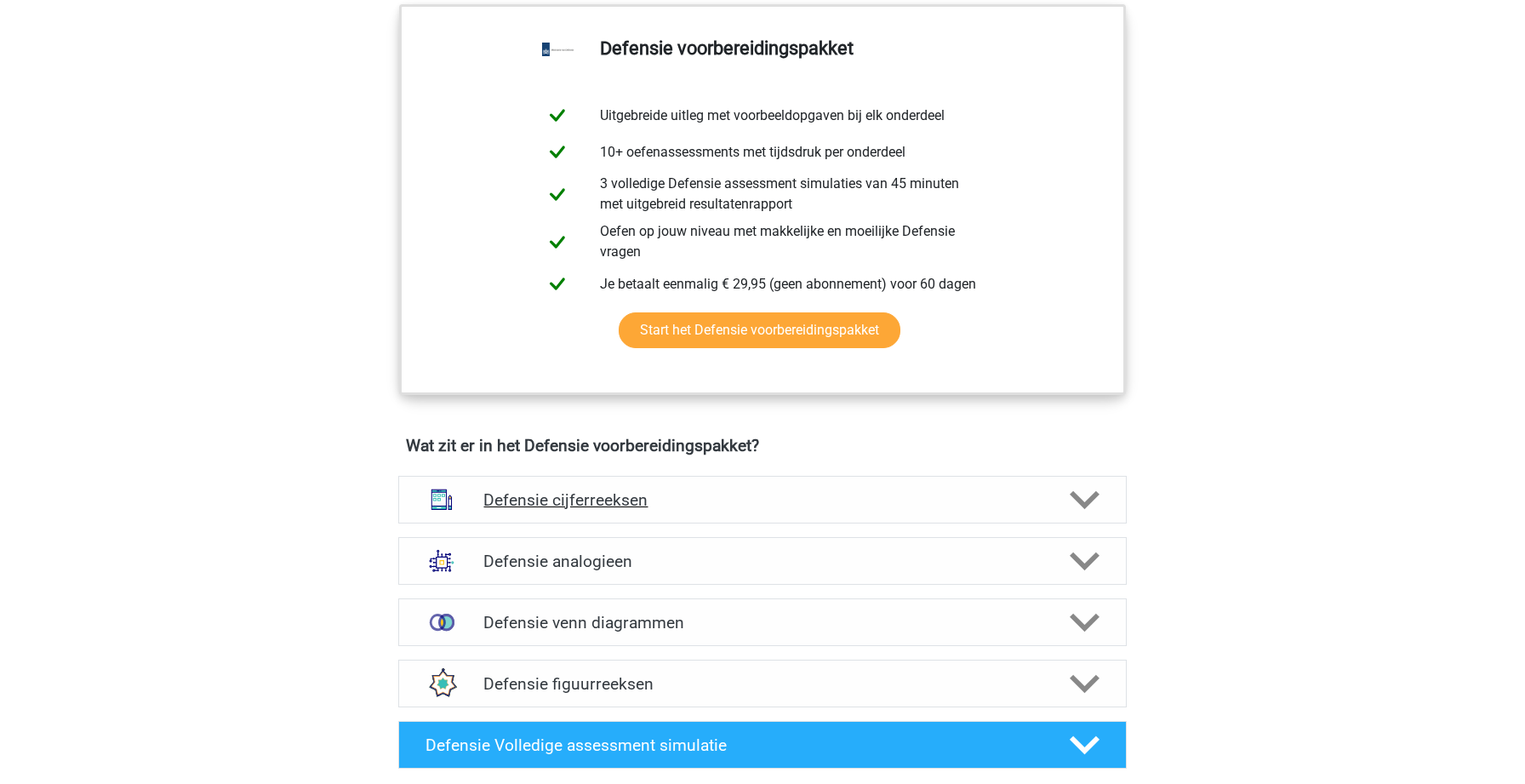
click at [653, 486] on div "Defensie cijferreeksen" at bounding box center [762, 499] width 728 height 47
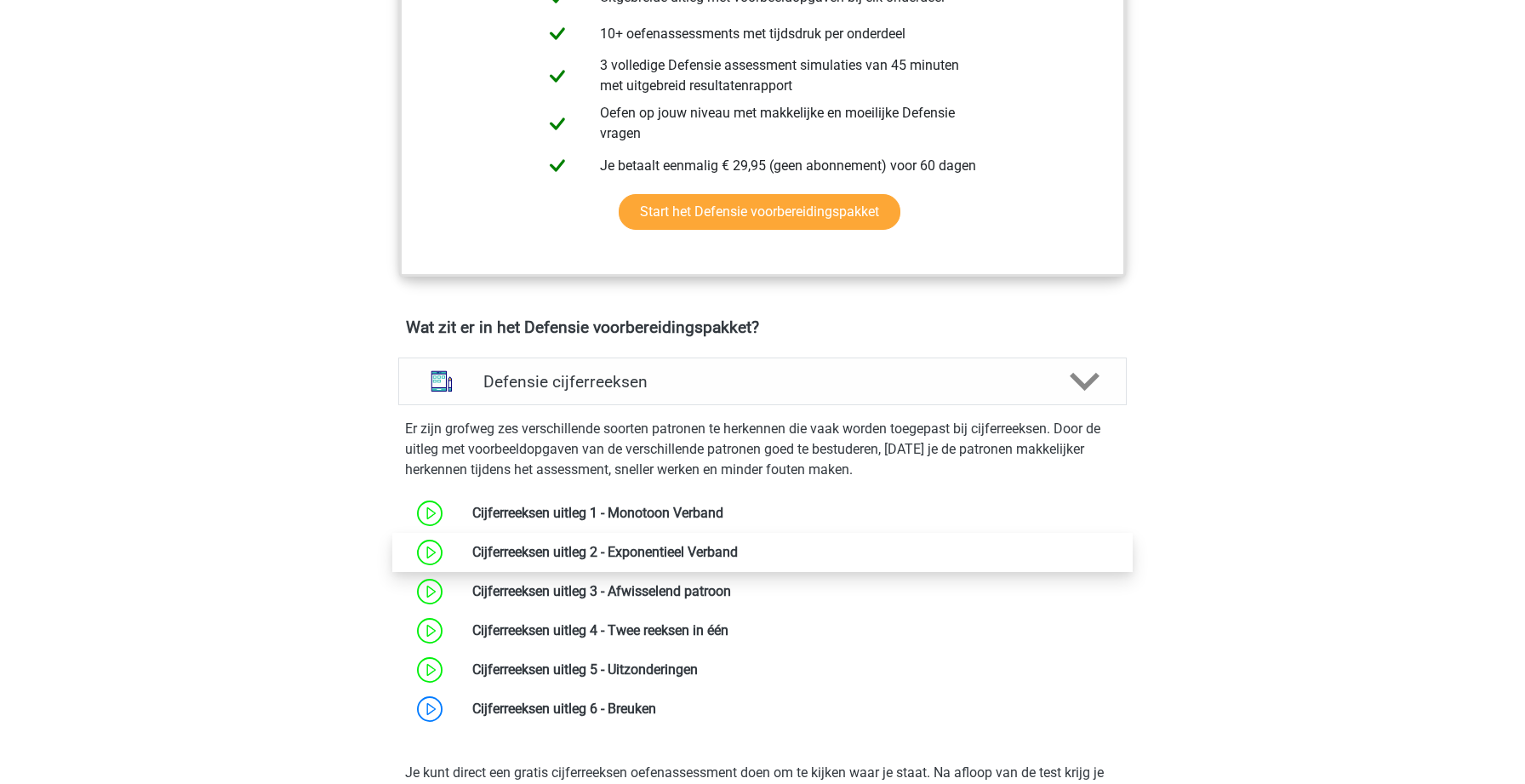
scroll to position [970, 0]
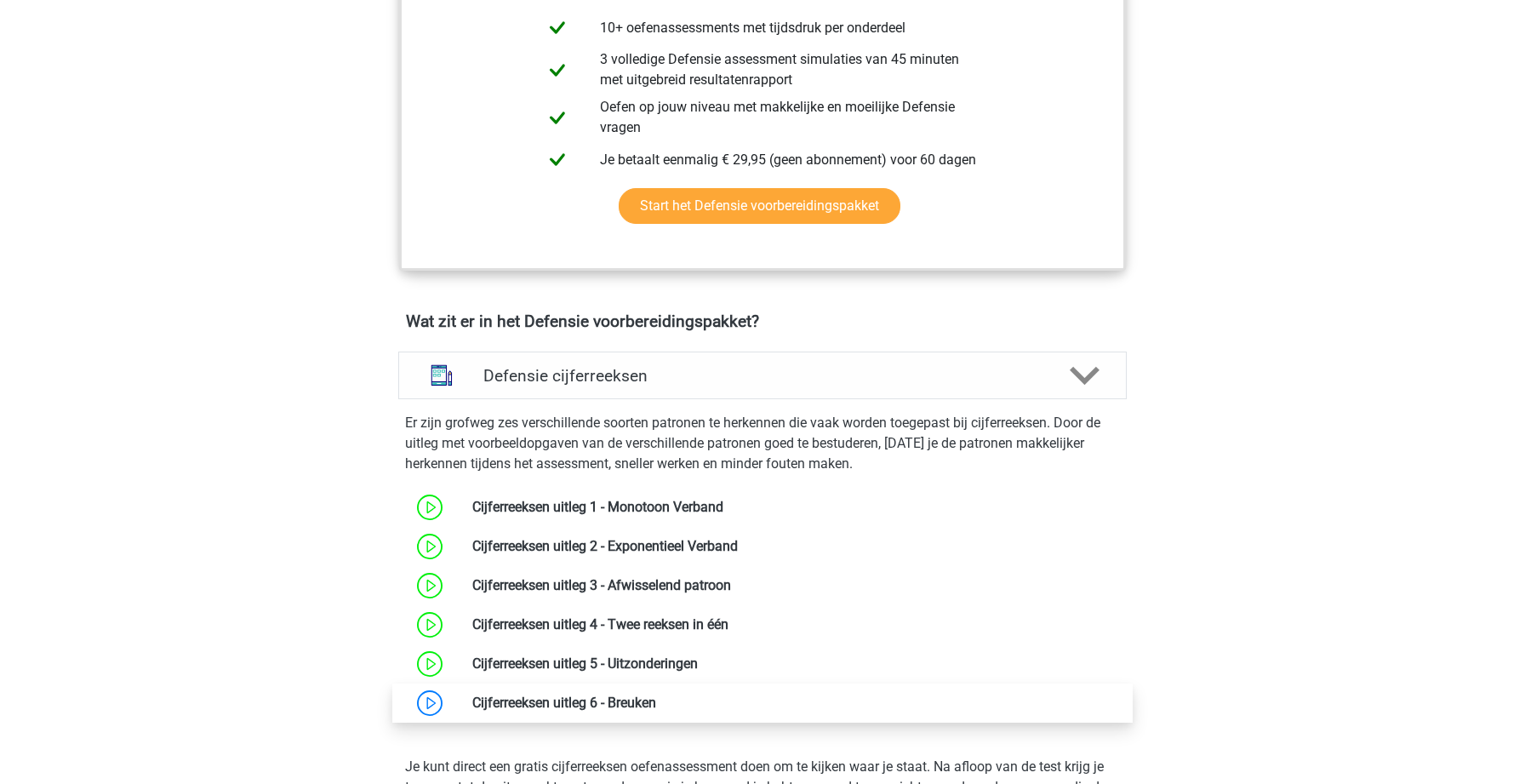
click at [656, 702] on link at bounding box center [656, 702] width 0 height 16
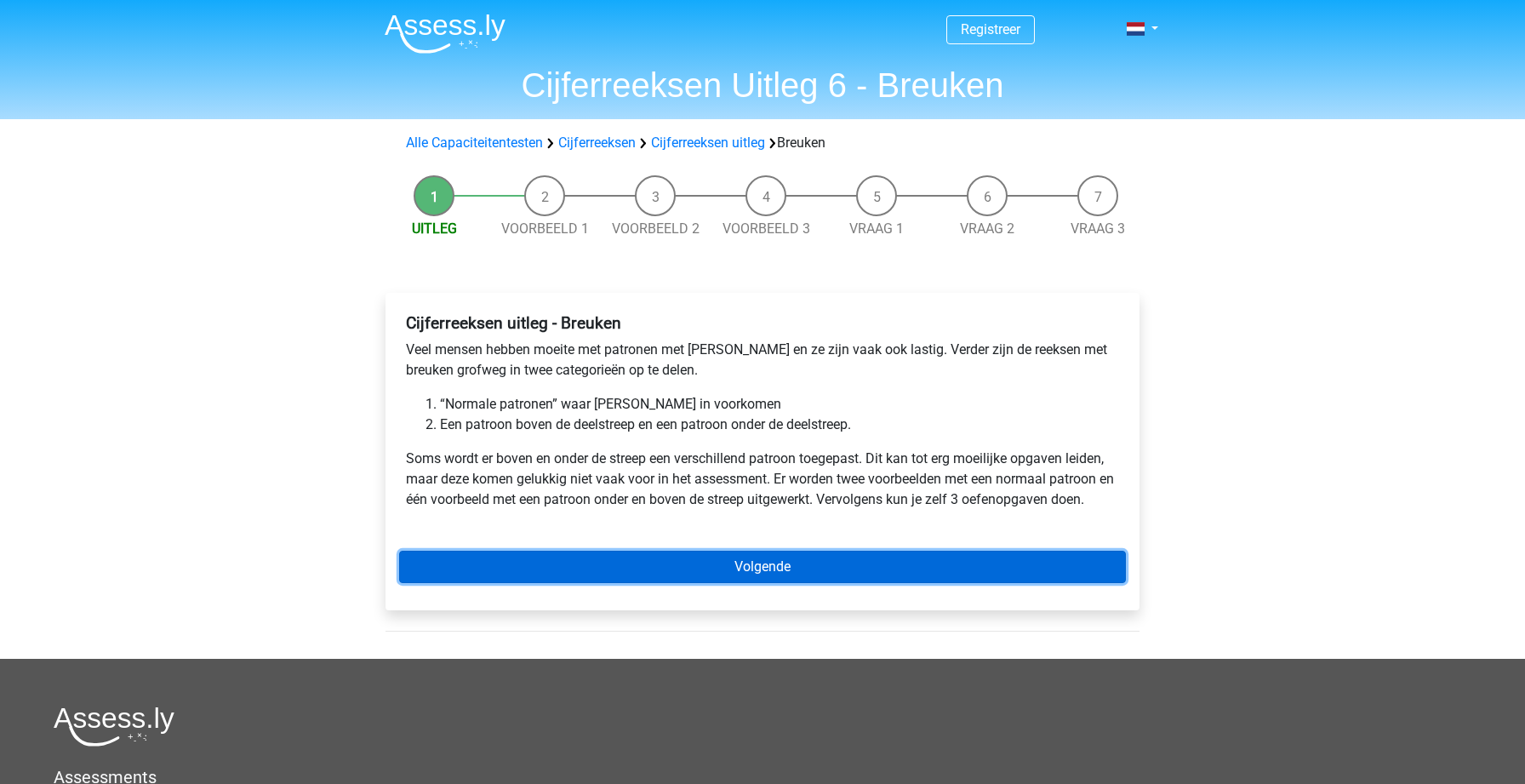
click at [675, 560] on link "Volgende" at bounding box center [762, 567] width 726 height 33
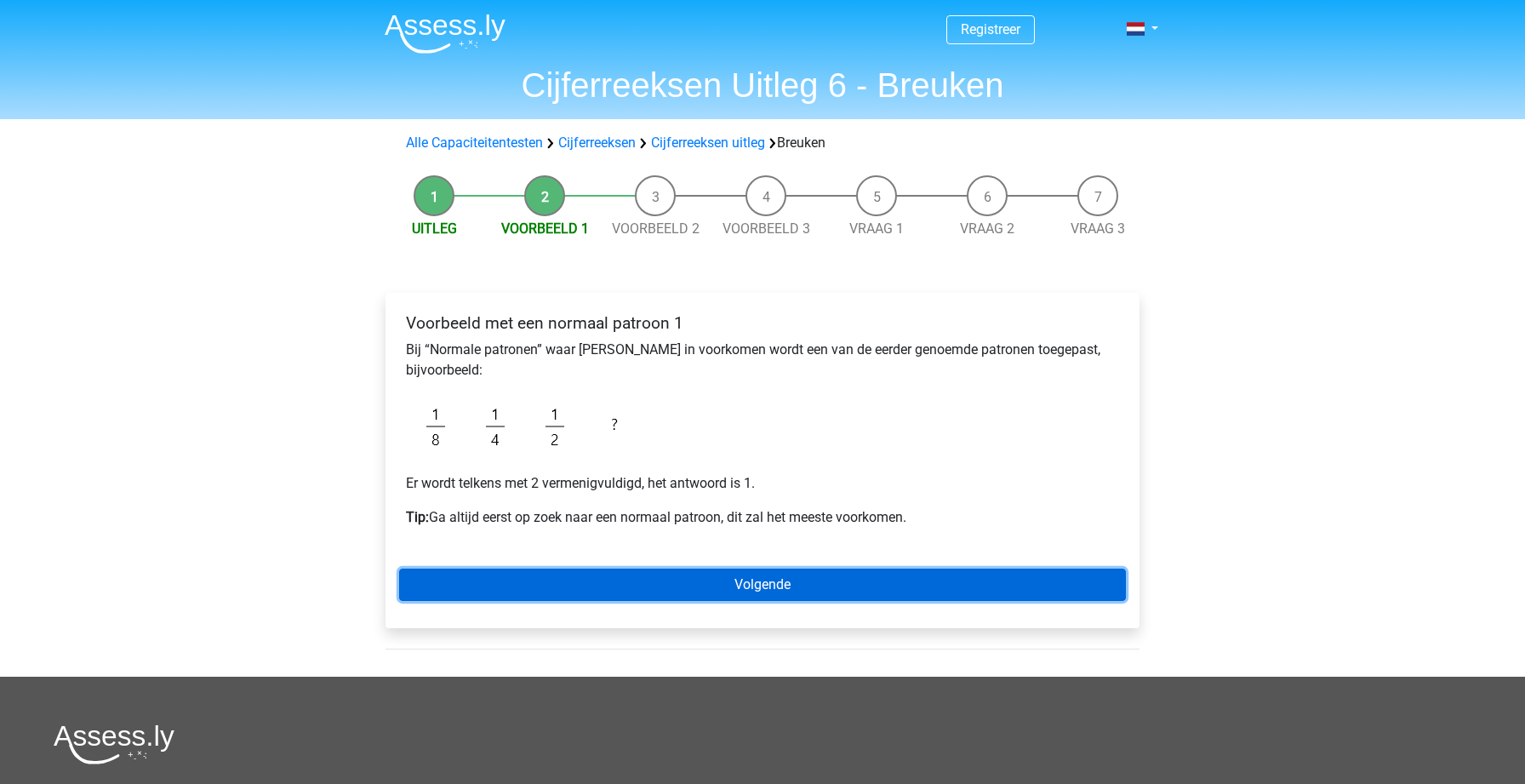
click at [708, 583] on link "Volgende" at bounding box center [762, 585] width 726 height 33
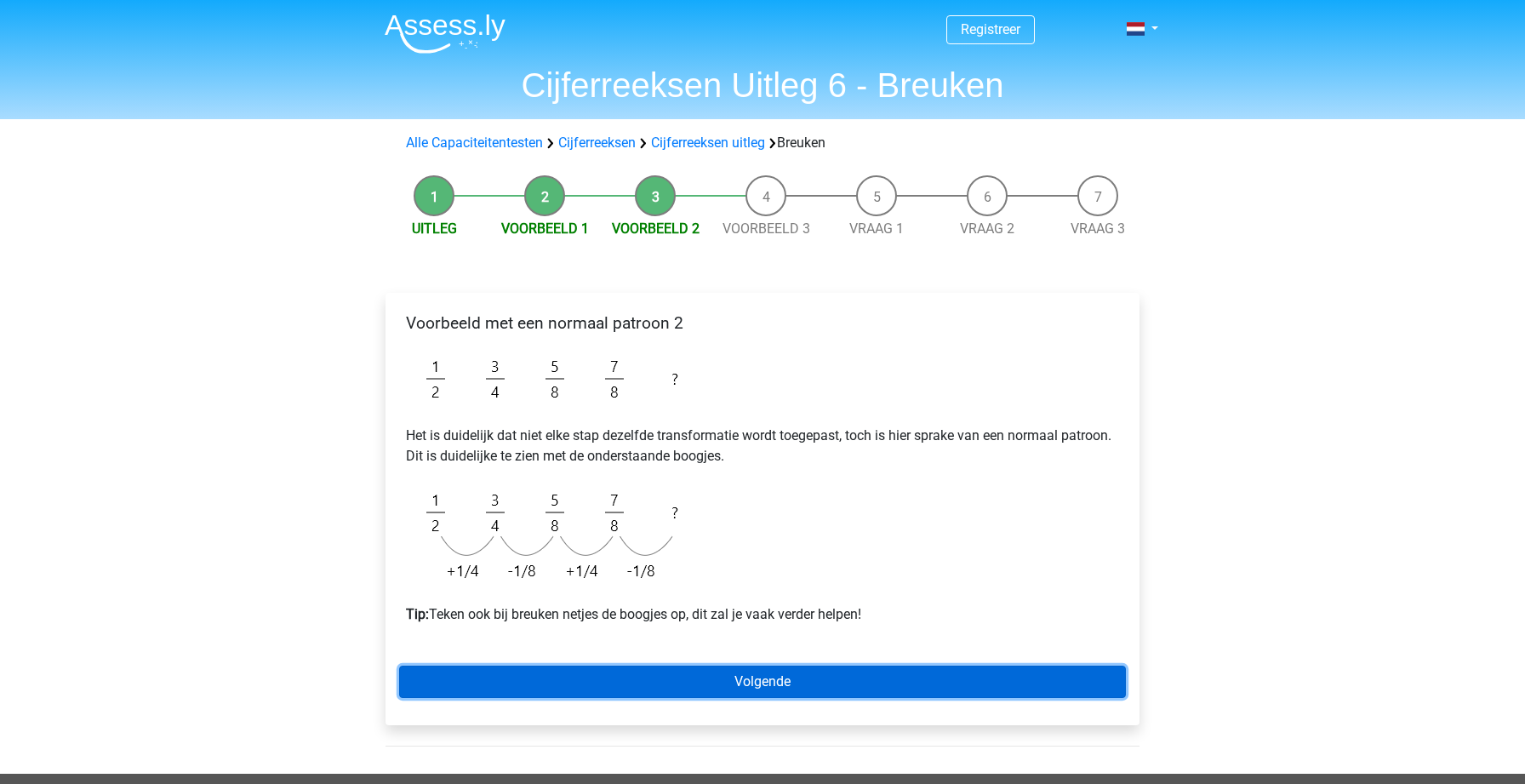
click at [636, 677] on link "Volgende" at bounding box center [762, 682] width 726 height 33
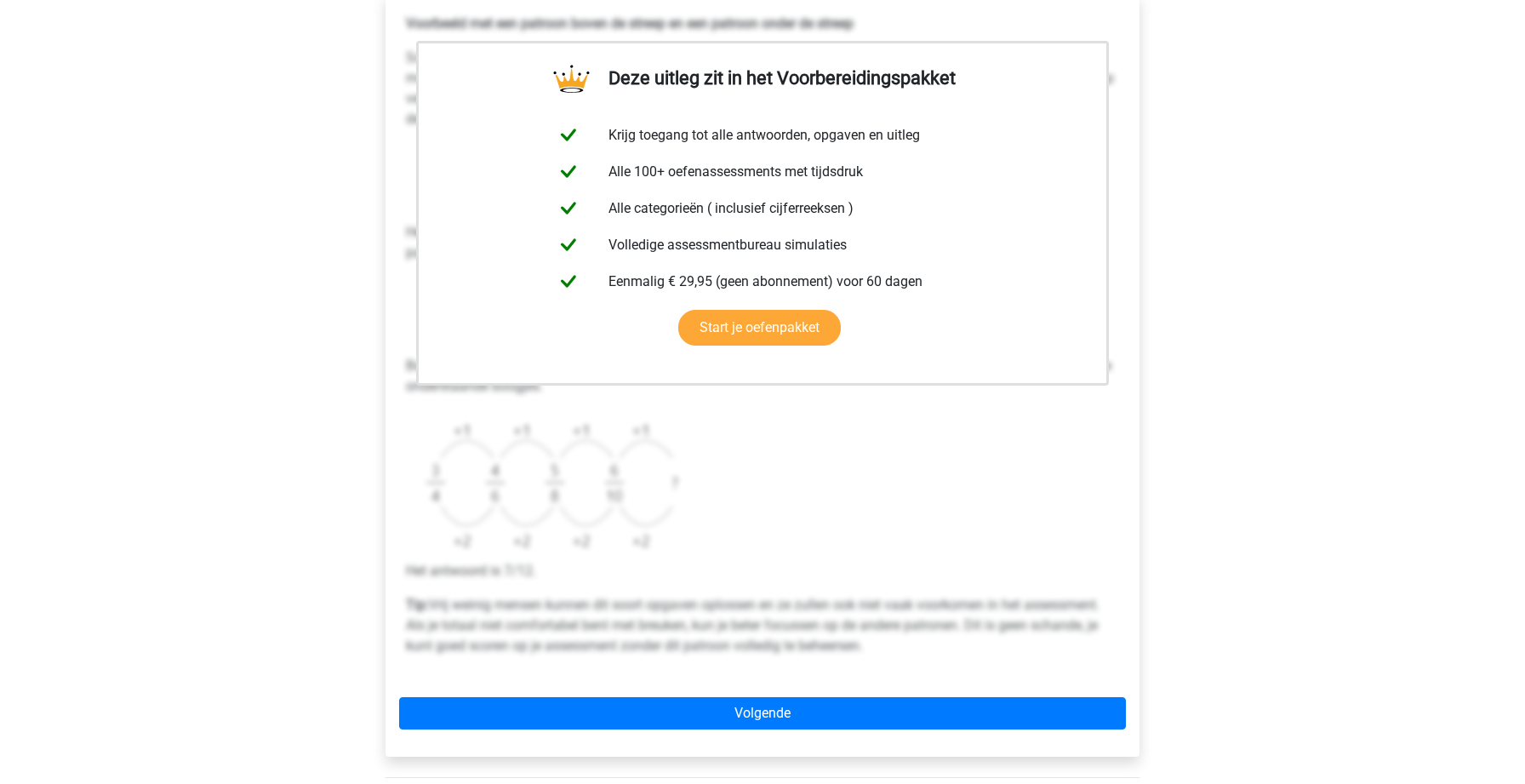
scroll to position [378, 0]
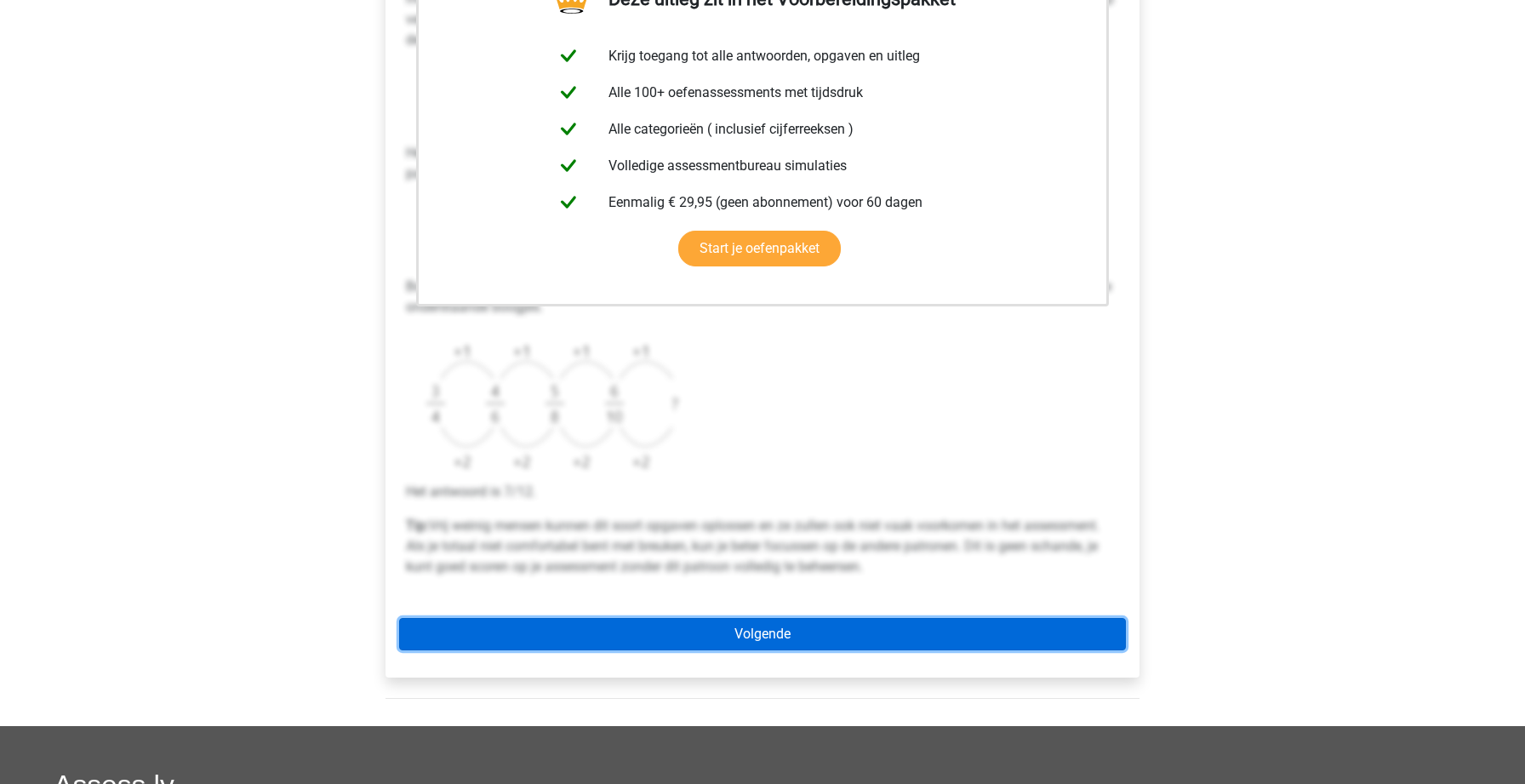
click at [767, 640] on link "Volgende" at bounding box center [762, 634] width 726 height 33
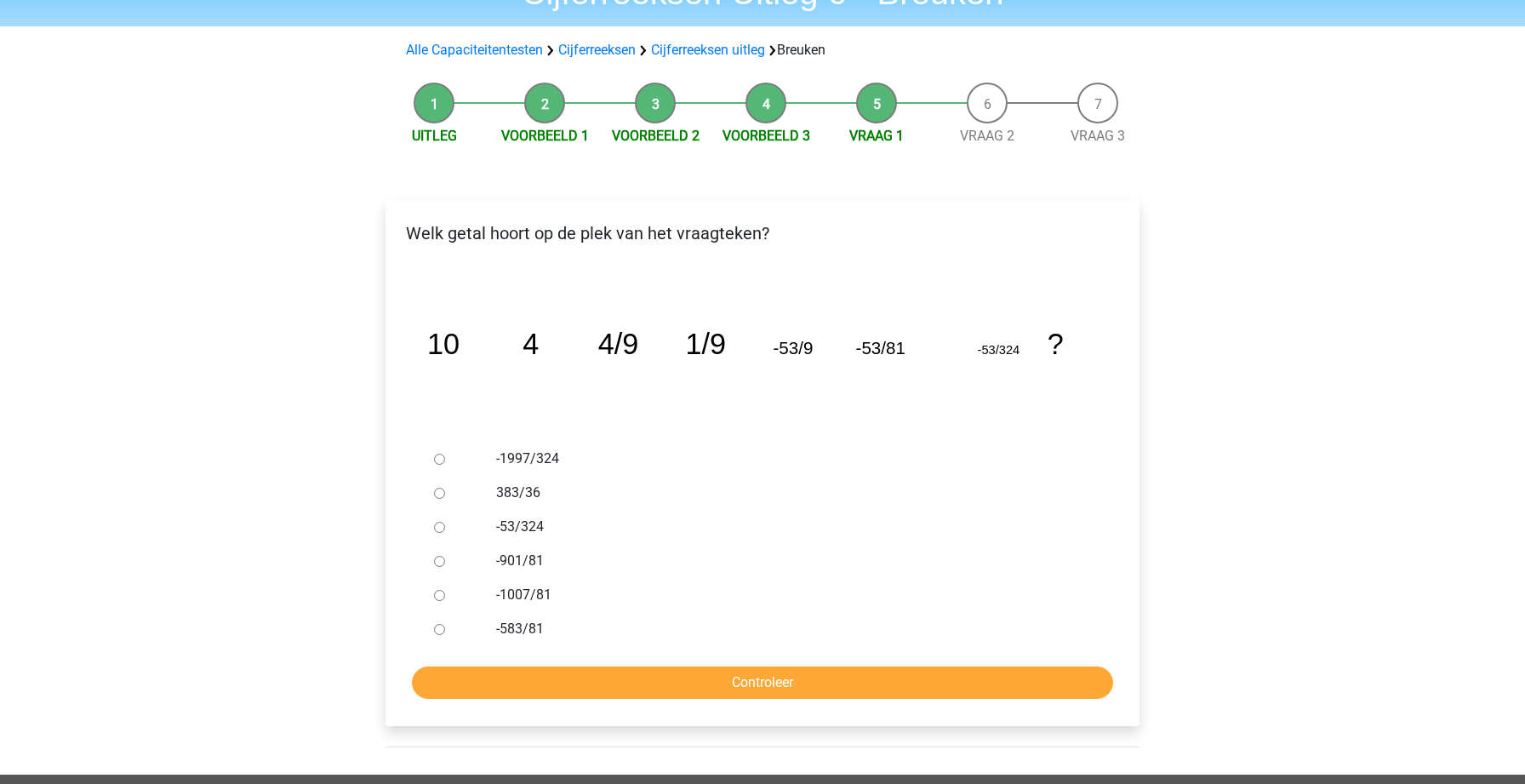
scroll to position [97, 0]
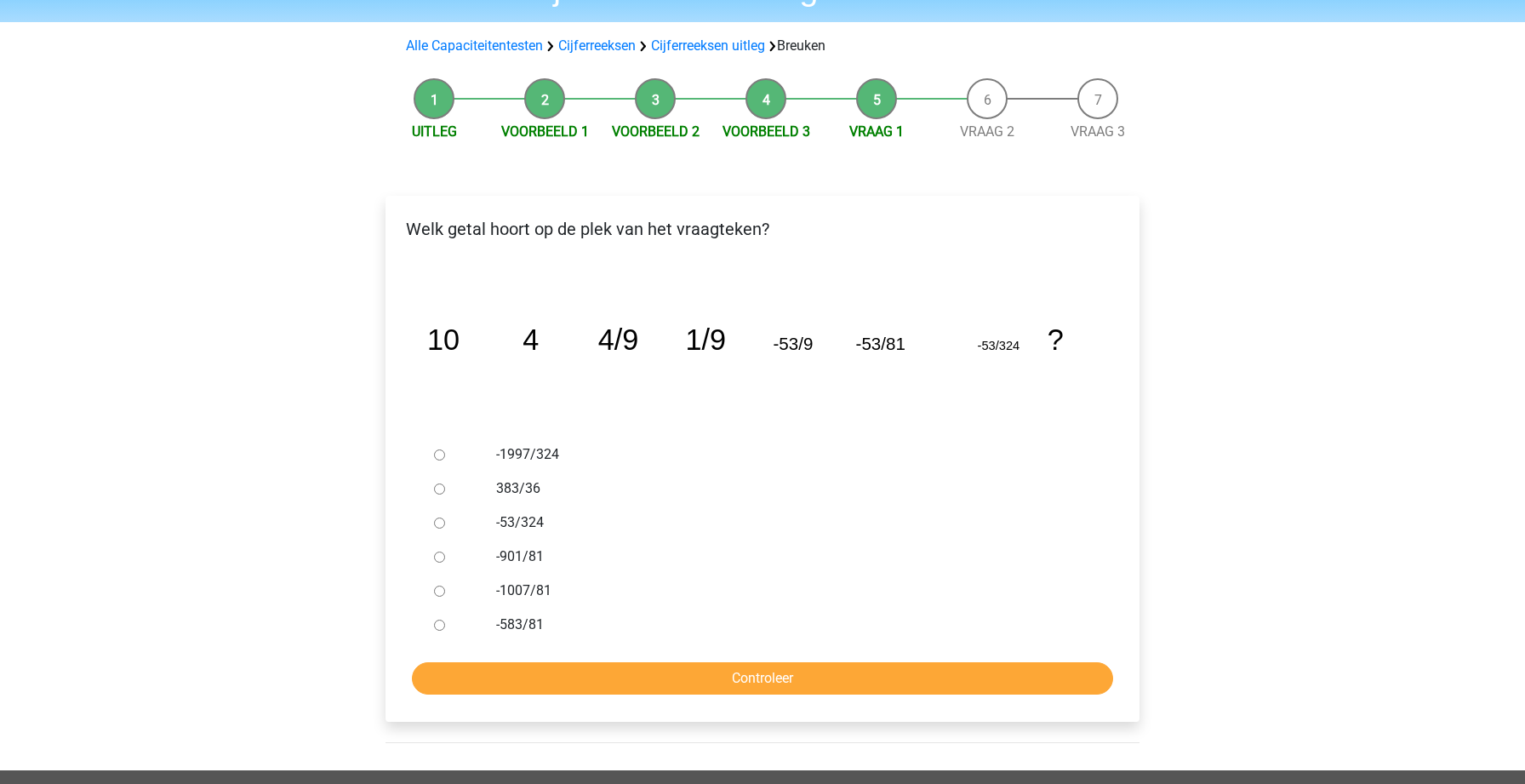
click at [586, 407] on icon "image/svg+xml 10 4 4/9 1/9 -53/9 -53/81 -53/324 ?" at bounding box center [762, 350] width 700 height 175
click at [603, 455] on label "-1997/324" at bounding box center [790, 455] width 589 height 21
click at [445, 455] on input "-1997/324" at bounding box center [439, 455] width 11 height 11
radio input "true"
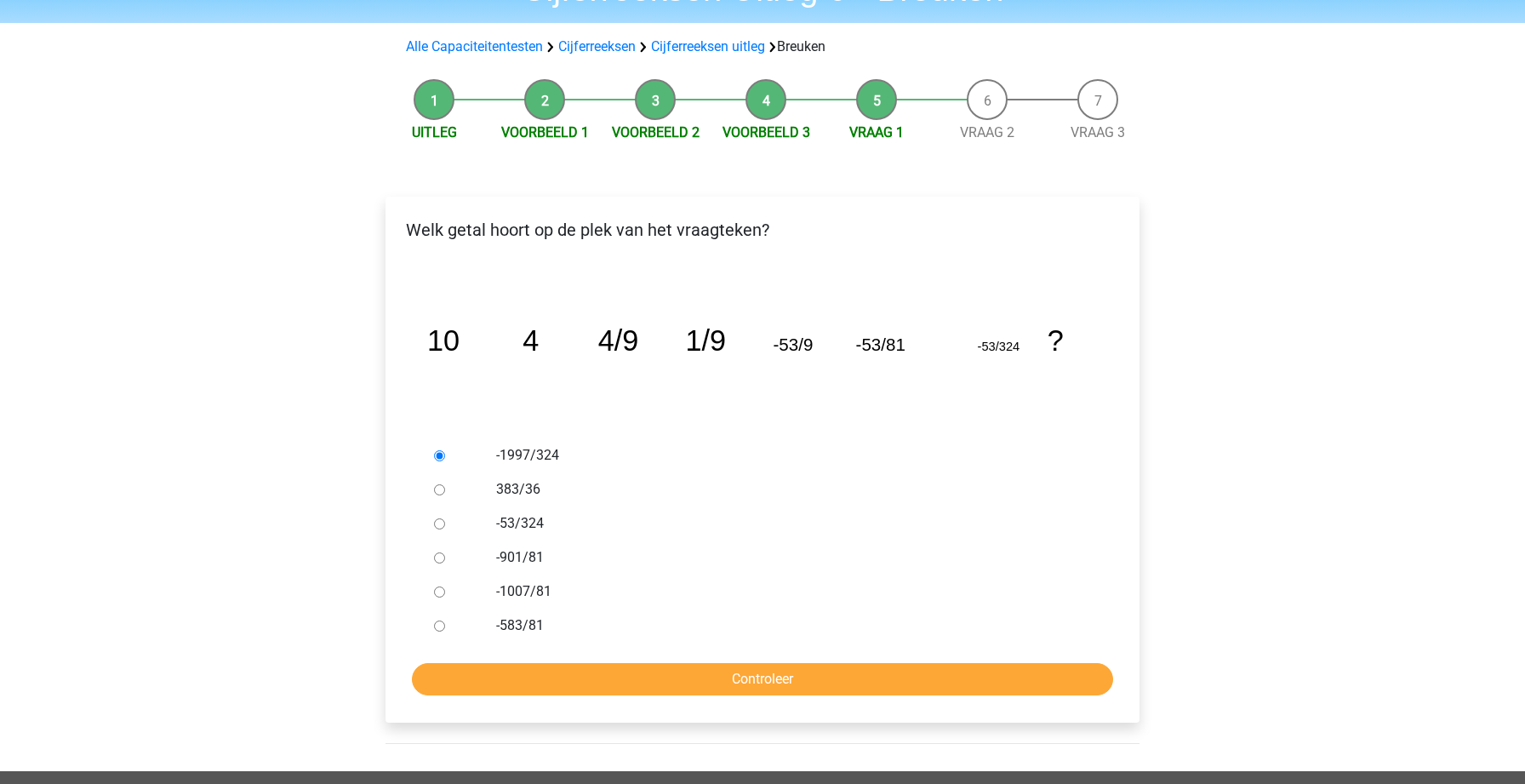
click at [438, 459] on input "-1997/324" at bounding box center [439, 456] width 11 height 11
click at [440, 457] on input "-1997/324" at bounding box center [439, 456] width 11 height 11
click at [435, 484] on input "383/36" at bounding box center [439, 489] width 11 height 11
radio input "true"
click at [432, 519] on div at bounding box center [455, 524] width 56 height 34
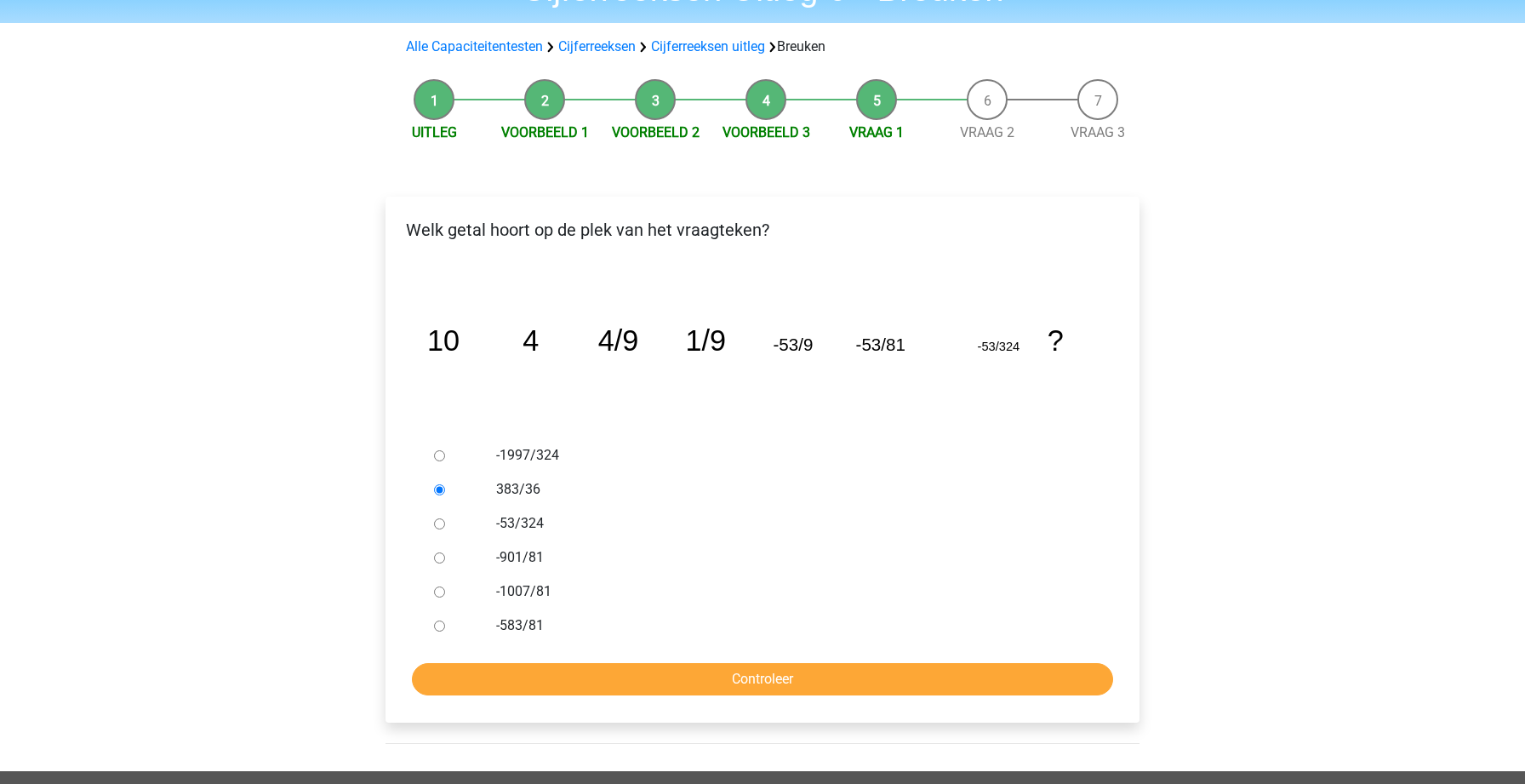
click at [438, 526] on input "-53/324" at bounding box center [439, 524] width 11 height 11
radio input "true"
click at [438, 549] on div at bounding box center [455, 557] width 56 height 34
click at [440, 458] on input "-1997/324" at bounding box center [439, 456] width 11 height 11
radio input "true"
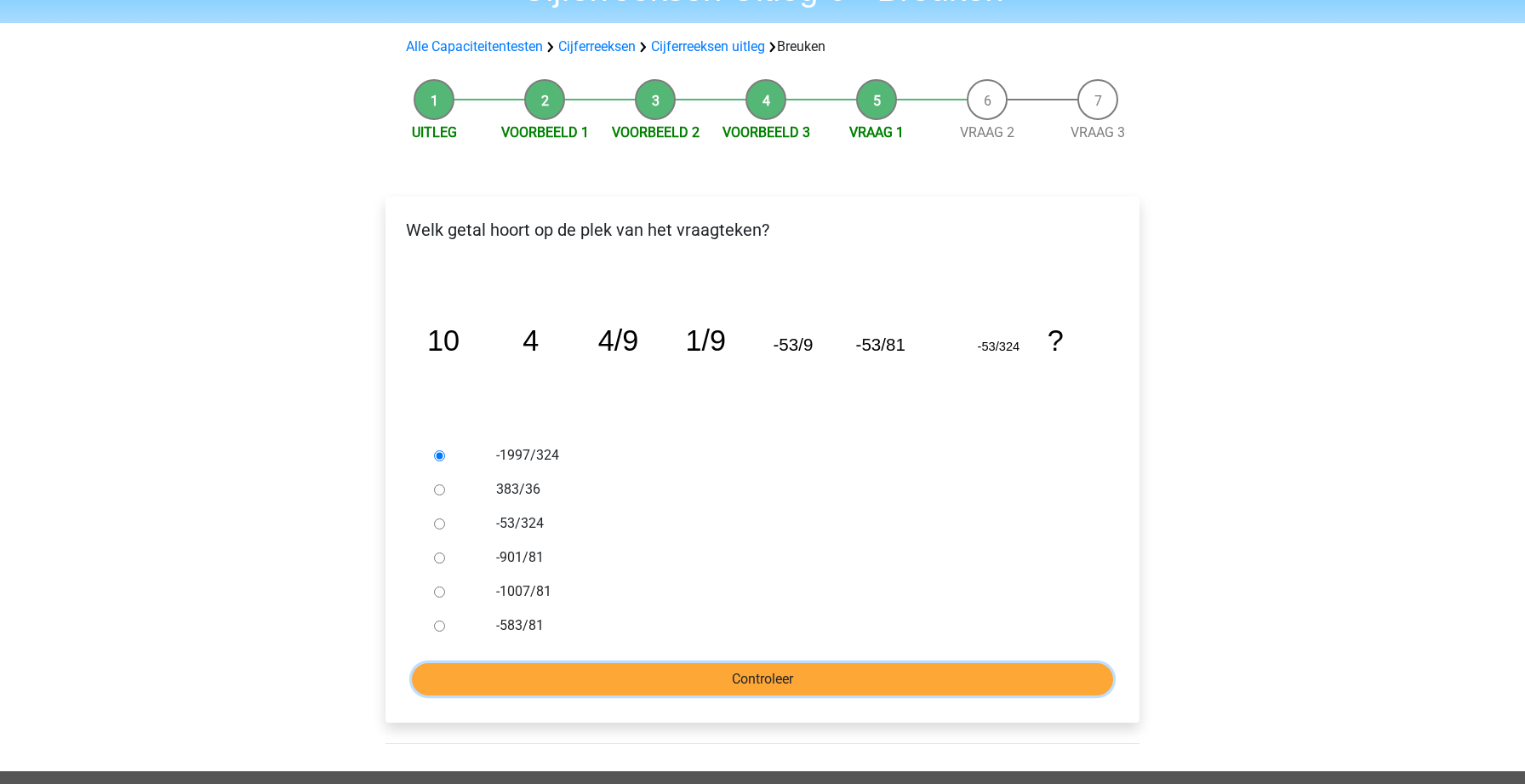
click at [645, 684] on input "Controleer" at bounding box center [762, 679] width 701 height 33
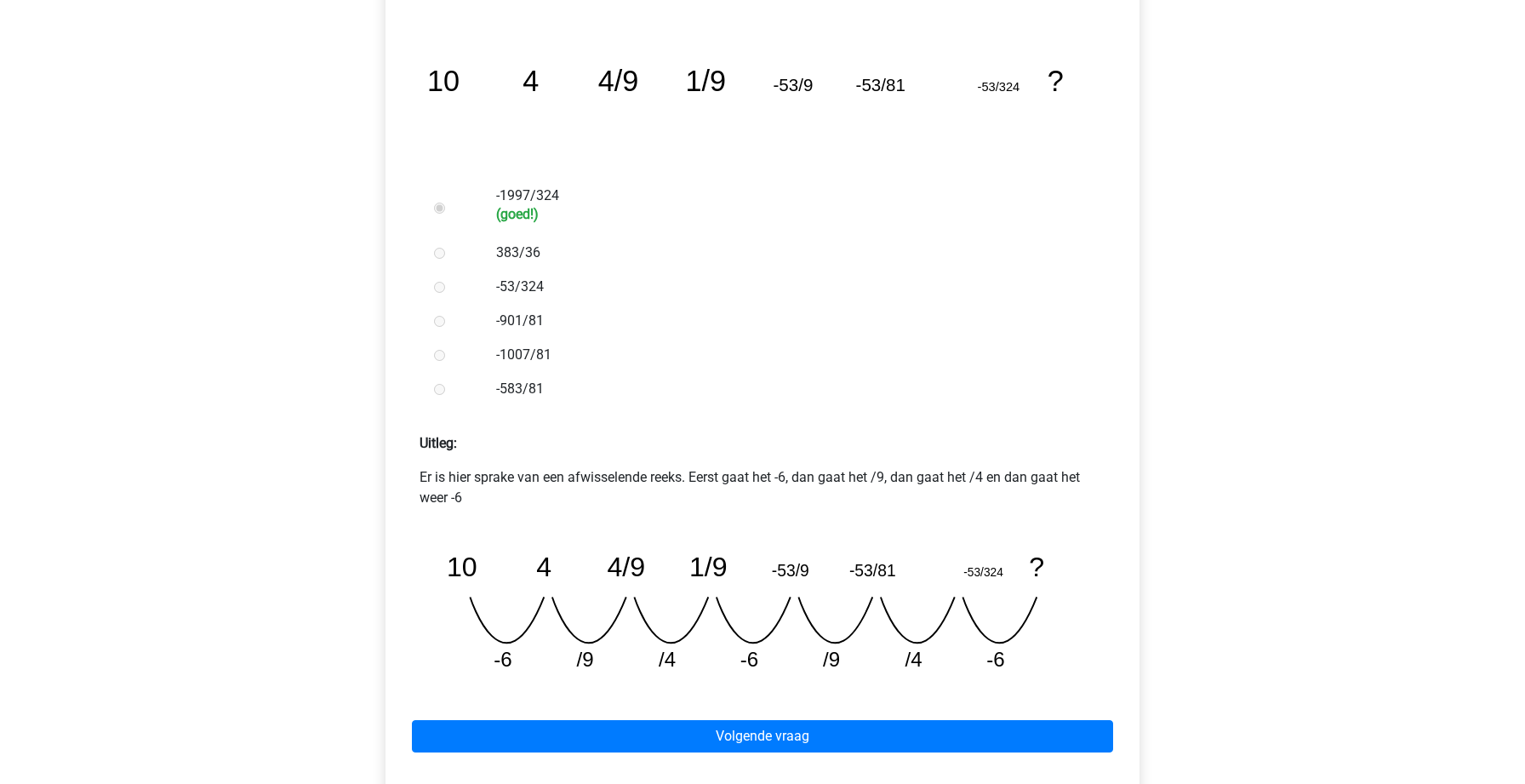
scroll to position [364, 0]
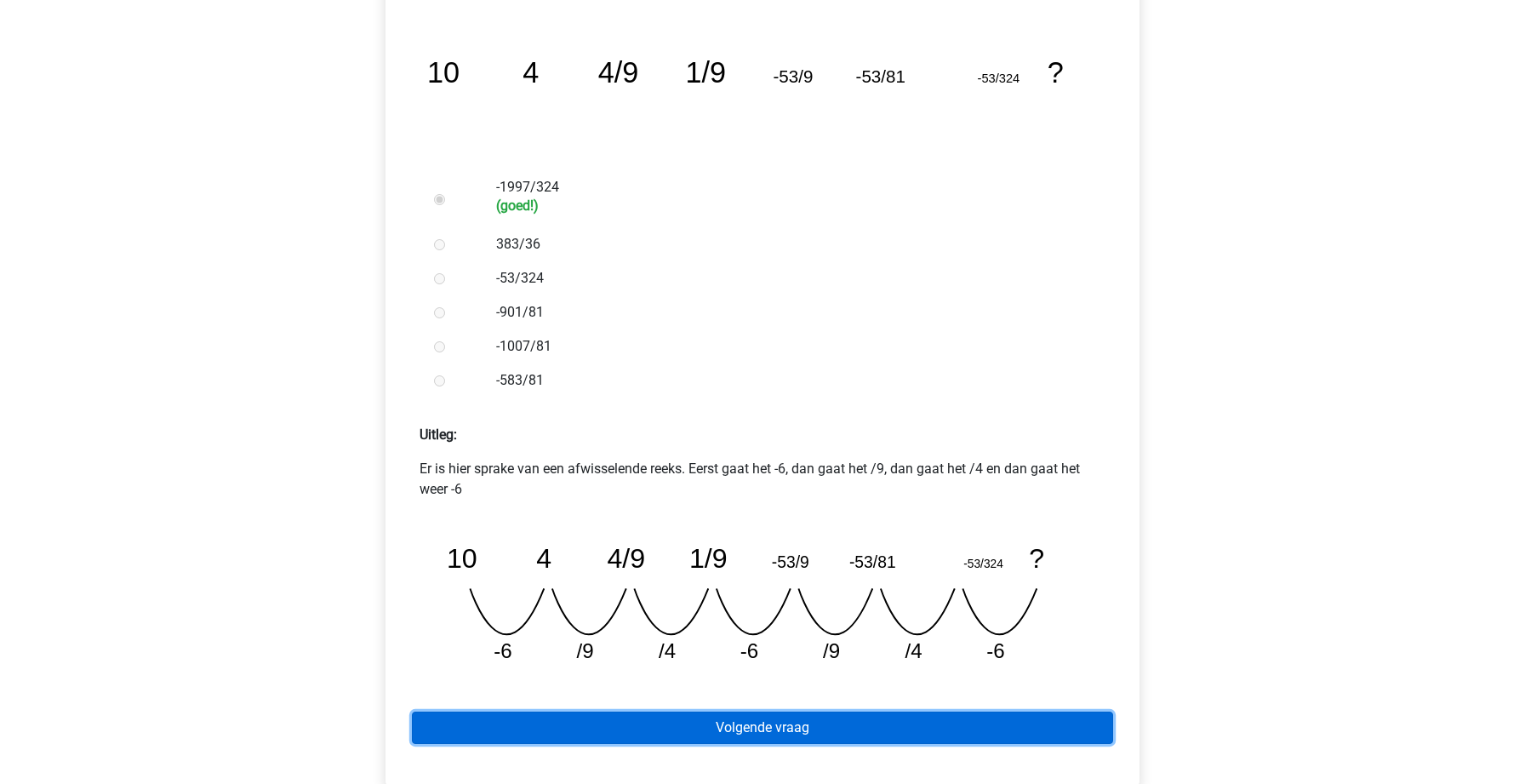
click at [1007, 715] on link "Volgende vraag" at bounding box center [762, 727] width 701 height 33
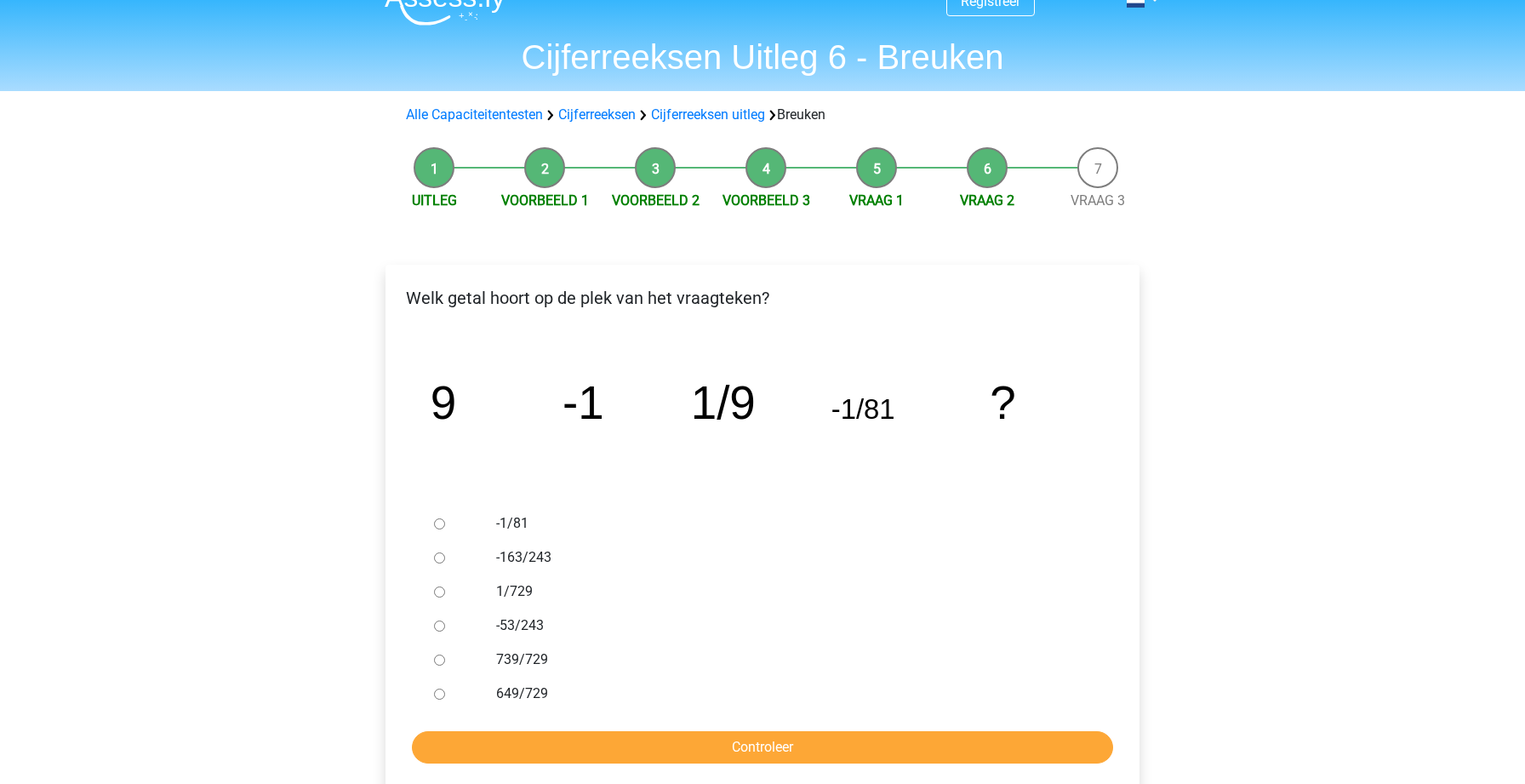
scroll to position [64, 0]
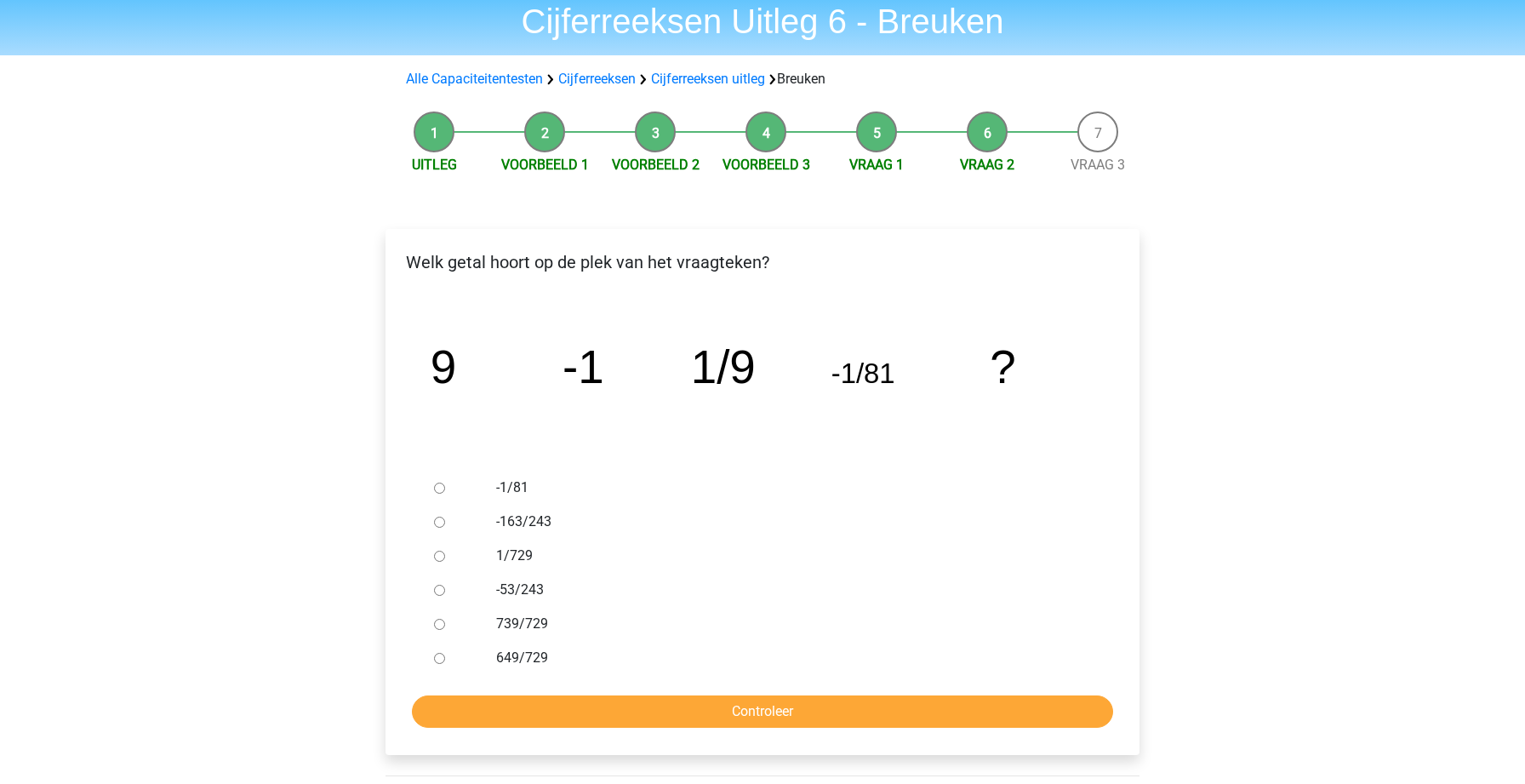
click at [605, 372] on icon "image/svg+xml 9 -1 1/9 -1/81 ?" at bounding box center [762, 383] width 700 height 175
drag, startPoint x: 585, startPoint y: 372, endPoint x: 973, endPoint y: 375, distance: 388.0
click at [973, 375] on icon "image/svg+xml 9 -1 1/9 -1/81 ?" at bounding box center [762, 383] width 700 height 175
click at [883, 306] on icon "image/svg+xml 9 -1 1/9 -1/81 ?" at bounding box center [762, 383] width 700 height 175
click at [432, 557] on div at bounding box center [455, 556] width 56 height 34
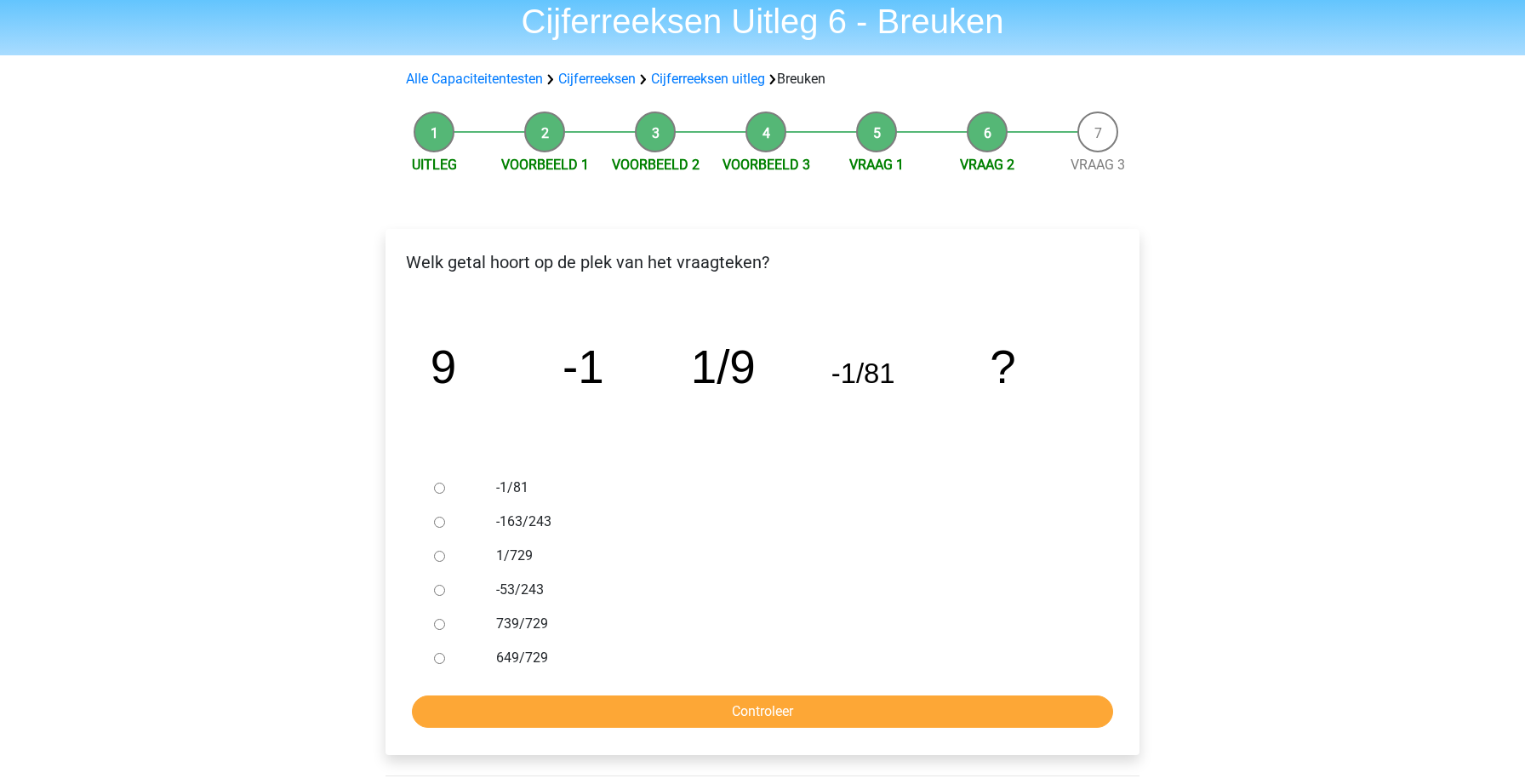
click at [433, 548] on div at bounding box center [455, 556] width 56 height 34
click at [444, 562] on div at bounding box center [455, 556] width 56 height 34
click at [443, 554] on input "1/729" at bounding box center [439, 555] width 11 height 11
radio input "true"
click at [536, 697] on input "Controleer" at bounding box center [762, 712] width 701 height 33
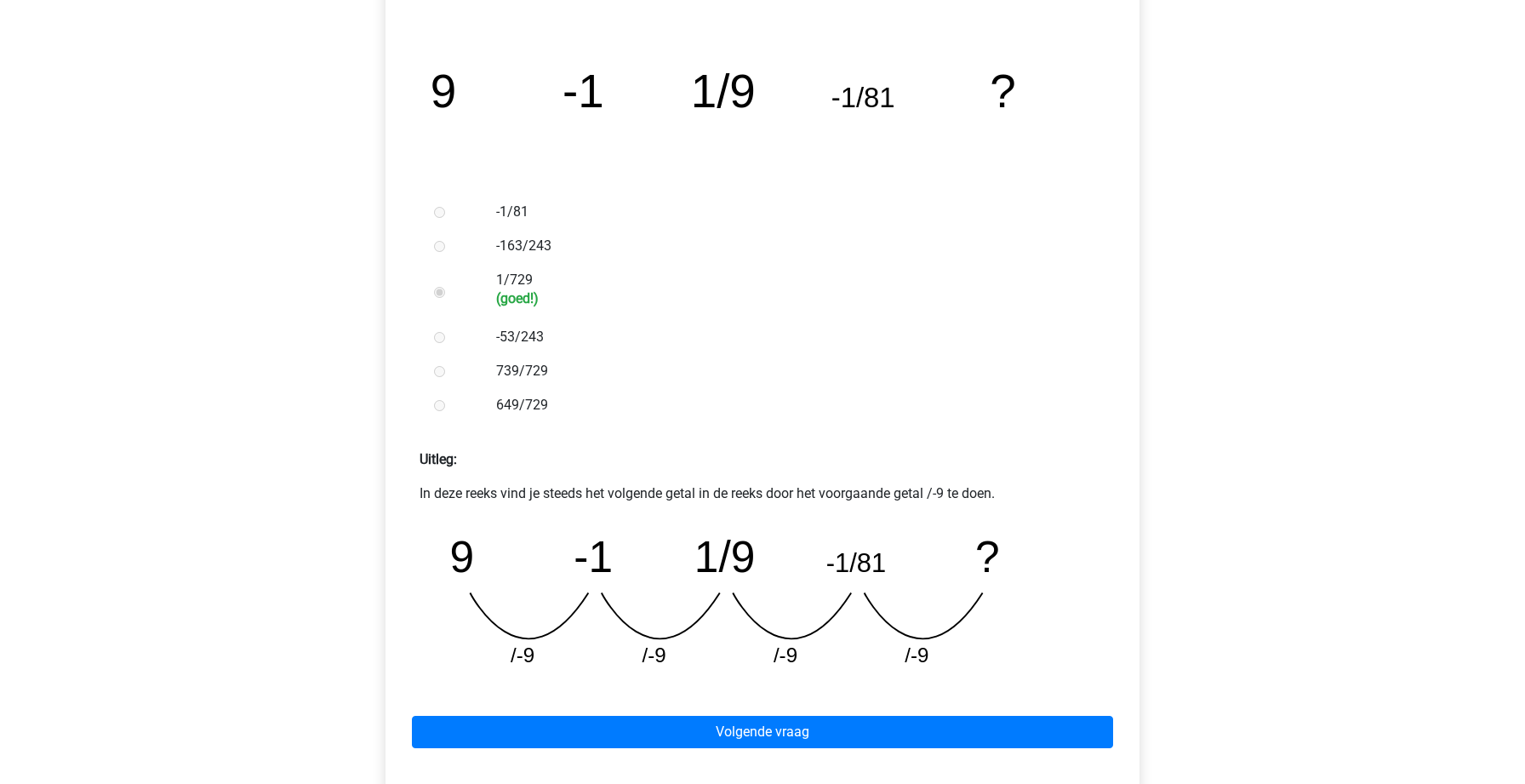
scroll to position [343, 0]
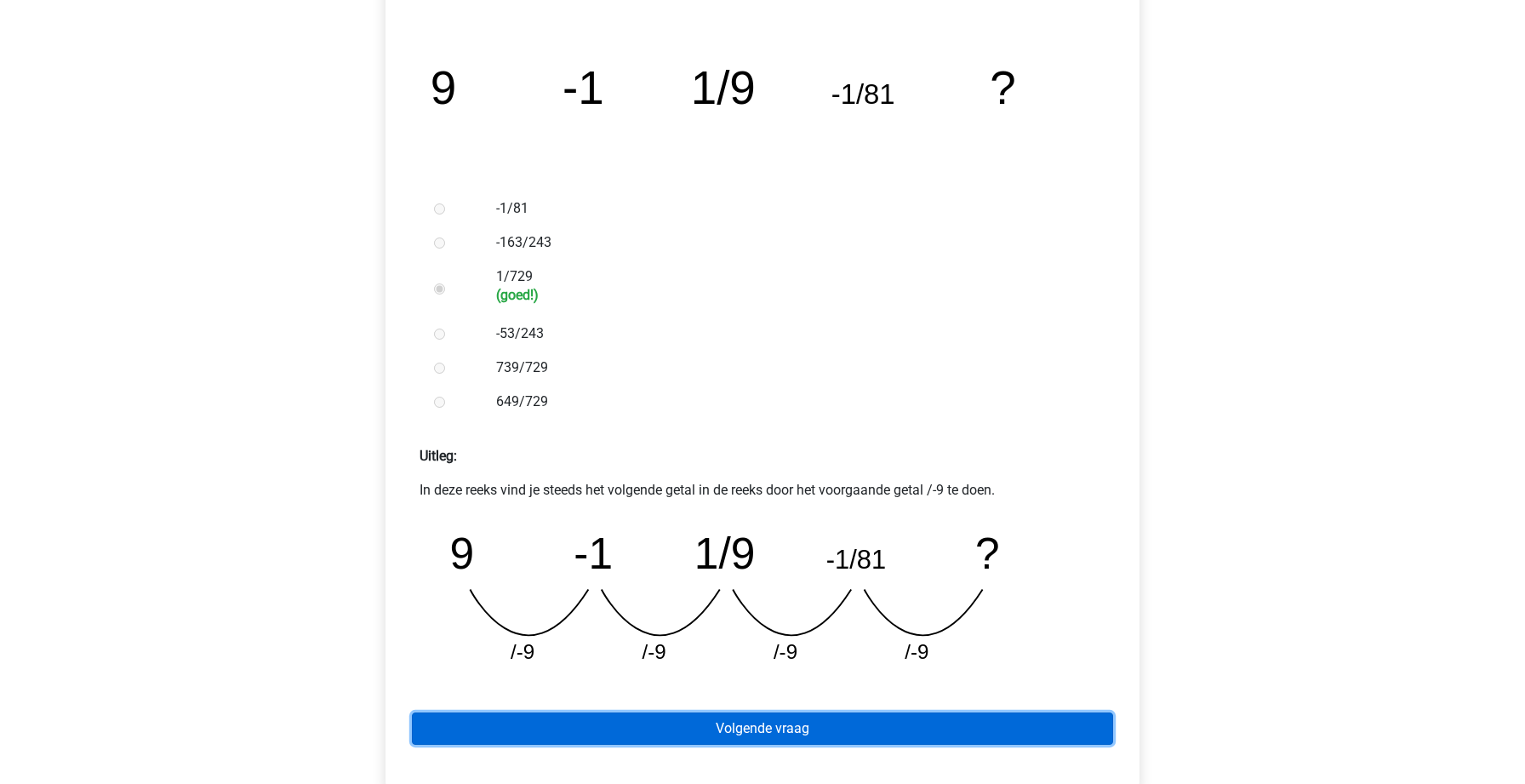
click at [608, 736] on link "Volgende vraag" at bounding box center [762, 728] width 701 height 33
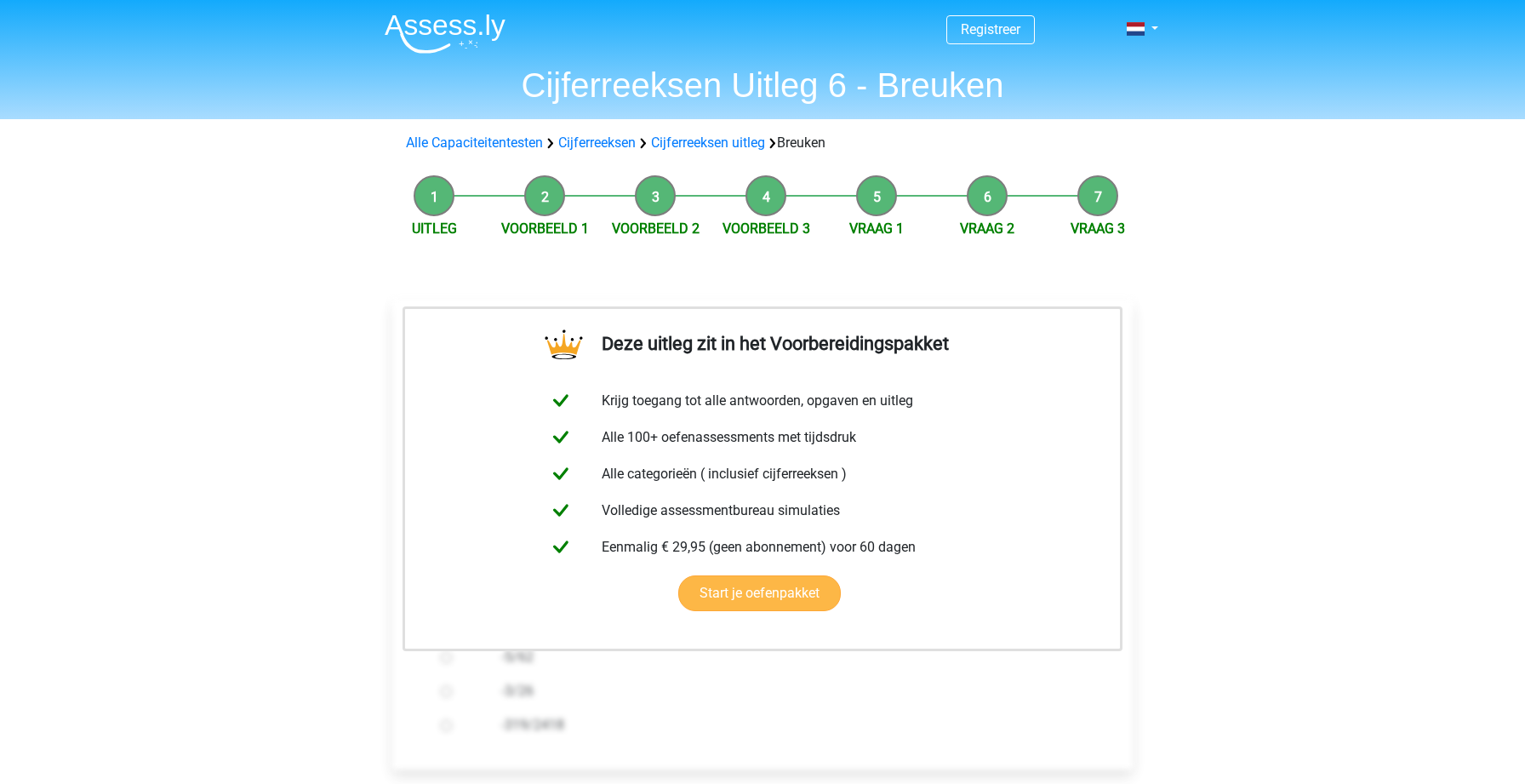
scroll to position [438, 0]
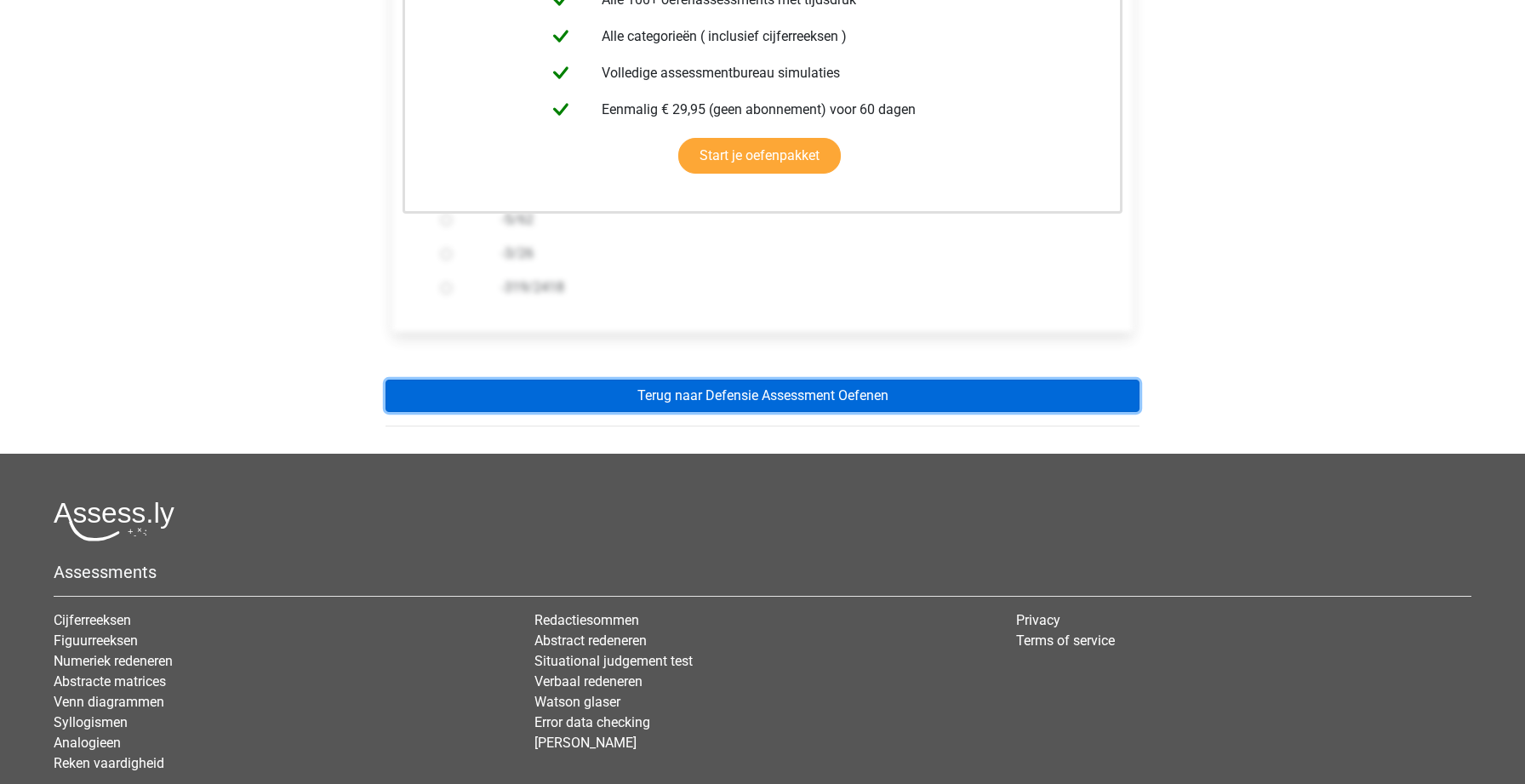
click at [608, 408] on link "Terug naar Defensie Assessment Oefenen" at bounding box center [762, 395] width 754 height 33
